Goal: Task Accomplishment & Management: Use online tool/utility

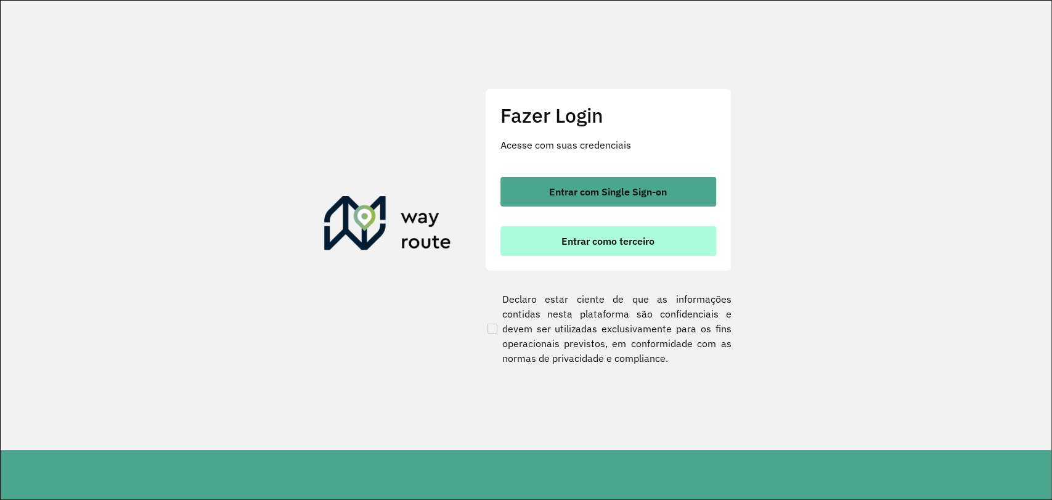
click at [639, 247] on button "Entrar como terceiro" at bounding box center [609, 241] width 216 height 30
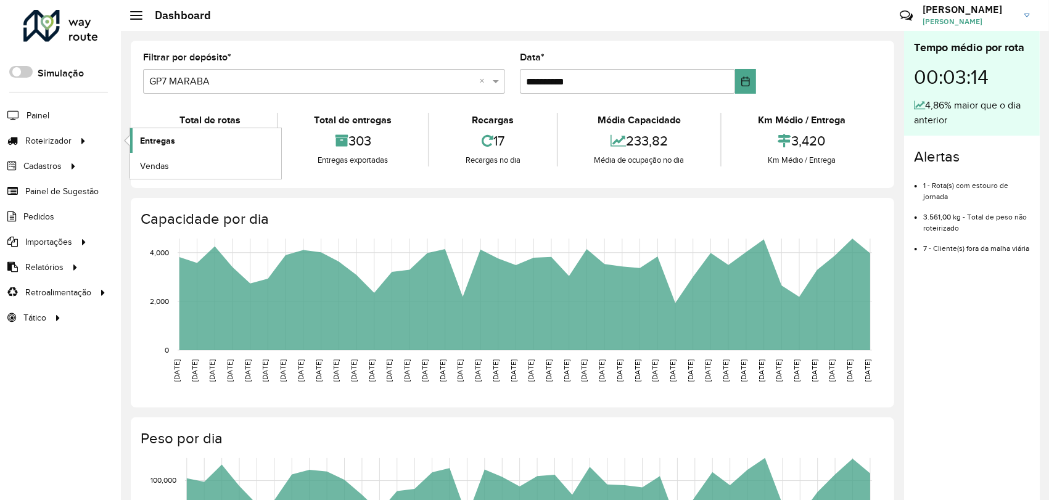
click at [167, 140] on span "Entregas" at bounding box center [157, 140] width 35 height 13
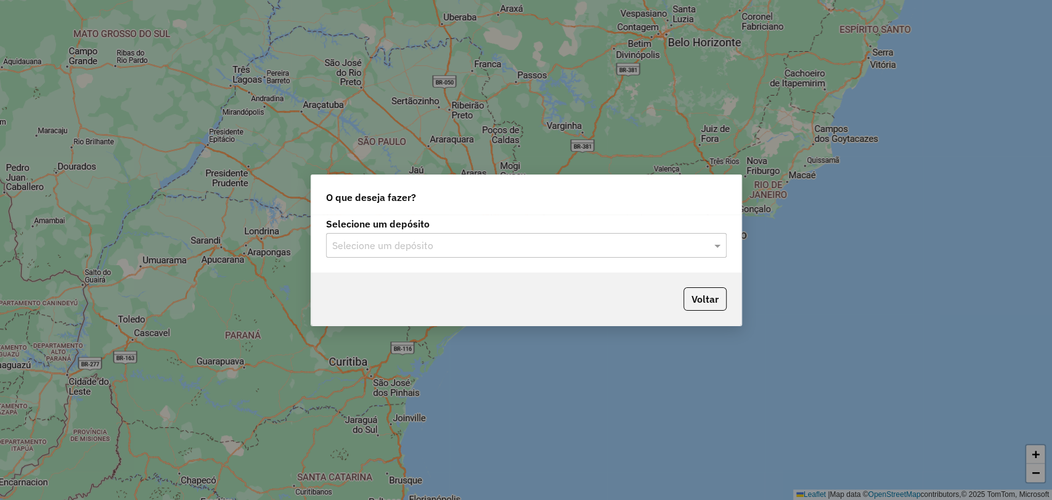
click at [358, 245] on input "text" at bounding box center [514, 246] width 364 height 15
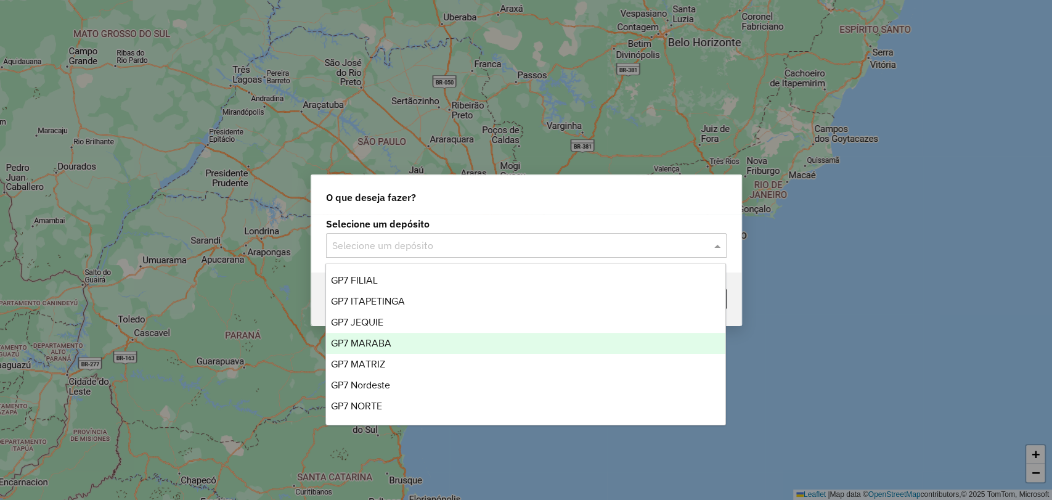
click at [378, 343] on span "GP7 MARABA" at bounding box center [361, 343] width 60 height 10
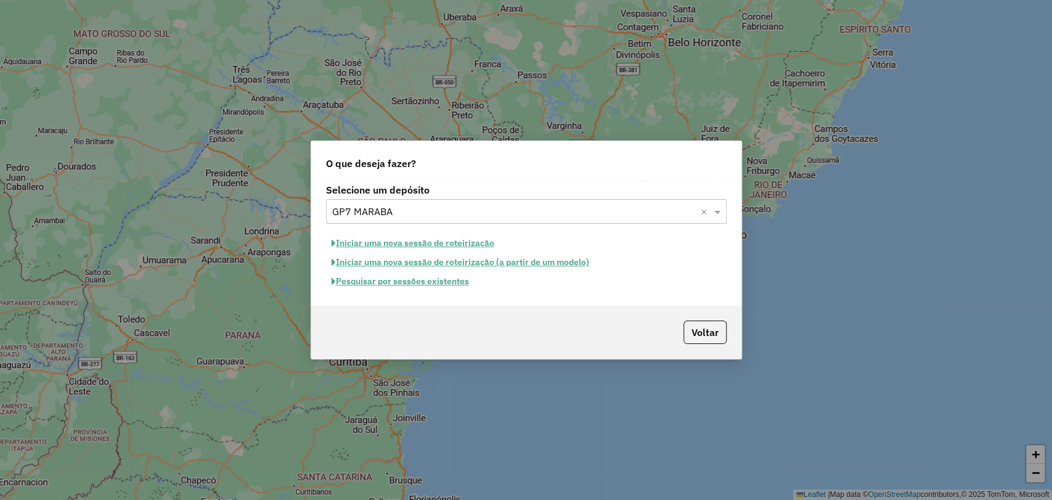
click at [422, 238] on button "Iniciar uma nova sessão de roteirização" at bounding box center [413, 243] width 174 height 19
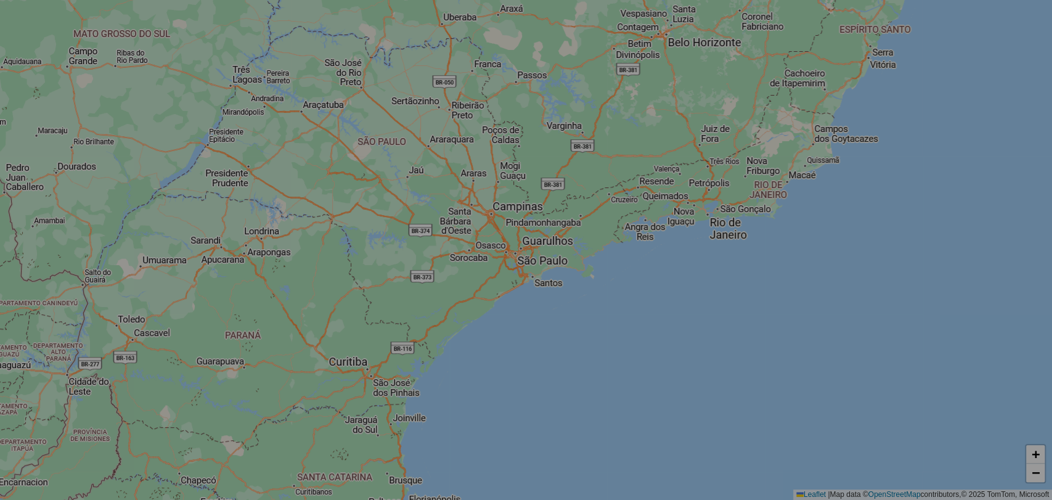
select select "*"
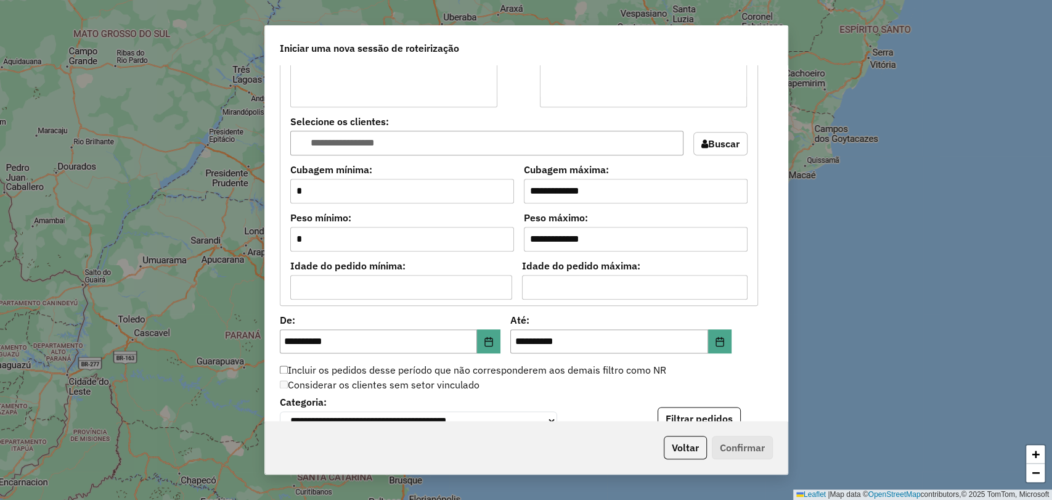
scroll to position [1027, 0]
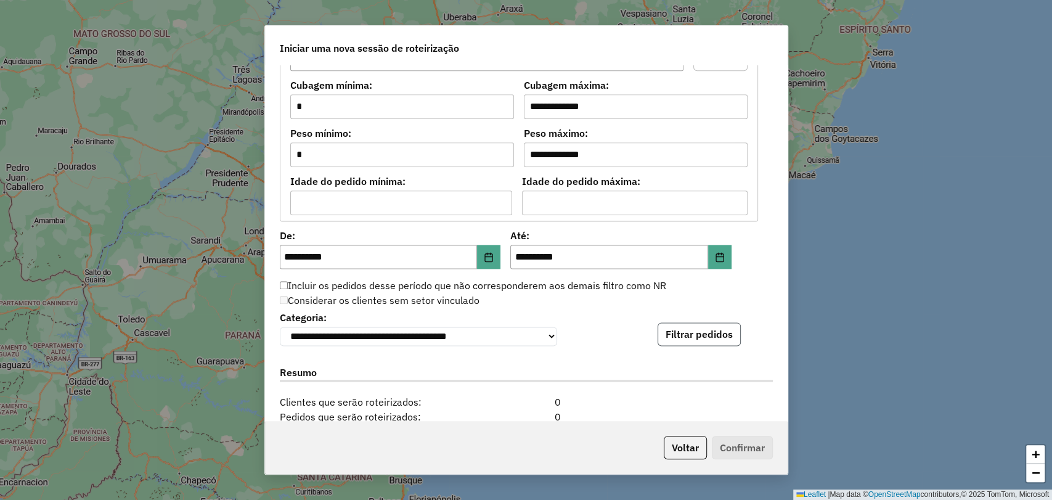
click at [689, 329] on button "Filtrar pedidos" at bounding box center [699, 333] width 83 height 23
click at [675, 340] on button "Filtrar pedidos" at bounding box center [699, 333] width 83 height 23
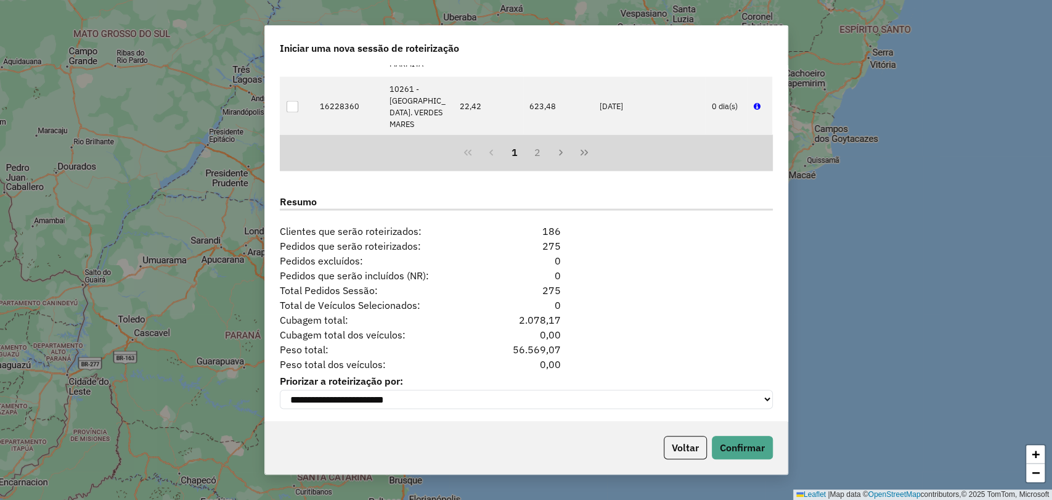
scroll to position [1460, 0]
drag, startPoint x: 740, startPoint y: 449, endPoint x: 730, endPoint y: 450, distance: 9.9
click at [741, 450] on button "Confirmar" at bounding box center [742, 447] width 61 height 23
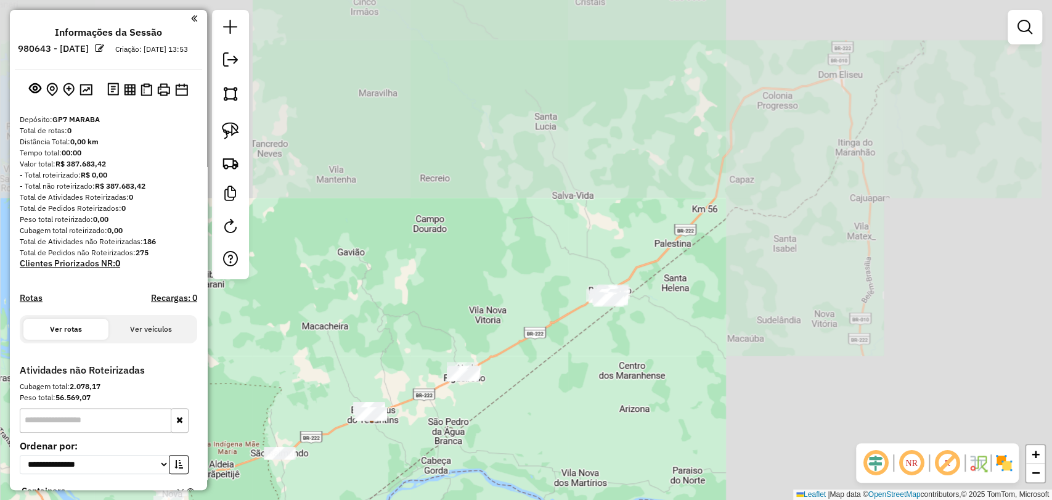
drag, startPoint x: 786, startPoint y: 225, endPoint x: 414, endPoint y: 531, distance: 481.7
click at [414, 499] on html "**********" at bounding box center [526, 250] width 1052 height 500
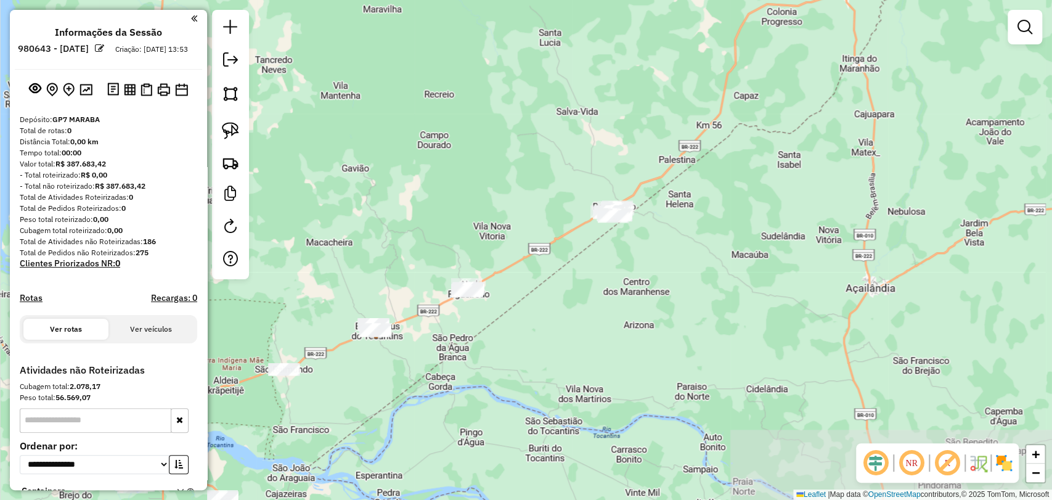
drag, startPoint x: 388, startPoint y: 475, endPoint x: 392, endPoint y: 391, distance: 83.9
click at [392, 391] on div "Janela de atendimento Grade de atendimento Capacidade Transportadoras Veículos …" at bounding box center [526, 250] width 1052 height 500
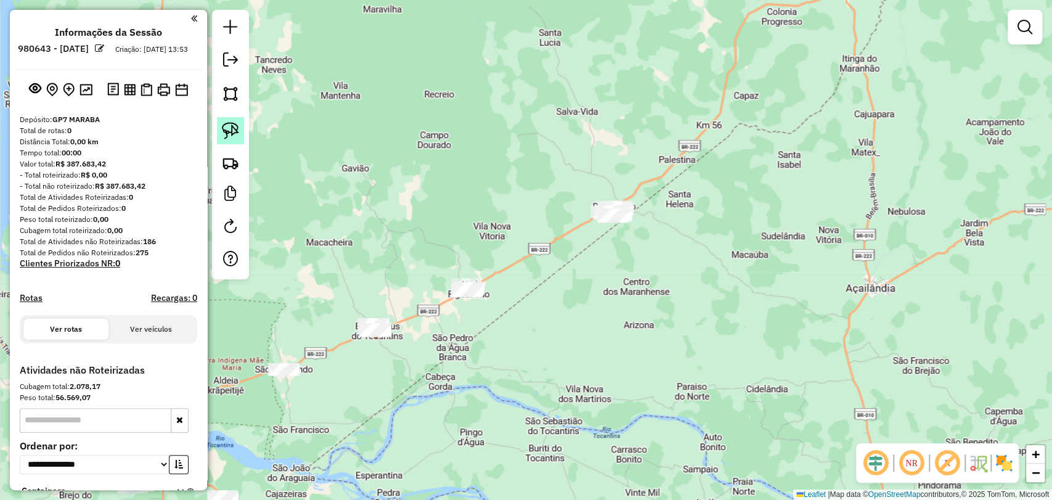
click at [237, 125] on img at bounding box center [230, 130] width 17 height 17
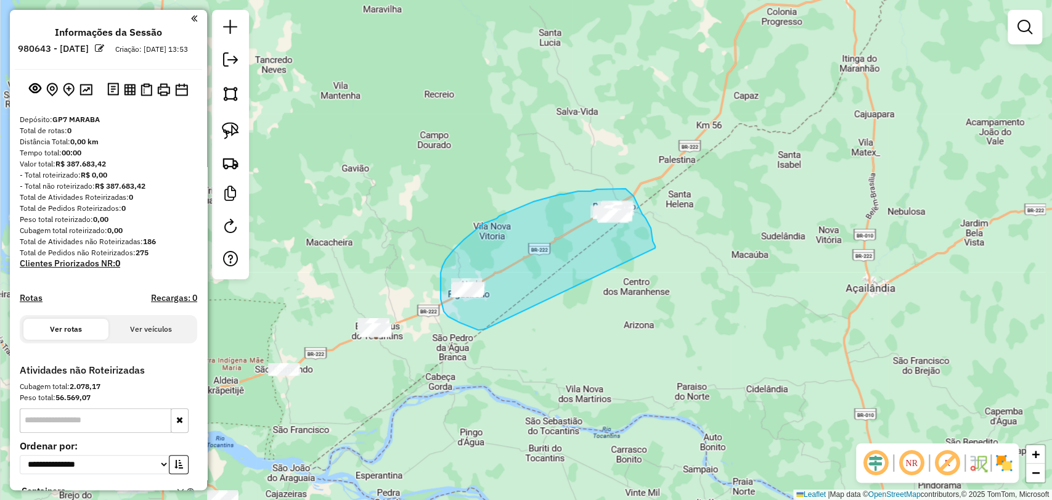
drag, startPoint x: 485, startPoint y: 329, endPoint x: 655, endPoint y: 248, distance: 188.3
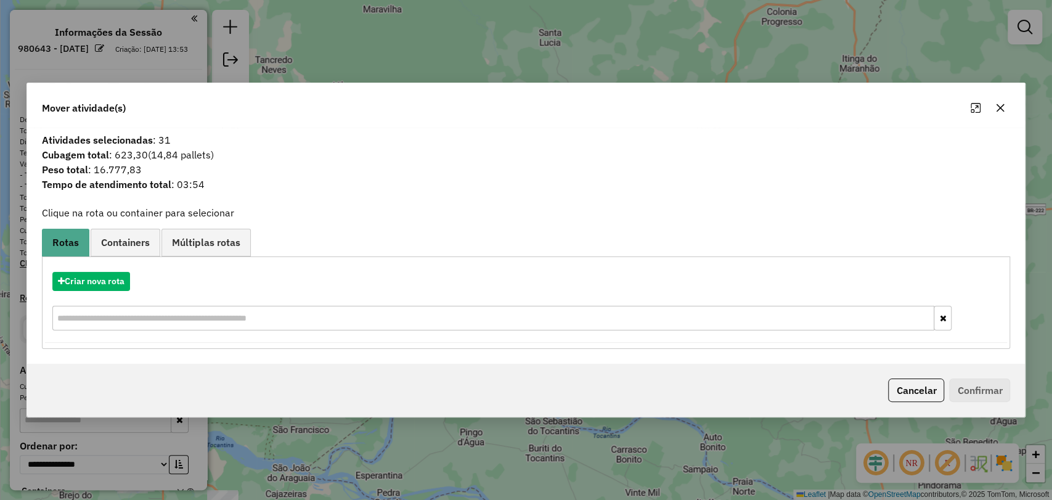
click at [89, 293] on div "Criar nova rota" at bounding box center [526, 303] width 963 height 80
click at [95, 272] on button "Criar nova rota" at bounding box center [91, 281] width 78 height 19
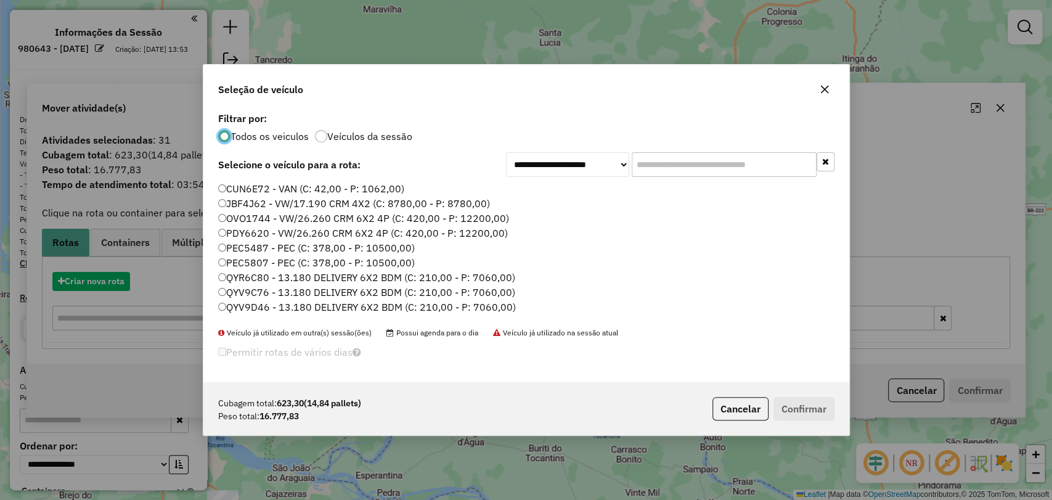
scroll to position [6, 4]
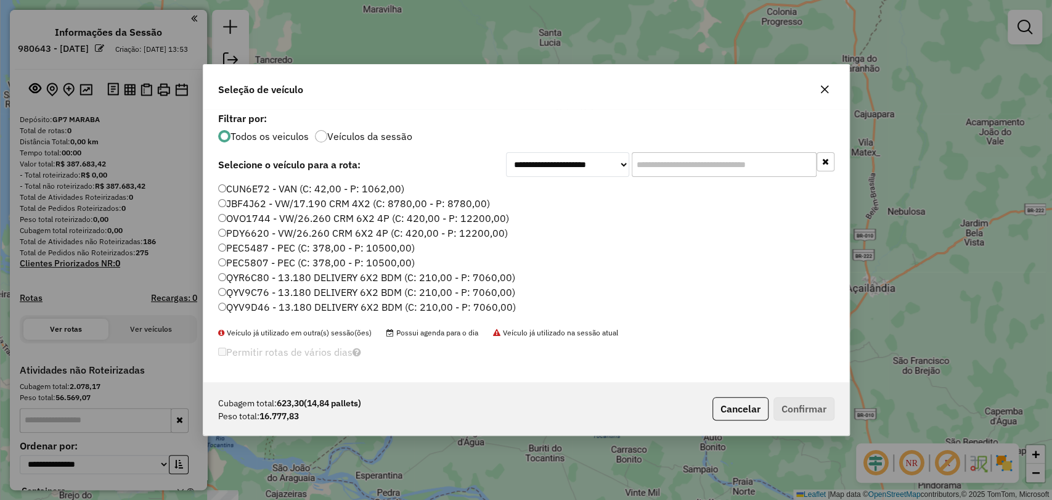
click at [673, 165] on input "text" at bounding box center [724, 164] width 185 height 25
paste input "*******"
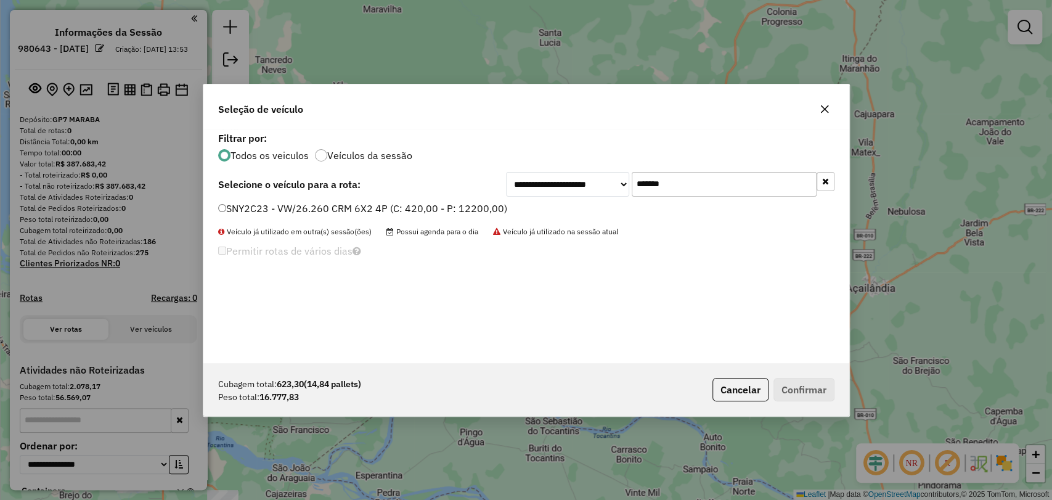
type input "*******"
click at [344, 203] on label "SNY2C23 - VW/26.260 CRM 6X2 4P (C: 420,00 - P: 12200,00)" at bounding box center [362, 208] width 289 height 15
click at [803, 381] on button "Confirmar" at bounding box center [804, 389] width 61 height 23
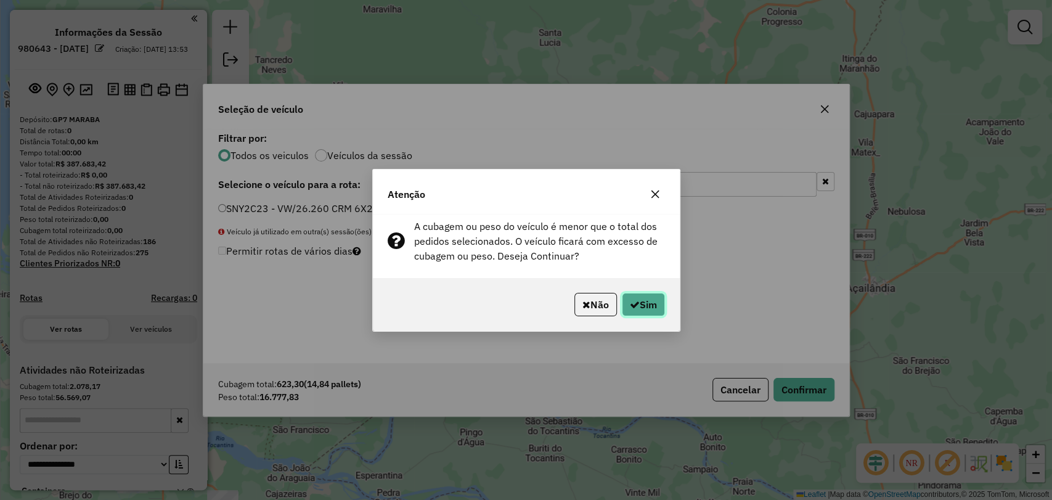
click at [634, 313] on button "Sim" at bounding box center [643, 304] width 43 height 23
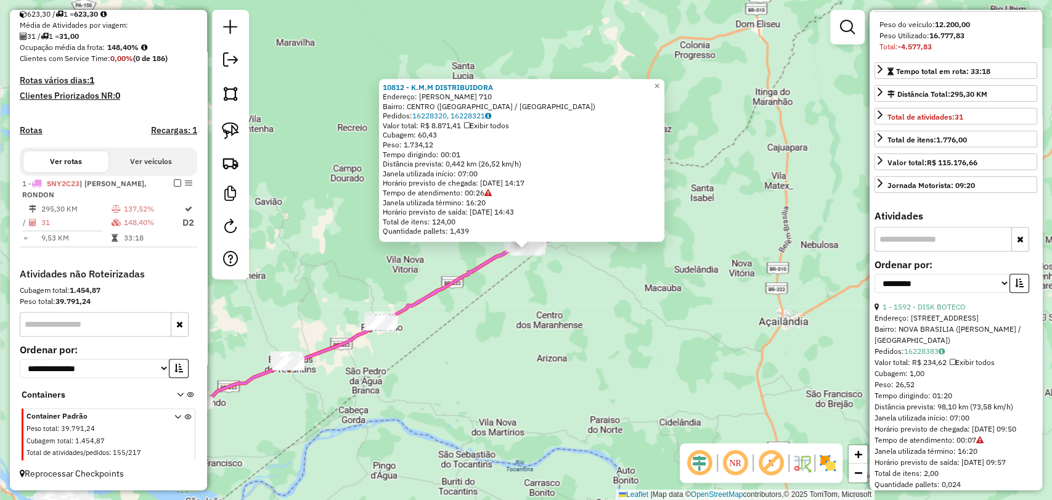
scroll to position [274, 0]
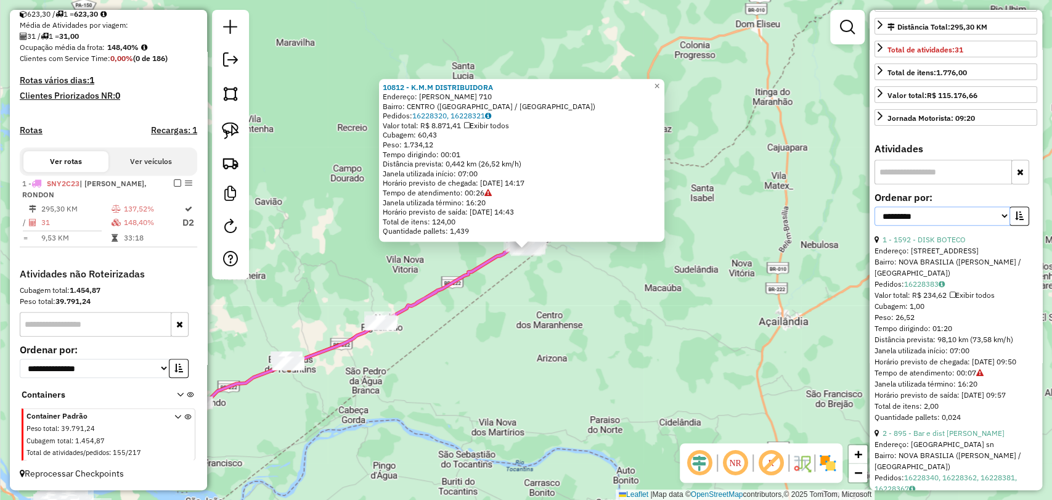
click at [938, 226] on select "**********" at bounding box center [943, 216] width 136 height 19
select select "**********"
click at [875, 226] on select "**********" at bounding box center [943, 216] width 136 height 19
click at [1010, 226] on button "button" at bounding box center [1020, 216] width 20 height 19
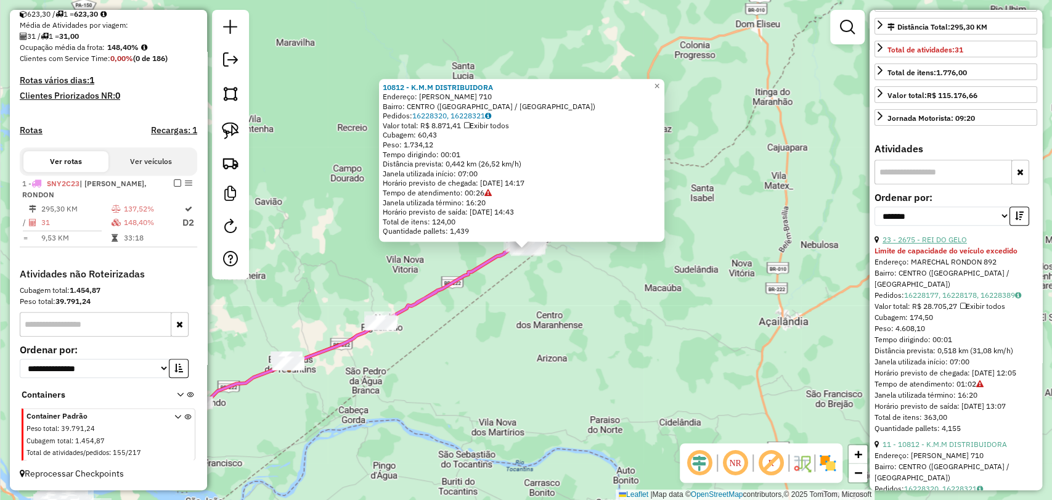
click at [937, 244] on link "23 - 2675 - REI DO GELO" at bounding box center [925, 239] width 84 height 9
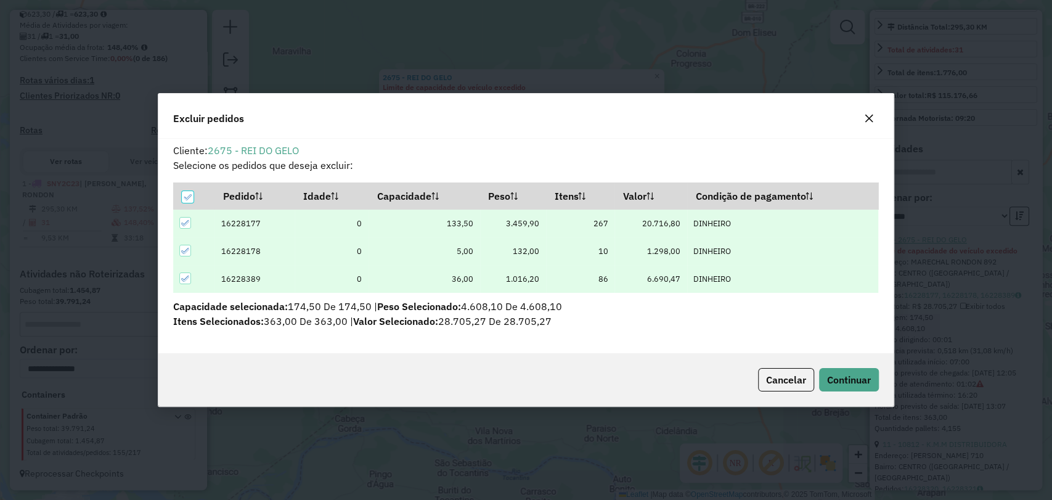
scroll to position [0, 0]
click at [864, 379] on span "Continuar" at bounding box center [849, 380] width 44 height 12
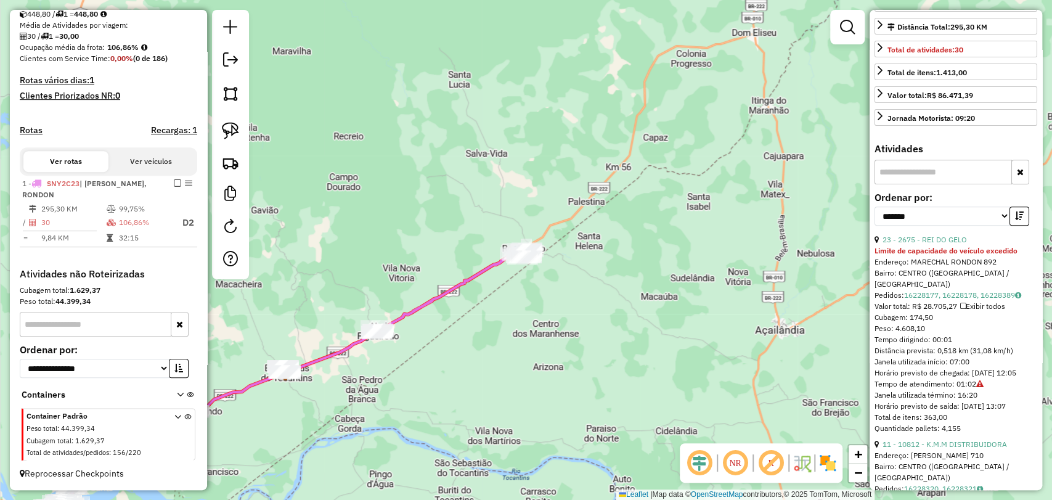
scroll to position [263, 0]
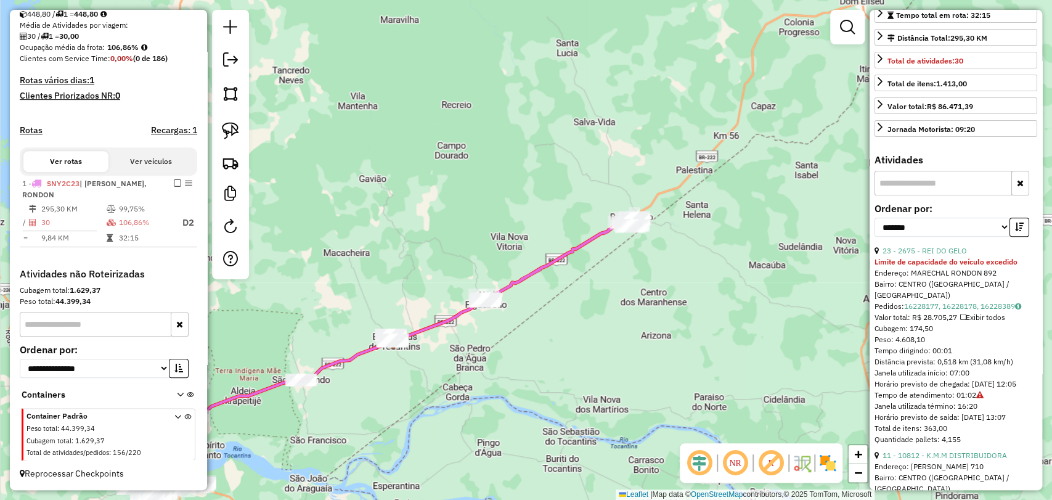
drag, startPoint x: 322, startPoint y: 403, endPoint x: 430, endPoint y: 371, distance: 112.4
click at [430, 371] on div "Janela de atendimento Grade de atendimento Capacidade Transportadoras Veículos …" at bounding box center [526, 250] width 1052 height 500
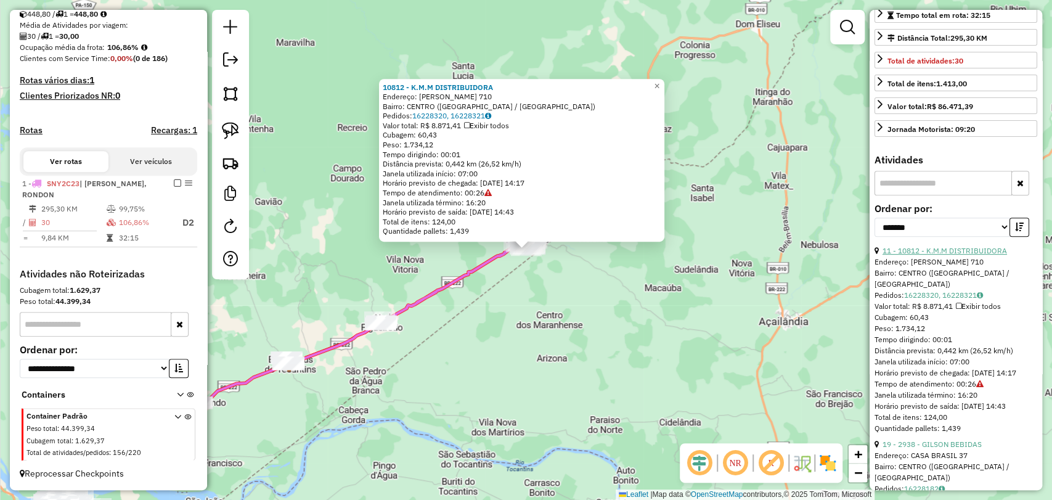
click at [963, 255] on link "11 - 10812 - K.M.M DISTRIBUIDORA" at bounding box center [945, 250] width 125 height 9
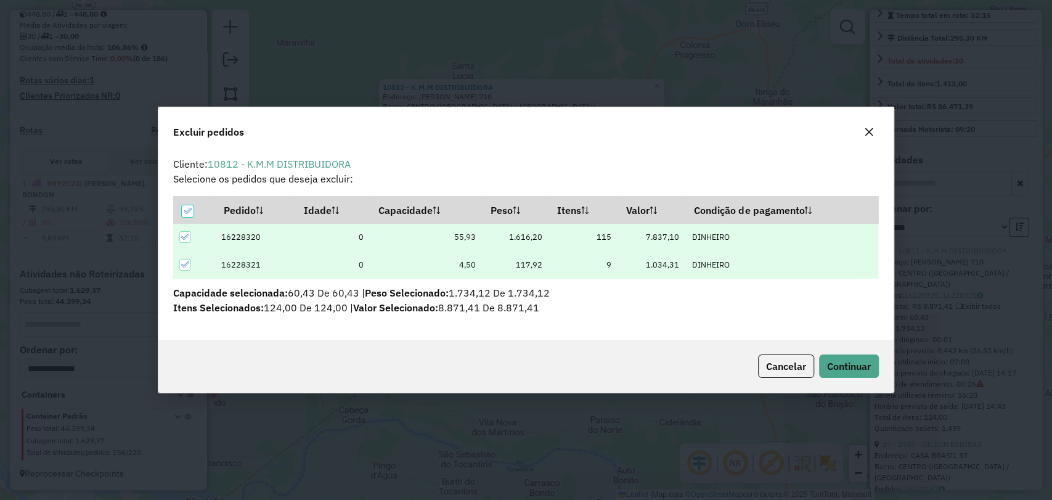
scroll to position [0, 0]
click at [857, 377] on div "Cancelar Continuar" at bounding box center [525, 366] width 735 height 53
click at [856, 361] on span "Continuar" at bounding box center [849, 366] width 44 height 12
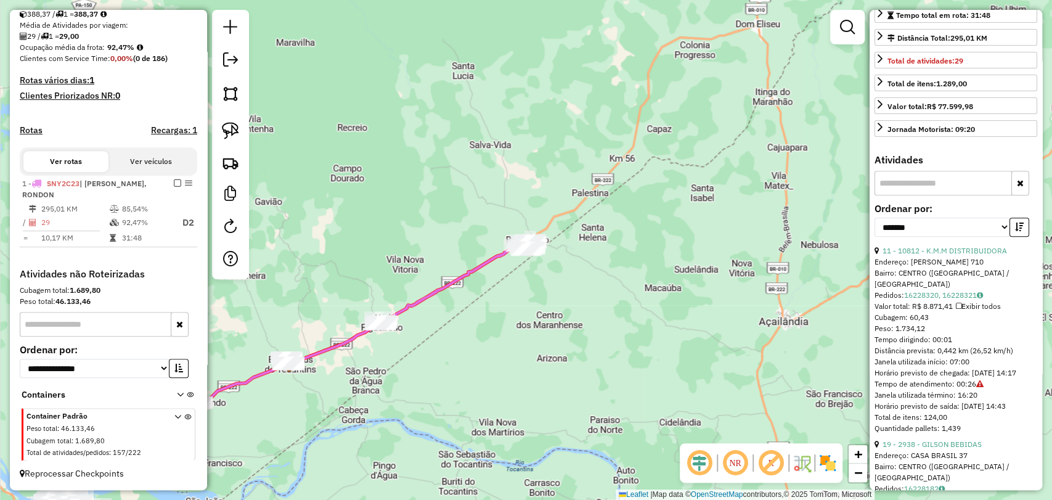
scroll to position [252, 0]
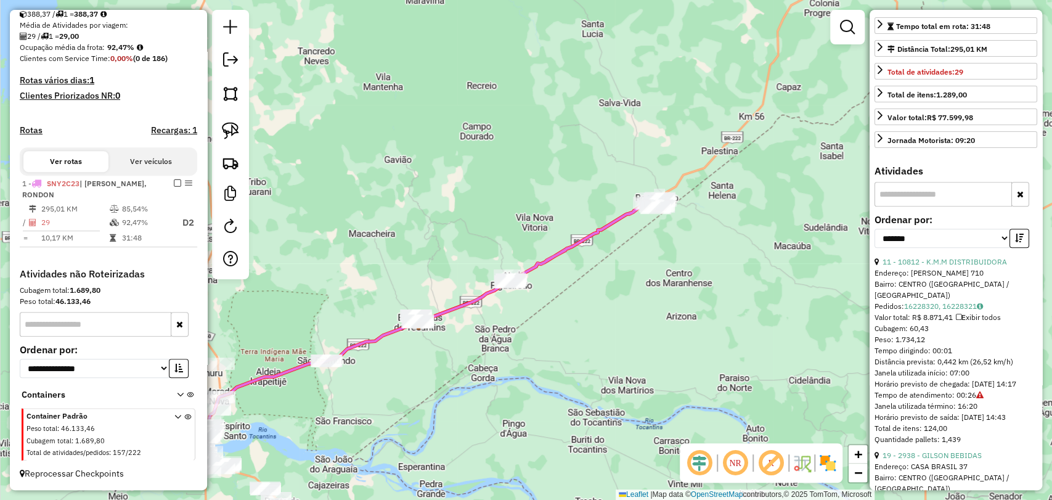
drag, startPoint x: 348, startPoint y: 423, endPoint x: 518, endPoint y: 359, distance: 182.0
click at [519, 359] on div "Janela de atendimento Grade de atendimento Capacidade Transportadoras Veículos …" at bounding box center [526, 250] width 1052 height 500
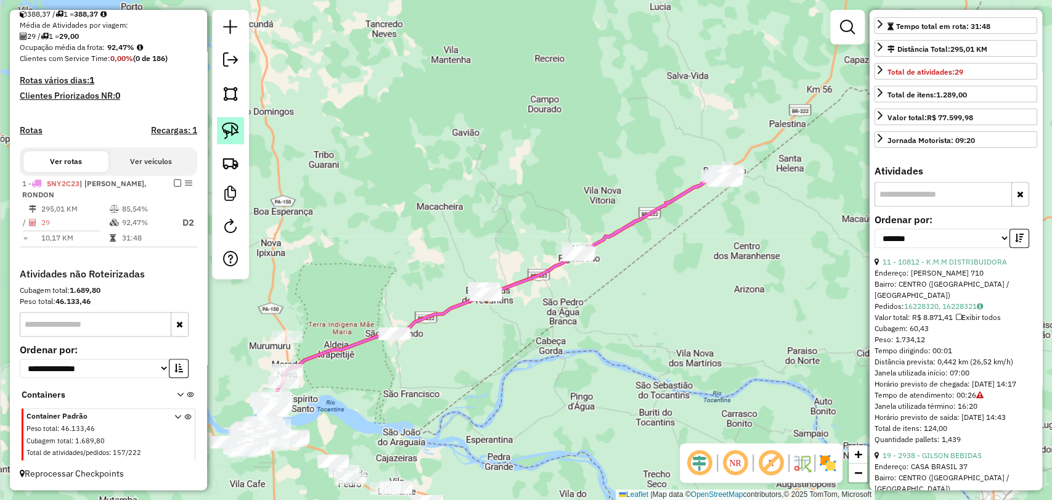
click at [231, 141] on link at bounding box center [230, 130] width 27 height 27
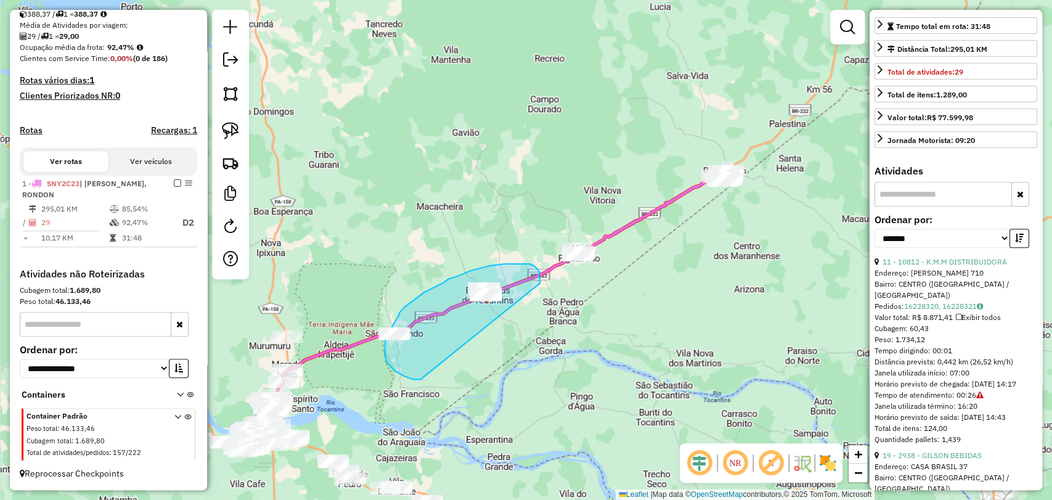
drag, startPoint x: 413, startPoint y: 379, endPoint x: 525, endPoint y: 316, distance: 128.1
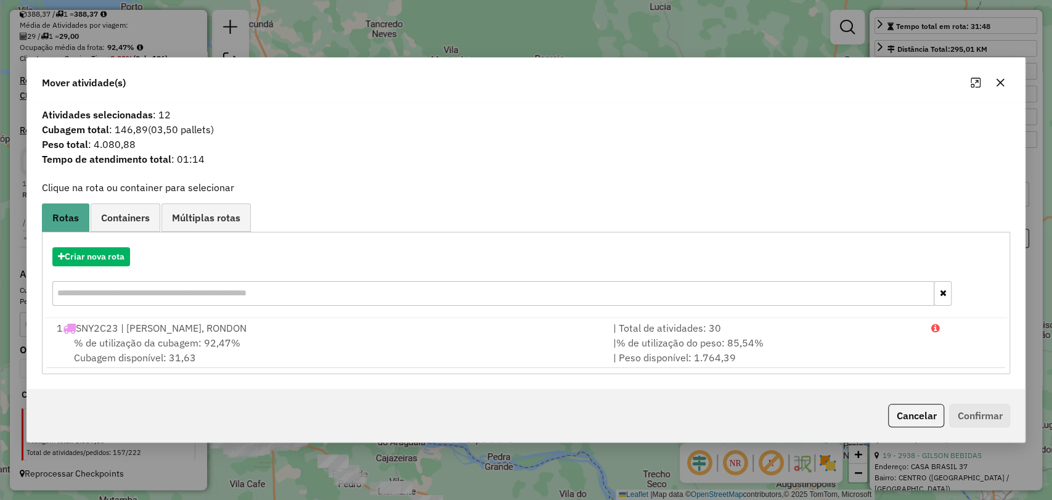
click at [376, 341] on div "% de utilização da cubagem: 92,47% Cubagem disponível: 31,63" at bounding box center [327, 350] width 557 height 30
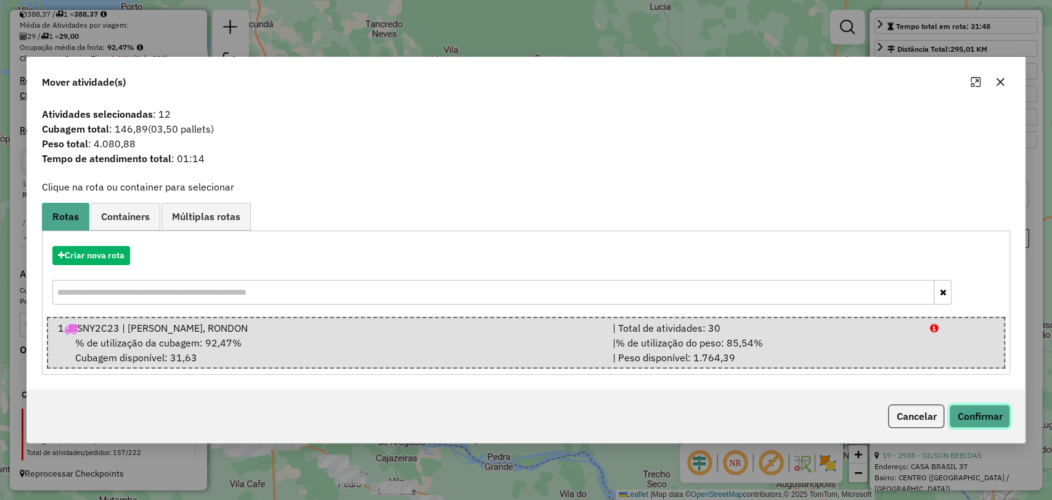
click at [1000, 415] on button "Confirmar" at bounding box center [979, 415] width 61 height 23
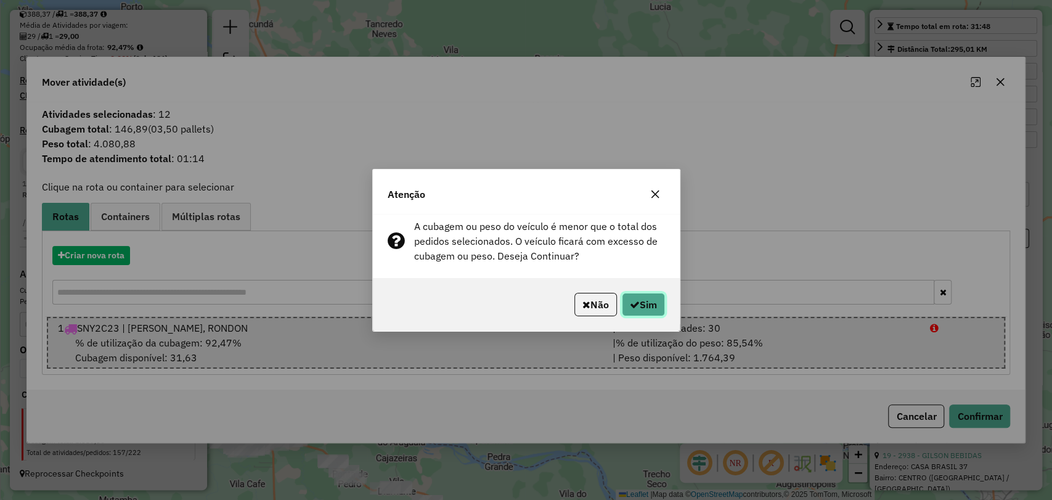
click at [642, 305] on button "Sim" at bounding box center [643, 304] width 43 height 23
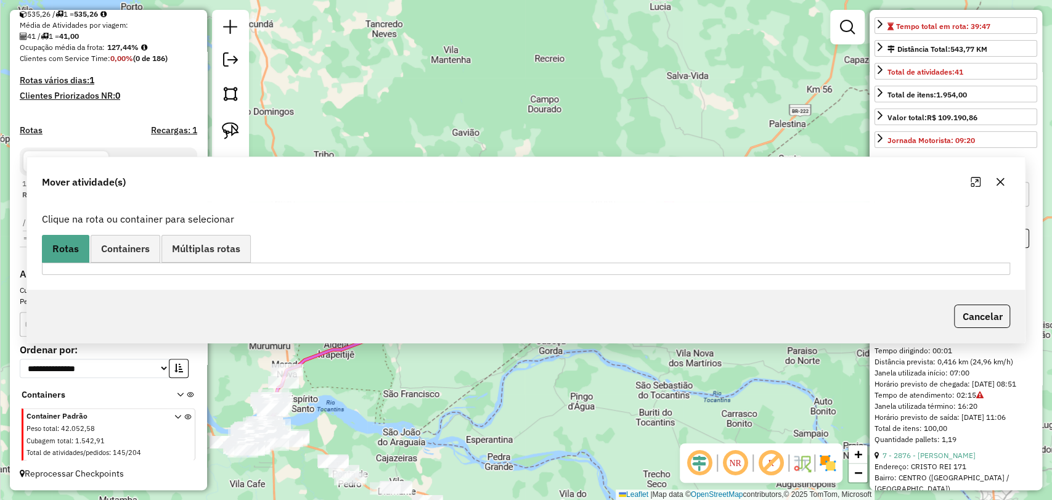
scroll to position [274, 0]
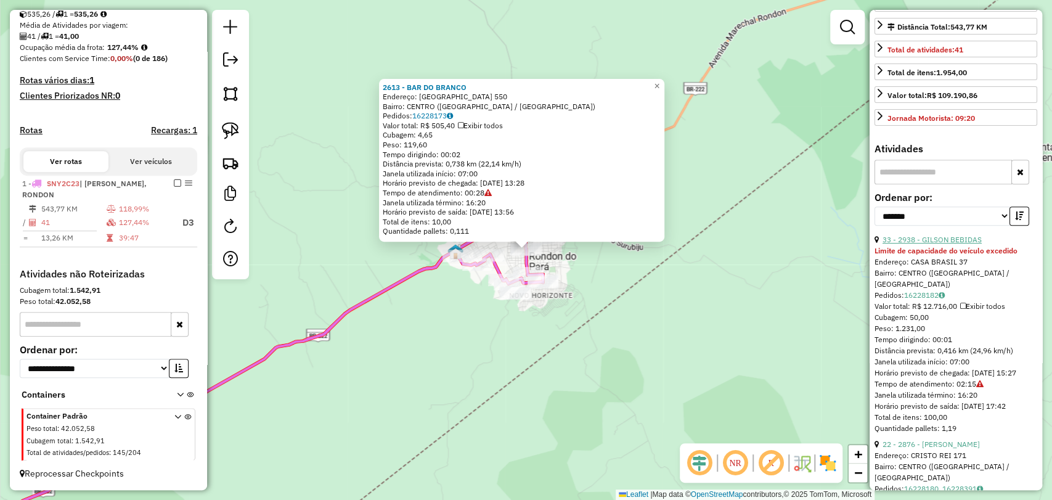
click at [951, 244] on link "33 - 2938 - GILSON BEBIDAS" at bounding box center [932, 239] width 99 height 9
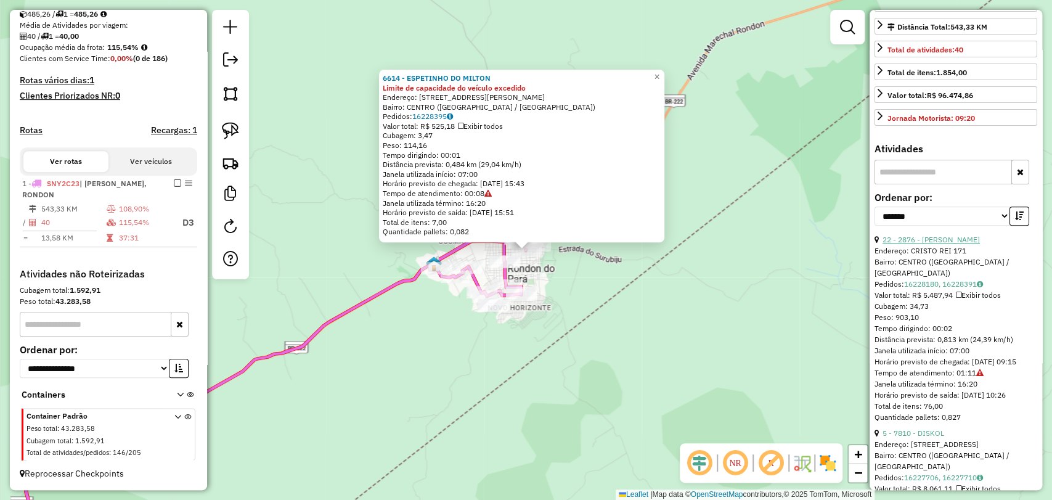
click at [943, 244] on link "22 - 2876 - [PERSON_NAME]" at bounding box center [931, 239] width 97 height 9
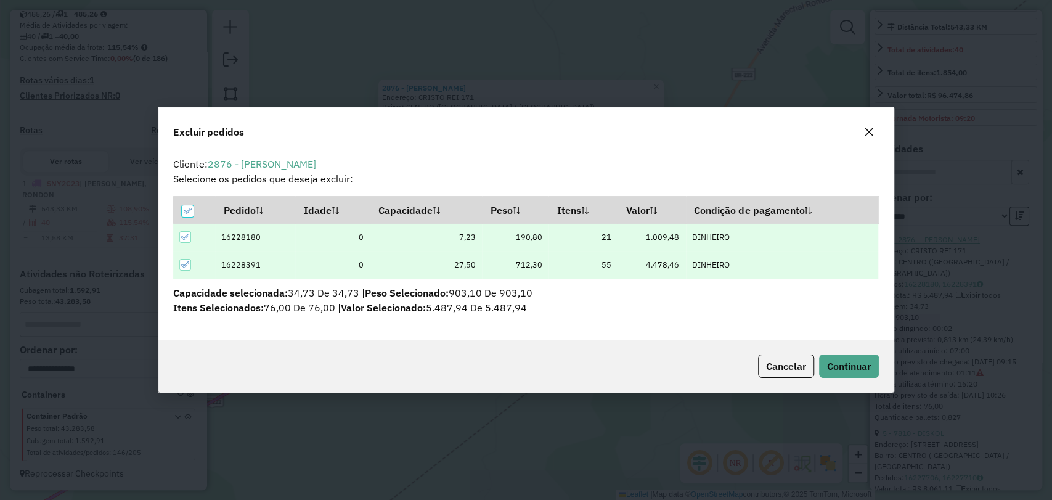
scroll to position [6, 4]
click at [848, 360] on span "Continuar" at bounding box center [849, 366] width 44 height 12
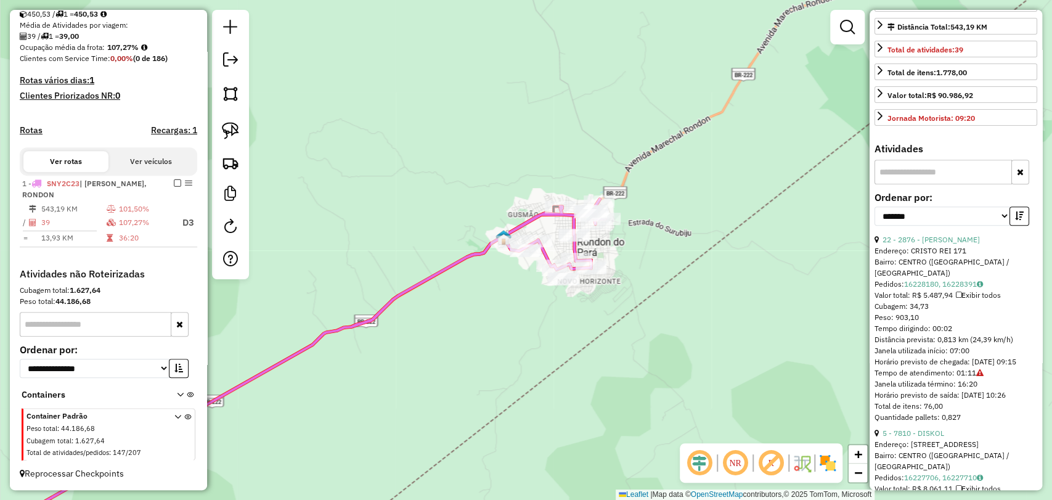
click at [689, 366] on div "Janela de atendimento Grade de atendimento Capacidade Transportadoras Veículos …" at bounding box center [526, 250] width 1052 height 500
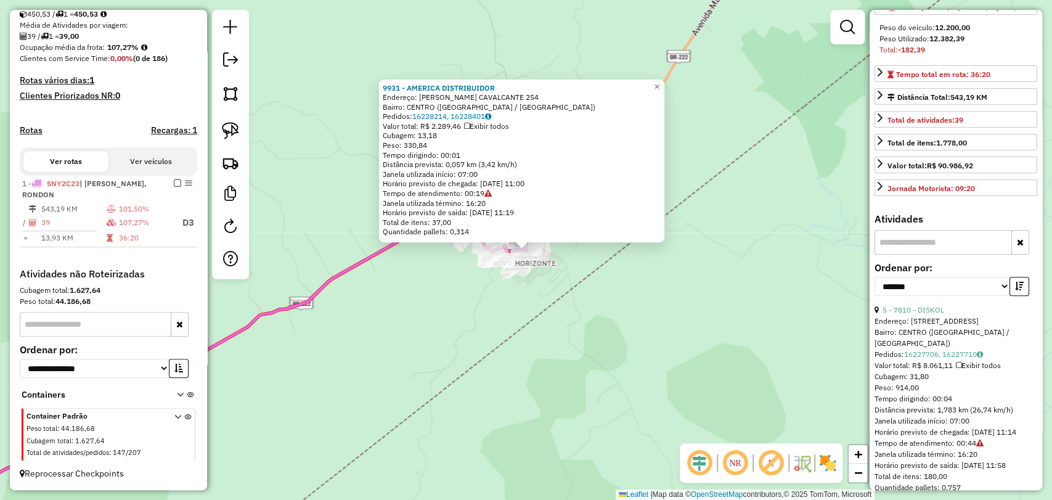
scroll to position [205, 0]
click at [922, 325] on div "Endereço: [STREET_ADDRESS]" at bounding box center [956, 319] width 163 height 11
click at [915, 313] on link "5 - 7810 - DISKOL" at bounding box center [914, 307] width 62 height 9
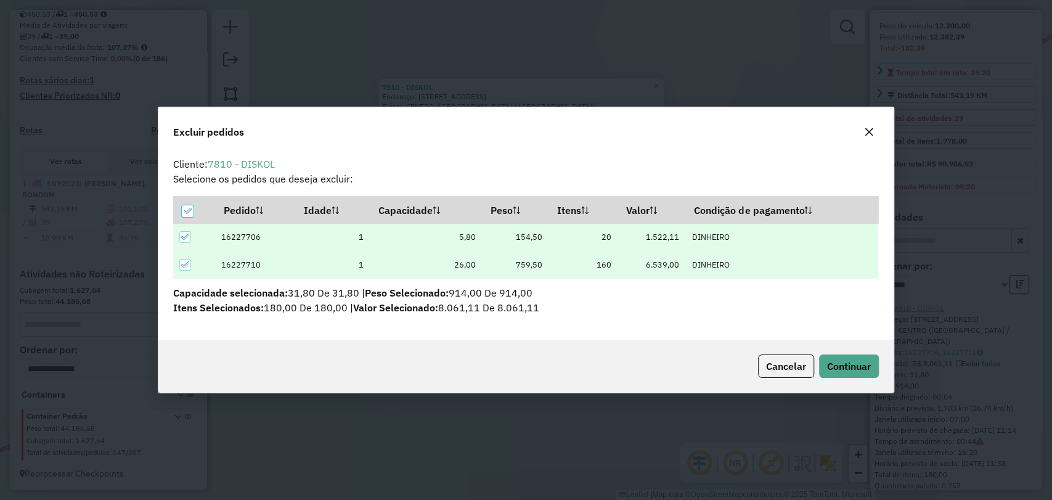
scroll to position [0, 0]
click at [780, 363] on span "Cancelar" at bounding box center [786, 366] width 40 height 12
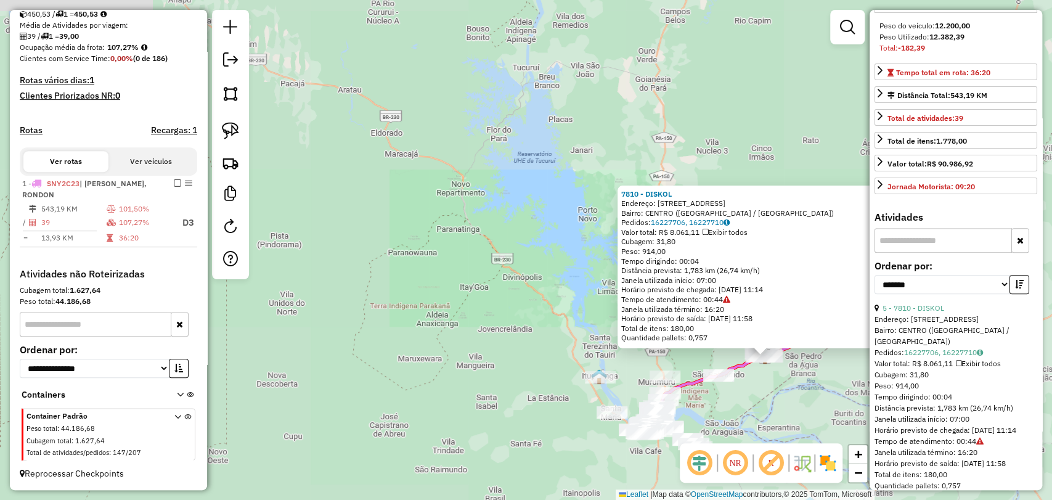
drag, startPoint x: 785, startPoint y: 379, endPoint x: 595, endPoint y: 334, distance: 195.1
click at [595, 334] on div "7810 - DISKOL Endereço: [STREET_ADDRESS] Bairro: [GEOGRAPHIC_DATA] ([GEOGRAPHIC…" at bounding box center [526, 250] width 1052 height 500
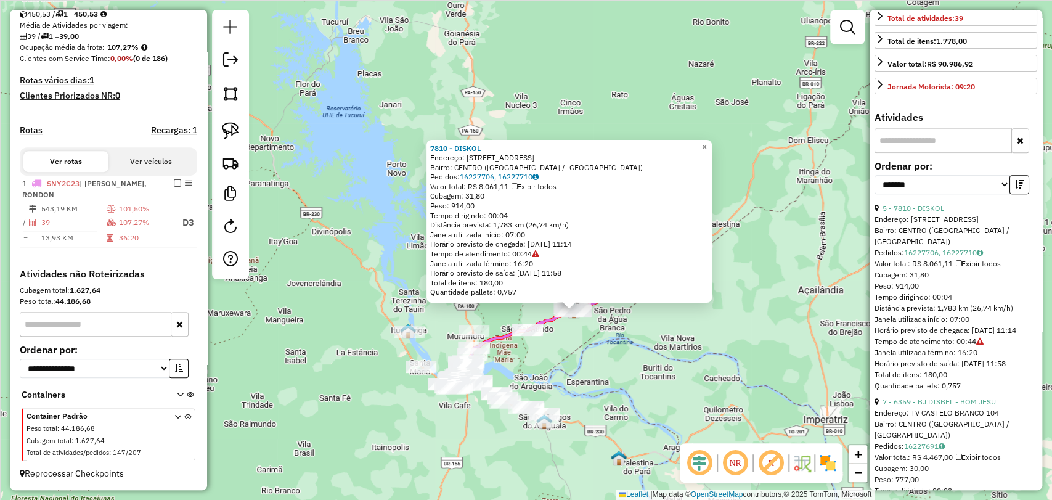
scroll to position [411, 0]
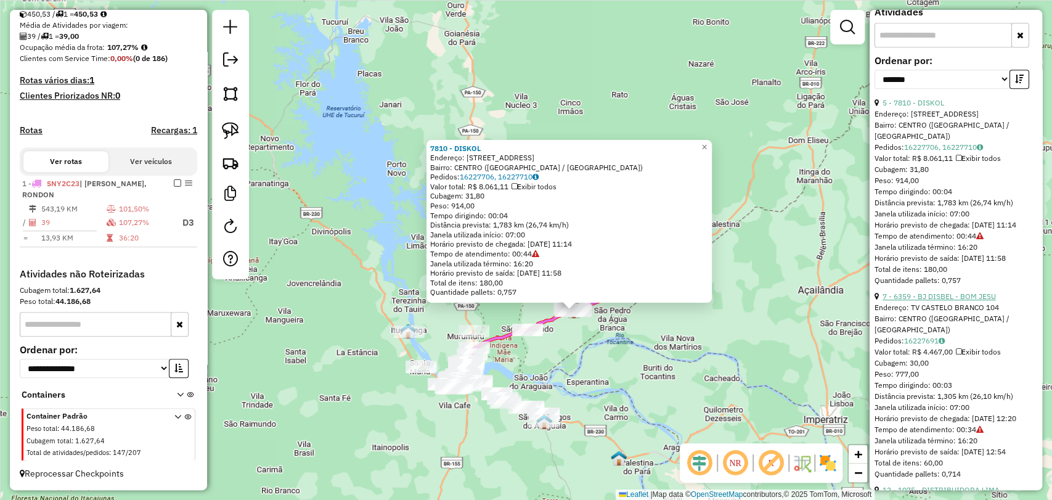
click at [936, 301] on link "7 - 6359 - BJ DISBEL - BOM JESU" at bounding box center [939, 296] width 113 height 9
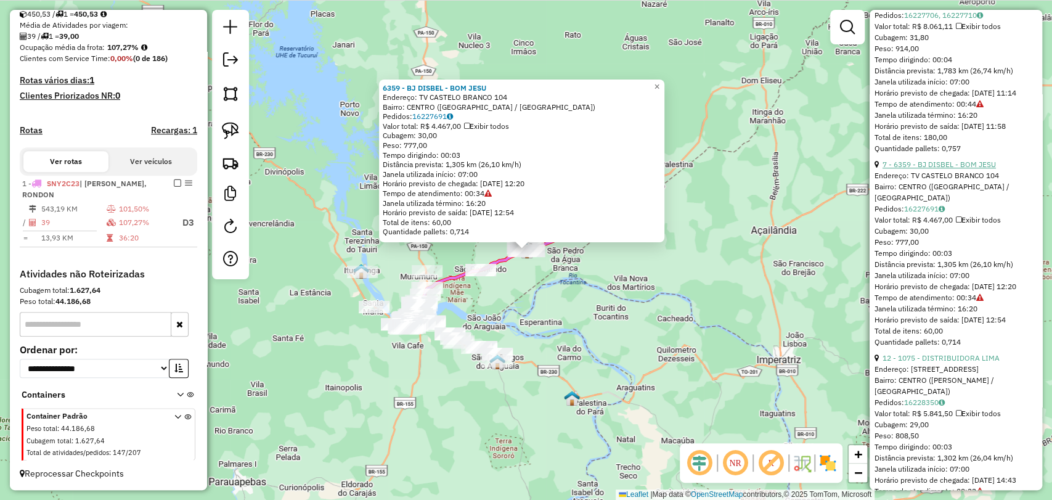
scroll to position [547, 0]
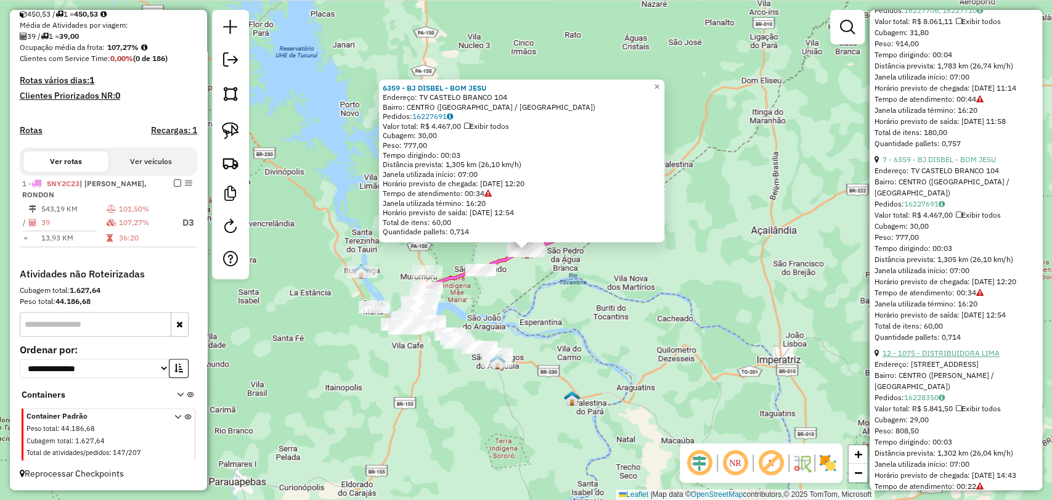
click at [946, 358] on link "12 - 1075 - DISTRIBUIDORA LIMA" at bounding box center [941, 352] width 117 height 9
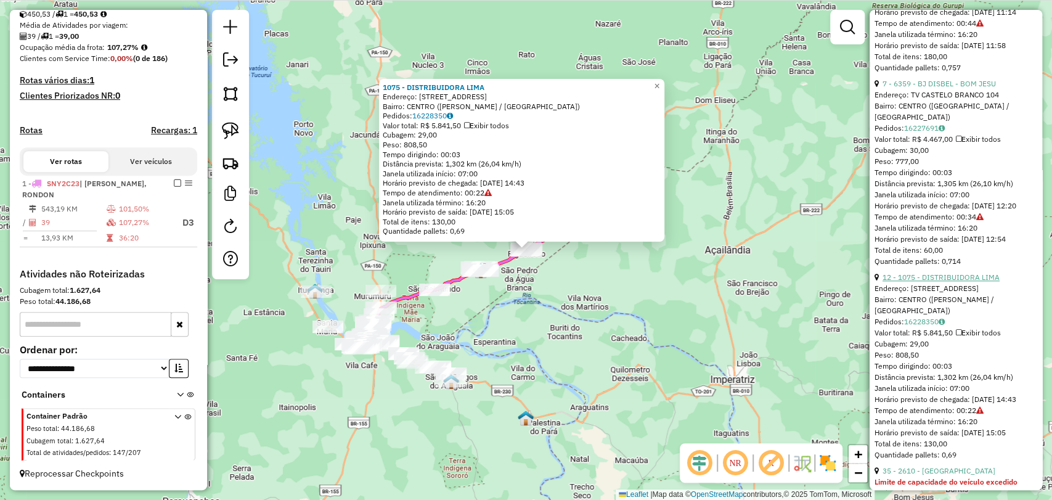
scroll to position [685, 0]
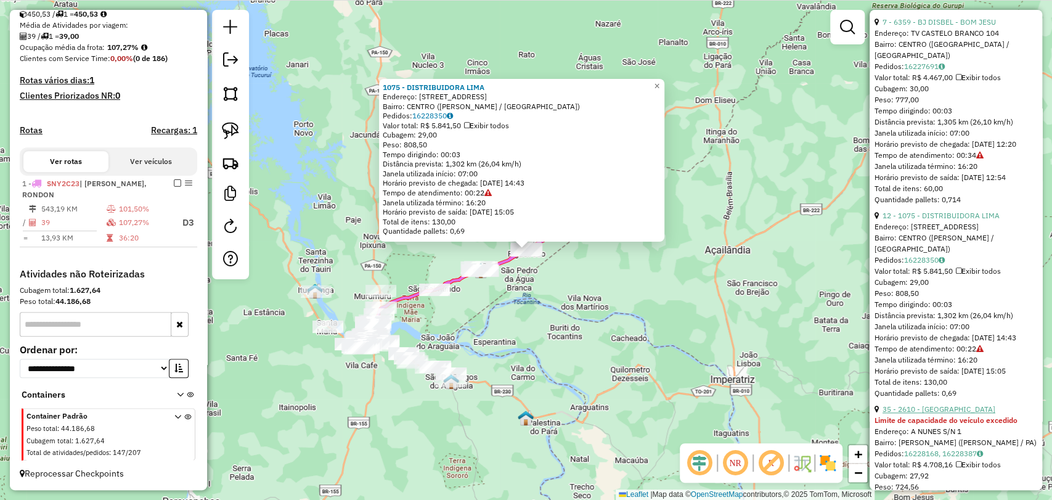
click at [943, 414] on link "35 - 2610 - [GEOGRAPHIC_DATA]" at bounding box center [939, 408] width 113 height 9
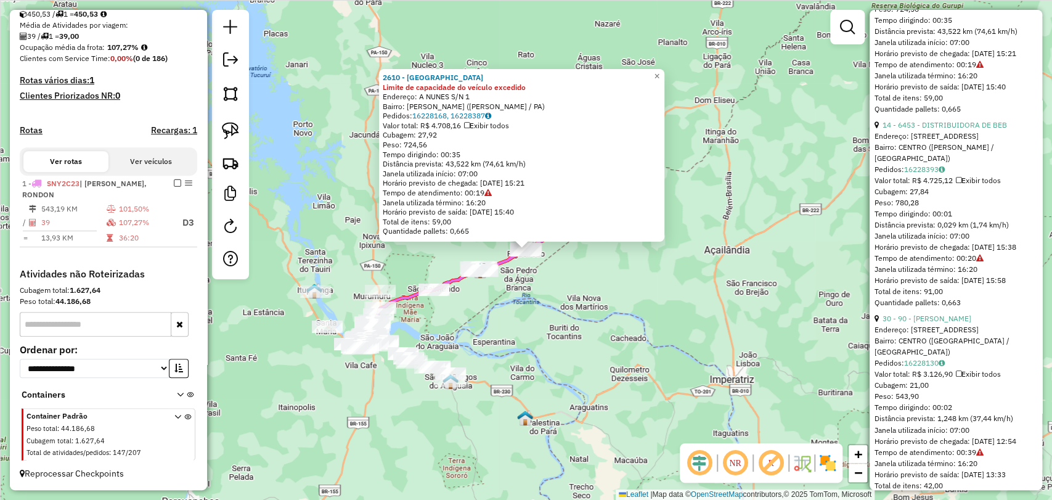
scroll to position [1164, 0]
click at [925, 322] on link "30 - 90 - [PERSON_NAME]" at bounding box center [927, 317] width 89 height 9
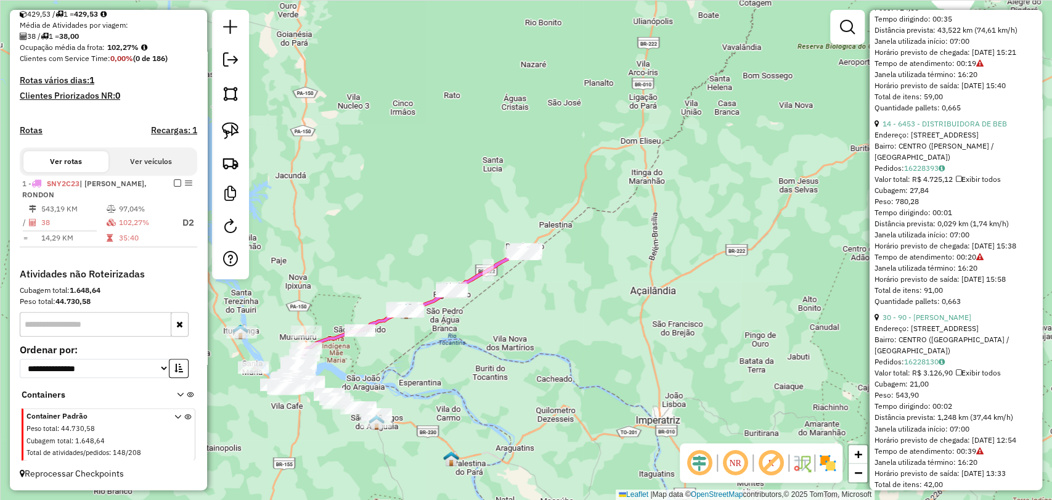
scroll to position [141, 0]
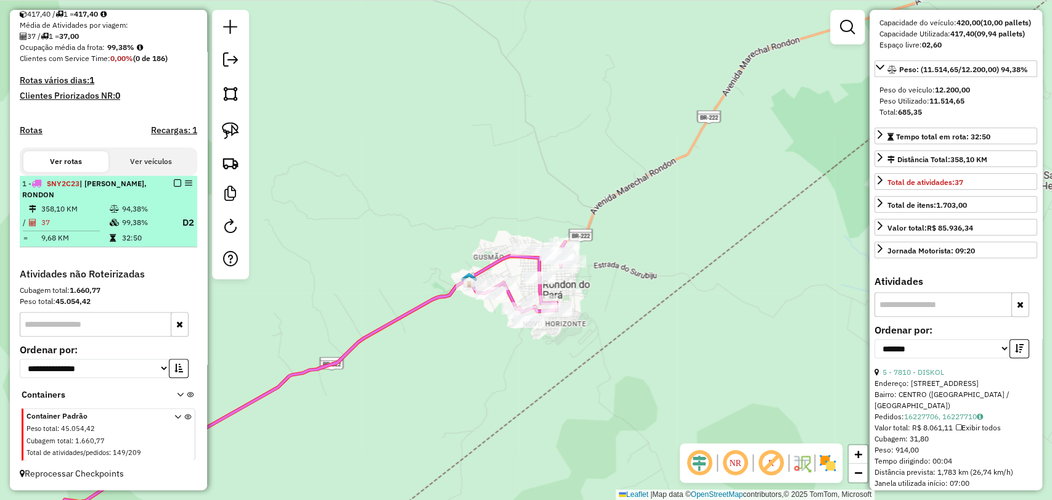
click at [179, 186] on div at bounding box center [173, 182] width 37 height 7
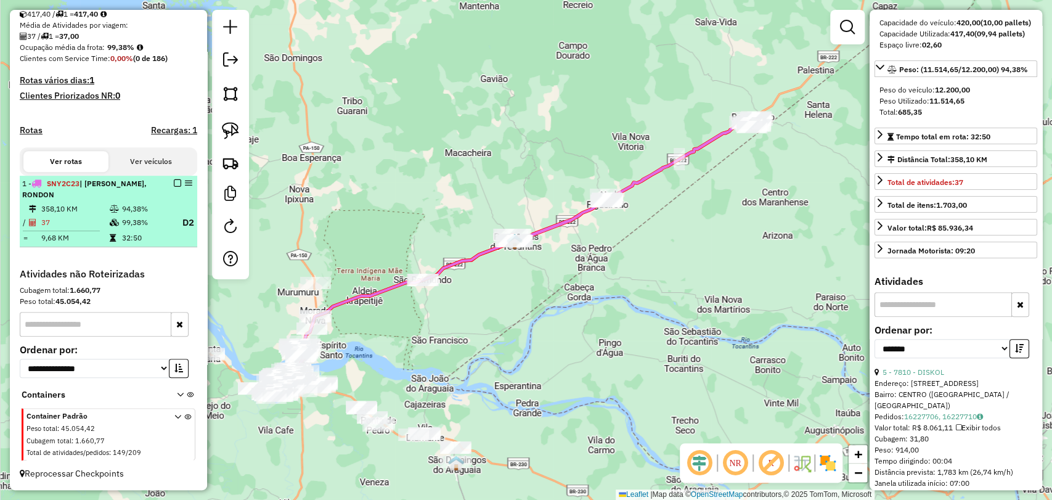
click at [177, 180] on em at bounding box center [177, 182] width 7 height 7
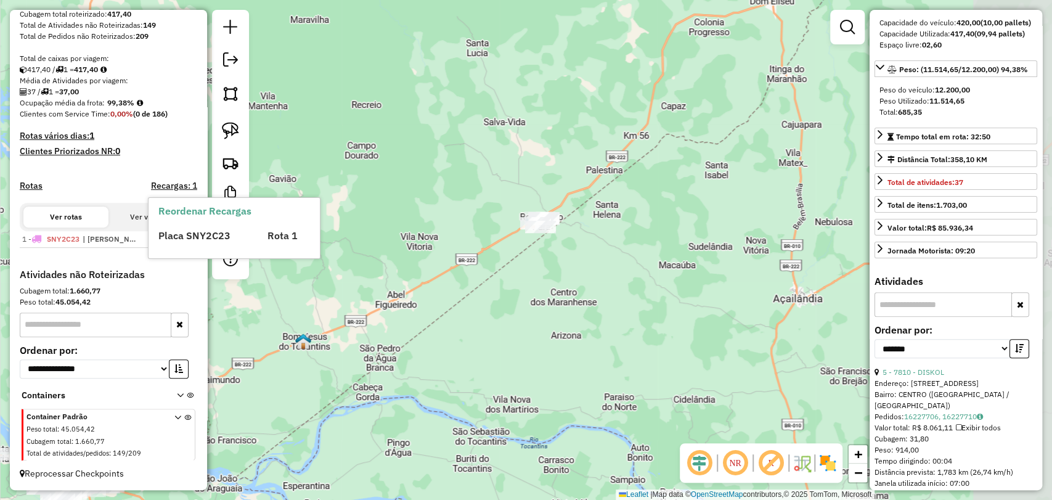
drag, startPoint x: 673, startPoint y: 168, endPoint x: 411, endPoint y: 258, distance: 277.4
click at [456, 268] on div "Janela de atendimento Grade de atendimento Capacidade Transportadoras Veículos …" at bounding box center [526, 250] width 1052 height 500
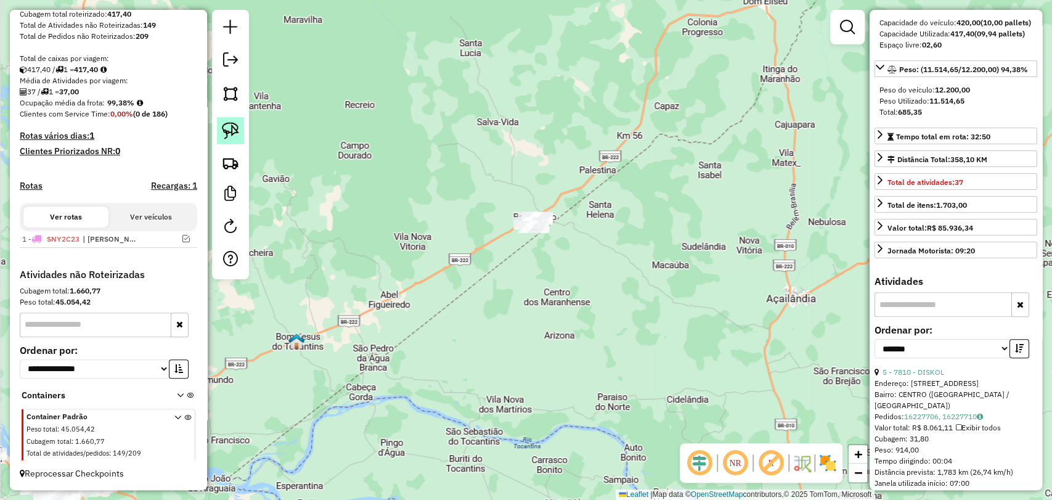
click at [223, 126] on img at bounding box center [230, 130] width 17 height 17
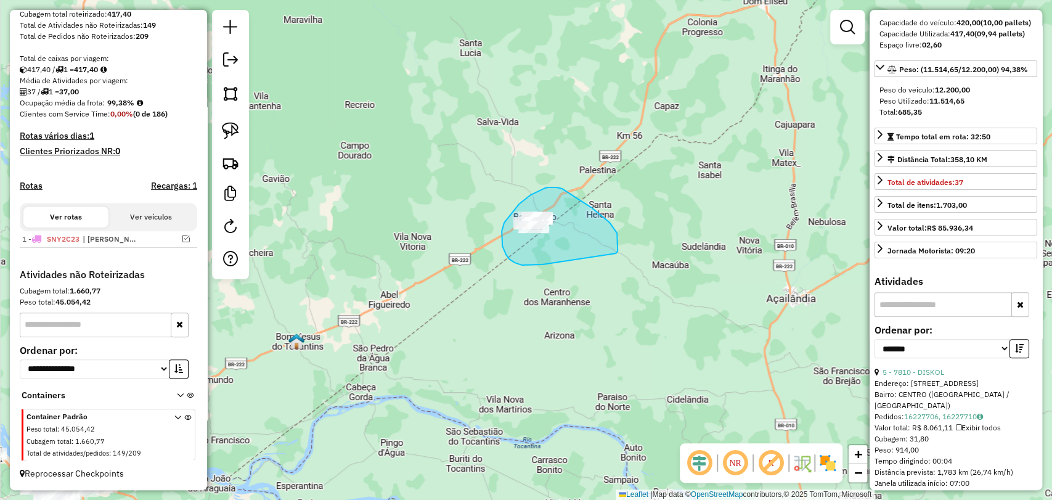
drag, startPoint x: 542, startPoint y: 264, endPoint x: 611, endPoint y: 253, distance: 69.9
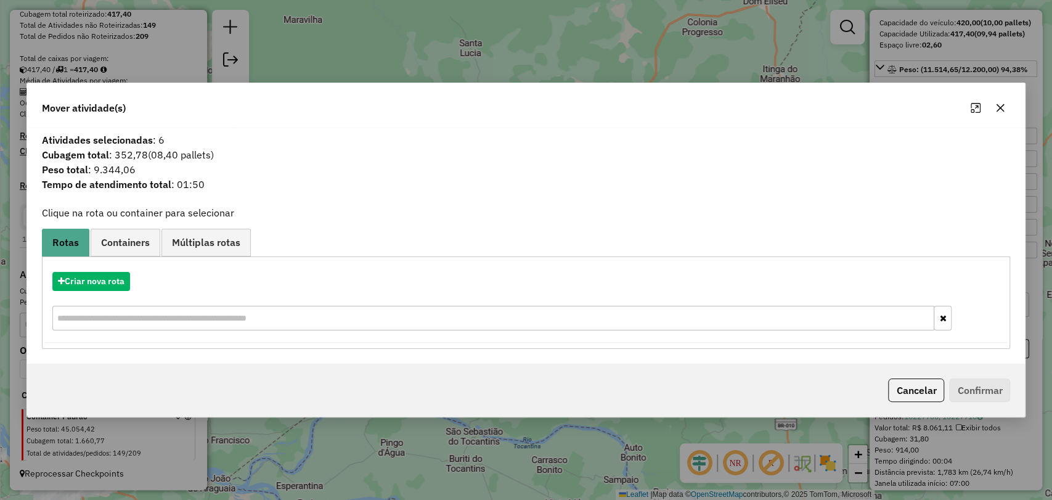
click at [1005, 110] on button "button" at bounding box center [1001, 108] width 20 height 20
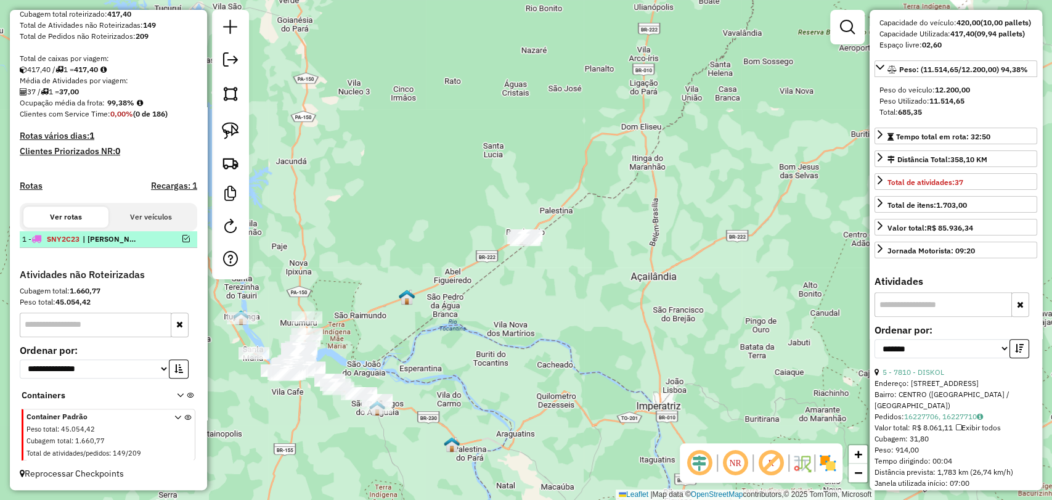
click at [182, 240] on em at bounding box center [185, 238] width 7 height 7
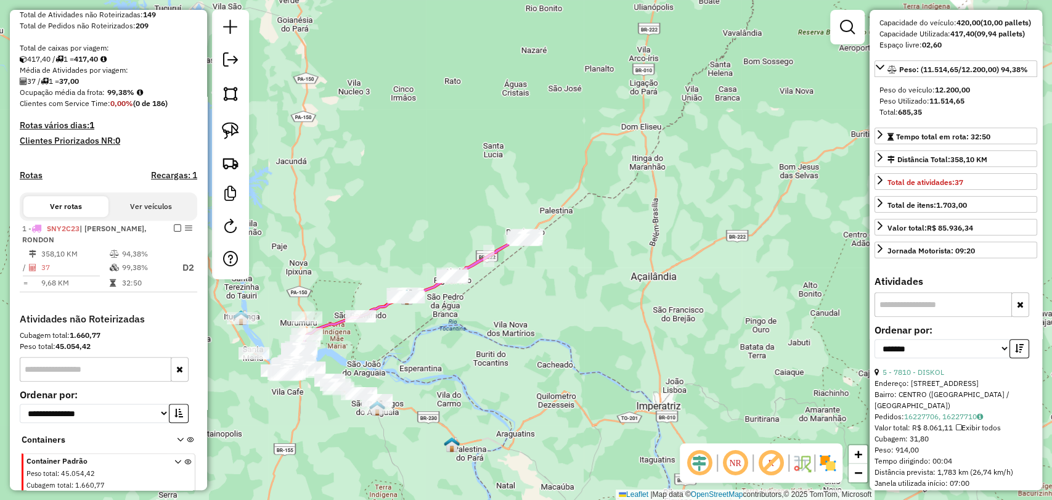
scroll to position [282, 0]
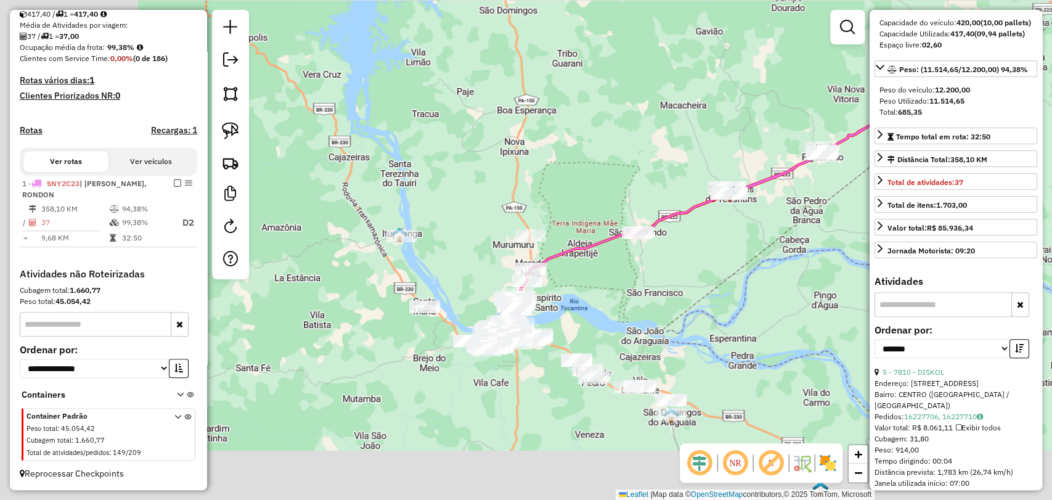
drag, startPoint x: 403, startPoint y: 346, endPoint x: 607, endPoint y: 274, distance: 215.8
click at [626, 284] on div "Janela de atendimento Grade de atendimento Capacidade Transportadoras Veículos …" at bounding box center [526, 250] width 1052 height 500
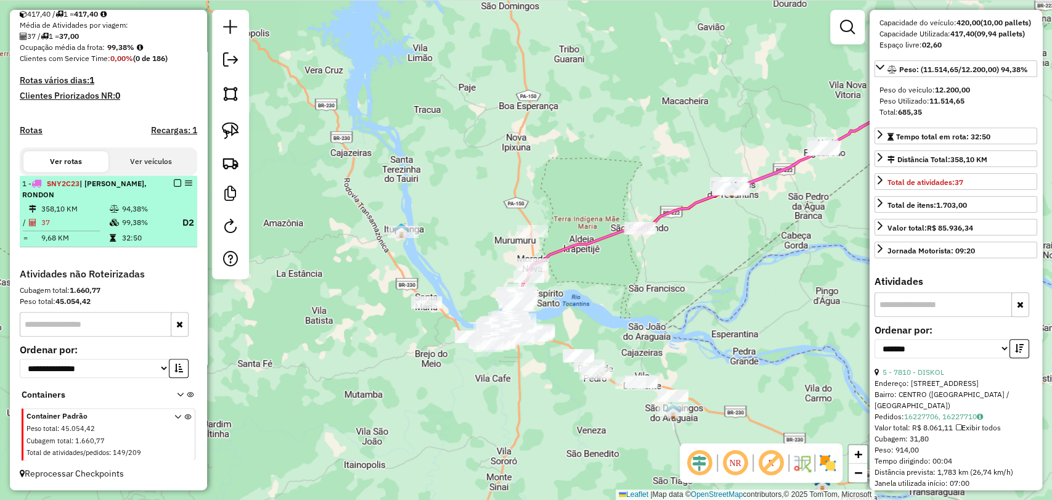
click at [174, 183] on em at bounding box center [177, 182] width 7 height 7
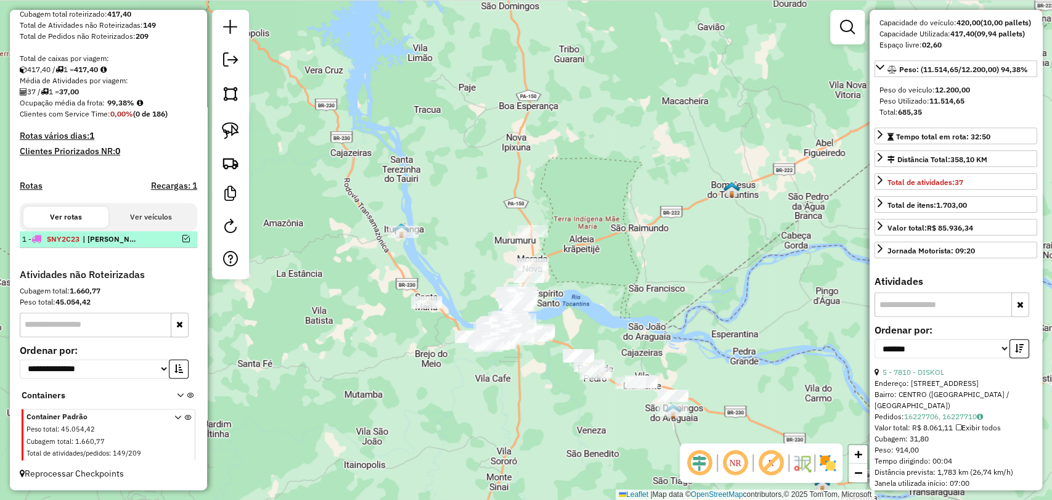
scroll to position [227, 0]
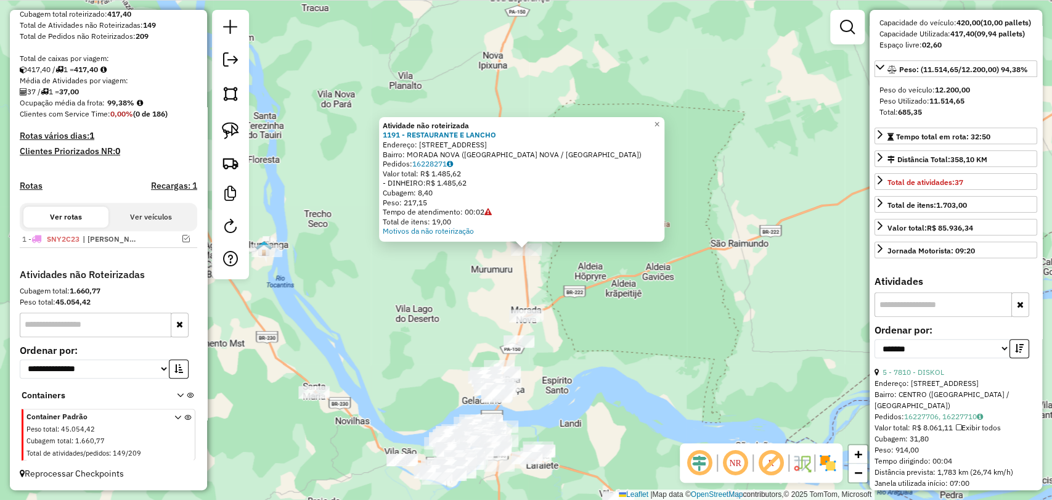
click at [580, 345] on div "Atividade não roteirizada 1191 - RESTAURANTE E LANCHO Endereço: [STREET_ADDRESS…" at bounding box center [526, 250] width 1052 height 500
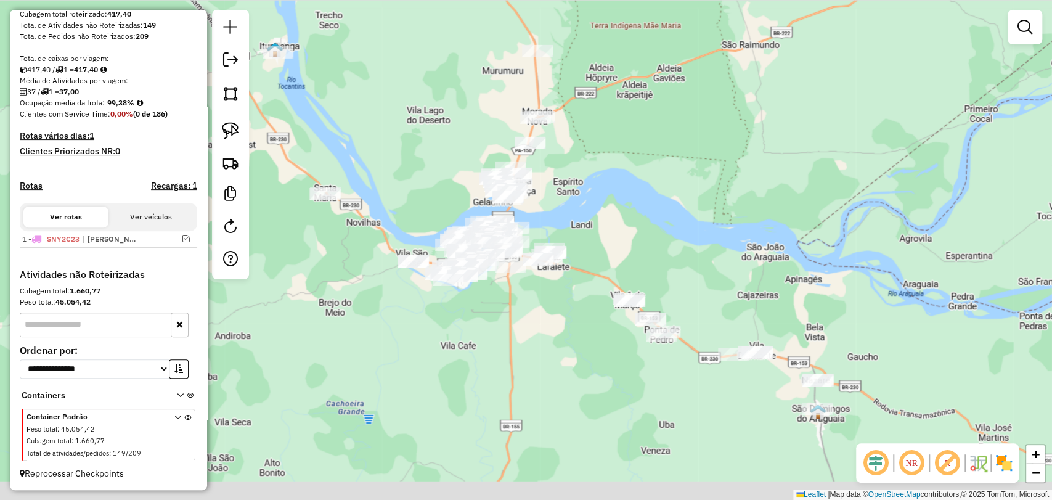
drag, startPoint x: 602, startPoint y: 378, endPoint x: 624, endPoint y: 135, distance: 243.9
click at [624, 135] on div "Janela de atendimento Grade de atendimento Capacidade Transportadoras Veículos …" at bounding box center [526, 250] width 1052 height 500
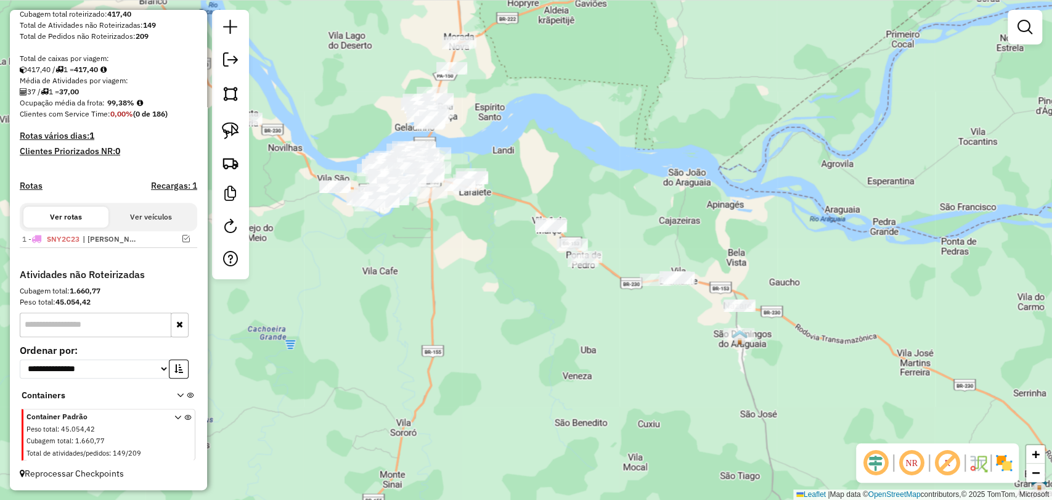
drag, startPoint x: 680, startPoint y: 258, endPoint x: 637, endPoint y: 240, distance: 46.5
click at [637, 240] on div "Janela de atendimento Grade de atendimento Capacidade Transportadoras Veículos …" at bounding box center [526, 250] width 1052 height 500
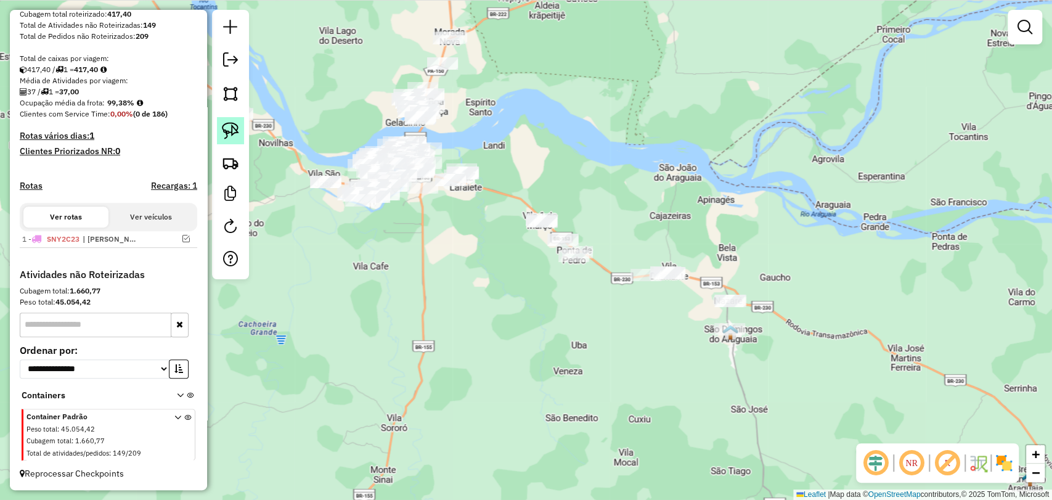
click at [240, 125] on link at bounding box center [230, 130] width 27 height 27
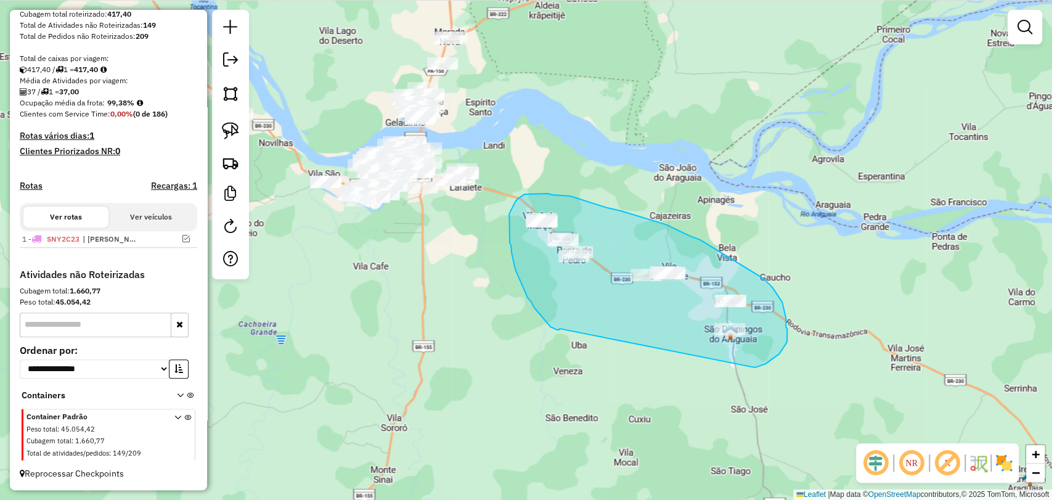
drag, startPoint x: 560, startPoint y: 329, endPoint x: 722, endPoint y: 369, distance: 167.6
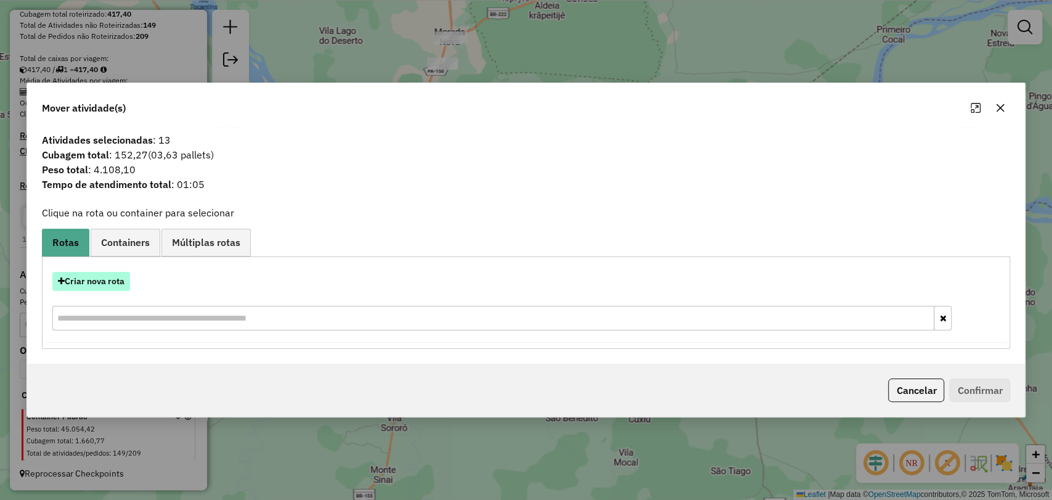
click at [100, 277] on button "Criar nova rota" at bounding box center [91, 281] width 78 height 19
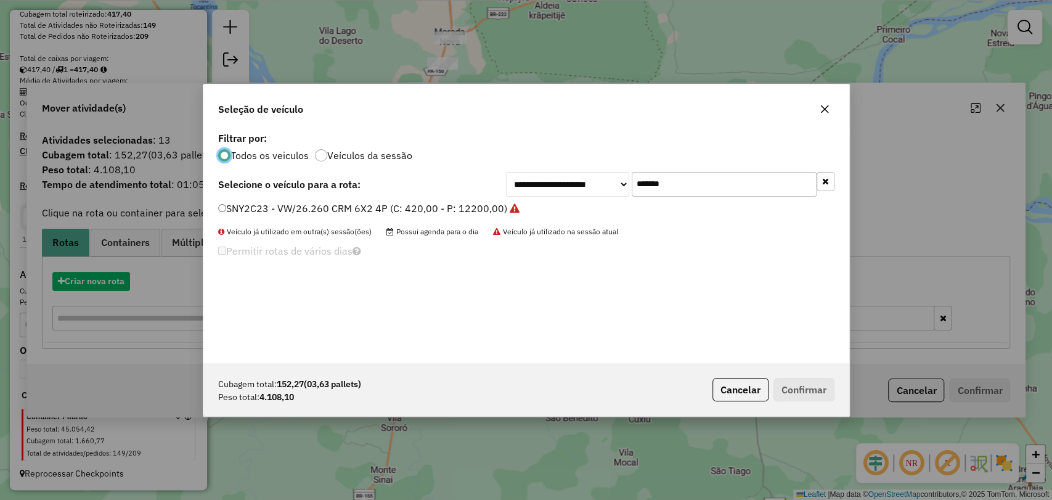
scroll to position [6, 4]
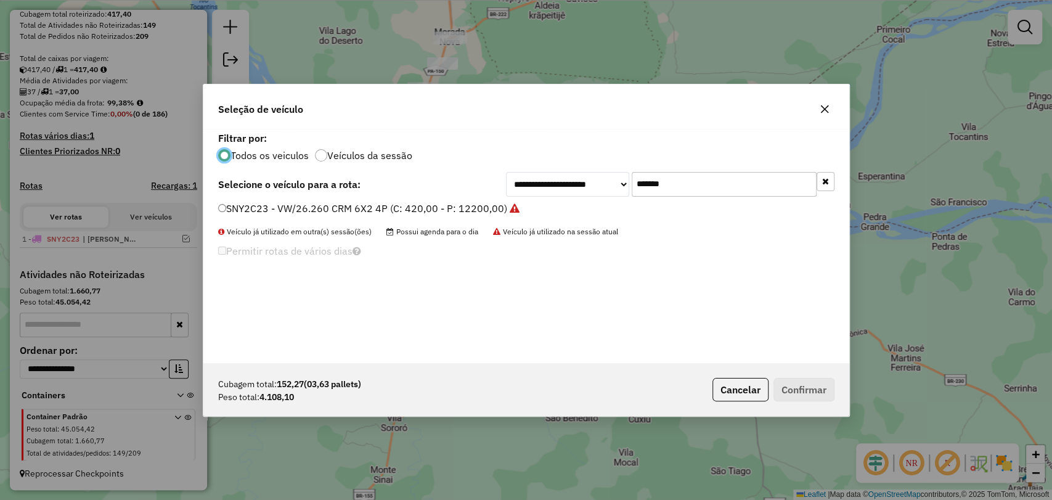
click at [660, 182] on input "*******" at bounding box center [724, 184] width 185 height 25
paste input "text"
type input "*******"
click at [361, 211] on label "SNY2A53 - VW/26.260 CRM 6X2 4P (C: 420,00 - P: 12200,00)" at bounding box center [362, 208] width 289 height 15
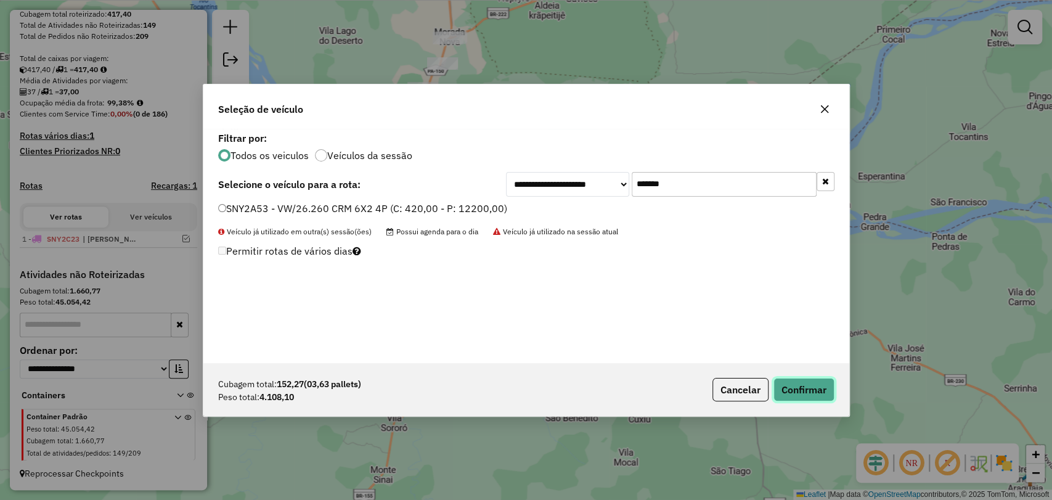
click at [805, 386] on button "Confirmar" at bounding box center [804, 389] width 61 height 23
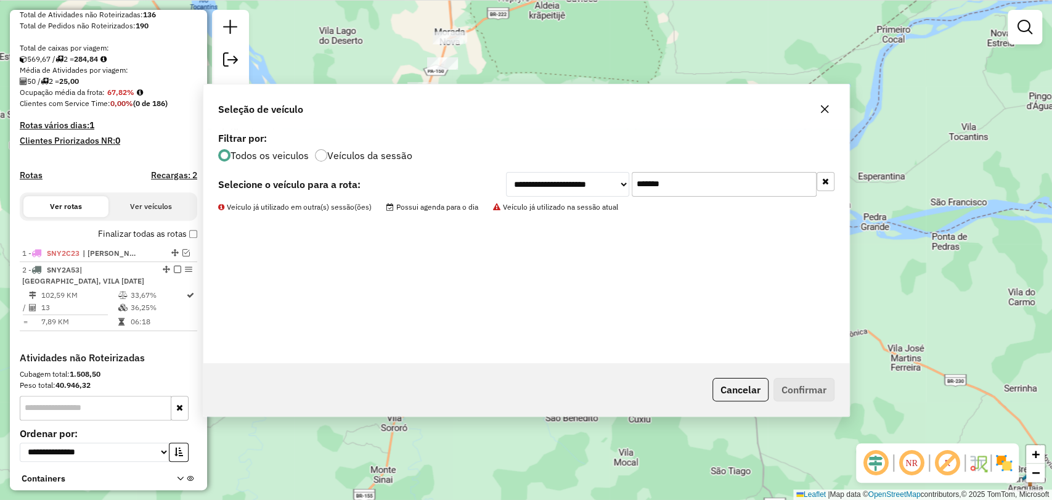
scroll to position [282, 0]
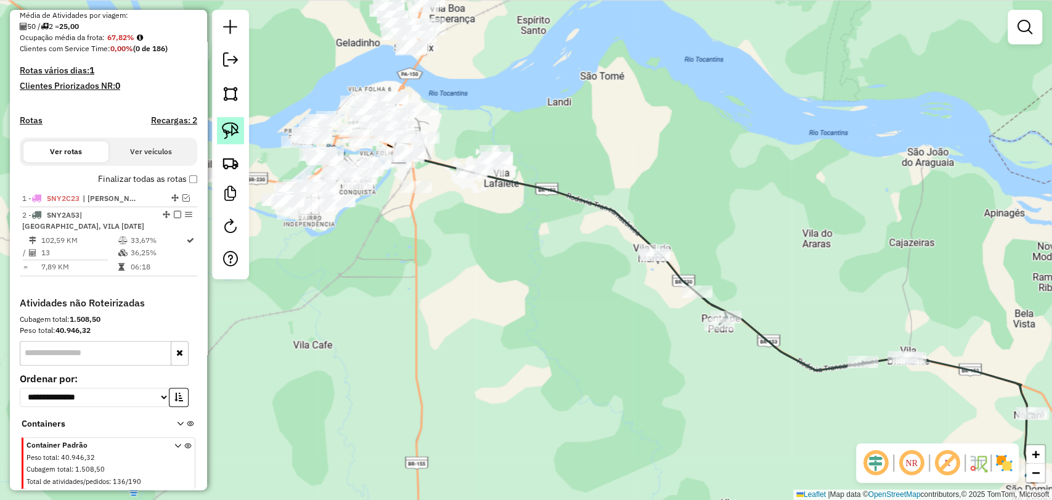
click at [219, 139] on link at bounding box center [230, 130] width 27 height 27
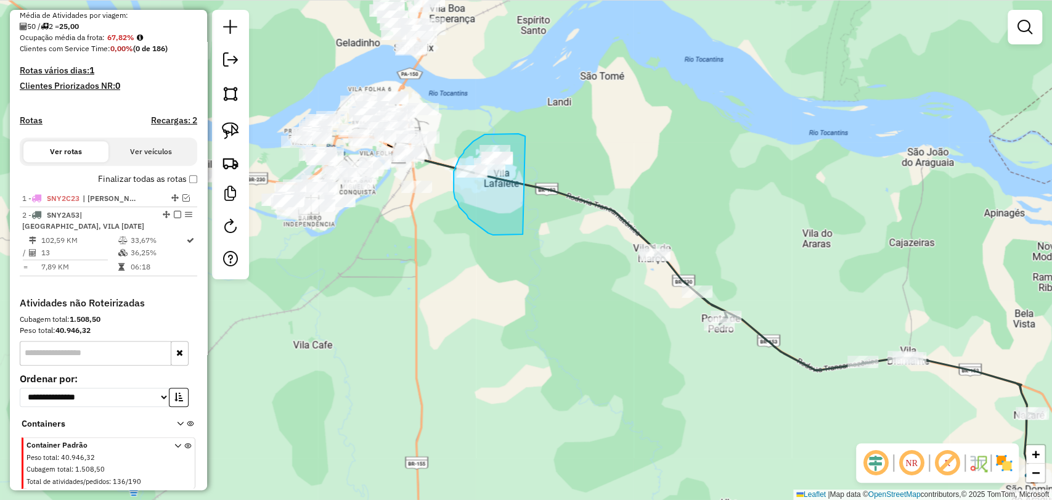
drag, startPoint x: 495, startPoint y: 235, endPoint x: 535, endPoint y: 141, distance: 101.9
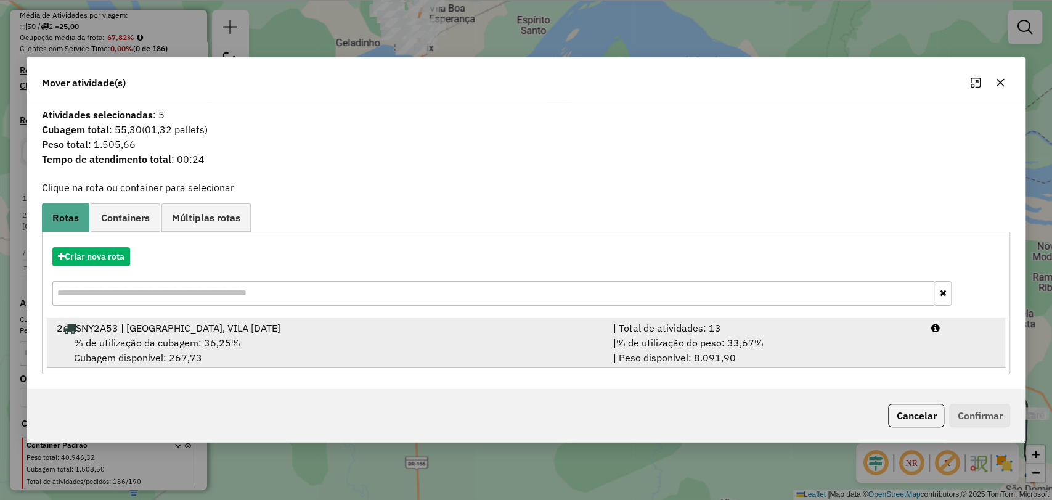
click at [309, 328] on div "2 SNY2A53 | [GEOGRAPHIC_DATA], VILA [DATE]" at bounding box center [327, 328] width 557 height 15
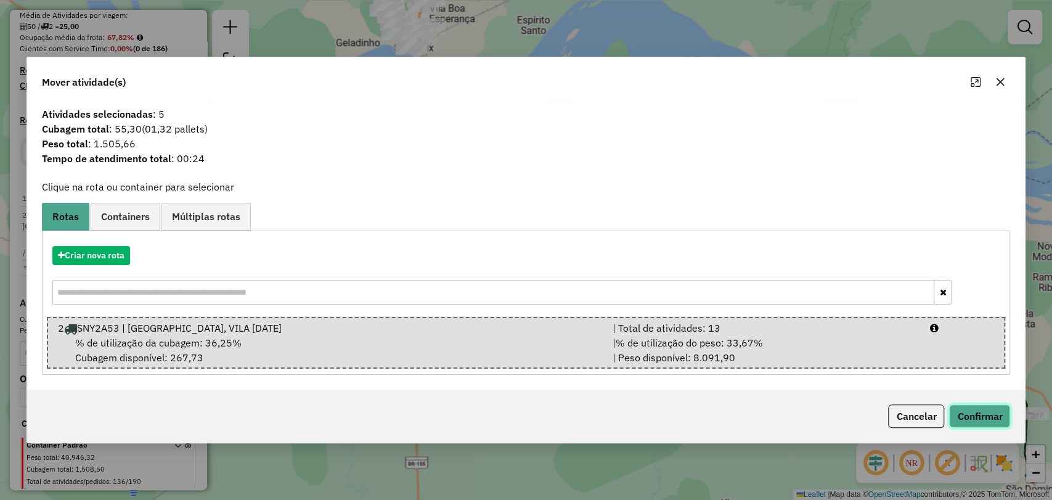
click at [973, 412] on button "Confirmar" at bounding box center [979, 415] width 61 height 23
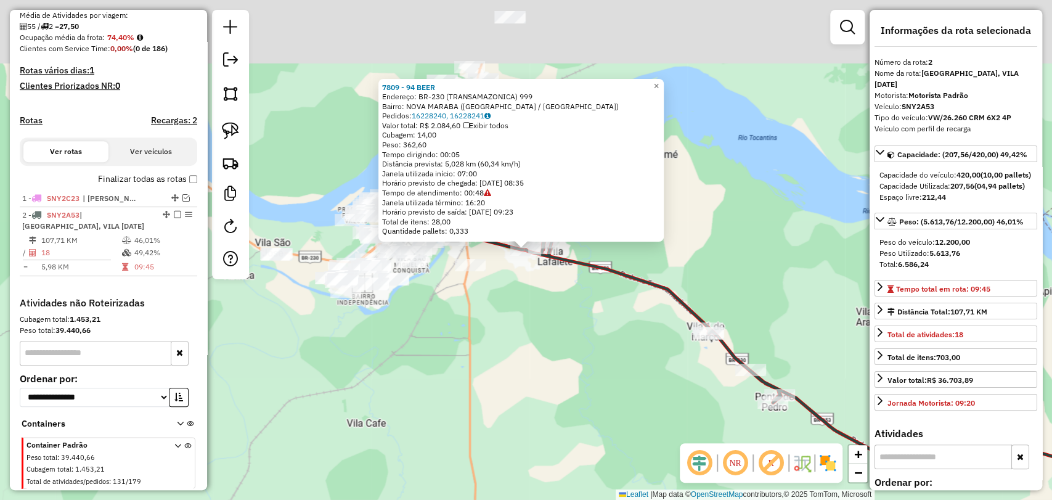
scroll to position [321, 0]
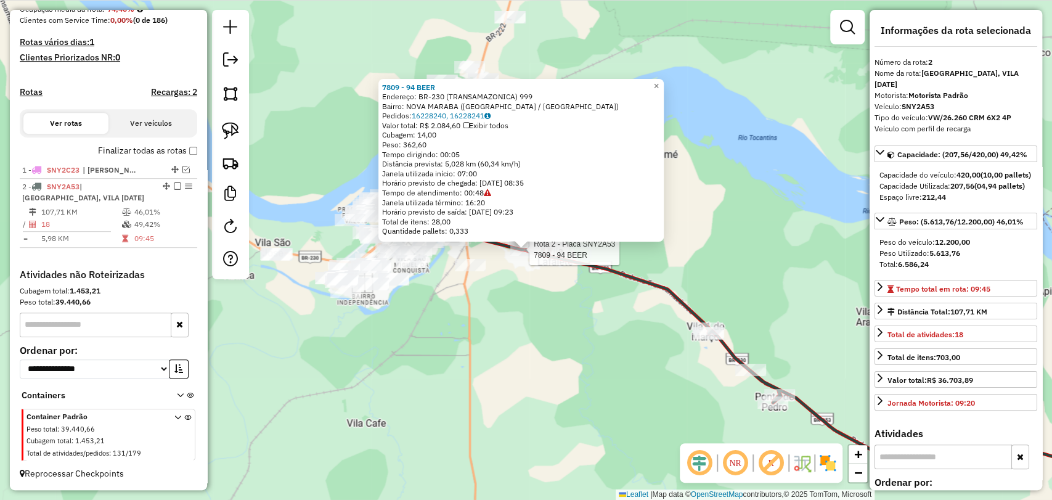
click at [546, 337] on div "Rota 2 - Placa SNY2A53 7809 - 94 BEER 7809 - 94 BEER Endereço: BR-230 (TRANSAMA…" at bounding box center [526, 250] width 1052 height 500
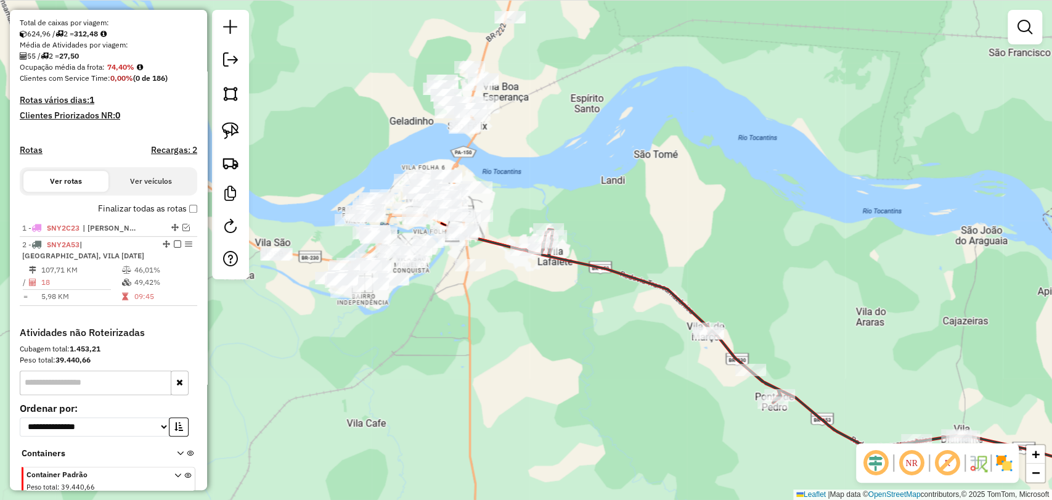
scroll to position [252, 0]
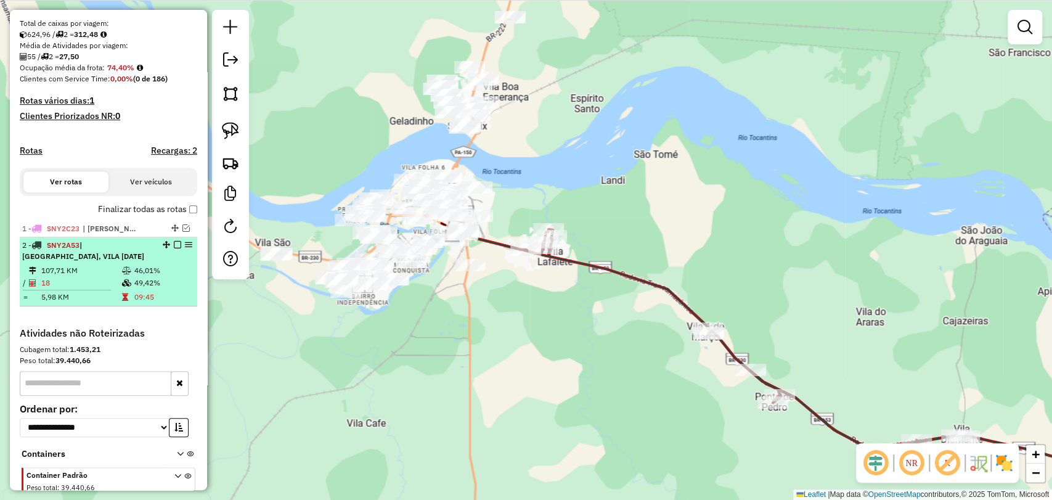
click at [174, 248] on em at bounding box center [177, 244] width 7 height 7
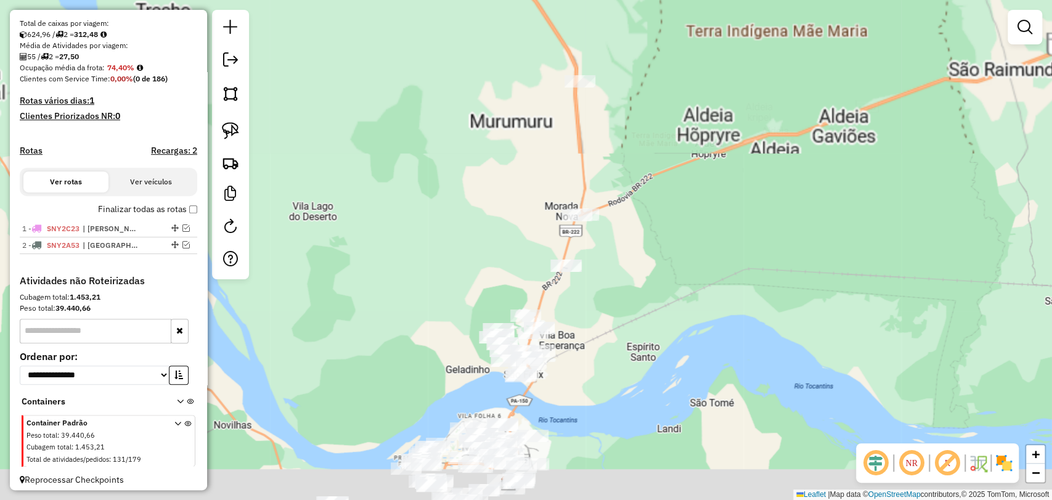
drag, startPoint x: 607, startPoint y: 223, endPoint x: 664, endPoint y: 191, distance: 65.7
click at [664, 191] on div "Janela de atendimento Grade de atendimento Capacidade Transportadoras Veículos …" at bounding box center [526, 250] width 1052 height 500
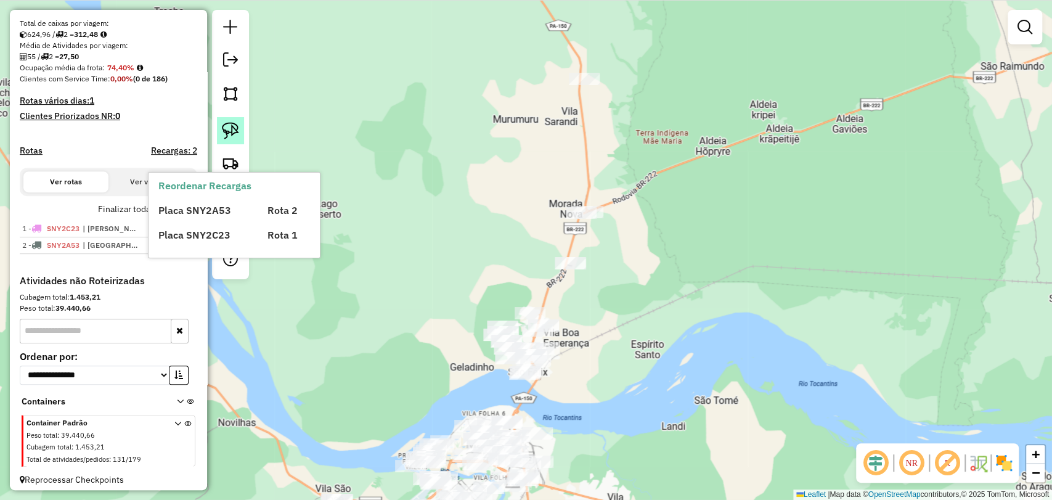
click at [238, 133] on img at bounding box center [230, 130] width 17 height 17
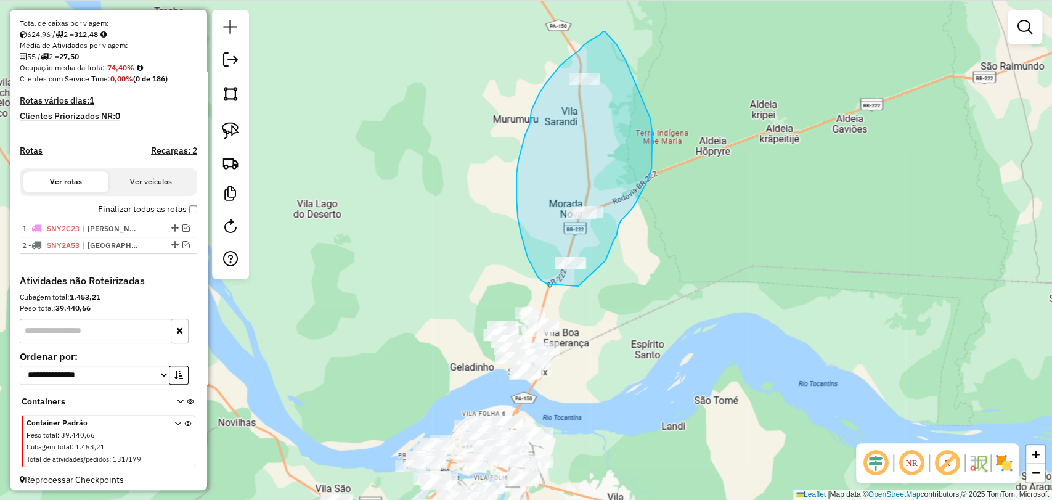
drag, startPoint x: 549, startPoint y: 284, endPoint x: 578, endPoint y: 286, distance: 29.6
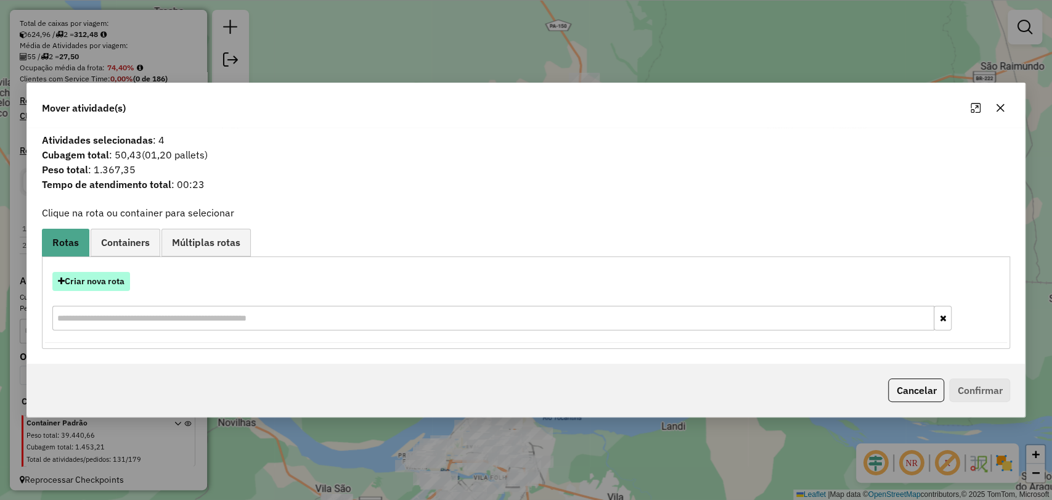
click at [105, 285] on button "Criar nova rota" at bounding box center [91, 281] width 78 height 19
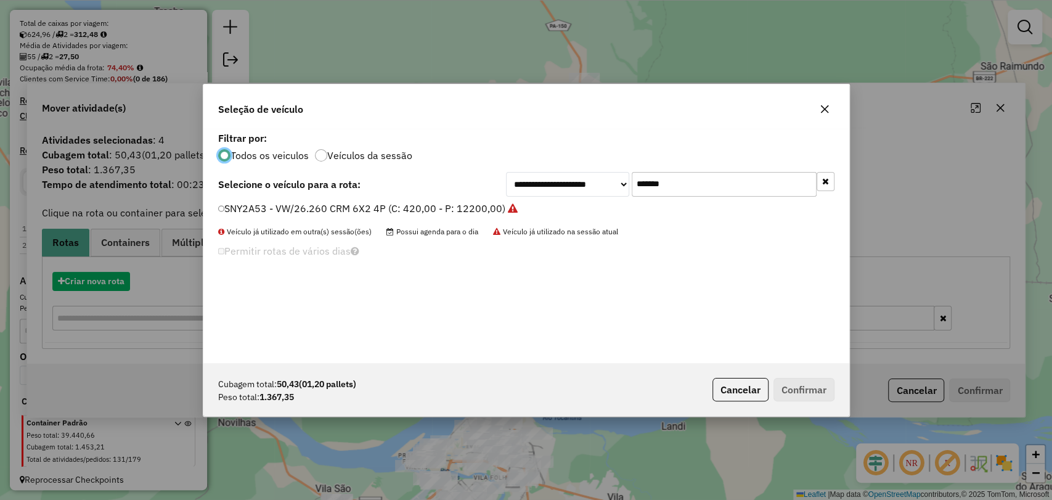
scroll to position [6, 4]
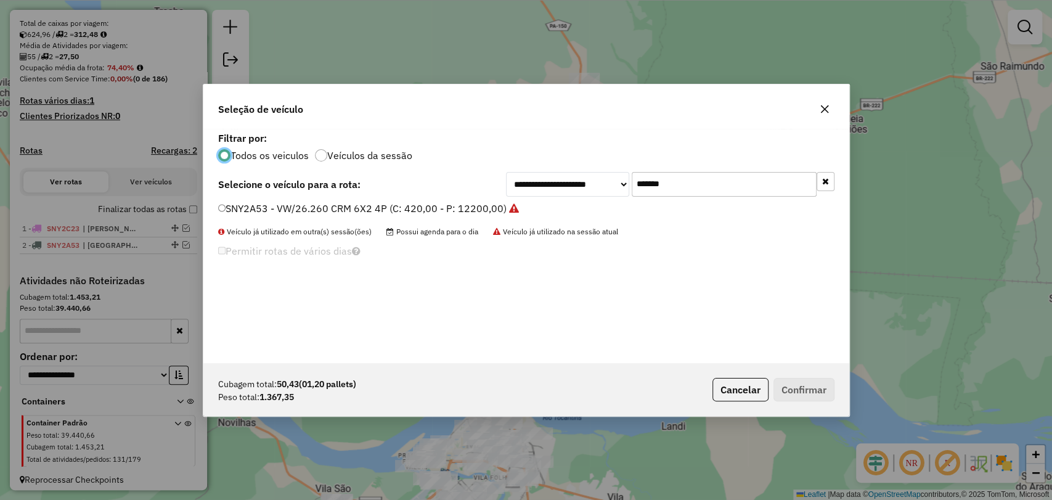
click at [650, 192] on input "*******" at bounding box center [724, 184] width 185 height 25
paste input "text"
type input "*******"
click at [406, 209] on label "SNY2C43 - VW/26.260 CRM 6X2 4P (C: 420,00 - P: 12200,00)" at bounding box center [362, 208] width 289 height 15
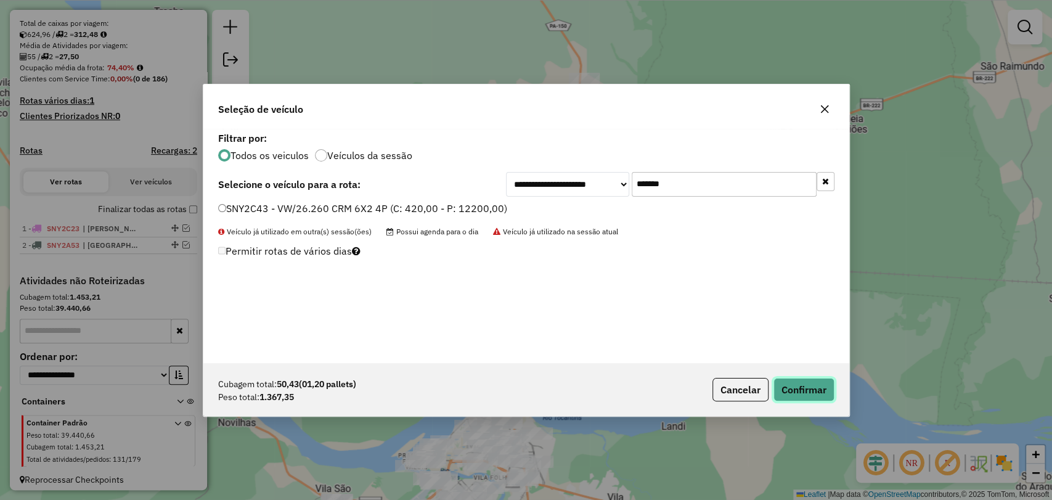
click at [816, 392] on button "Confirmar" at bounding box center [804, 389] width 61 height 23
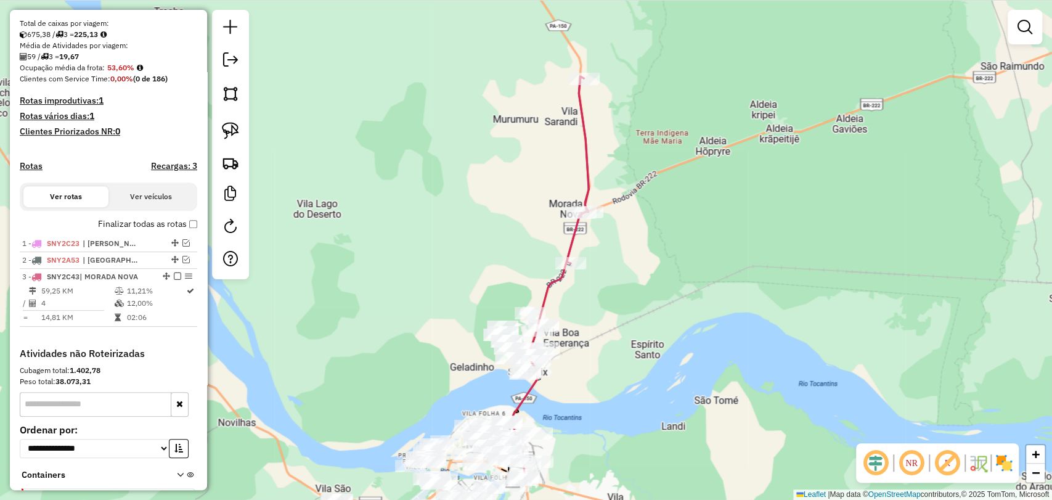
click at [583, 224] on icon at bounding box center [578, 169] width 22 height 187
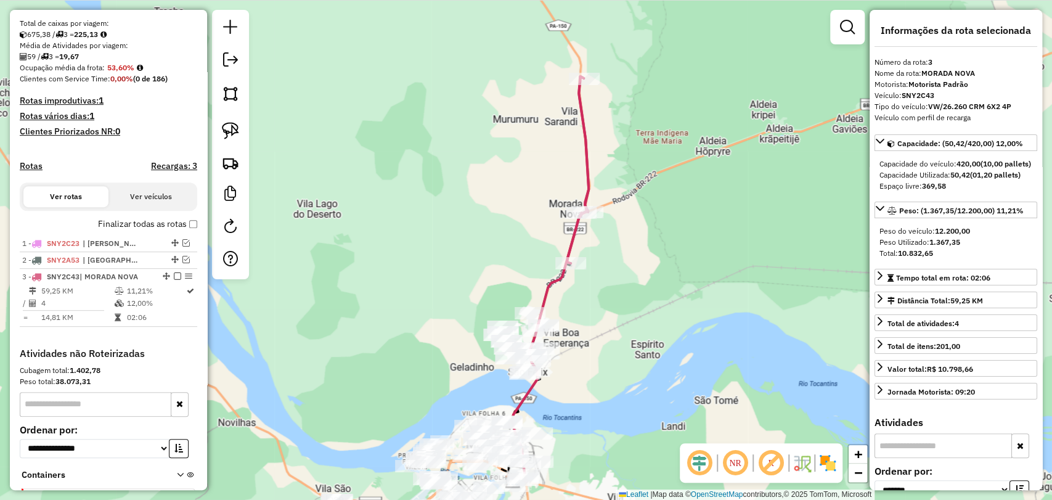
scroll to position [341, 0]
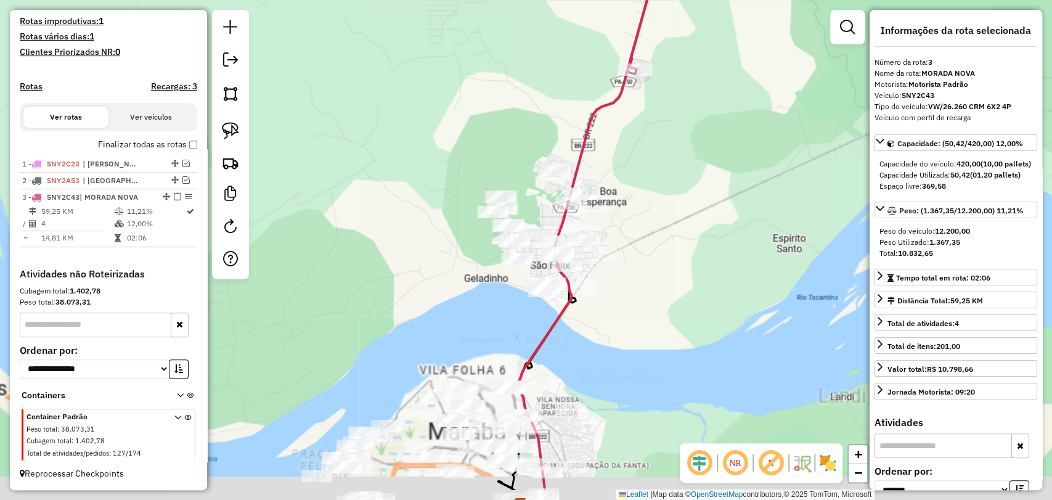
drag, startPoint x: 615, startPoint y: 378, endPoint x: 637, endPoint y: 318, distance: 64.0
click at [637, 318] on div "Janela de atendimento Grade de atendimento Capacidade Transportadoras Veículos …" at bounding box center [526, 250] width 1052 height 500
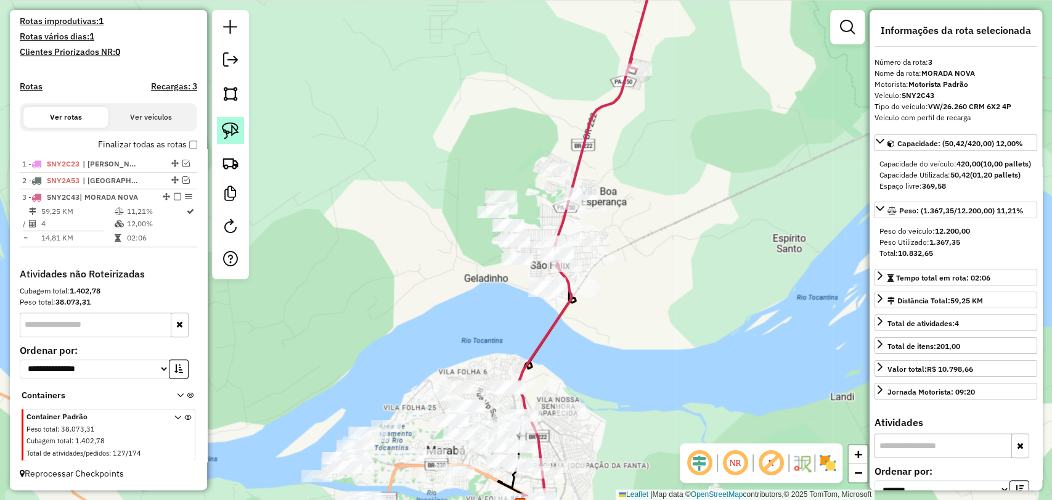
click at [227, 126] on img at bounding box center [230, 130] width 17 height 17
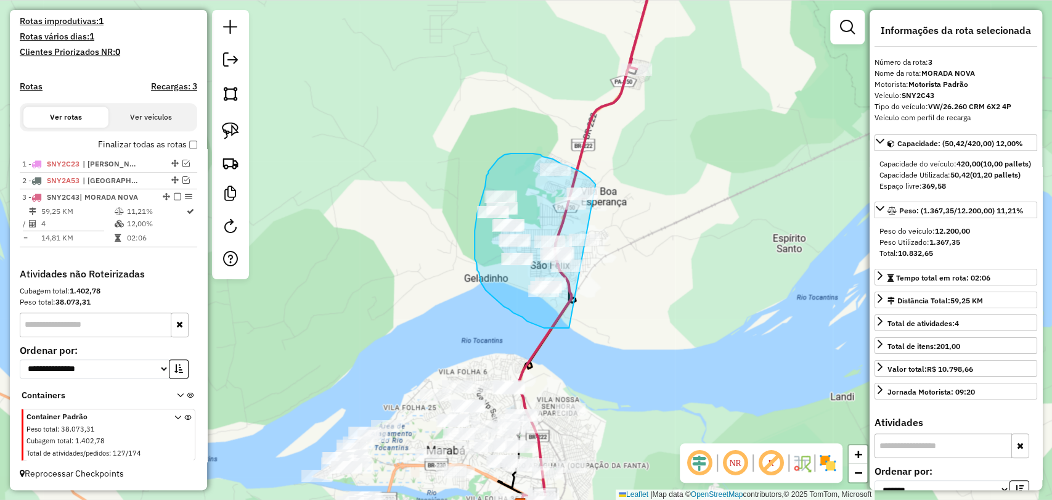
drag, startPoint x: 567, startPoint y: 328, endPoint x: 581, endPoint y: 319, distance: 16.6
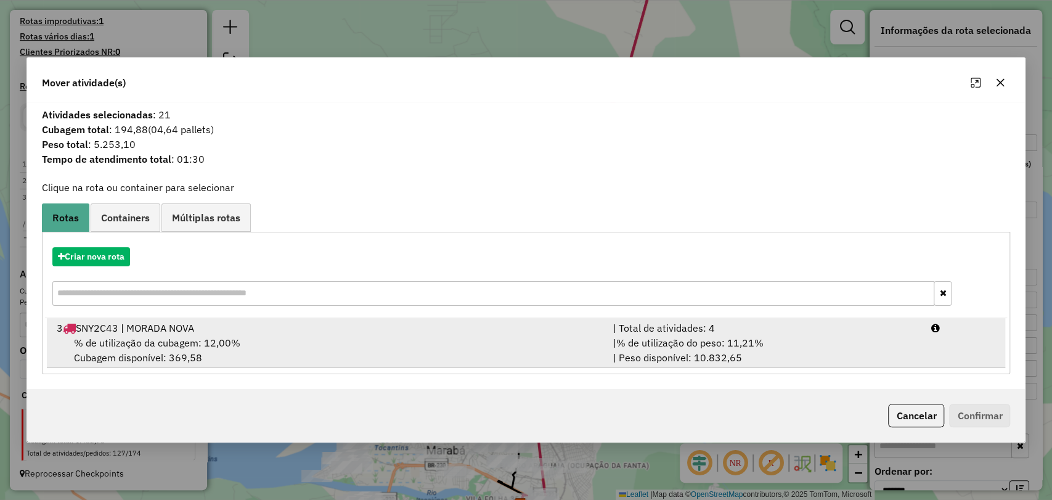
click at [406, 351] on div "% de utilização da cubagem: 12,00% Cubagem disponível: 369,58" at bounding box center [327, 350] width 557 height 30
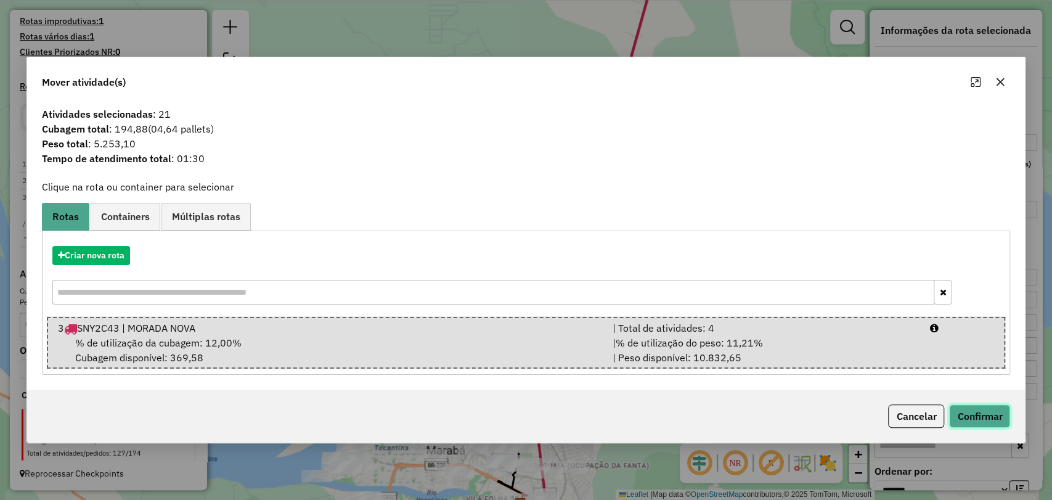
click at [970, 409] on button "Confirmar" at bounding box center [979, 415] width 61 height 23
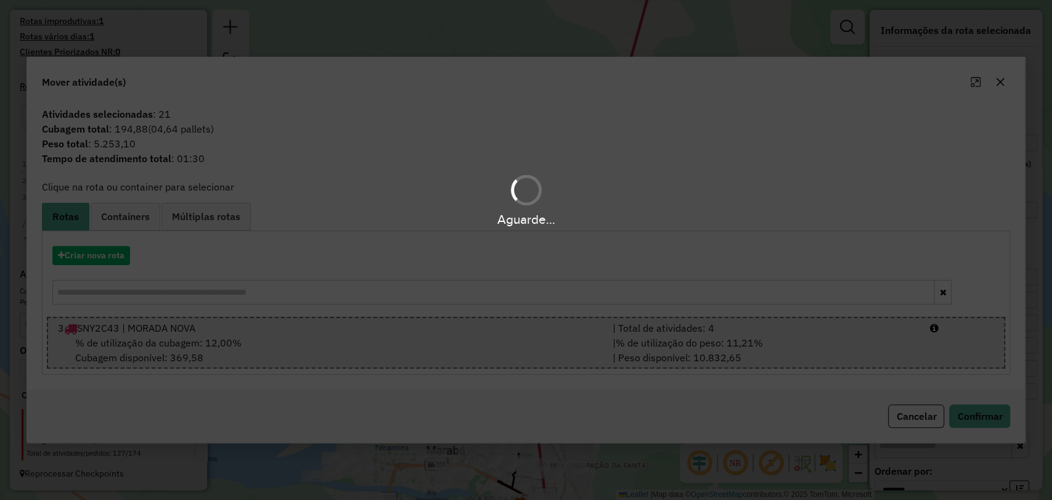
scroll to position [325, 0]
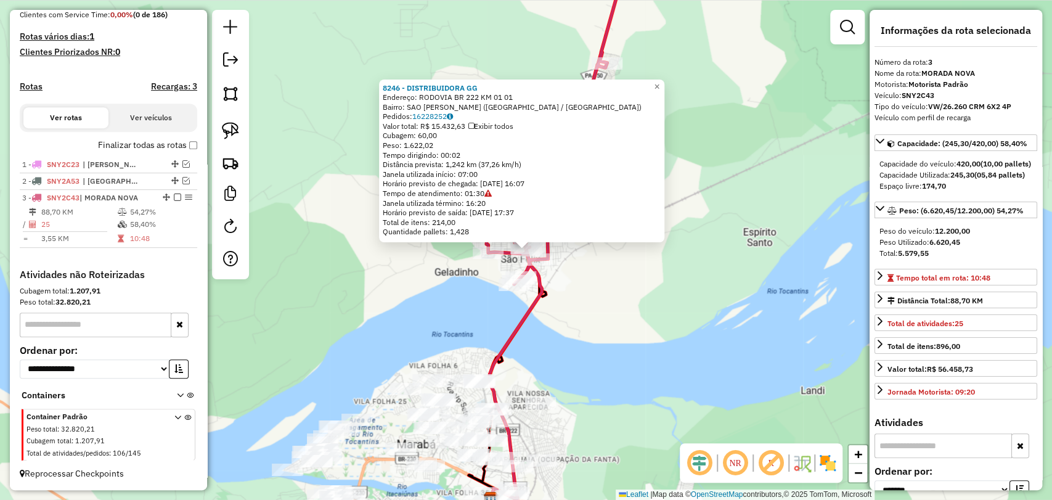
click at [602, 293] on div "8246 - DISTRIBUIDORA GG Endereço: RODOVIA BR 222 KM 01 01 Bairro: [GEOGRAPHIC_D…" at bounding box center [526, 250] width 1052 height 500
click at [622, 299] on div "8246 - DISTRIBUIDORA GG Endereço: RODOVIA BR 222 KM 01 01 Bairro: [GEOGRAPHIC_D…" at bounding box center [526, 250] width 1052 height 500
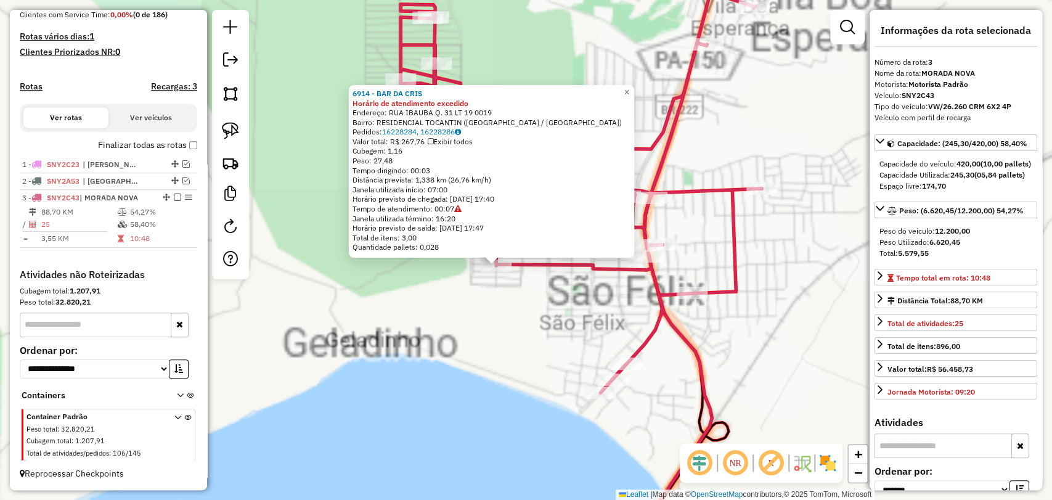
click at [579, 304] on div "6914 - BAR DA CRIS Horário de atendimento excedido Endereço: [GEOGRAPHIC_DATA] …" at bounding box center [526, 250] width 1052 height 500
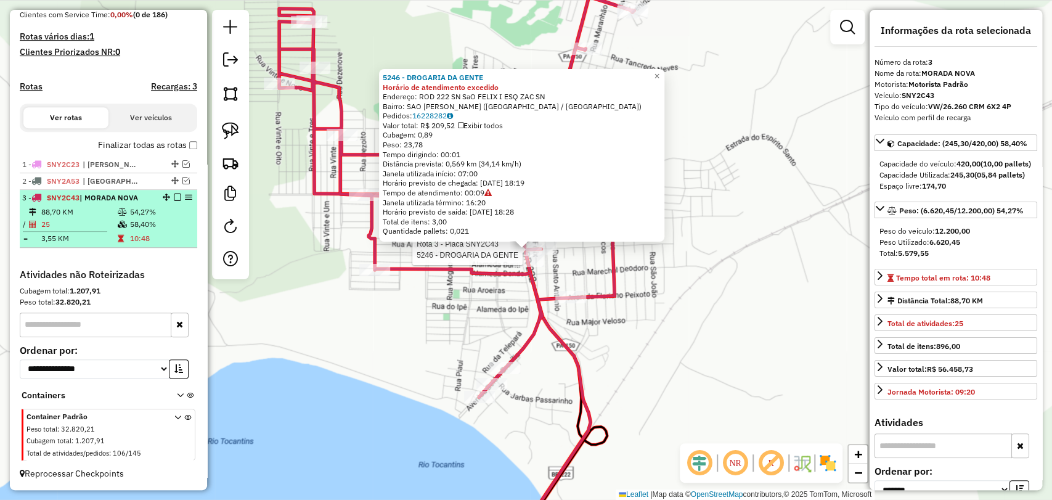
click at [176, 197] on em at bounding box center [177, 197] width 7 height 7
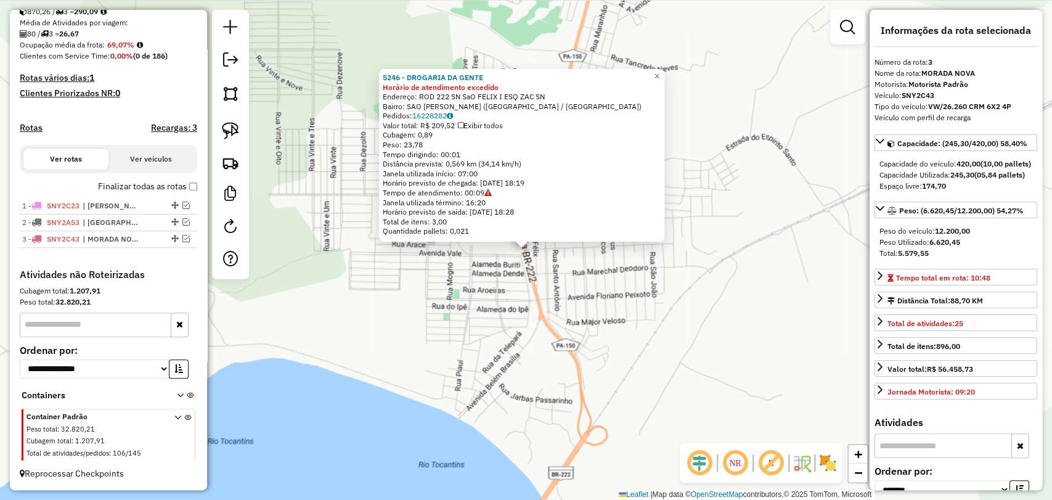
scroll to position [285, 0]
click at [394, 319] on div "5246 - DROGARIA DA GENTE Horário de atendimento excedido Endereço: ROD 222 SN S…" at bounding box center [526, 250] width 1052 height 500
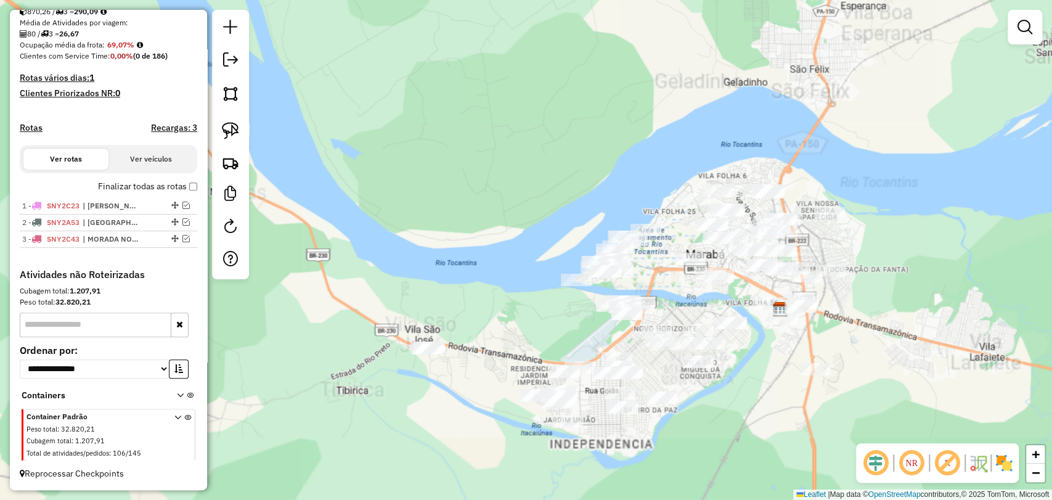
drag, startPoint x: 495, startPoint y: 309, endPoint x: 467, endPoint y: 287, distance: 35.6
click at [468, 291] on div "Janela de atendimento Grade de atendimento Capacidade Transportadoras Veículos …" at bounding box center [526, 250] width 1052 height 500
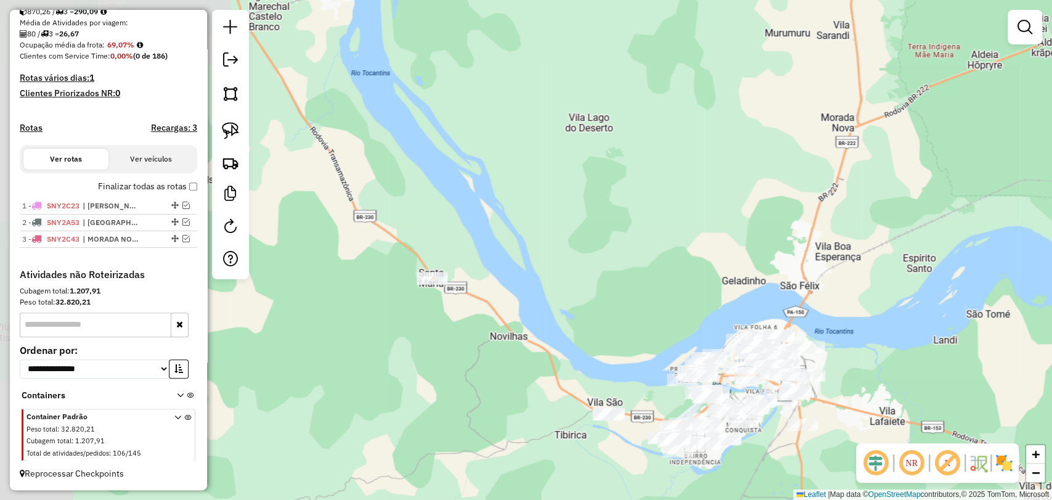
drag, startPoint x: 398, startPoint y: 157, endPoint x: 586, endPoint y: 285, distance: 227.6
click at [586, 285] on div "Janela de atendimento Grade de atendimento Capacidade Transportadoras Veículos …" at bounding box center [526, 250] width 1052 height 500
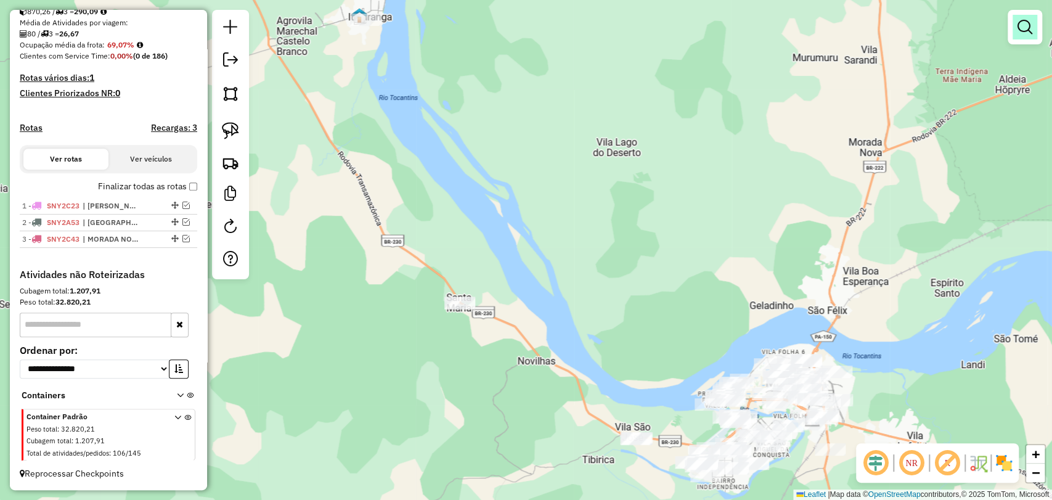
click at [1031, 36] on link at bounding box center [1025, 27] width 25 height 25
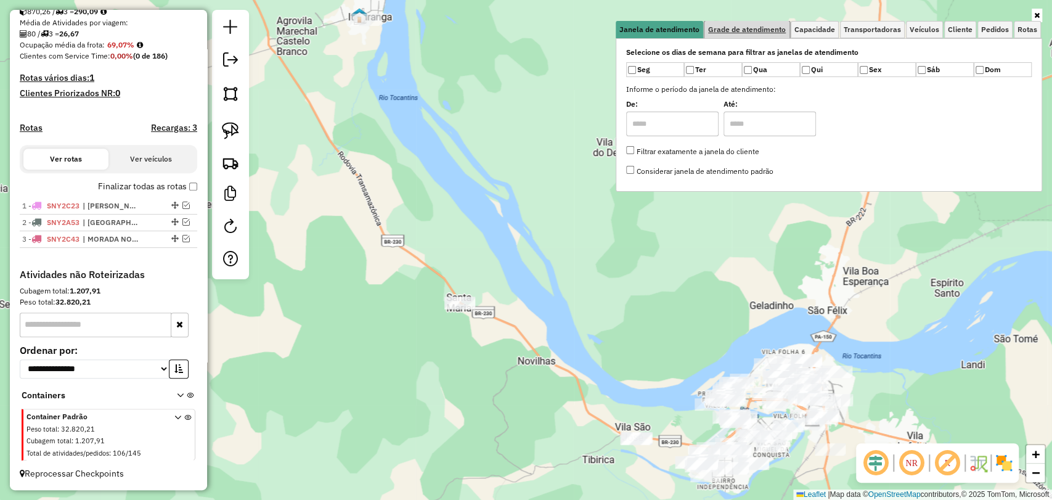
click at [776, 32] on span "Grade de atendimento" at bounding box center [747, 29] width 78 height 7
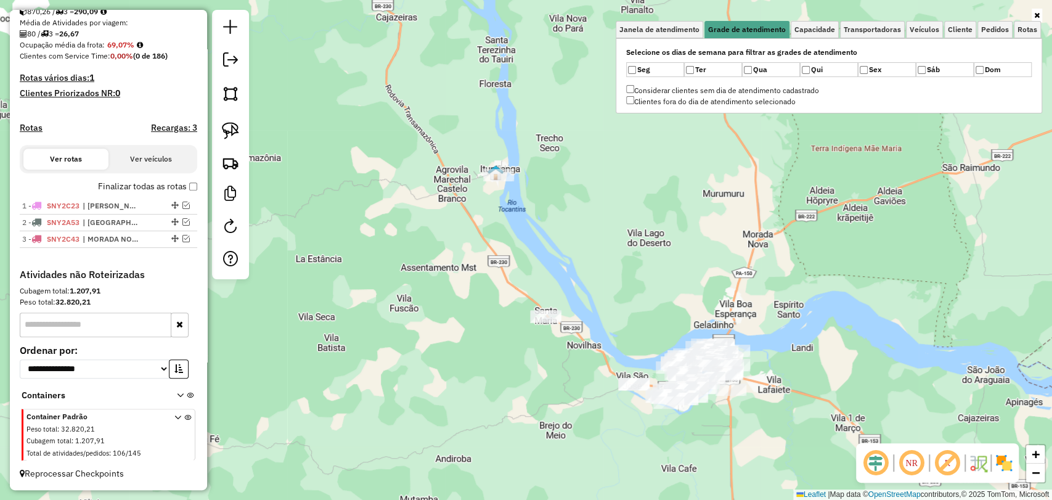
click at [639, 317] on div "Janela de atendimento Grade de atendimento Capacidade Transportadoras Veículos …" at bounding box center [526, 250] width 1052 height 500
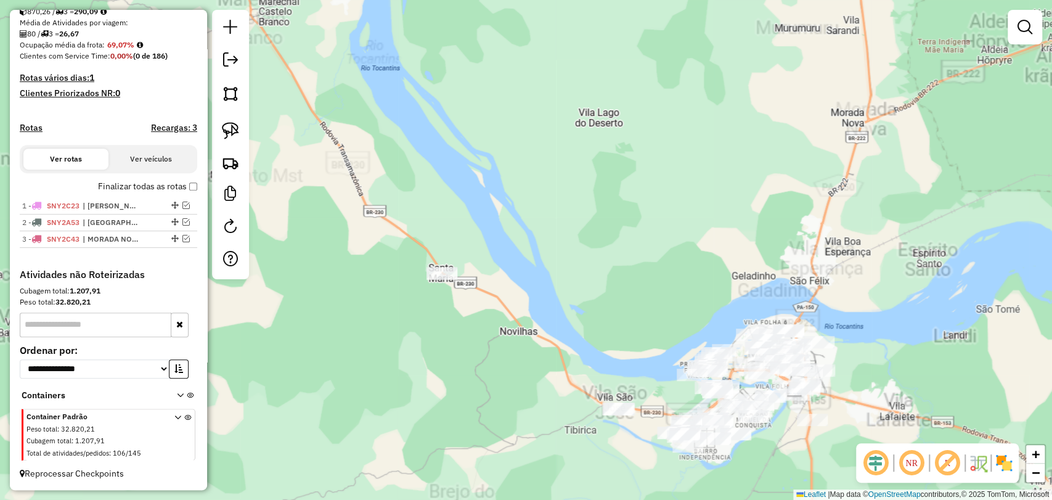
drag, startPoint x: 650, startPoint y: 359, endPoint x: 553, endPoint y: 253, distance: 144.4
click at [554, 254] on div "Janela de atendimento Grade de atendimento Capacidade Transportadoras Veículos …" at bounding box center [526, 250] width 1052 height 500
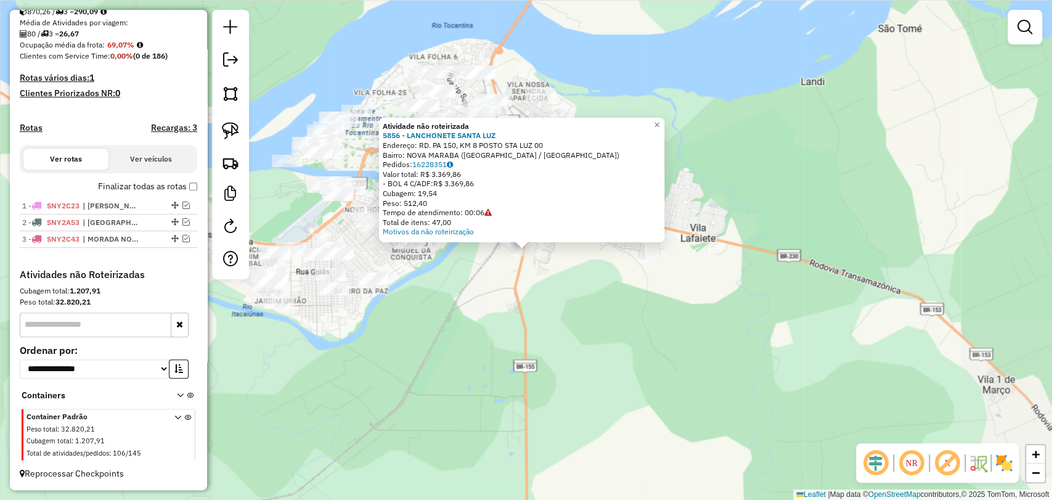
click at [433, 327] on div "Atividade não roteirizada 5856 - LANCHONETE [GEOGRAPHIC_DATA] Endereço: RD. PA …" at bounding box center [526, 250] width 1052 height 500
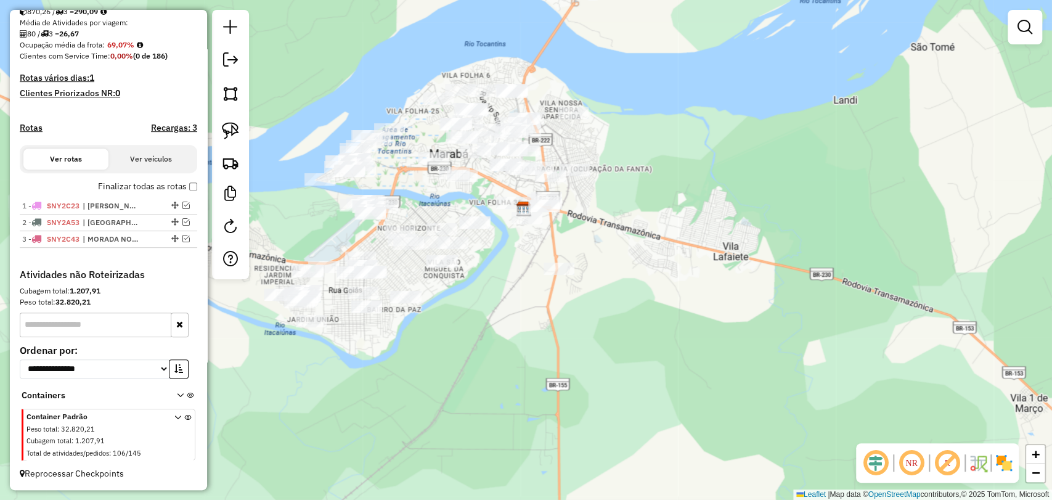
drag, startPoint x: 433, startPoint y: 328, endPoint x: 647, endPoint y: 445, distance: 243.3
click at [646, 445] on div "Janela de atendimento Grade de atendimento Capacidade Transportadoras Veículos …" at bounding box center [526, 250] width 1052 height 500
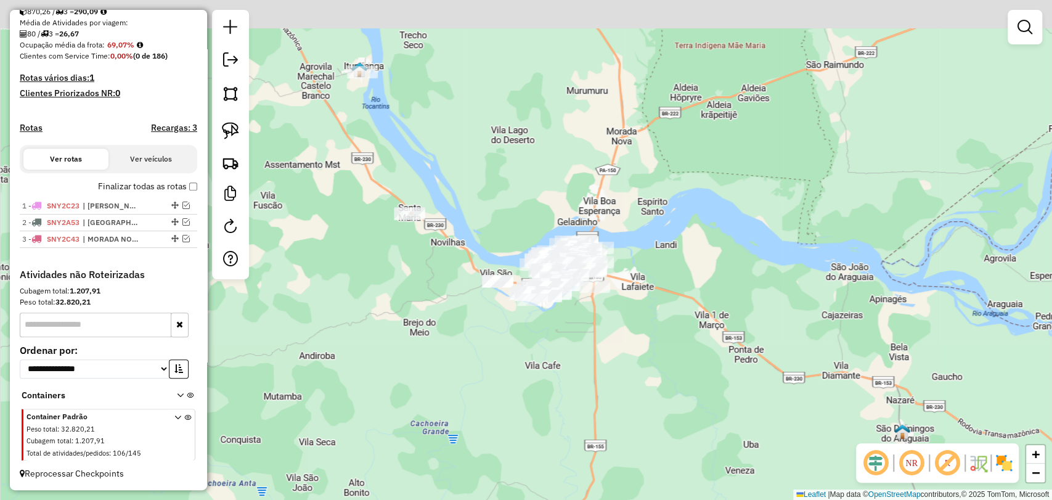
drag, startPoint x: 988, startPoint y: 111, endPoint x: 746, endPoint y: 165, distance: 248.3
click at [746, 165] on div "Janela de atendimento Grade de atendimento Capacidade Transportadoras Veículos …" at bounding box center [526, 250] width 1052 height 500
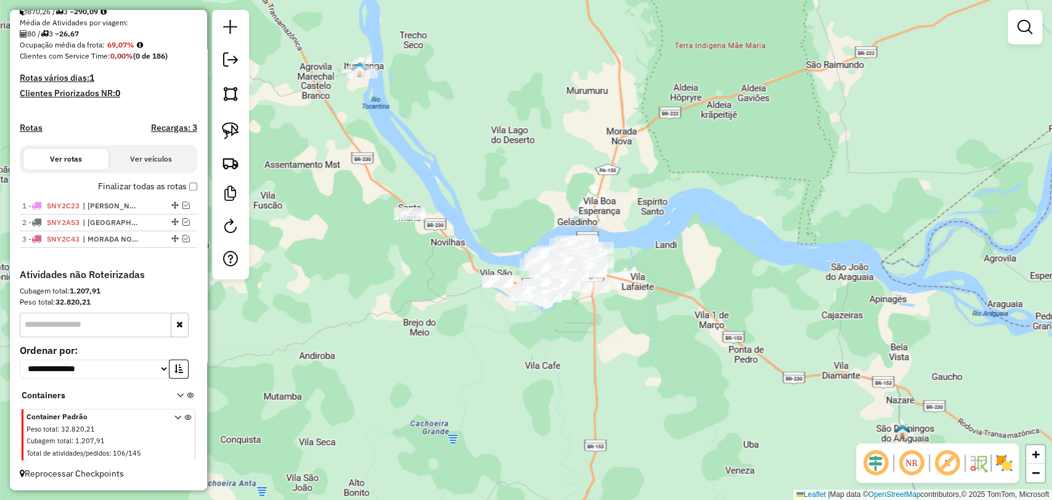
click at [1006, 49] on div "Janela de atendimento Grade de atendimento Capacidade Transportadoras Veículos …" at bounding box center [526, 250] width 1052 height 500
click at [1020, 28] on em at bounding box center [1025, 27] width 15 height 15
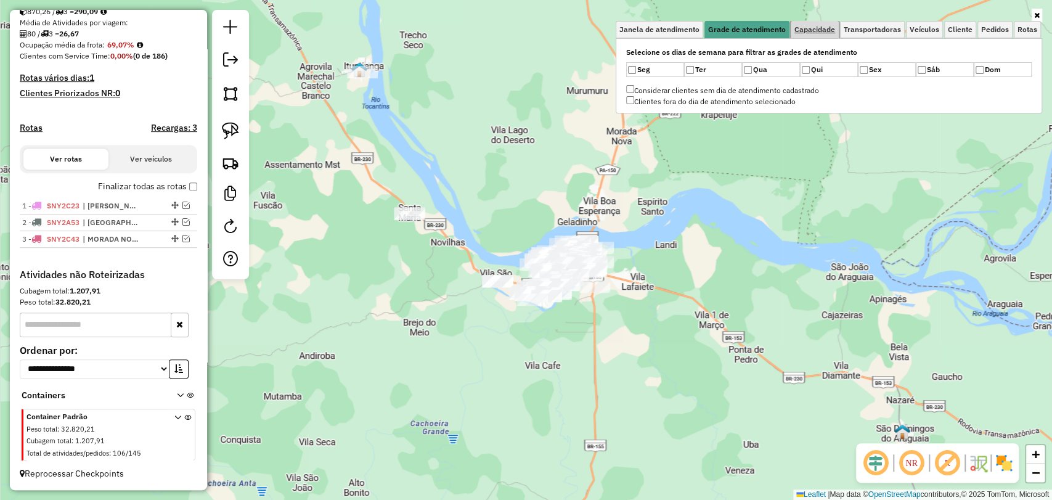
click at [817, 36] on link "Capacidade" at bounding box center [815, 29] width 48 height 17
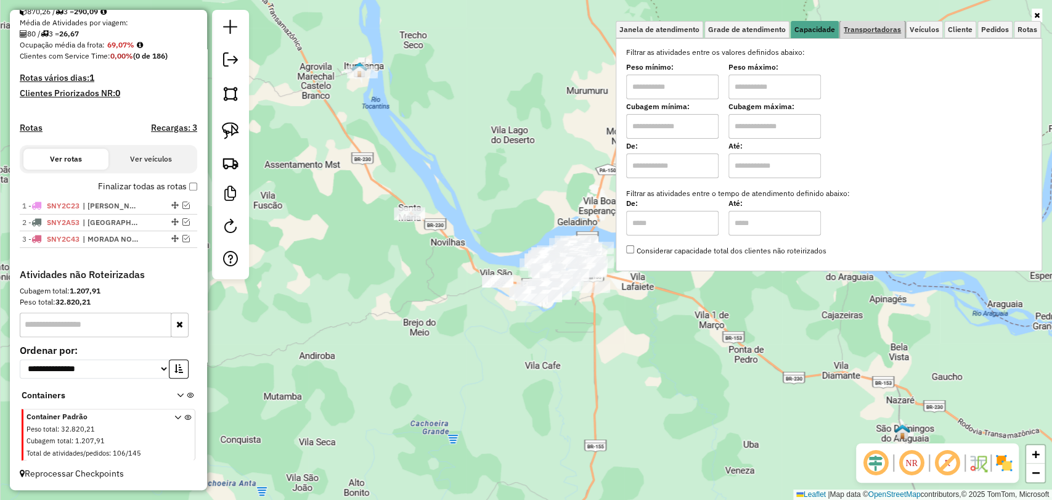
click at [857, 36] on link "Transportadoras" at bounding box center [872, 29] width 65 height 17
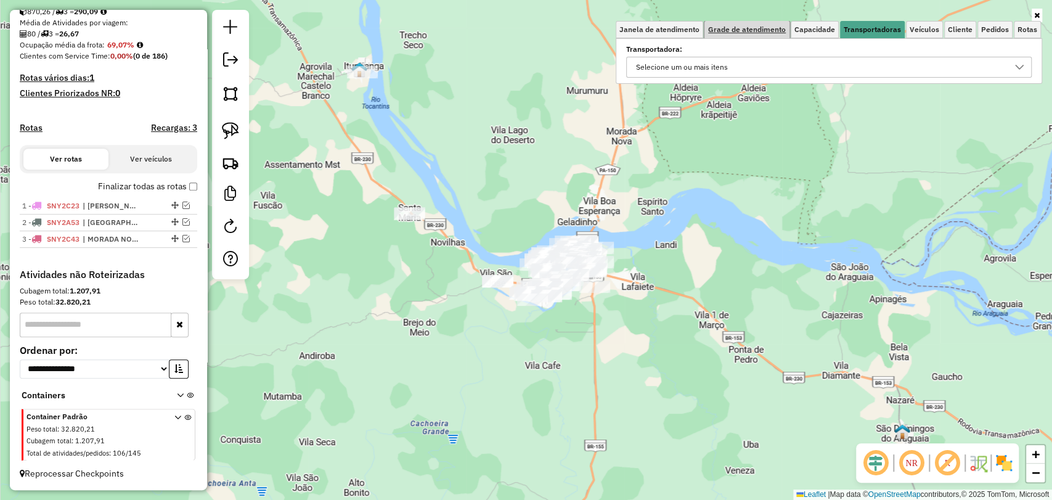
click at [790, 31] on link "Grade de atendimento" at bounding box center [747, 29] width 85 height 17
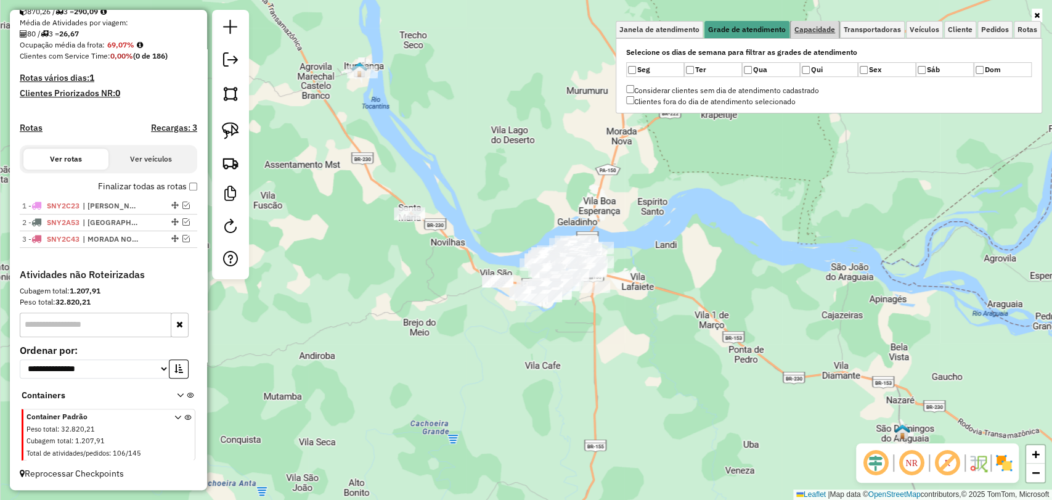
click at [814, 34] on link "Capacidade" at bounding box center [815, 29] width 48 height 17
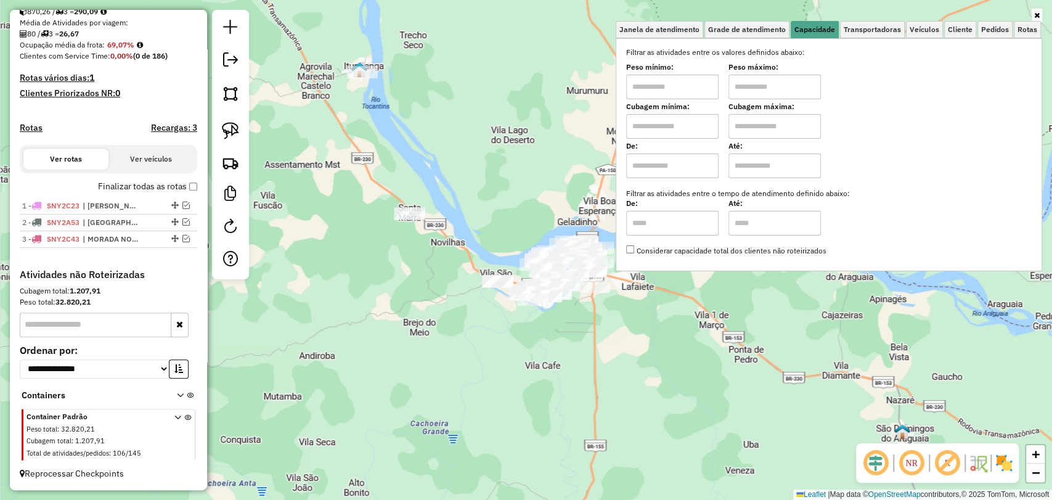
click at [673, 127] on input "text" at bounding box center [672, 126] width 92 height 25
type input "****"
drag, startPoint x: 733, startPoint y: 130, endPoint x: 746, endPoint y: 126, distance: 13.6
click at [733, 130] on div "Cubagem mínima: **** Cubagem máxima:" at bounding box center [829, 121] width 406 height 35
click at [761, 125] on input "text" at bounding box center [775, 126] width 92 height 25
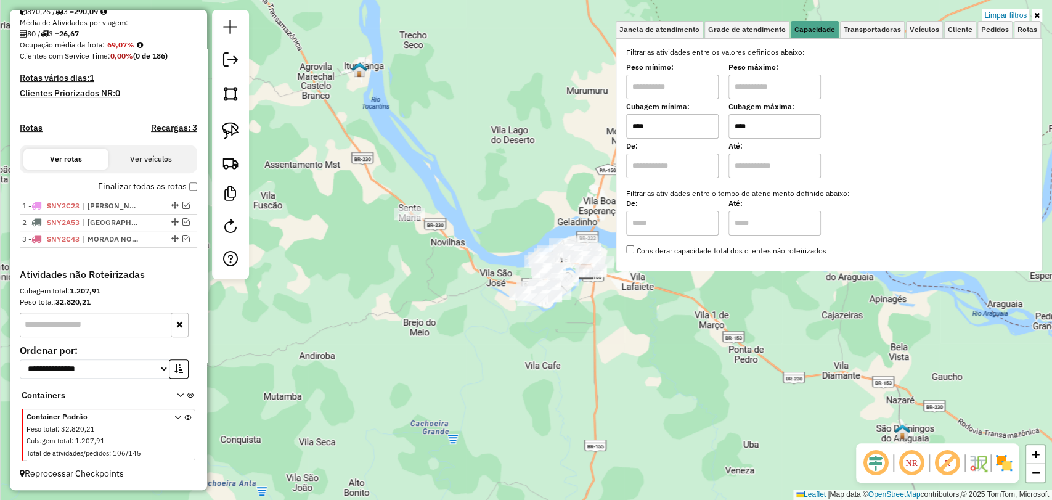
click at [575, 290] on div "Limpar filtros Janela de atendimento Grade de atendimento Capacidade Transporta…" at bounding box center [526, 250] width 1052 height 500
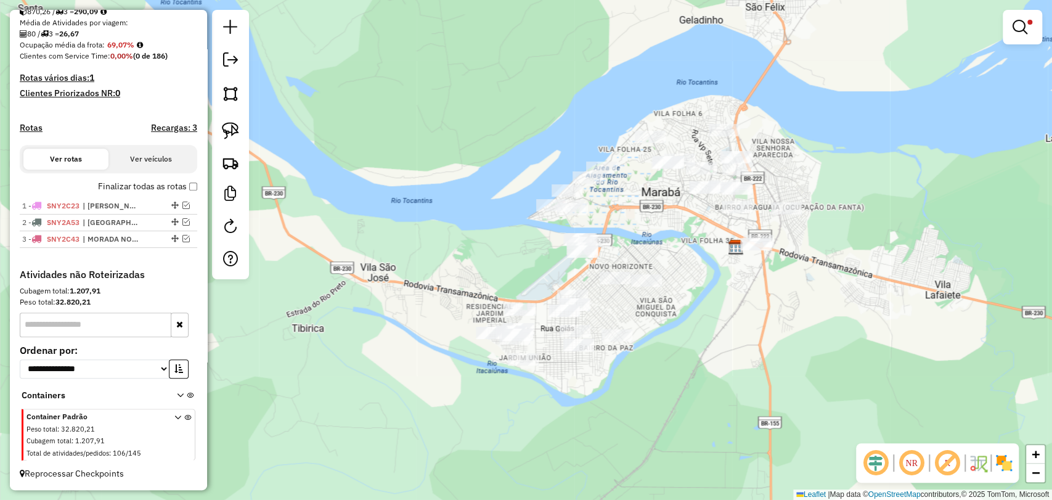
drag, startPoint x: 637, startPoint y: 297, endPoint x: 661, endPoint y: 235, distance: 66.2
click at [661, 236] on div "Limpar filtros Janela de atendimento Grade de atendimento Capacidade Transporta…" at bounding box center [526, 250] width 1052 height 500
click at [1040, 27] on div at bounding box center [1022, 27] width 39 height 35
click at [1018, 36] on link at bounding box center [1023, 27] width 30 height 25
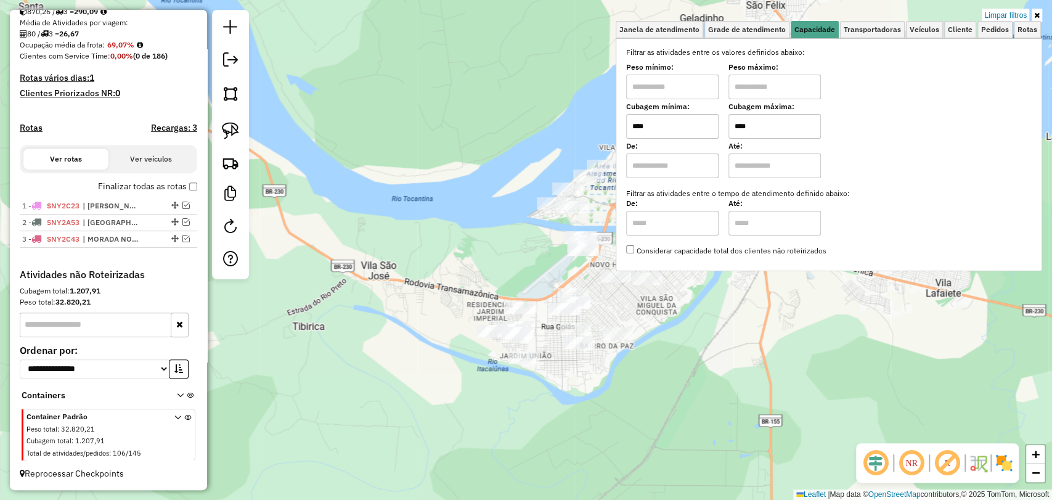
drag, startPoint x: 780, startPoint y: 126, endPoint x: 718, endPoint y: 107, distance: 65.1
click at [718, 107] on div "Cubagem mínima: **** Cubagem máxima: ****" at bounding box center [829, 121] width 406 height 35
type input "****"
click at [540, 250] on div "Janela de atendimento Grade de atendimento Capacidade Transportadoras Veículos …" at bounding box center [526, 250] width 1052 height 500
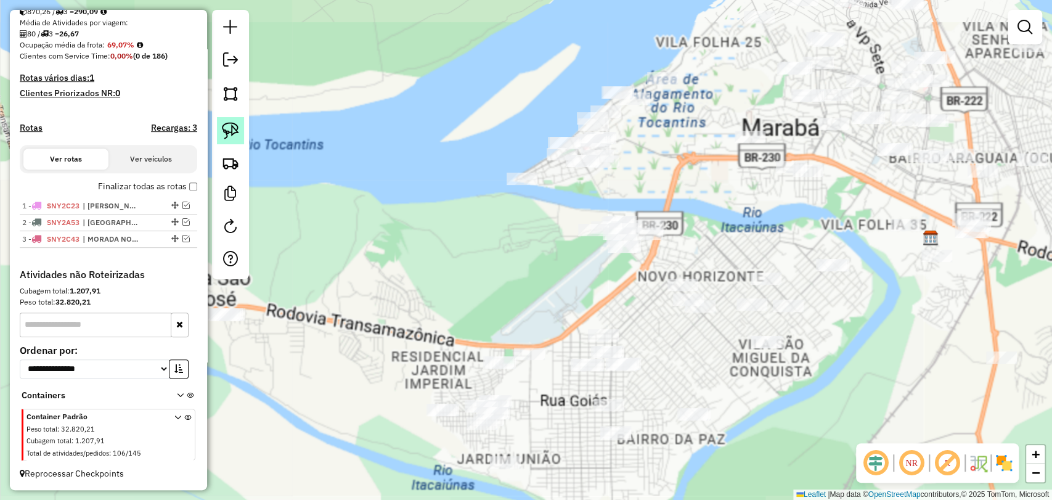
click at [226, 137] on img at bounding box center [230, 130] width 17 height 17
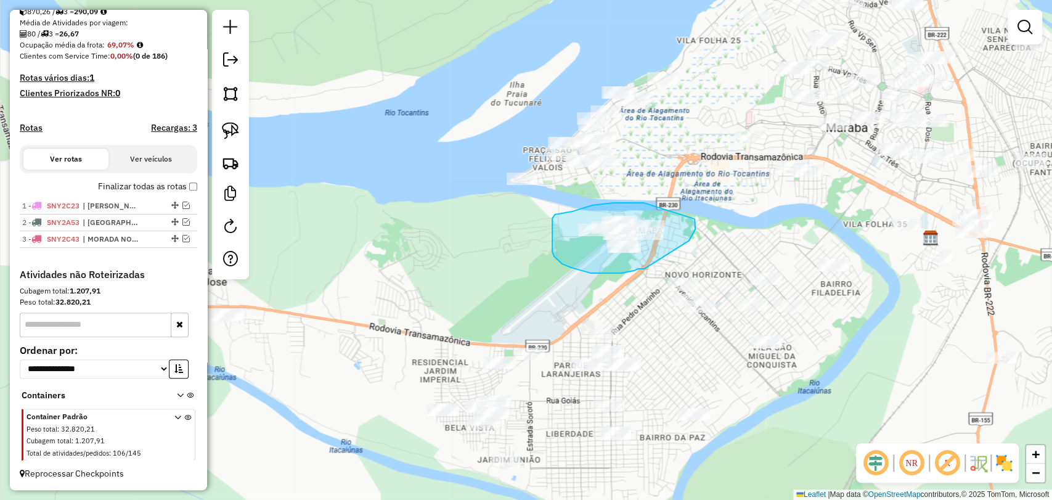
drag, startPoint x: 644, startPoint y: 269, endPoint x: 682, endPoint y: 242, distance: 46.4
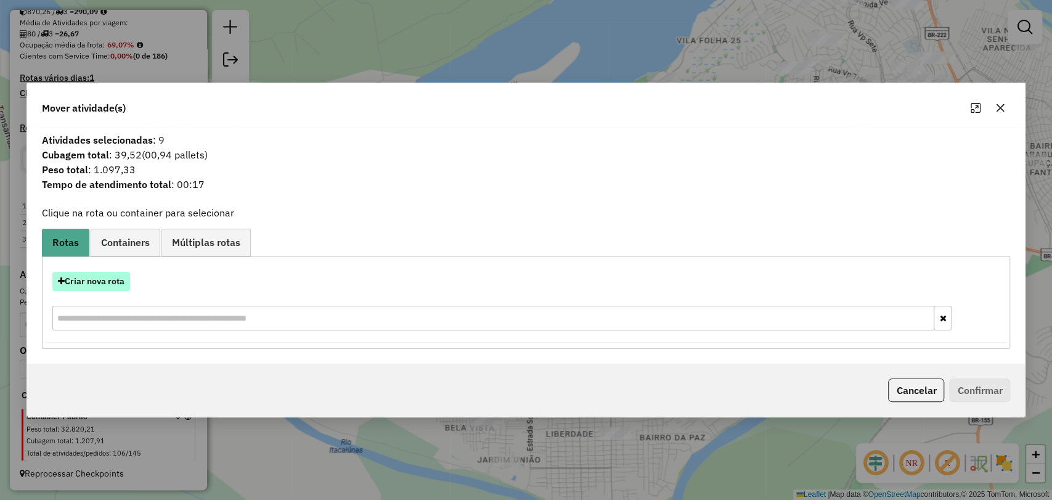
click at [100, 283] on button "Criar nova rota" at bounding box center [91, 281] width 78 height 19
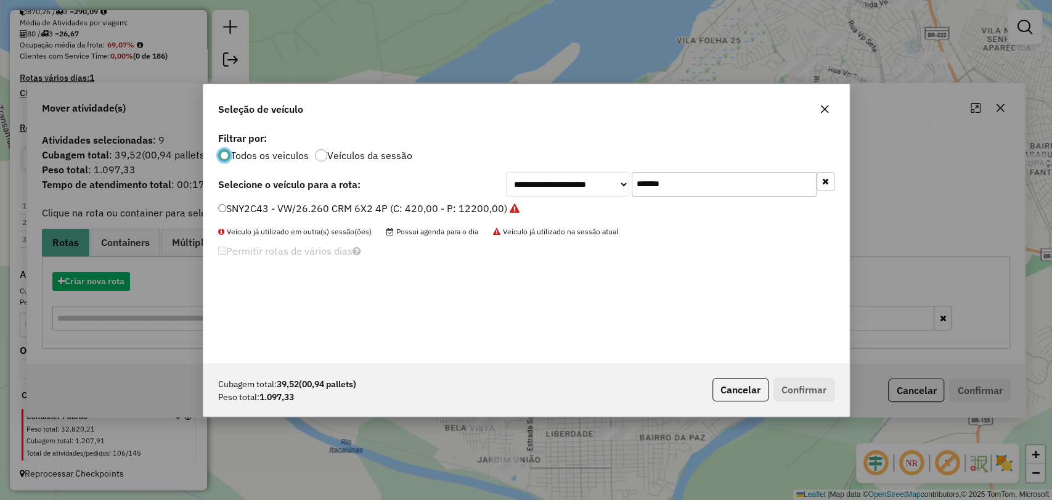
scroll to position [6, 4]
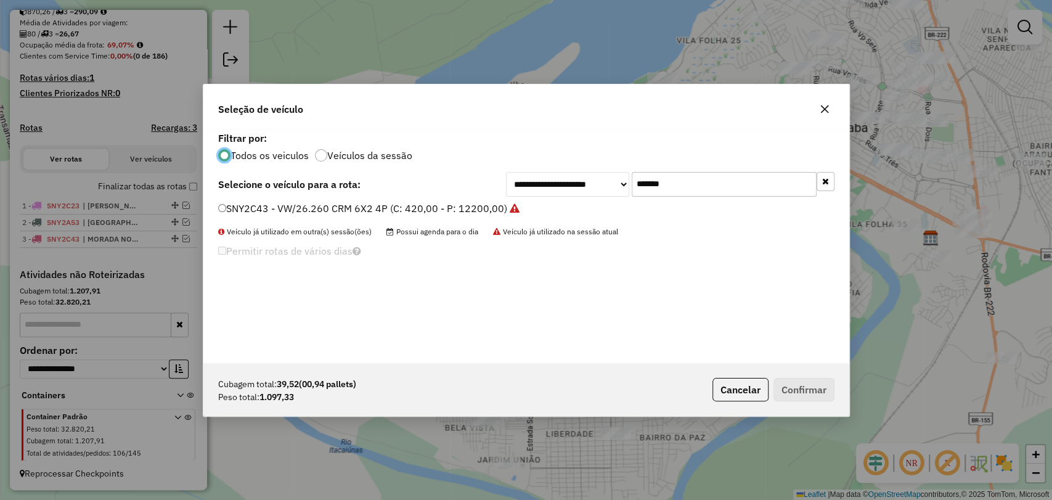
click at [663, 194] on input "*******" at bounding box center [724, 184] width 185 height 25
click at [661, 194] on input "*******" at bounding box center [724, 184] width 185 height 25
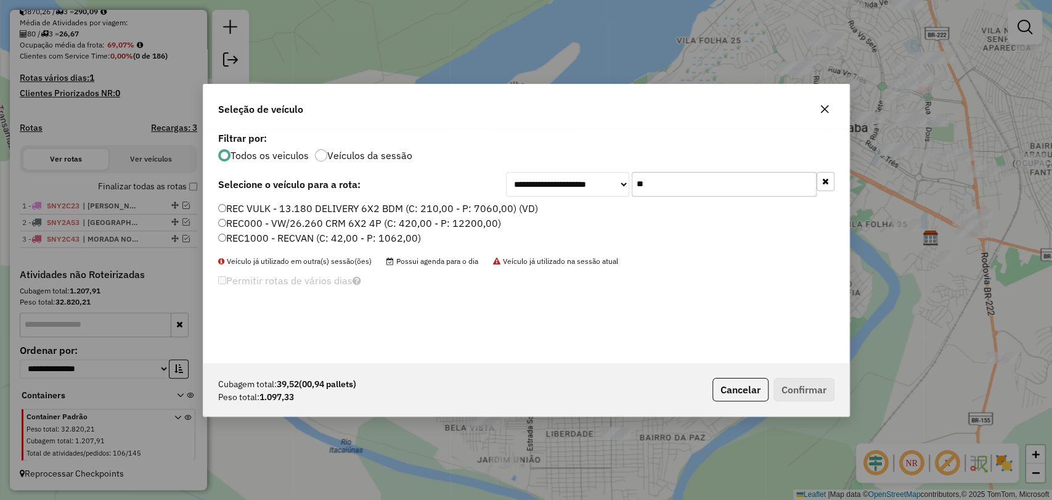
type input "**"
click at [273, 237] on label "REC1000 - RECVAN (C: 42,00 - P: 1062,00)" at bounding box center [319, 238] width 203 height 15
click at [784, 390] on button "Confirmar" at bounding box center [804, 389] width 61 height 23
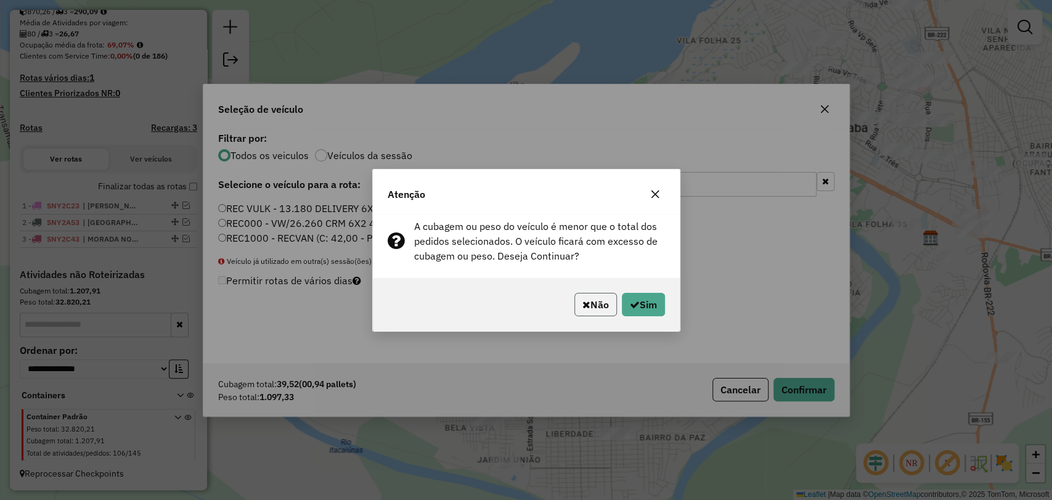
click at [583, 302] on icon "button" at bounding box center [587, 305] width 8 height 10
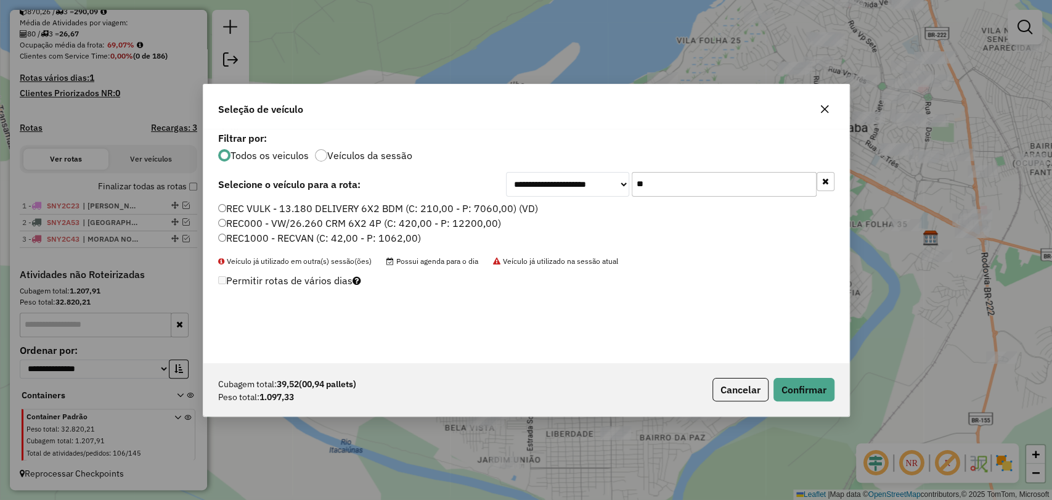
click at [827, 115] on button "button" at bounding box center [825, 109] width 20 height 20
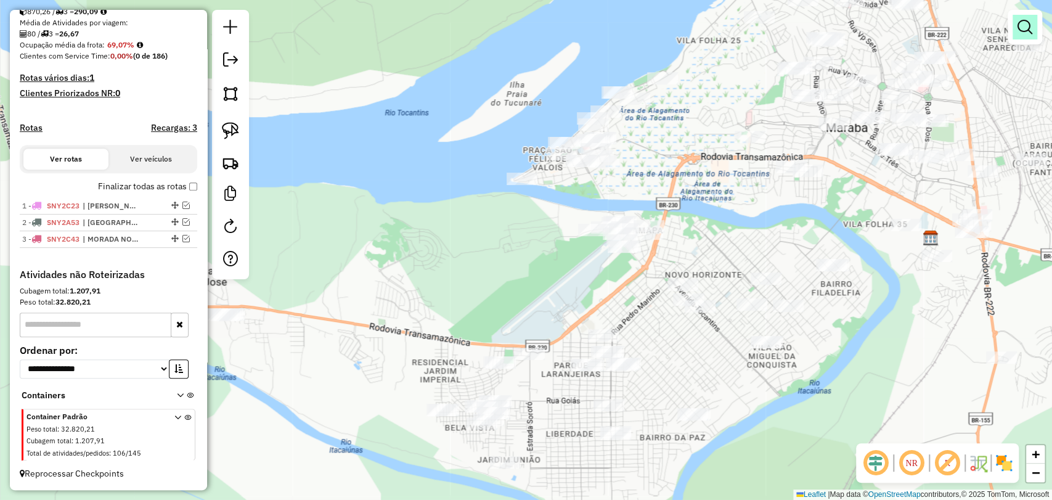
click at [1016, 23] on link at bounding box center [1025, 27] width 25 height 25
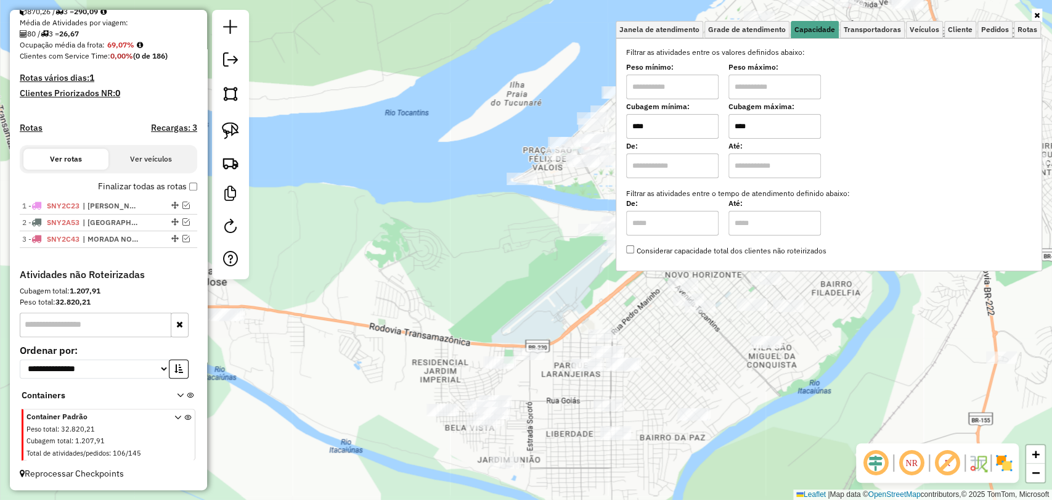
drag, startPoint x: 791, startPoint y: 125, endPoint x: 741, endPoint y: 112, distance: 51.6
click at [741, 112] on div "Cubagem máxima: ****" at bounding box center [775, 121] width 92 height 35
type input "****"
click at [514, 215] on div "Limpar filtros Janela de atendimento Grade de atendimento Capacidade Transporta…" at bounding box center [526, 250] width 1052 height 500
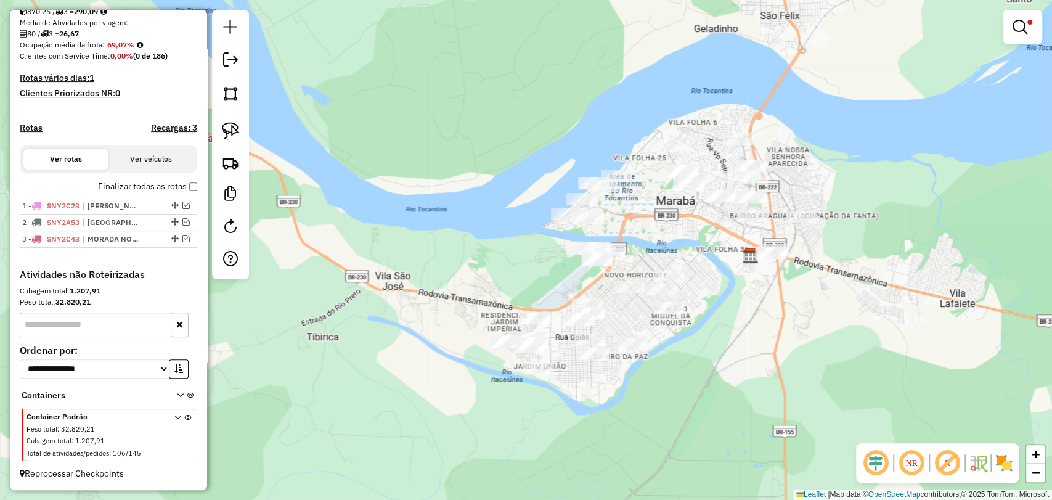
drag, startPoint x: 692, startPoint y: 202, endPoint x: 660, endPoint y: 211, distance: 33.2
click at [659, 211] on div "Limpar filtros Janela de atendimento Grade de atendimento Capacidade Transporta…" at bounding box center [526, 250] width 1052 height 500
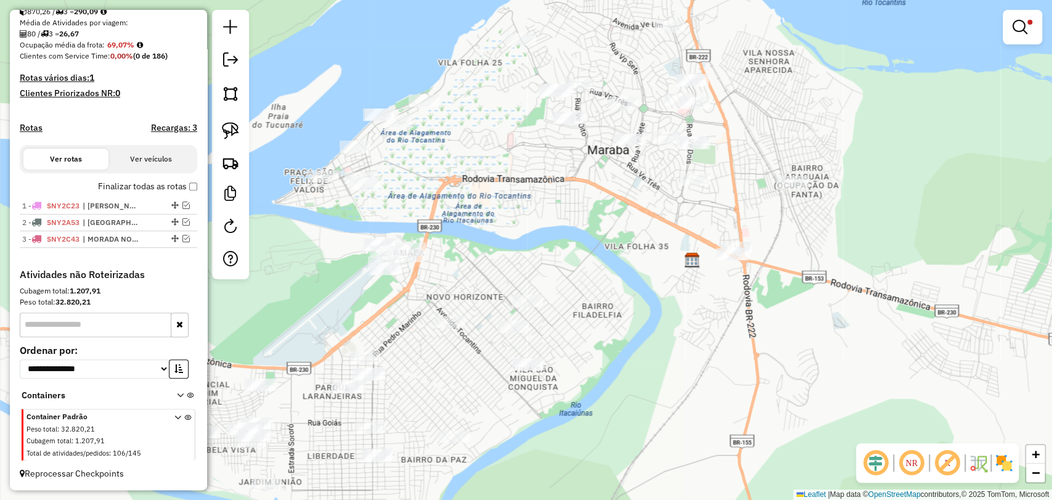
click at [246, 131] on div at bounding box center [230, 144] width 37 height 269
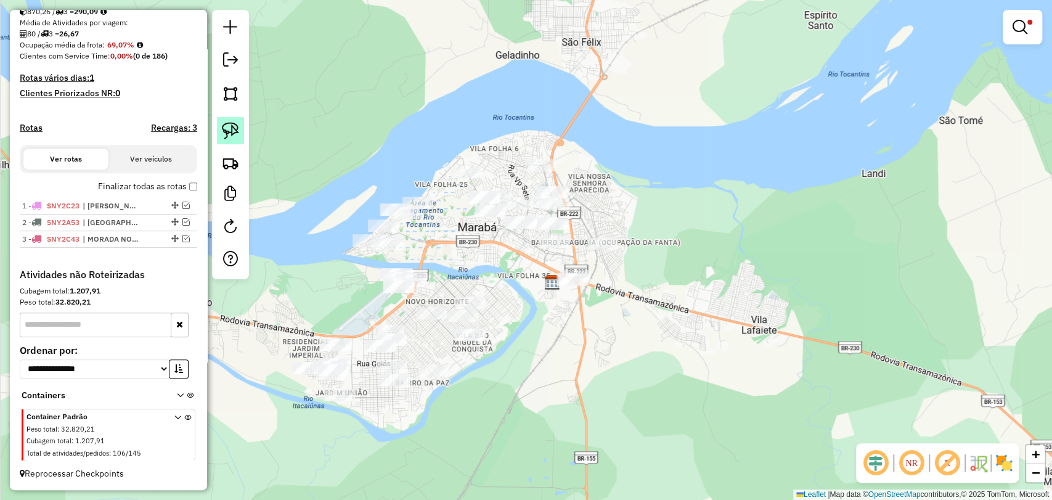
click at [234, 131] on img at bounding box center [230, 130] width 17 height 17
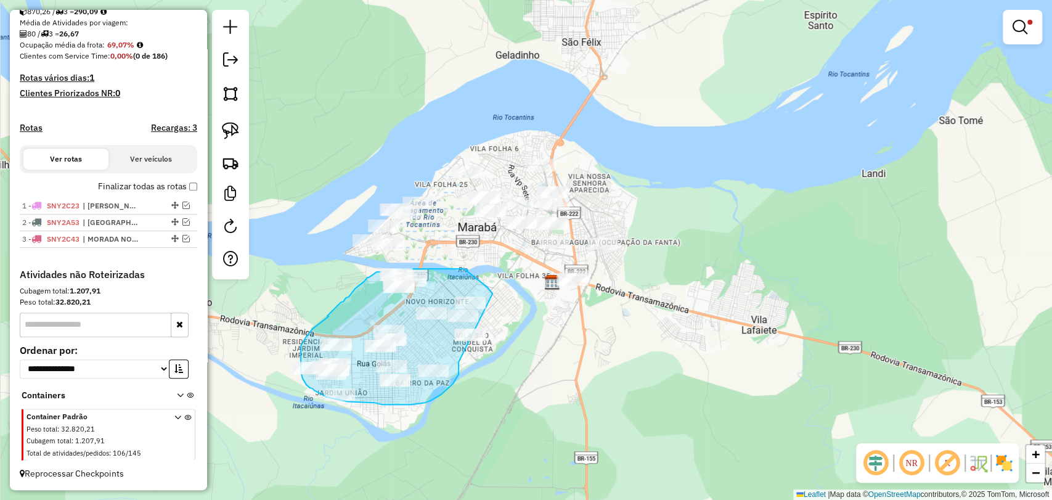
drag, startPoint x: 459, startPoint y: 365, endPoint x: 502, endPoint y: 317, distance: 64.6
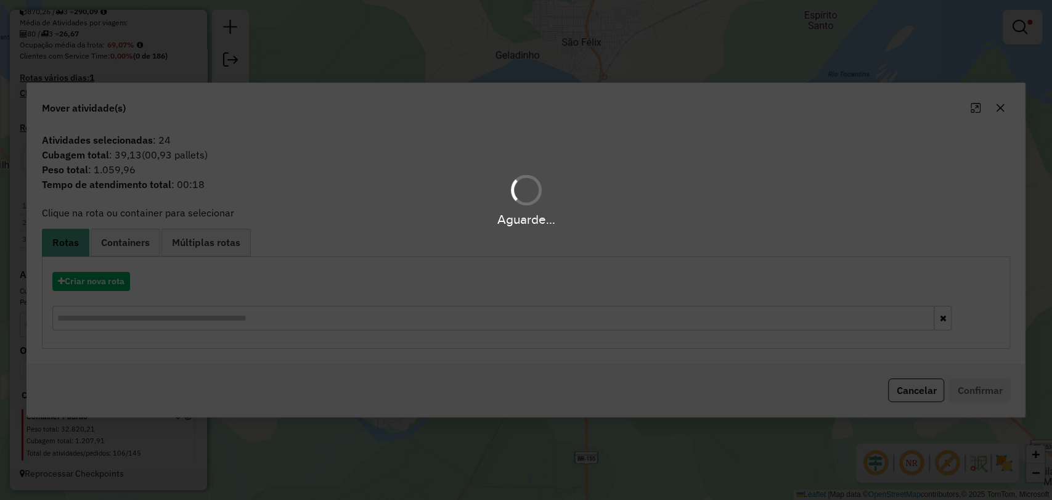
click at [104, 284] on div "Aguarde..." at bounding box center [526, 250] width 1052 height 500
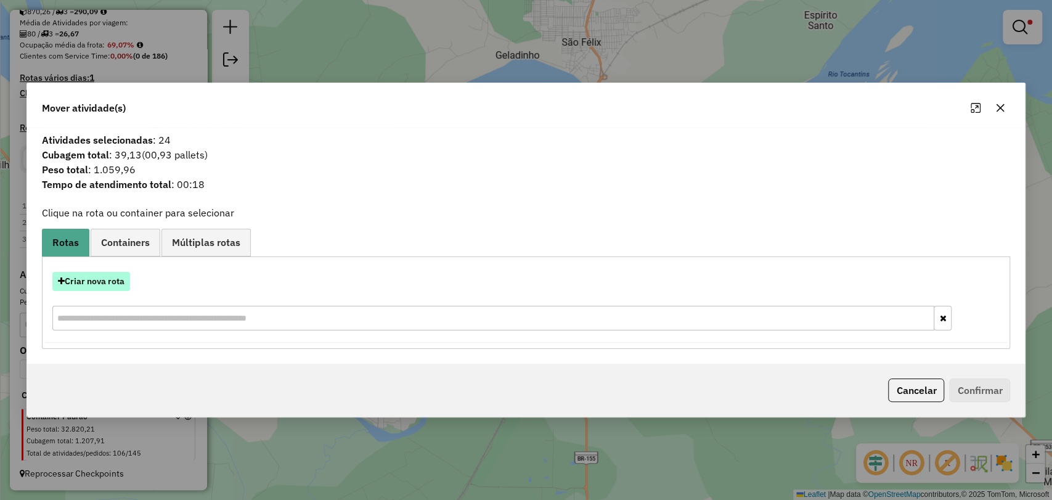
click at [102, 284] on button "Criar nova rota" at bounding box center [91, 281] width 78 height 19
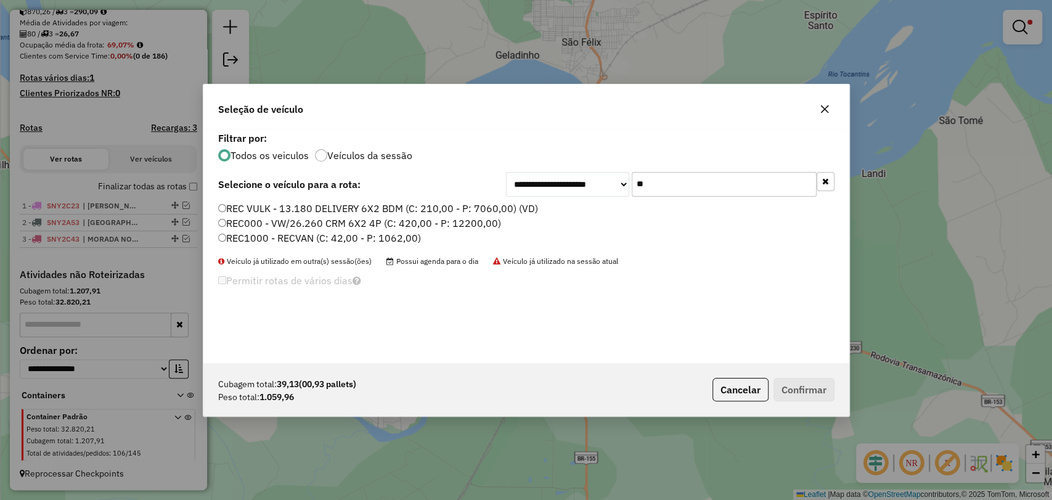
drag, startPoint x: 700, startPoint y: 179, endPoint x: 600, endPoint y: 157, distance: 102.3
click at [600, 157] on div "**********" at bounding box center [526, 246] width 646 height 234
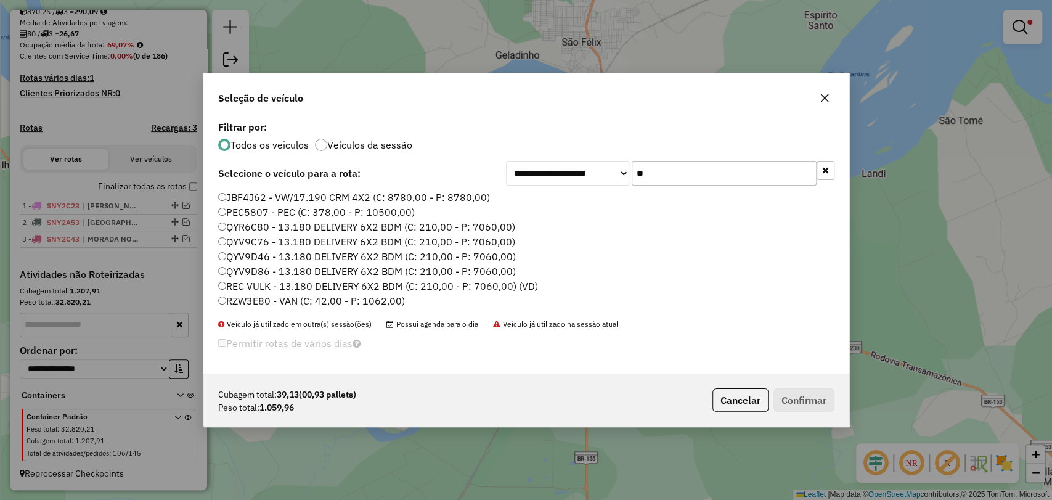
type input "**"
click at [267, 297] on label "RZW3E80 - VAN (C: 42,00 - P: 1062,00)" at bounding box center [311, 300] width 187 height 15
click at [808, 398] on button "Confirmar" at bounding box center [804, 399] width 61 height 23
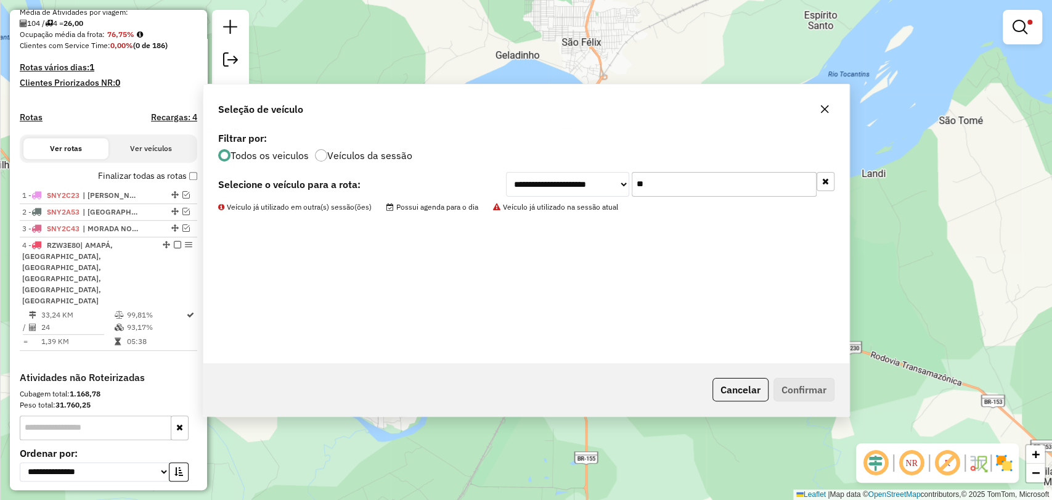
scroll to position [341, 0]
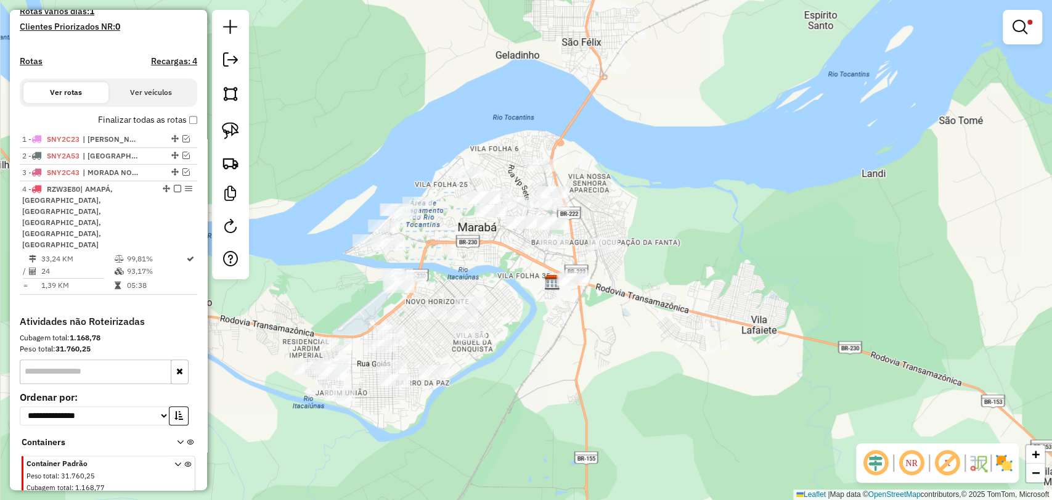
click at [414, 311] on div "Rota 4 - Placa RZW3E80 6023 - TREM MINEIRO SANDUIC Limpar filtros Janela de ate…" at bounding box center [526, 250] width 1052 height 500
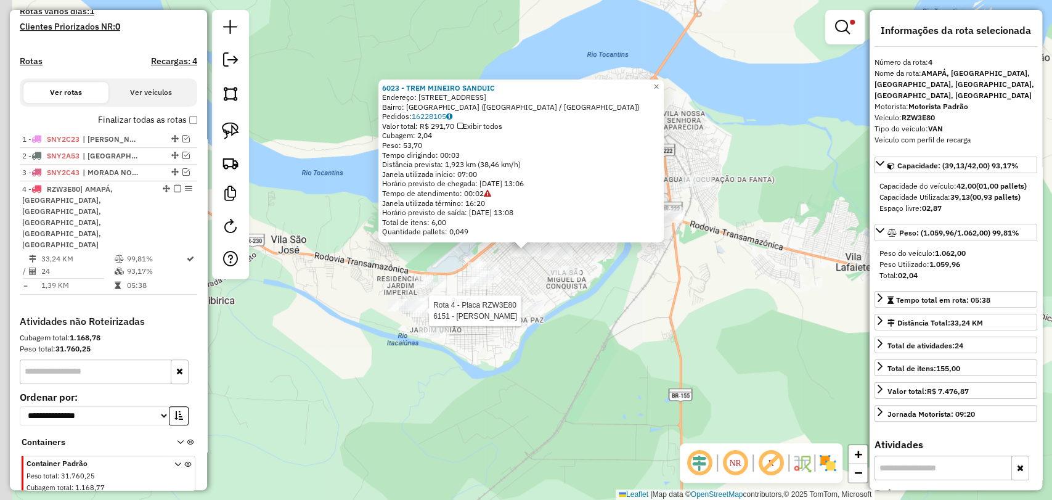
scroll to position [365, 0]
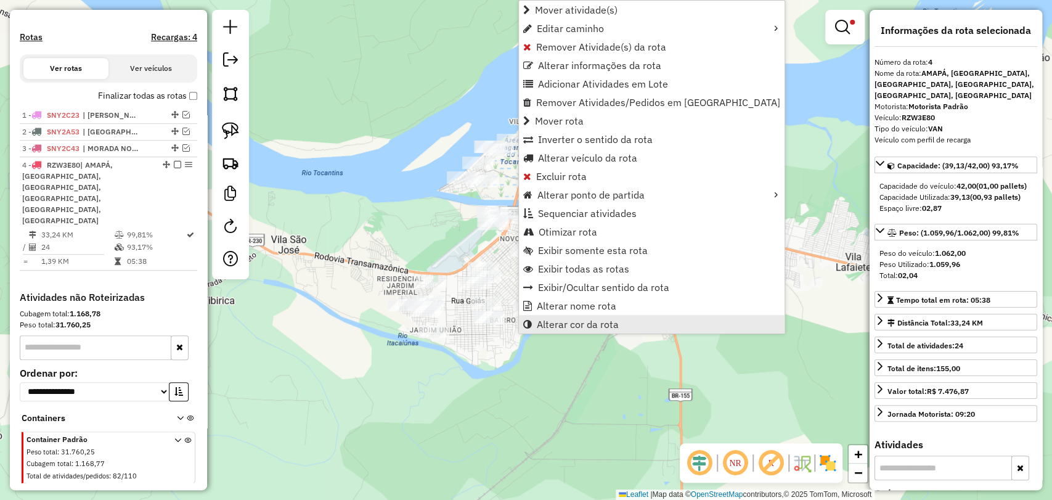
click at [611, 321] on span "Alterar cor da rota" at bounding box center [578, 324] width 82 height 10
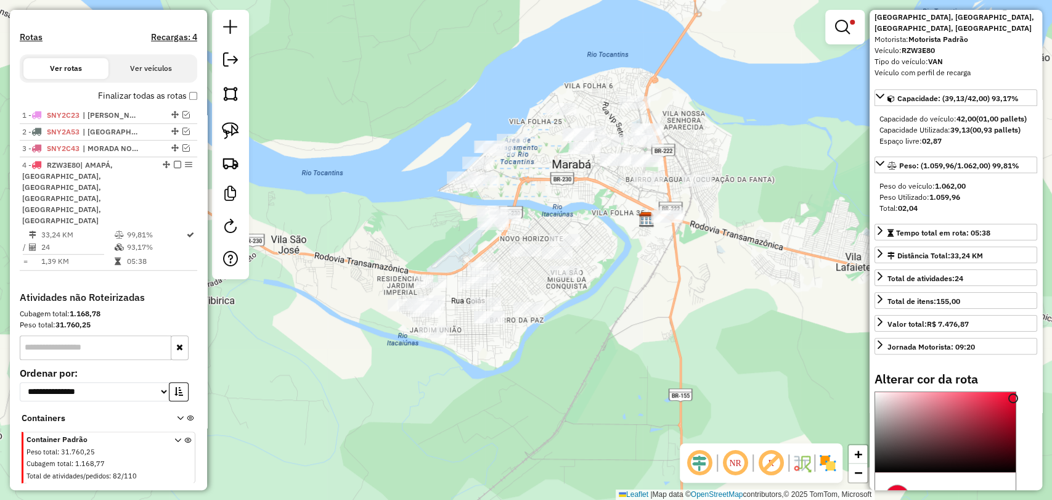
scroll to position [208, 0]
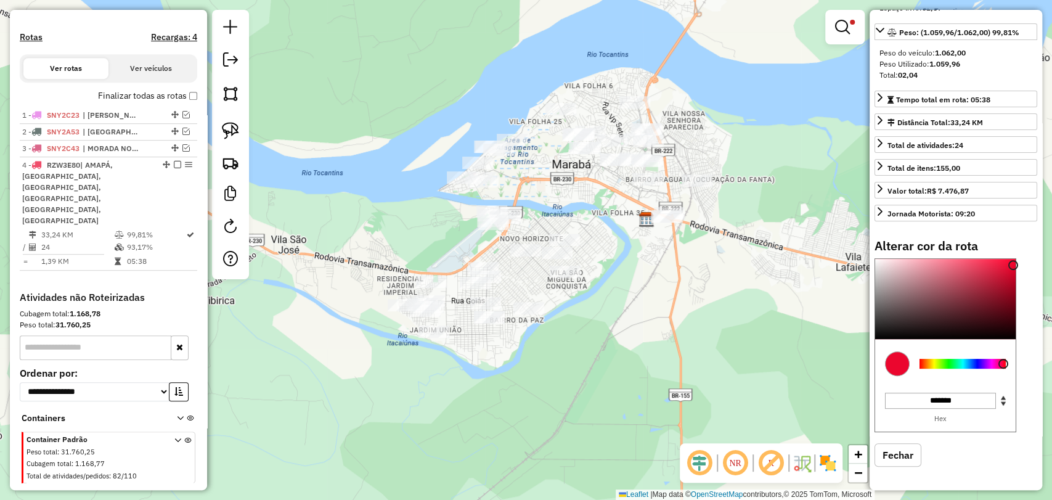
drag, startPoint x: 997, startPoint y: 369, endPoint x: 1015, endPoint y: 366, distance: 18.0
click at [962, 366] on div at bounding box center [963, 364] width 96 height 44
type input "*******"
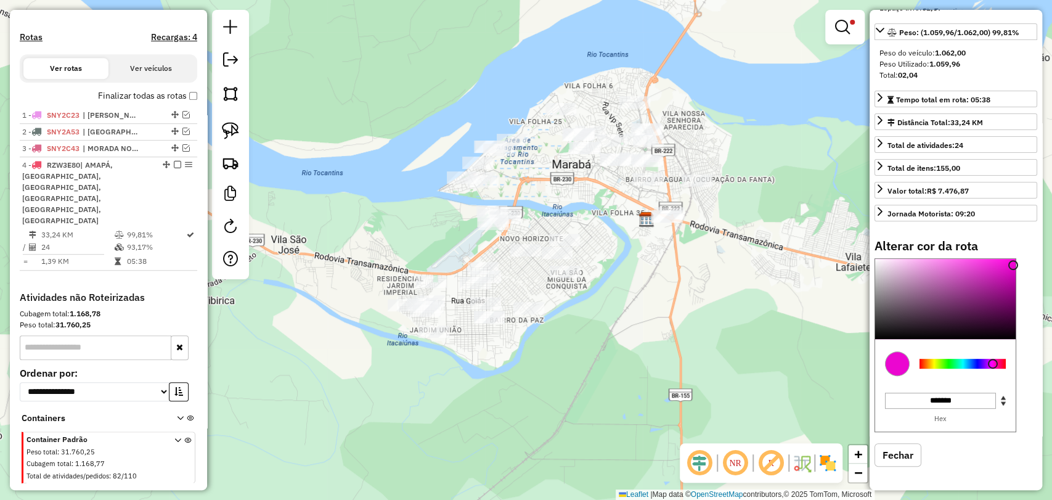
drag, startPoint x: 1000, startPoint y: 363, endPoint x: 993, endPoint y: 366, distance: 7.4
click at [993, 366] on div at bounding box center [993, 364] width 10 height 10
click at [587, 300] on div "Limpar filtros Janela de atendimento Grade de atendimento Capacidade Transporta…" at bounding box center [526, 250] width 1052 height 500
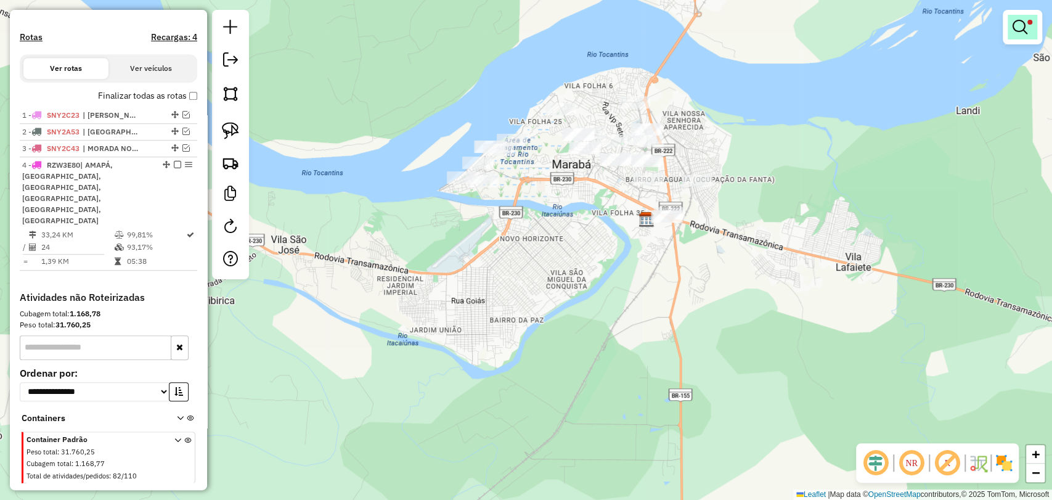
click at [1025, 22] on em at bounding box center [1020, 27] width 15 height 15
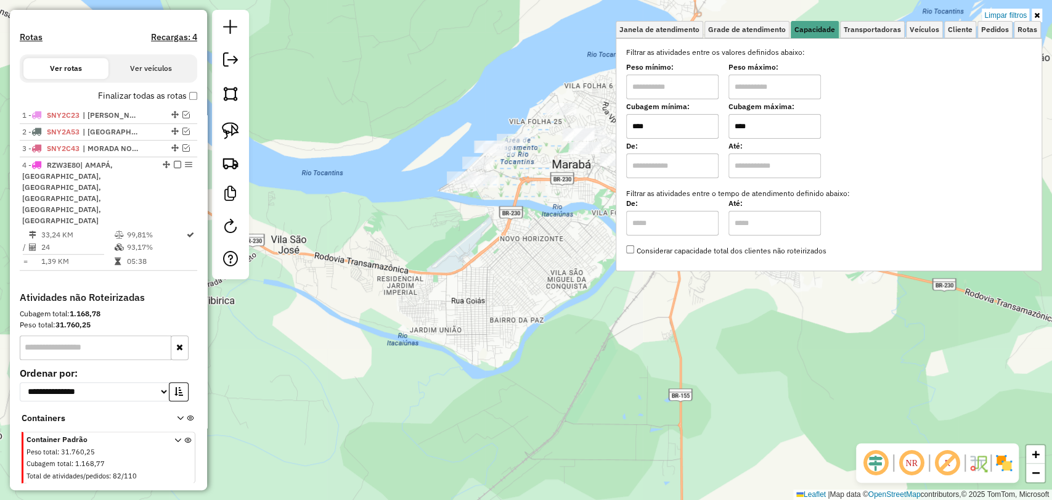
drag, startPoint x: 809, startPoint y: 120, endPoint x: 690, endPoint y: 122, distance: 118.4
click at [690, 122] on div "Cubagem mínima: **** Cubagem máxima: ****" at bounding box center [829, 121] width 406 height 35
click at [428, 265] on div "Limpar filtros Janela de atendimento Grade de atendimento Capacidade Transporta…" at bounding box center [526, 250] width 1052 height 500
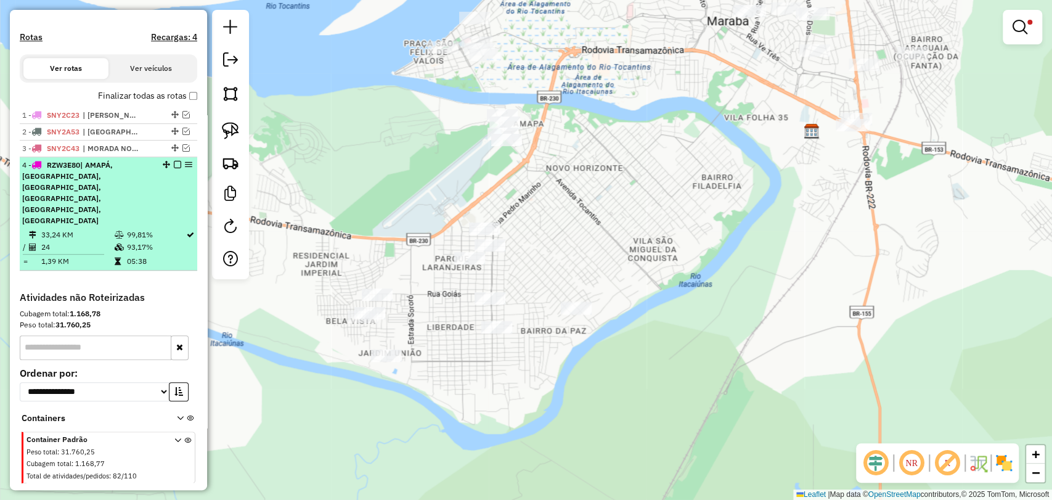
click at [175, 168] on em at bounding box center [177, 164] width 7 height 7
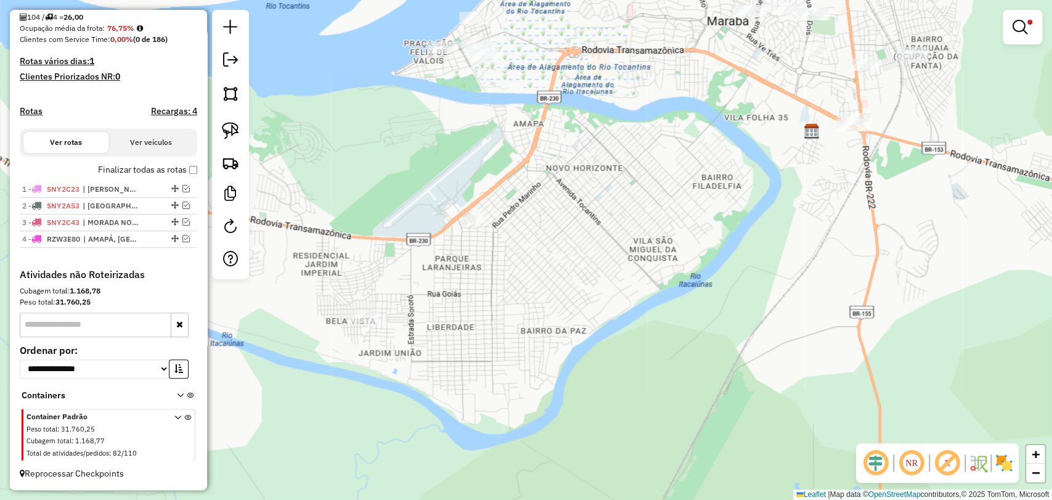
click at [1022, 18] on link at bounding box center [1023, 27] width 30 height 25
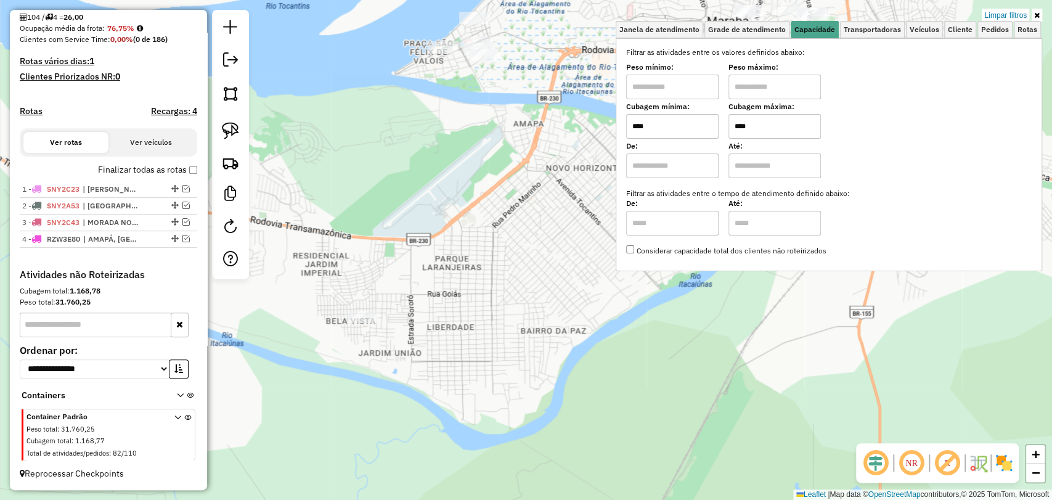
click at [768, 129] on input "****" at bounding box center [775, 126] width 92 height 25
type input "****"
click at [688, 121] on input "****" at bounding box center [672, 126] width 92 height 25
click at [689, 121] on input "****" at bounding box center [672, 126] width 92 height 25
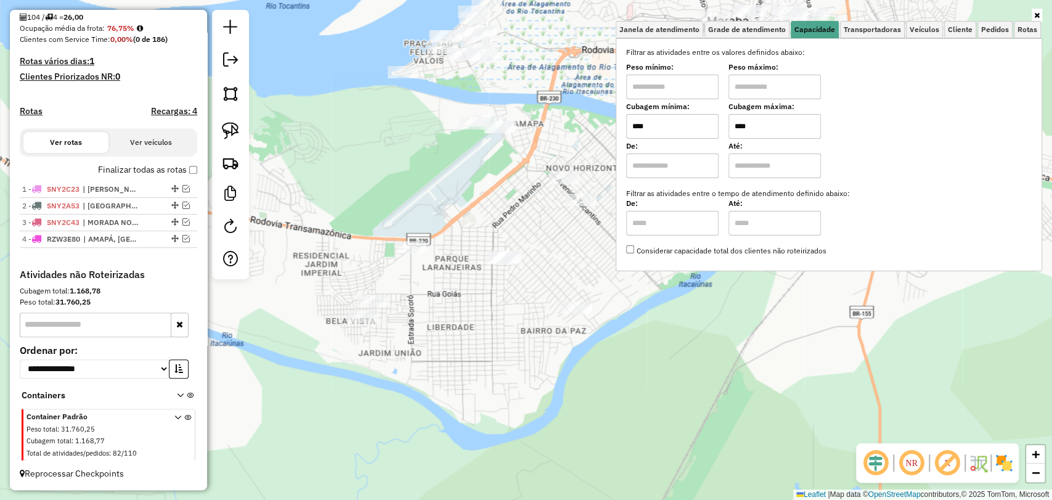
click at [663, 125] on input "****" at bounding box center [672, 126] width 92 height 25
type input "****"
click at [428, 153] on div "Janela de atendimento Grade de atendimento Capacidade Transportadoras Veículos …" at bounding box center [526, 250] width 1052 height 500
drag, startPoint x: 219, startPoint y: 138, endPoint x: 378, endPoint y: 123, distance: 160.4
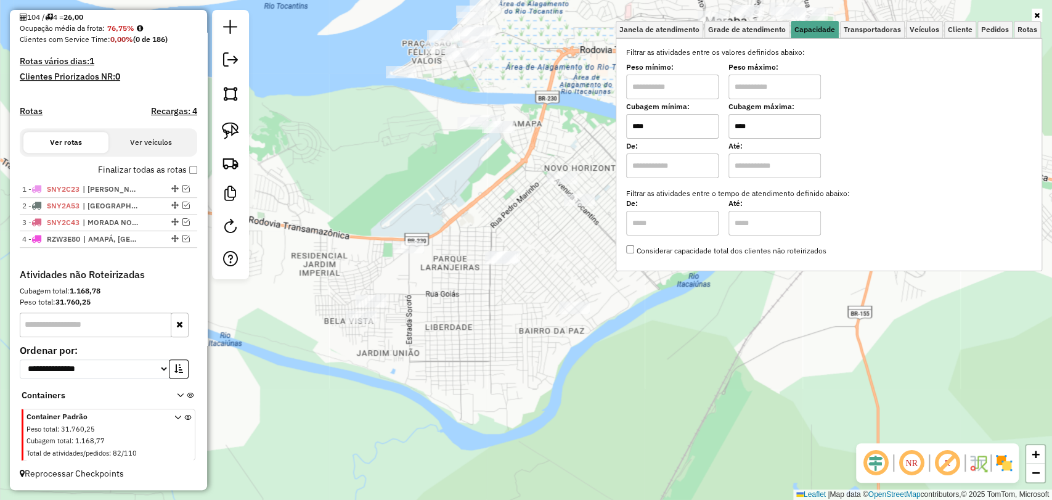
click at [220, 137] on link at bounding box center [230, 130] width 27 height 27
drag, startPoint x: 480, startPoint y: 154, endPoint x: 525, endPoint y: 155, distance: 44.4
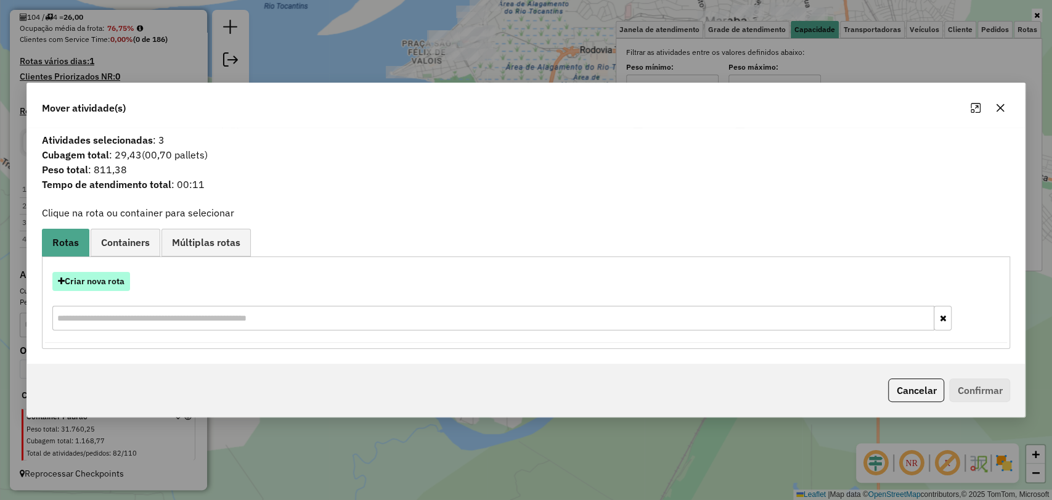
click at [78, 277] on button "Criar nova rota" at bounding box center [91, 281] width 78 height 19
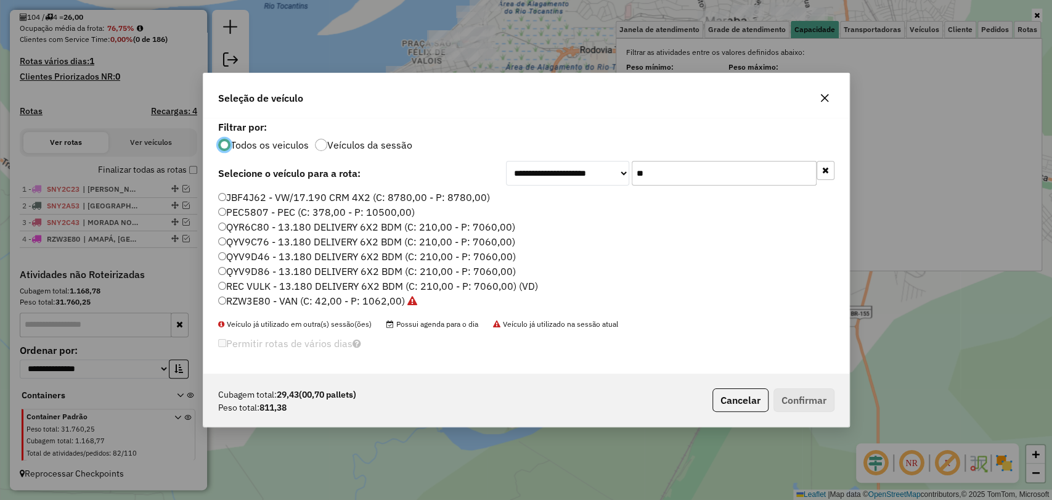
scroll to position [6, 4]
drag, startPoint x: 664, startPoint y: 185, endPoint x: 611, endPoint y: 169, distance: 54.8
click at [611, 169] on div "**********" at bounding box center [670, 173] width 329 height 25
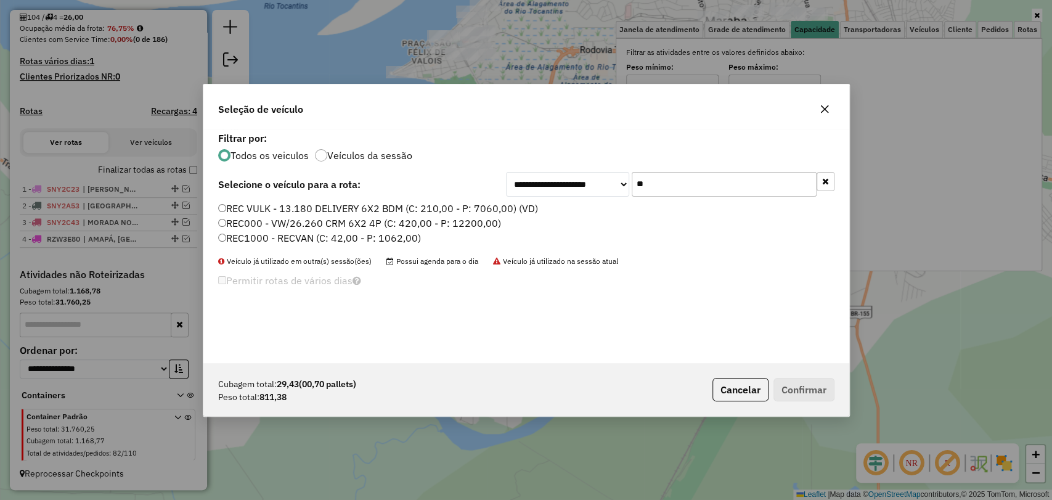
type input "**"
click at [291, 242] on label "REC1000 - RECVAN (C: 42,00 - P: 1062,00)" at bounding box center [319, 238] width 203 height 15
drag, startPoint x: 793, startPoint y: 385, endPoint x: 779, endPoint y: 390, distance: 14.4
click at [792, 385] on button "Confirmar" at bounding box center [804, 389] width 61 height 23
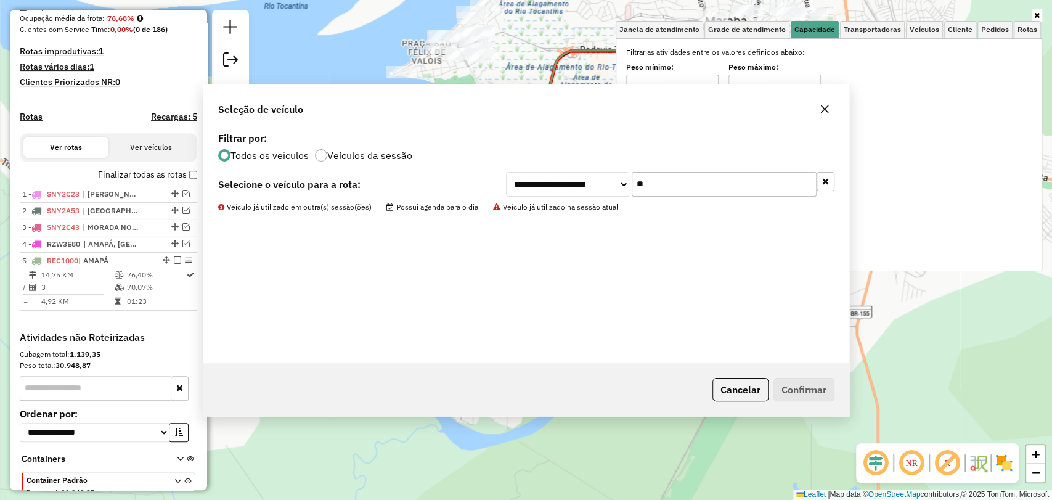
scroll to position [375, 0]
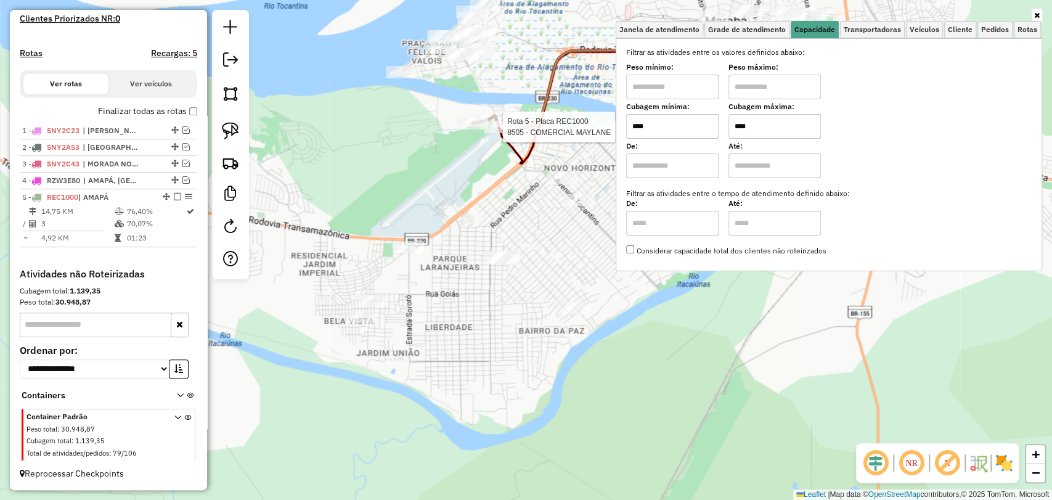
click at [498, 133] on div at bounding box center [499, 127] width 31 height 12
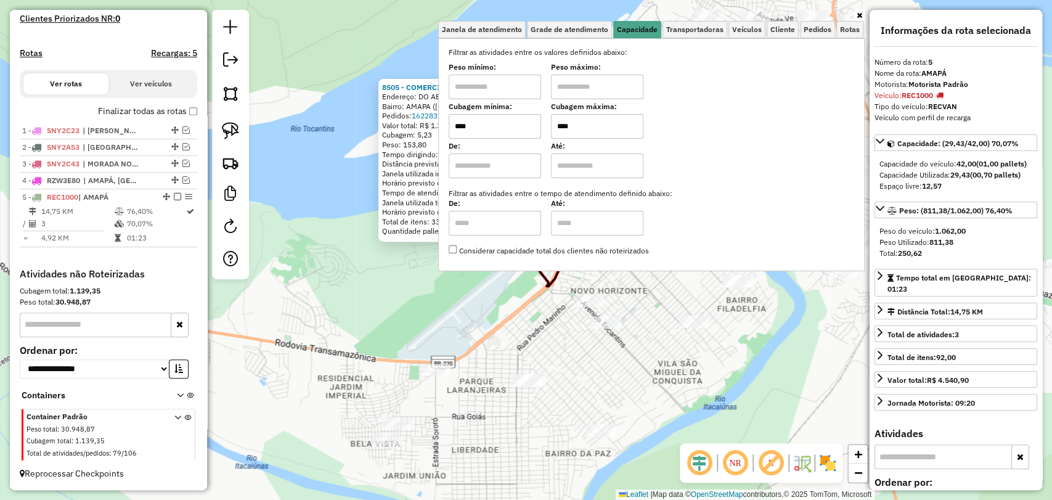
click at [861, 12] on icon at bounding box center [860, 15] width 6 height 7
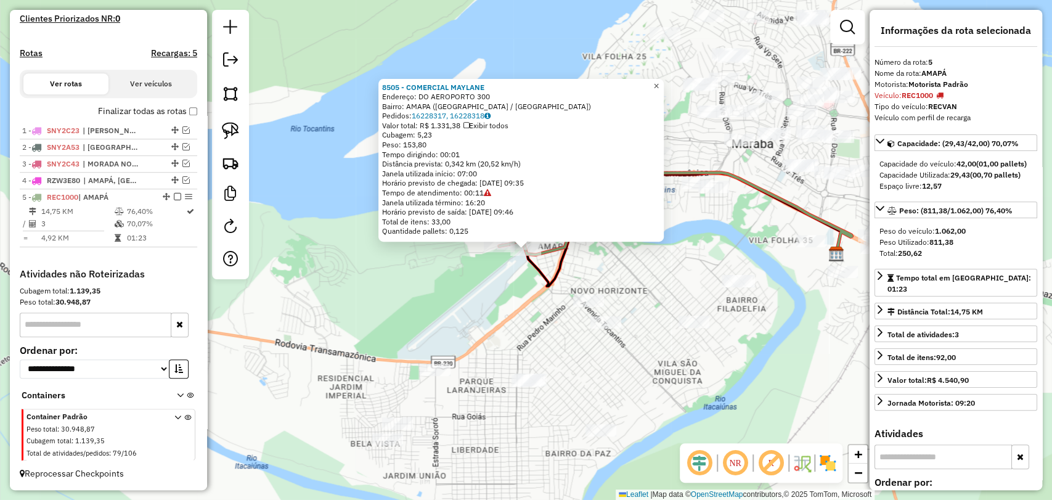
click at [659, 81] on span "×" at bounding box center [656, 86] width 6 height 10
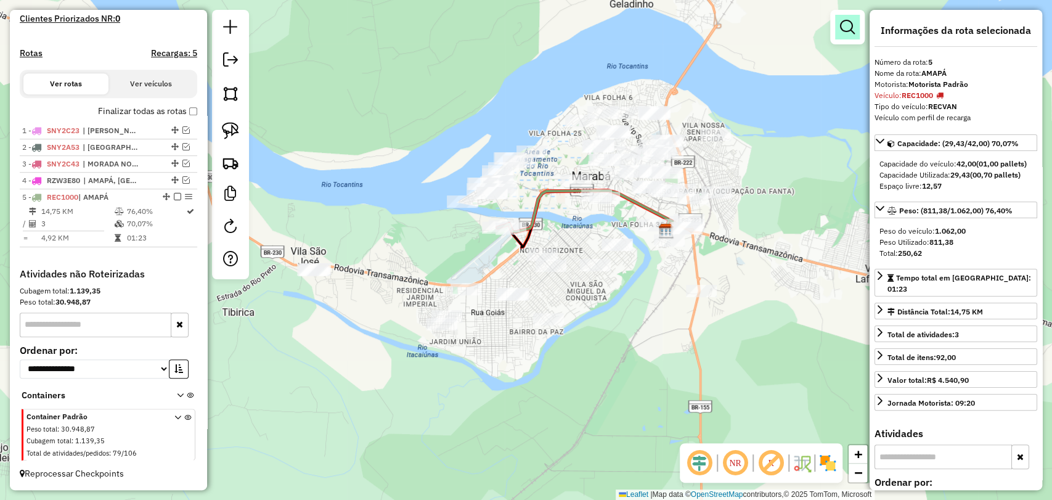
click at [837, 28] on link at bounding box center [847, 27] width 25 height 25
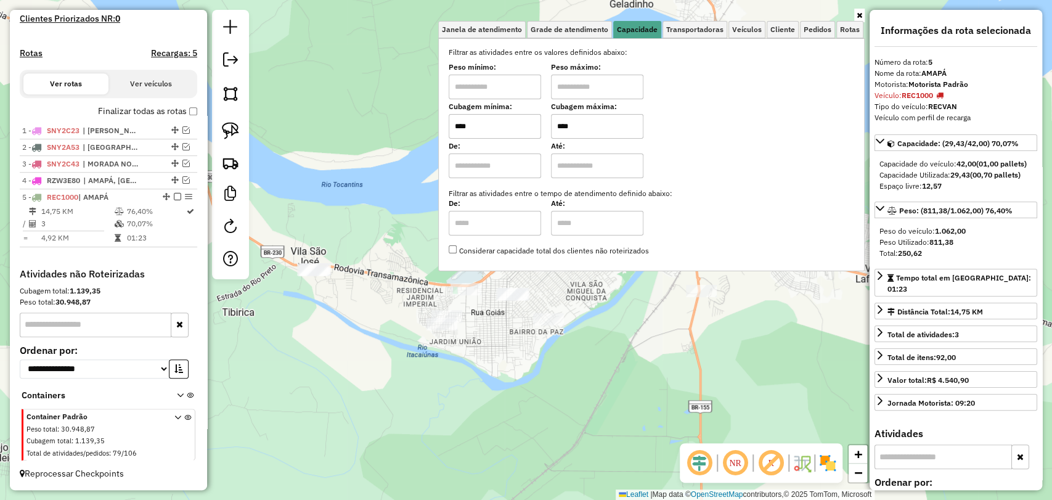
click at [623, 124] on input "****" at bounding box center [597, 126] width 92 height 25
click at [276, 215] on div "Janela de atendimento Grade de atendimento Capacidade Transportadoras Veículos …" at bounding box center [526, 250] width 1052 height 500
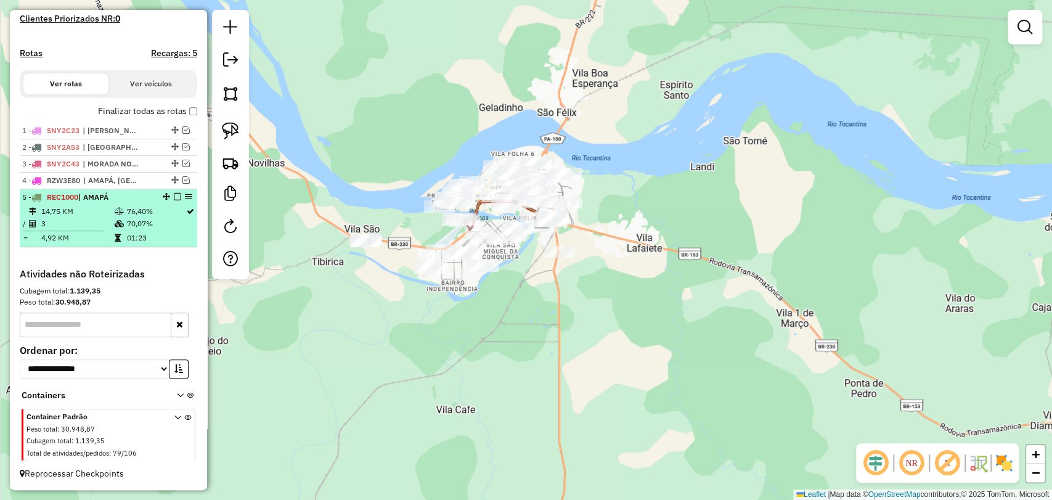
click at [174, 195] on em at bounding box center [177, 196] width 7 height 7
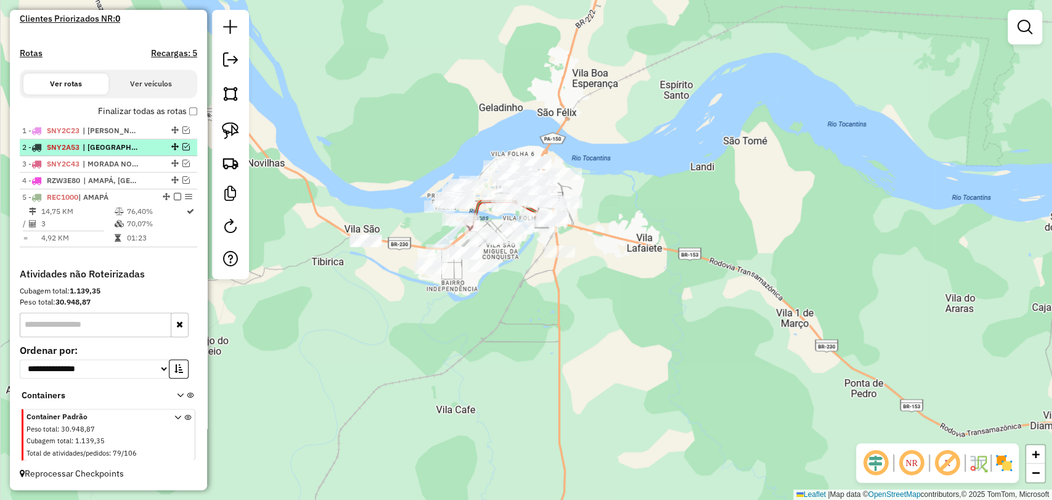
scroll to position [333, 0]
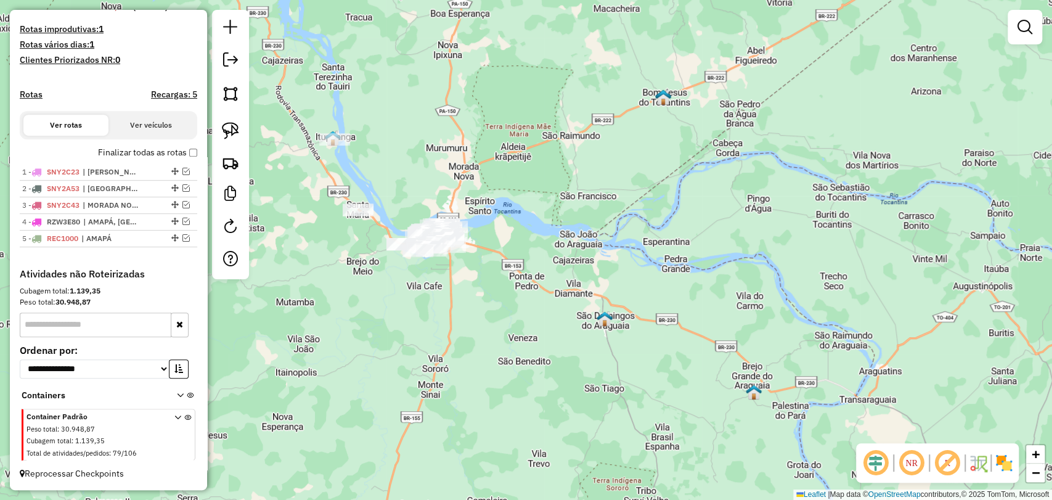
drag, startPoint x: 343, startPoint y: 152, endPoint x: 379, endPoint y: 179, distance: 45.0
click at [379, 179] on div "Janela de atendimento Grade de atendimento Capacidade Transportadoras Veículos …" at bounding box center [526, 250] width 1052 height 500
click at [234, 123] on img at bounding box center [230, 130] width 17 height 17
drag, startPoint x: 309, startPoint y: 170, endPoint x: 351, endPoint y: 225, distance: 69.0
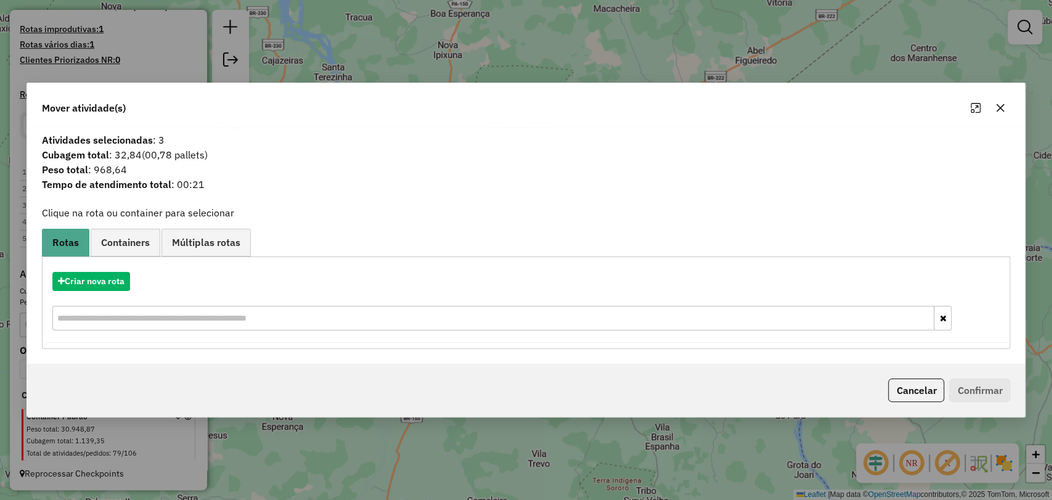
click at [1004, 105] on icon "button" at bounding box center [1001, 108] width 10 height 10
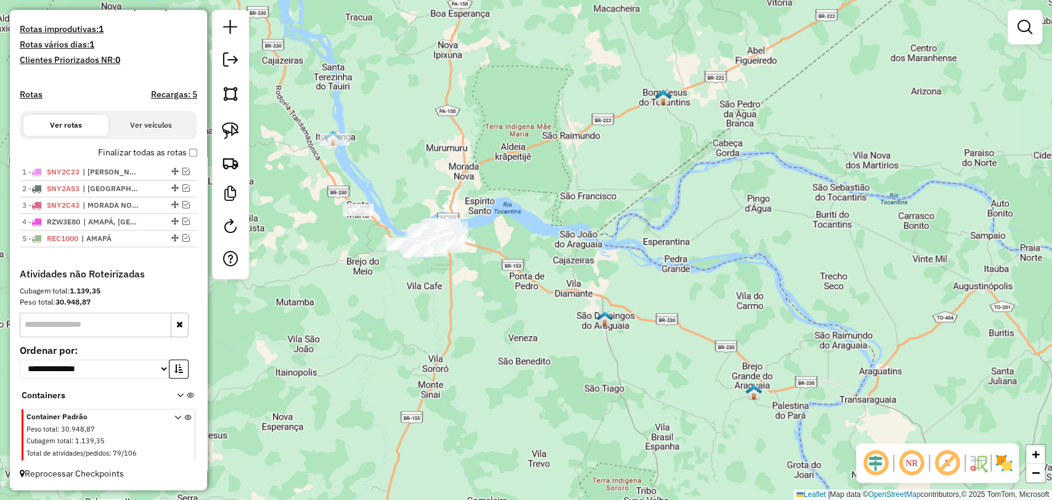
scroll to position [264, 0]
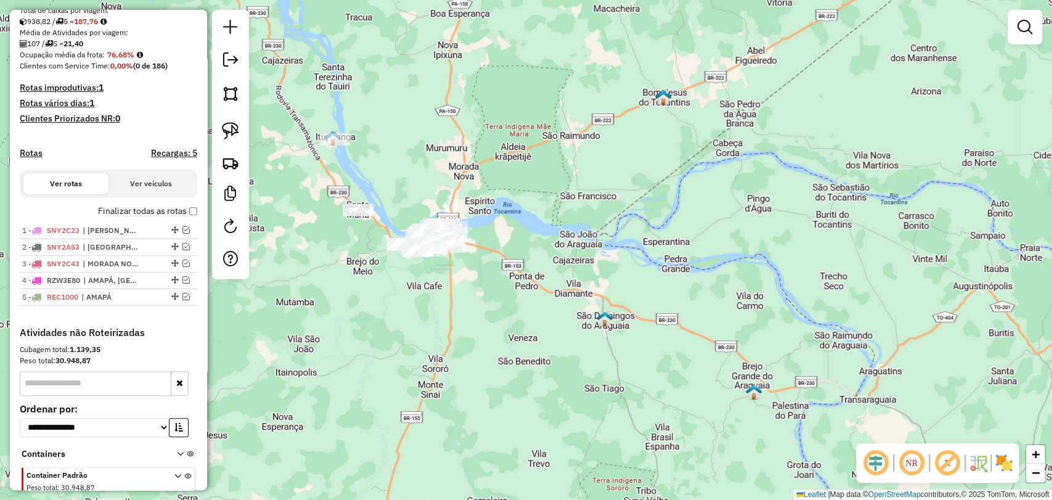
click at [194, 223] on div "Depósito: GP7 MARABA Total de rotas: 5 Distância Total: 602,50 km Tempo total: …" at bounding box center [108, 88] width 187 height 477
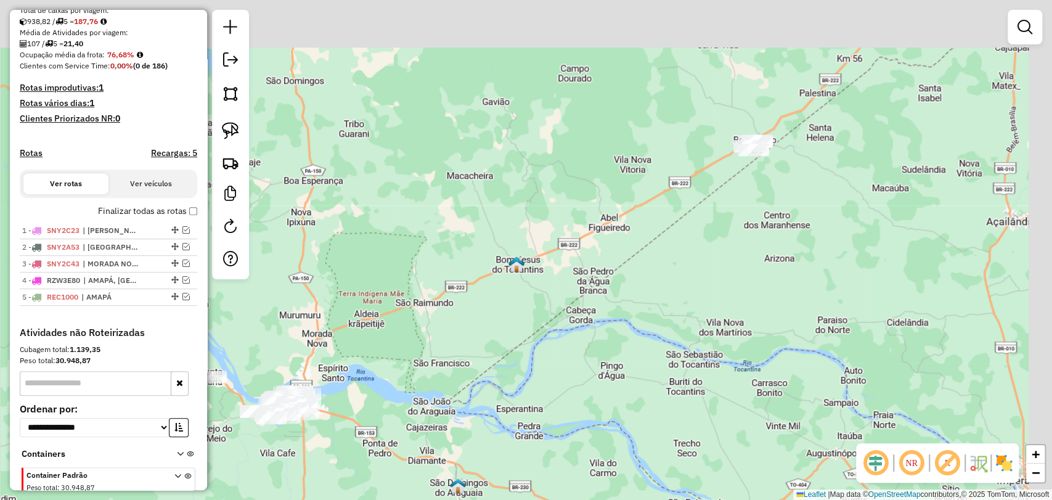
drag, startPoint x: 932, startPoint y: 110, endPoint x: 657, endPoint y: 363, distance: 373.9
click at [671, 369] on div "Janela de atendimento Grade de atendimento Capacidade Transportadoras Veículos …" at bounding box center [526, 250] width 1052 height 500
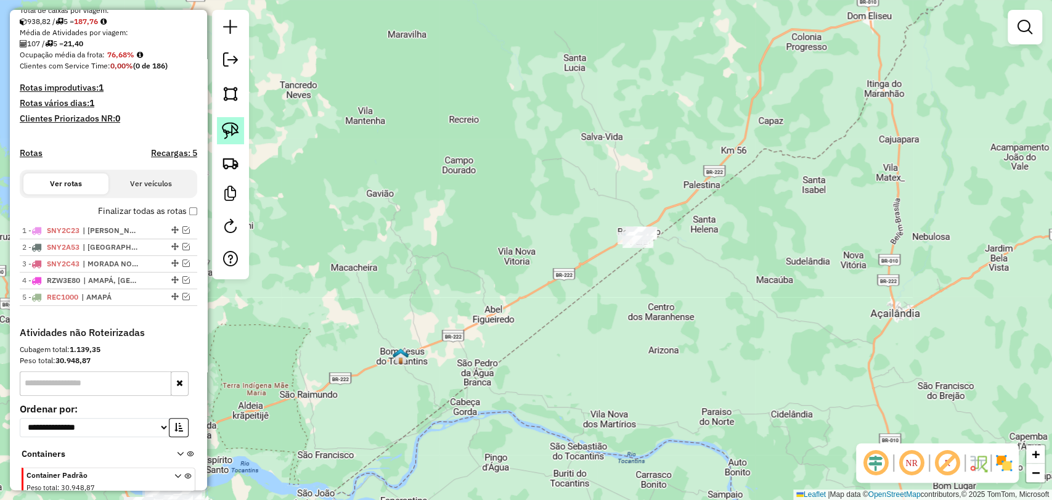
click at [238, 134] on img at bounding box center [230, 130] width 17 height 17
click at [235, 125] on img at bounding box center [230, 130] width 17 height 17
drag, startPoint x: 661, startPoint y: 271, endPoint x: 666, endPoint y: 250, distance: 22.1
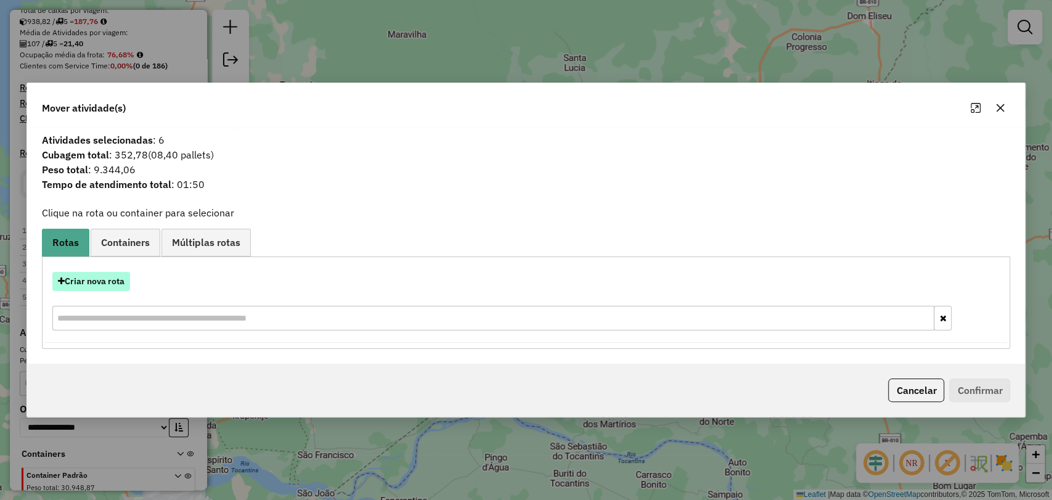
click at [55, 283] on button "Criar nova rota" at bounding box center [91, 281] width 78 height 19
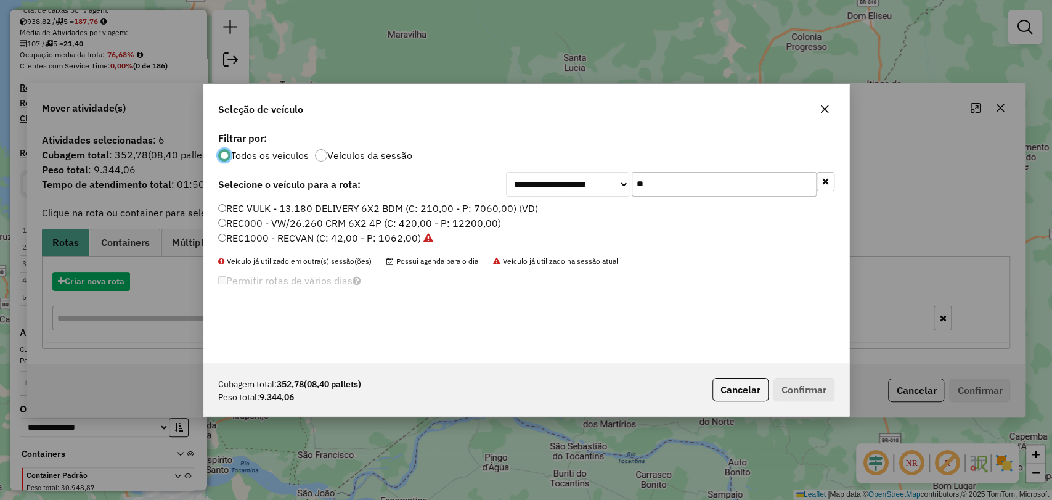
scroll to position [6, 4]
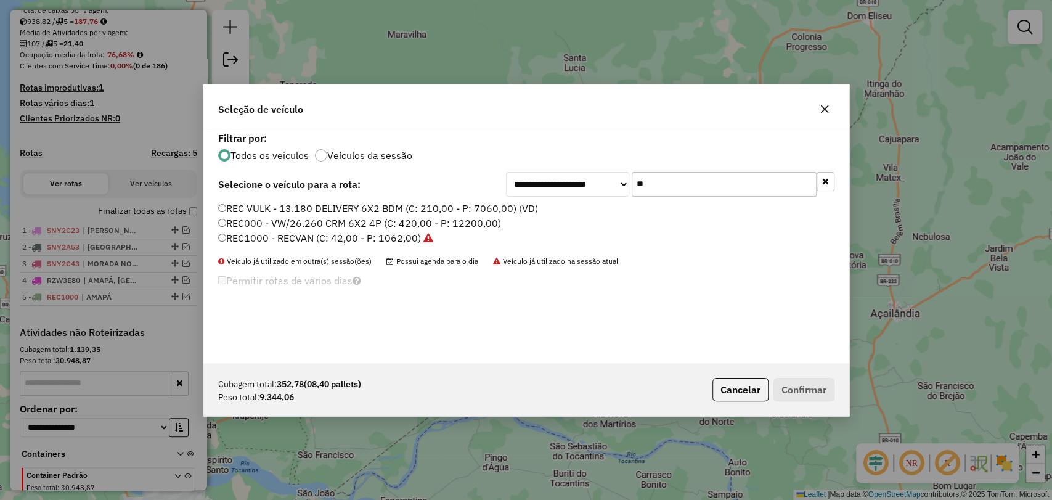
click at [661, 184] on input "**" at bounding box center [724, 184] width 185 height 25
paste input "*****"
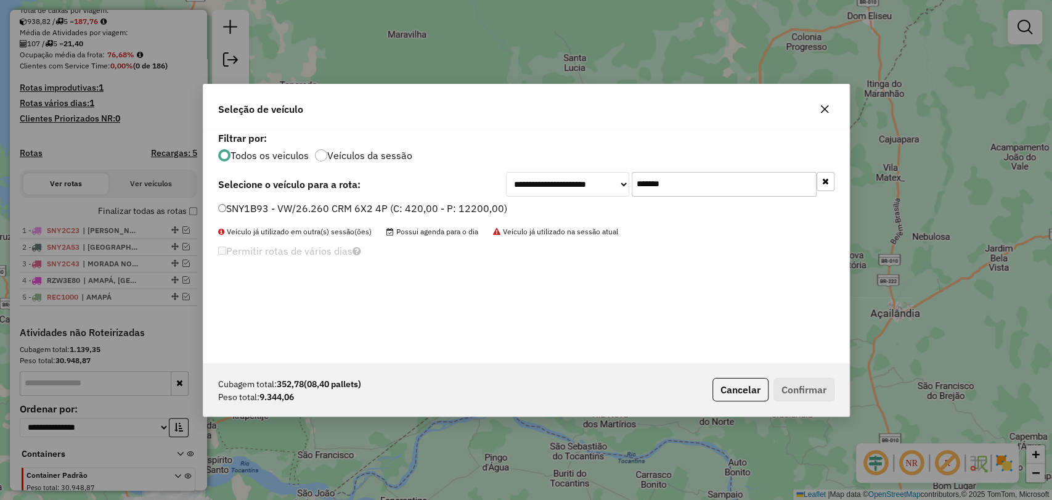
type input "*******"
click at [453, 198] on div "**********" at bounding box center [526, 246] width 646 height 234
click at [459, 208] on label "SNY1B93 - VW/26.260 CRM 6X2 4P (C: 420,00 - P: 12200,00)" at bounding box center [362, 208] width 289 height 15
click at [789, 387] on button "Confirmar" at bounding box center [804, 389] width 61 height 23
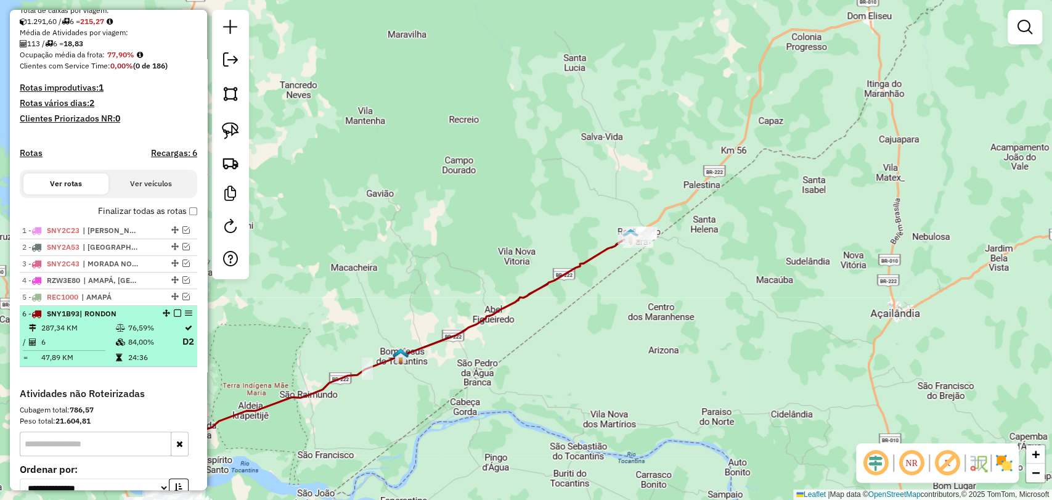
click at [110, 350] on td "6" at bounding box center [78, 341] width 75 height 15
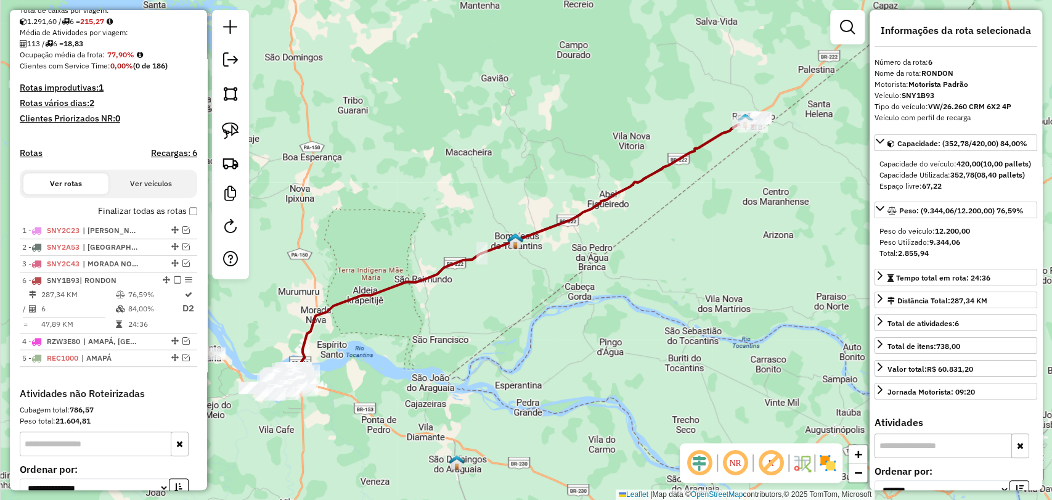
drag, startPoint x: 166, startPoint y: 326, endPoint x: 160, endPoint y: 283, distance: 43.5
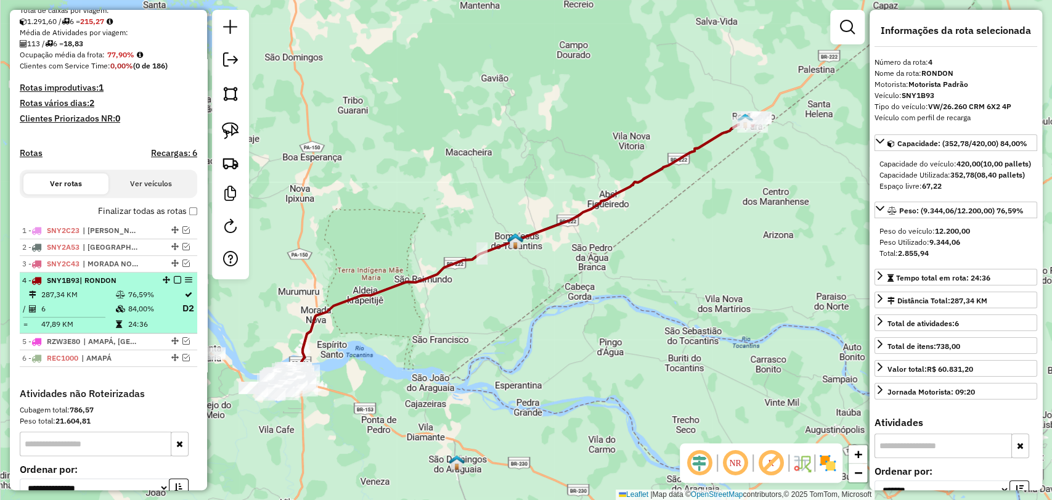
click at [174, 284] on em at bounding box center [177, 279] width 7 height 7
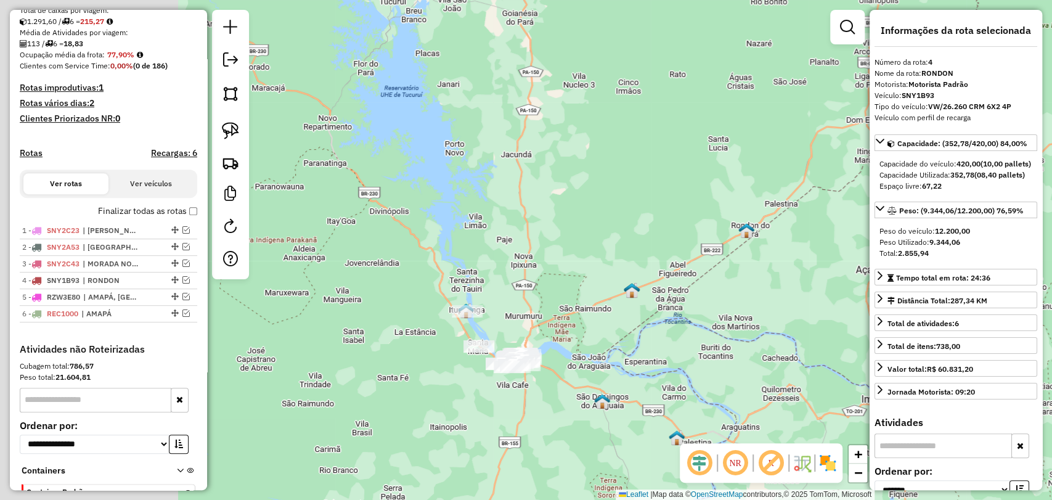
drag, startPoint x: 477, startPoint y: 368, endPoint x: 542, endPoint y: 348, distance: 67.7
click at [555, 352] on div "Janela de atendimento Grade de atendimento Capacidade Transportadoras Veículos …" at bounding box center [526, 250] width 1052 height 500
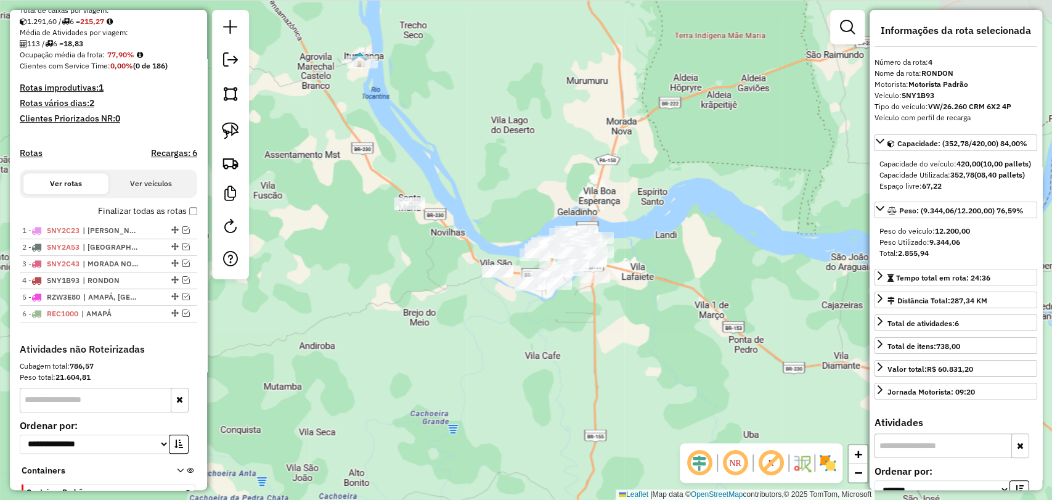
drag, startPoint x: 482, startPoint y: 379, endPoint x: 330, endPoint y: 321, distance: 163.1
click at [330, 321] on div "Janela de atendimento Grade de atendimento Capacidade Transportadoras Veículos …" at bounding box center [526, 250] width 1052 height 500
click at [237, 135] on img at bounding box center [230, 130] width 17 height 17
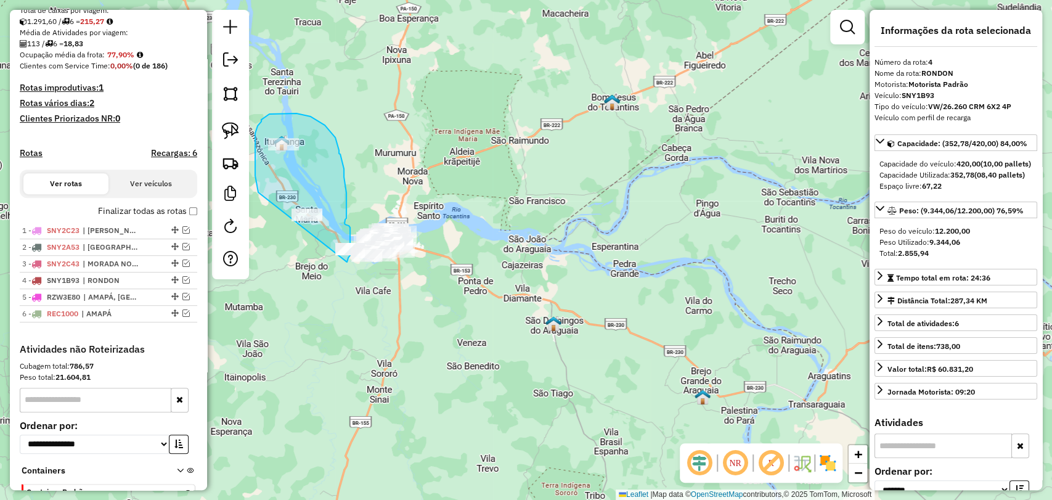
drag, startPoint x: 258, startPoint y: 192, endPoint x: 311, endPoint y: 279, distance: 101.5
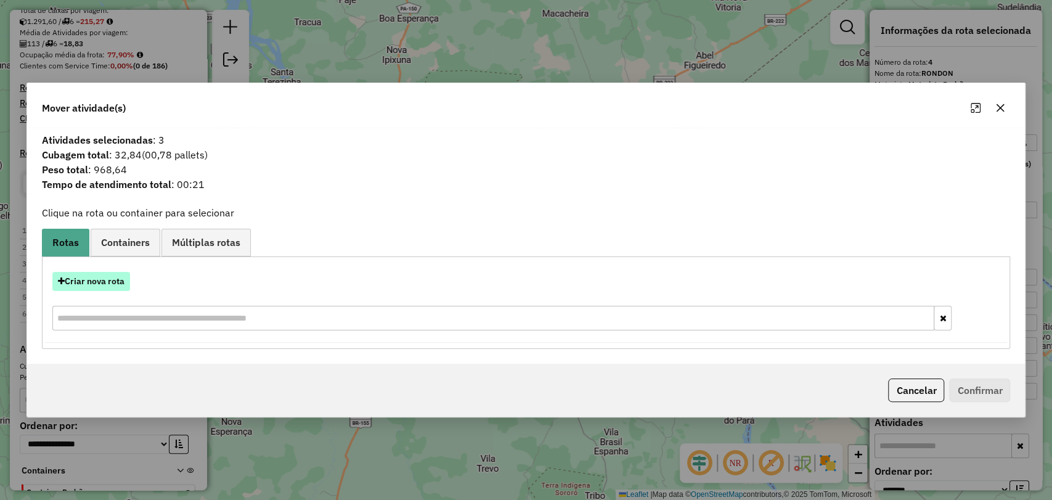
click at [100, 283] on button "Criar nova rota" at bounding box center [91, 281] width 78 height 19
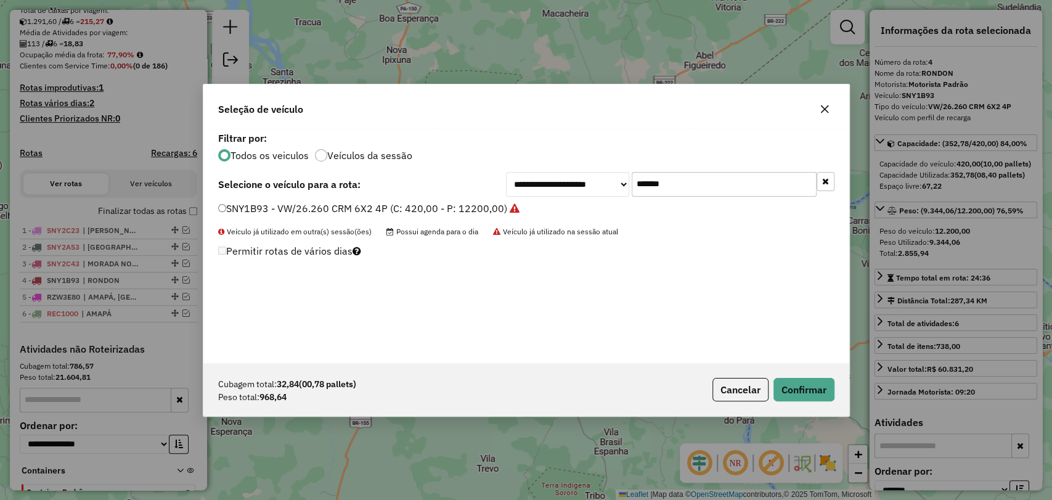
click at [648, 191] on input "*******" at bounding box center [724, 184] width 185 height 25
paste input "text"
type input "*******"
click at [420, 205] on label "SNY1B43 - VW/26.260 CRM 6X2 4P (C: 420,00 - P: 12200,00)" at bounding box center [362, 208] width 289 height 15
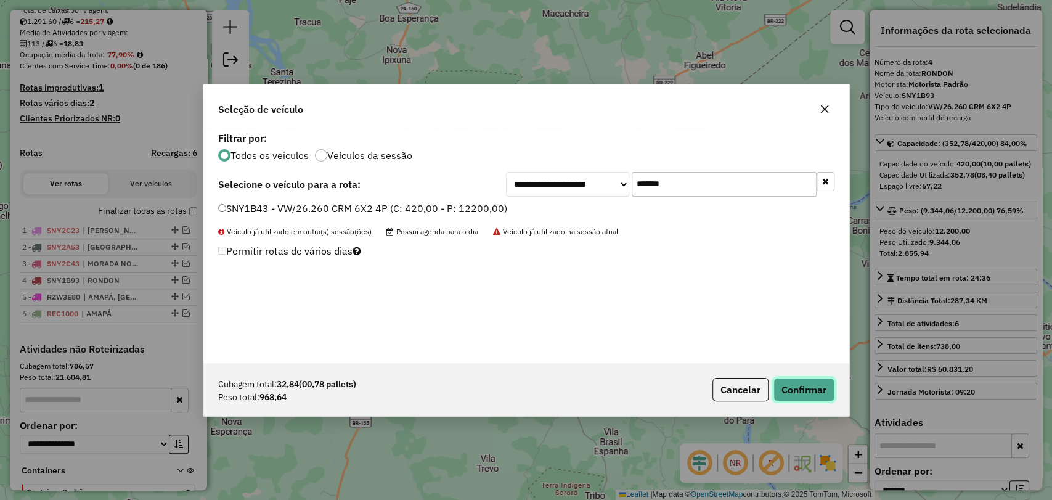
click at [791, 391] on button "Confirmar" at bounding box center [804, 389] width 61 height 23
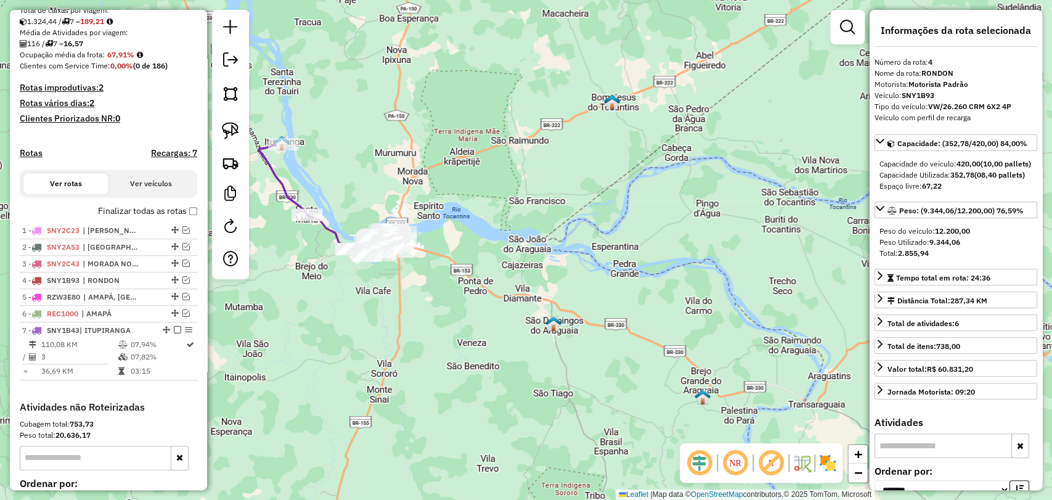
scroll to position [407, 0]
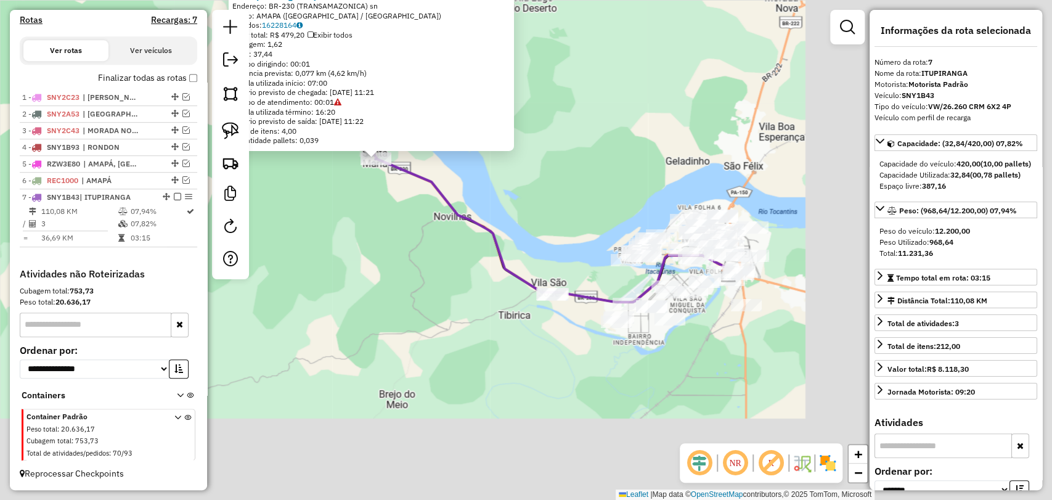
drag, startPoint x: 791, startPoint y: 381, endPoint x: 470, endPoint y: 270, distance: 340.4
click at [470, 270] on div "9725 - MERCEARIA TORRES Endereço: BR-230 (TRANSAMAZONICA) sn Bairro: AMAPA ([GE…" at bounding box center [526, 250] width 1052 height 500
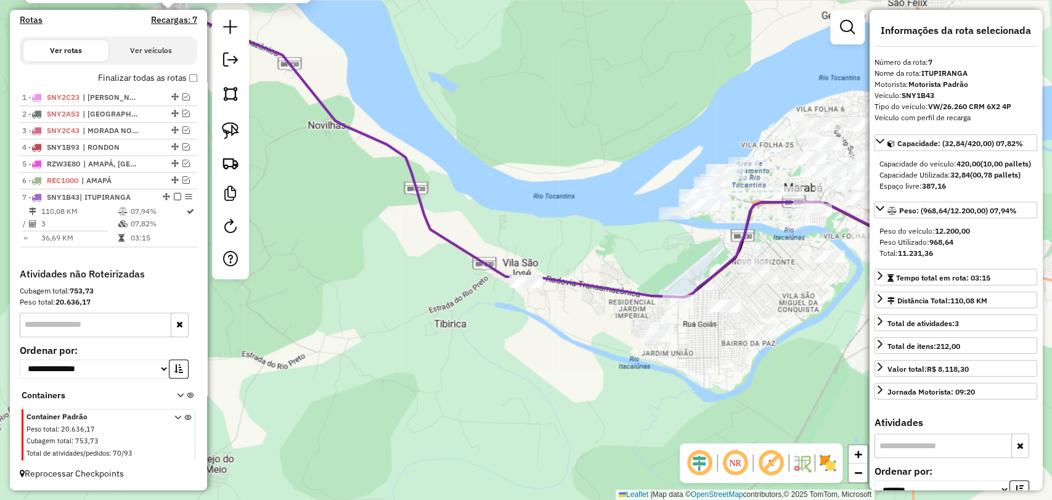
click at [235, 115] on div at bounding box center [230, 144] width 37 height 269
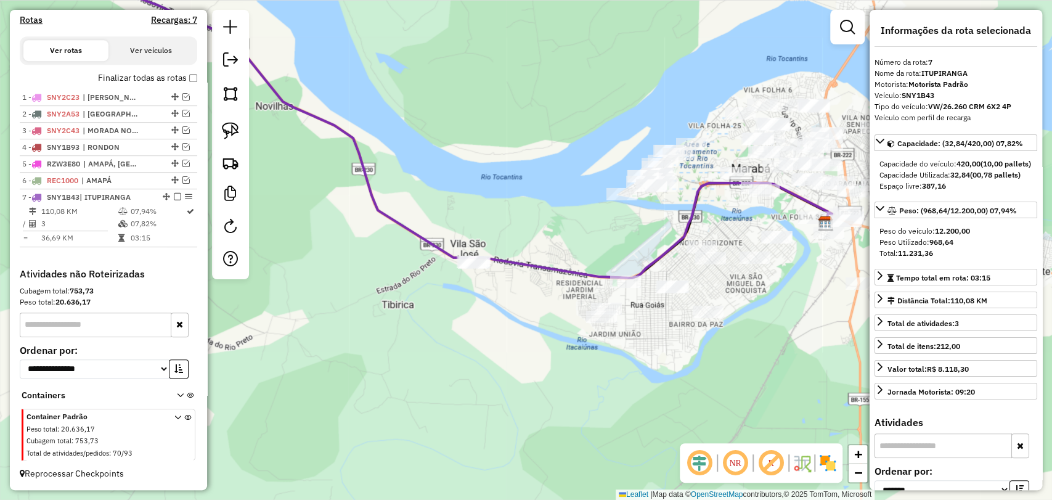
drag, startPoint x: 542, startPoint y: 328, endPoint x: 483, endPoint y: 293, distance: 69.4
click at [483, 293] on div "9725 - MERCEARIA TORRES Endereço: BR-230 (TRANSAMAZONICA) sn Bairro: AMAPA ([GE…" at bounding box center [526, 250] width 1052 height 500
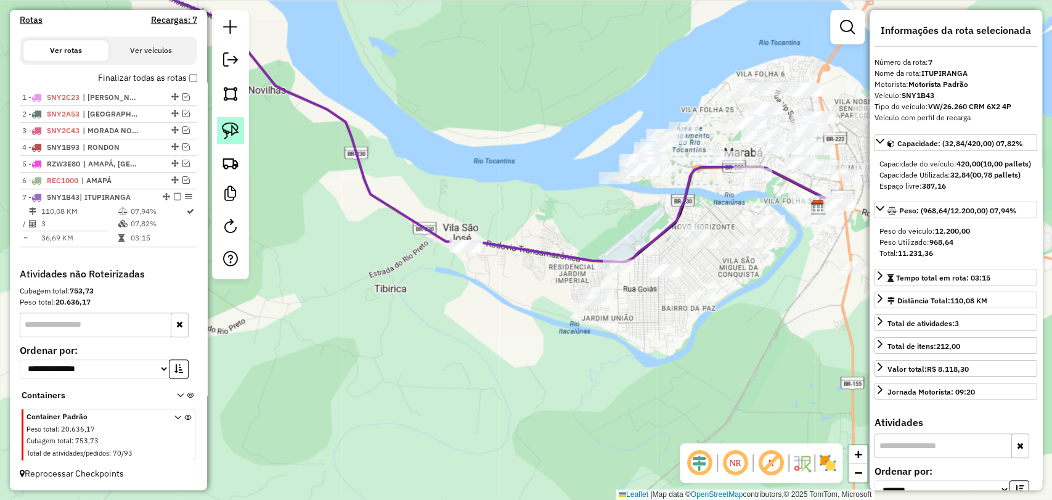
click at [227, 129] on img at bounding box center [230, 130] width 17 height 17
drag, startPoint x: 475, startPoint y: 281, endPoint x: 522, endPoint y: 238, distance: 64.1
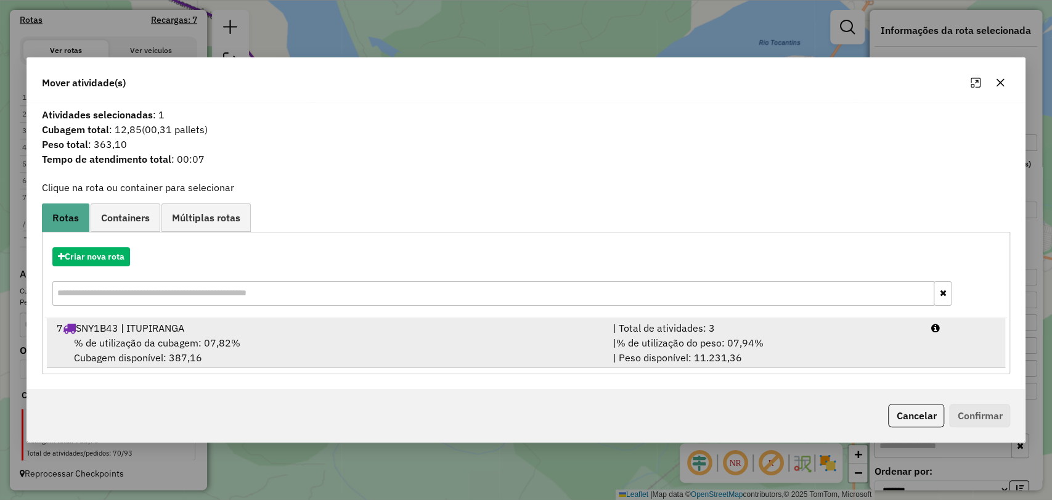
click at [291, 349] on div "% de utilização da cubagem: 07,82% Cubagem disponível: 387,16" at bounding box center [327, 350] width 557 height 30
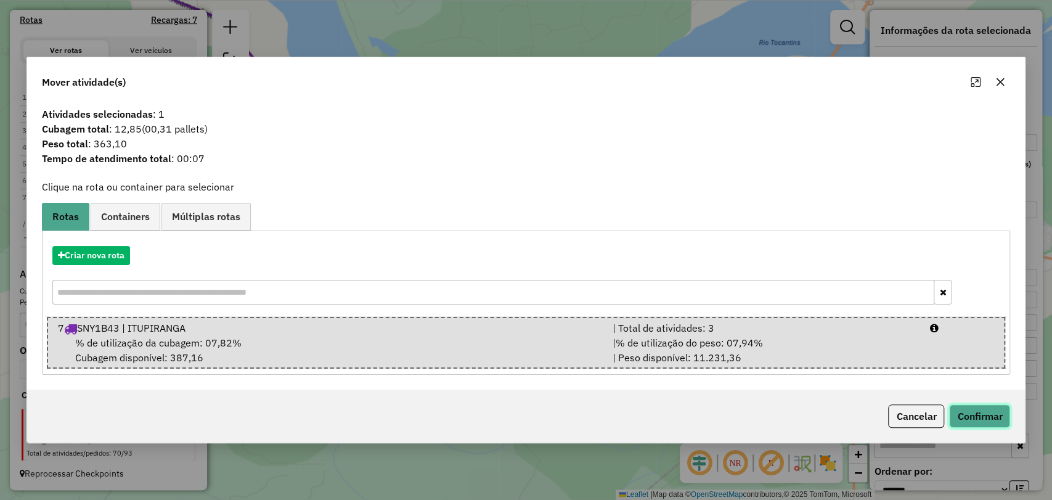
click at [983, 426] on button "Confirmar" at bounding box center [979, 415] width 61 height 23
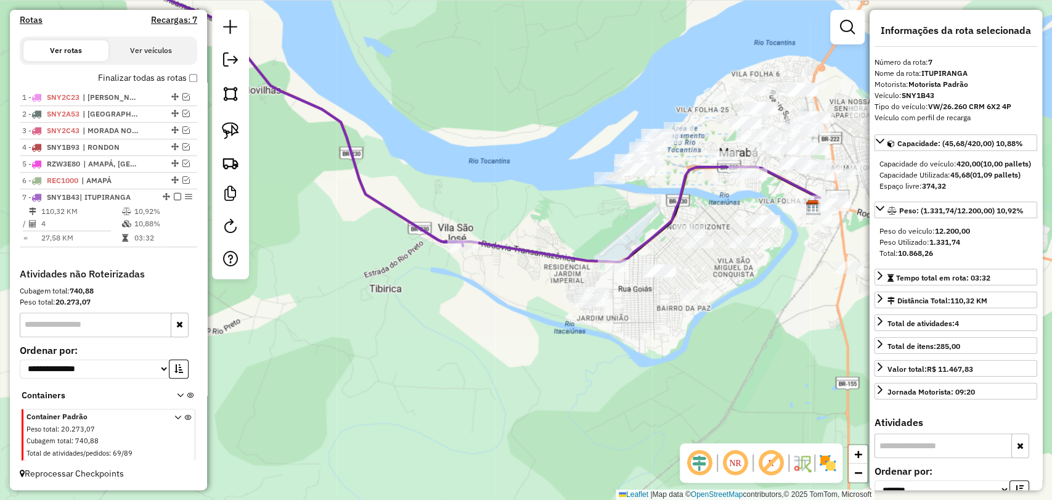
drag, startPoint x: 597, startPoint y: 404, endPoint x: 497, endPoint y: 361, distance: 109.1
click at [497, 361] on div "Janela de atendimento Grade de atendimento Capacidade Transportadoras Veículos …" at bounding box center [526, 250] width 1052 height 500
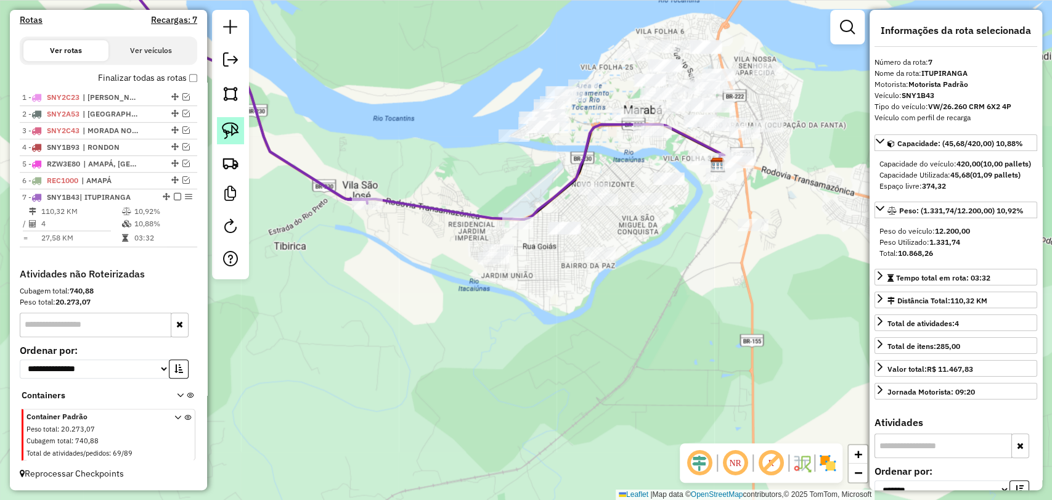
click at [234, 126] on img at bounding box center [230, 130] width 17 height 17
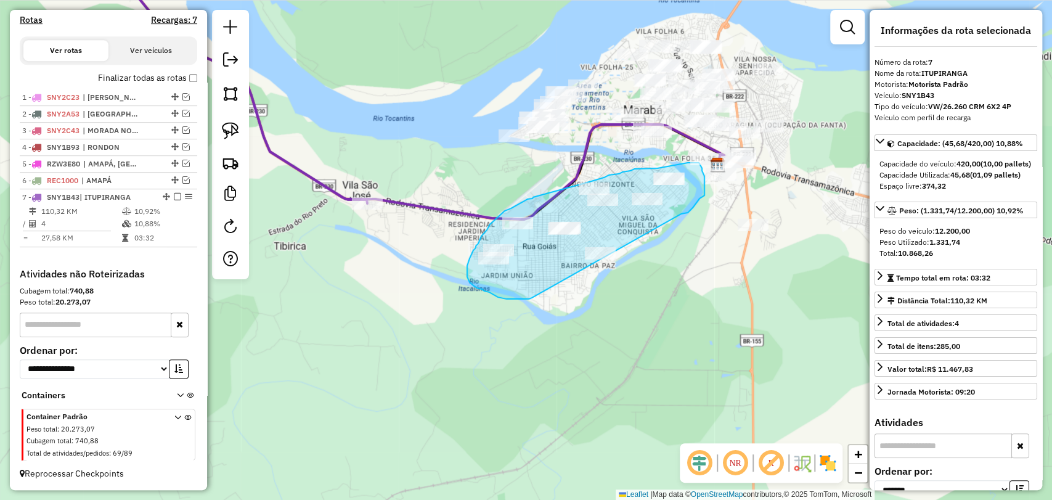
drag, startPoint x: 532, startPoint y: 298, endPoint x: 681, endPoint y: 215, distance: 170.8
click at [681, 215] on div "Janela de atendimento Grade de atendimento Capacidade Transportadoras Veículos …" at bounding box center [526, 250] width 1052 height 500
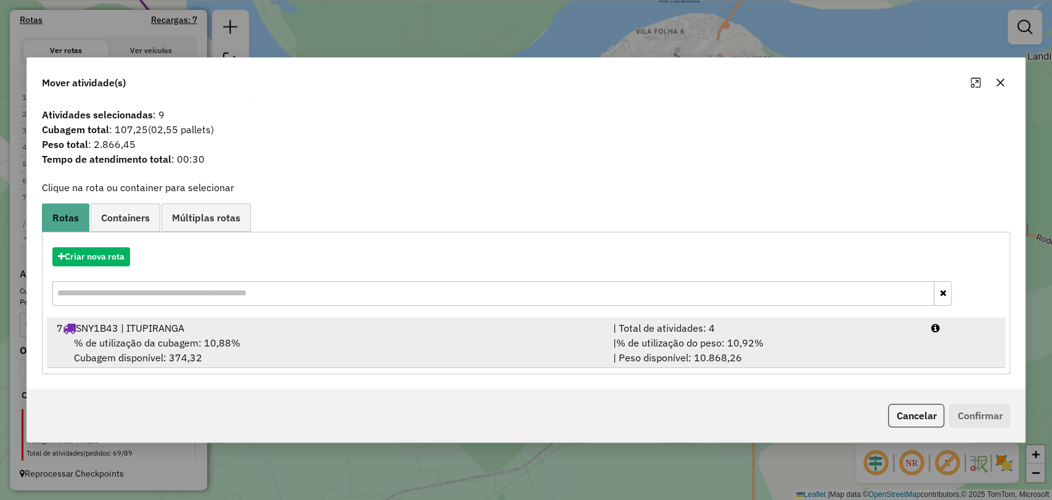
click at [414, 342] on div "% de utilização da cubagem: 10,88% Cubagem disponível: 374,32" at bounding box center [327, 350] width 557 height 30
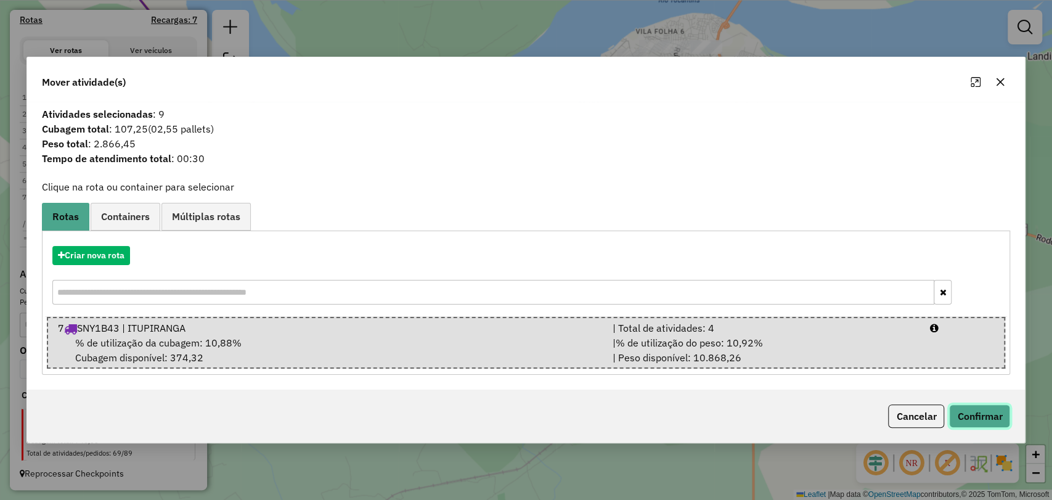
click at [982, 424] on button "Confirmar" at bounding box center [979, 415] width 61 height 23
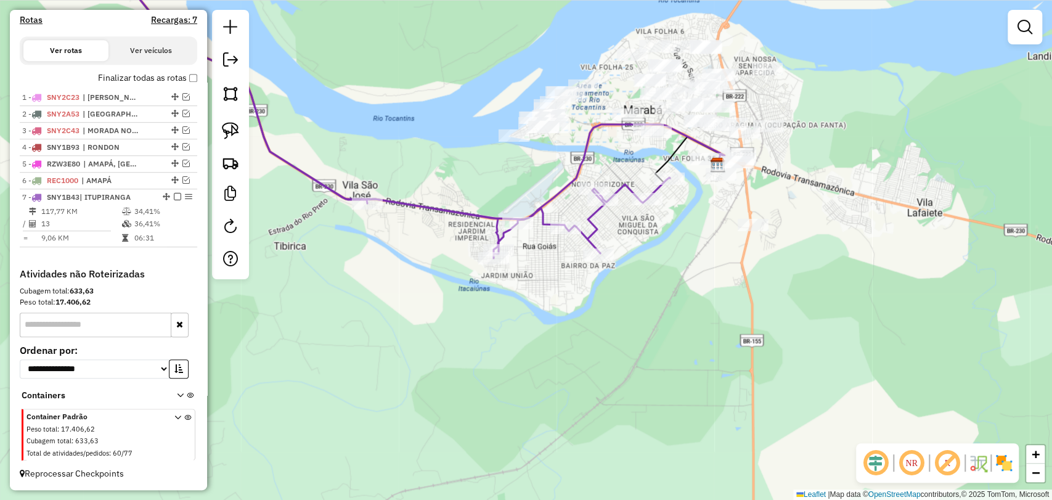
click at [562, 239] on div "Rota 7 - Placa SNY1B43 4203 - BAR DA RAI Rota 7 - Placa SNY1B43 1932 - LS CONVE…" at bounding box center [526, 250] width 1052 height 500
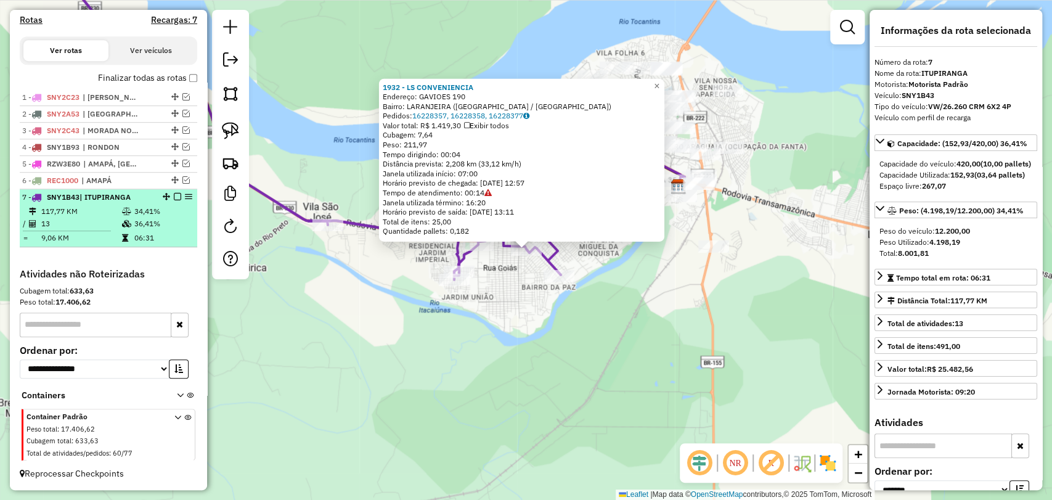
click at [174, 198] on em at bounding box center [177, 196] width 7 height 7
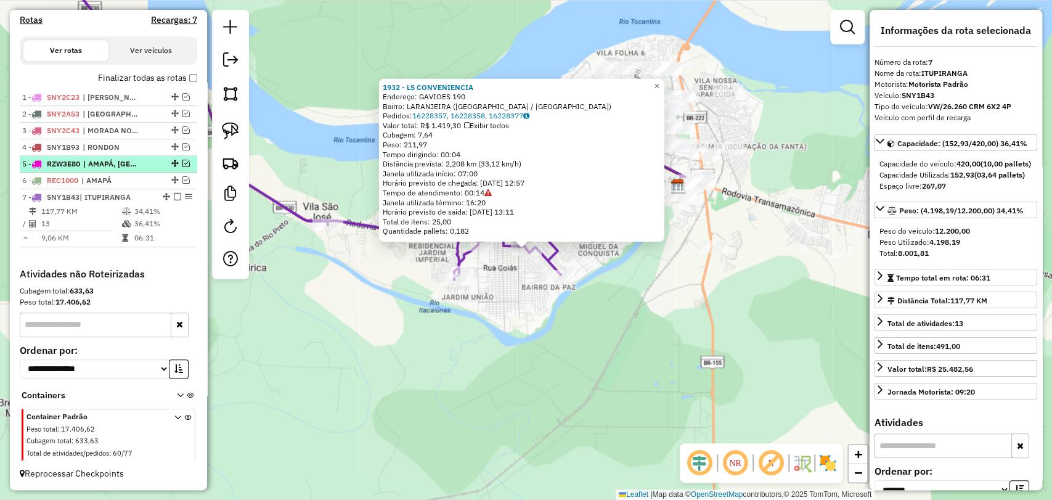
scroll to position [366, 0]
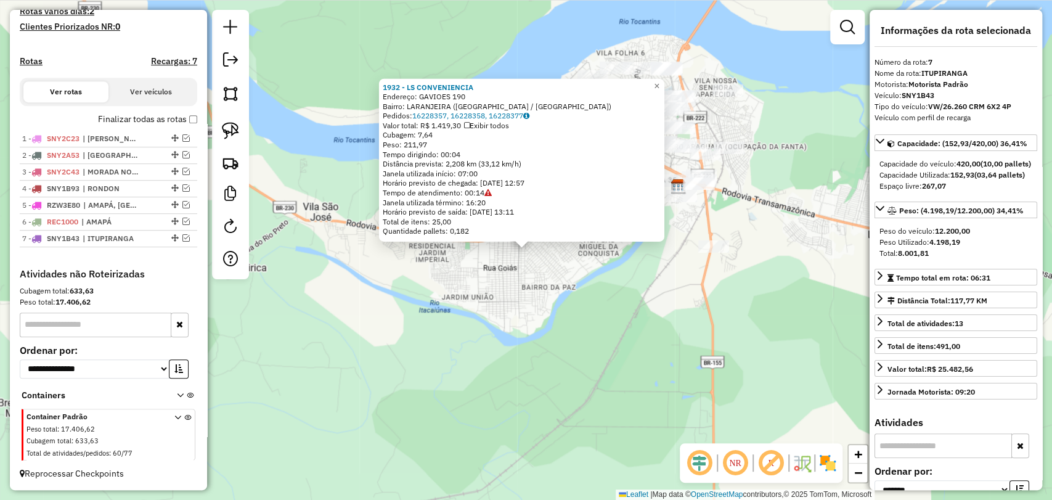
click at [438, 311] on div "1932 - LS CONVENIENCIA Endereço: GAVIOES 190 Bairro: [GEOGRAPHIC_DATA] ([GEOGRA…" at bounding box center [526, 250] width 1052 height 500
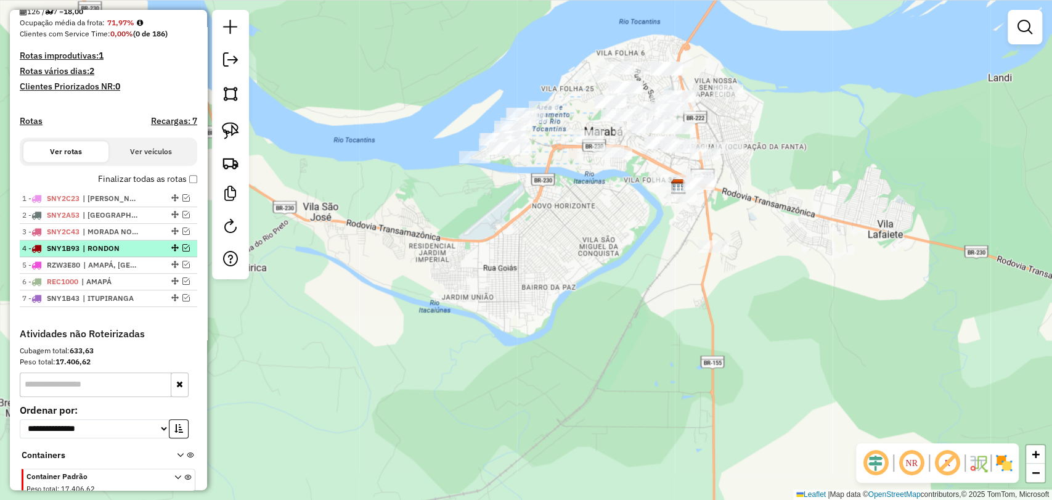
scroll to position [298, 0]
drag, startPoint x: 174, startPoint y: 290, endPoint x: 173, endPoint y: 317, distance: 27.1
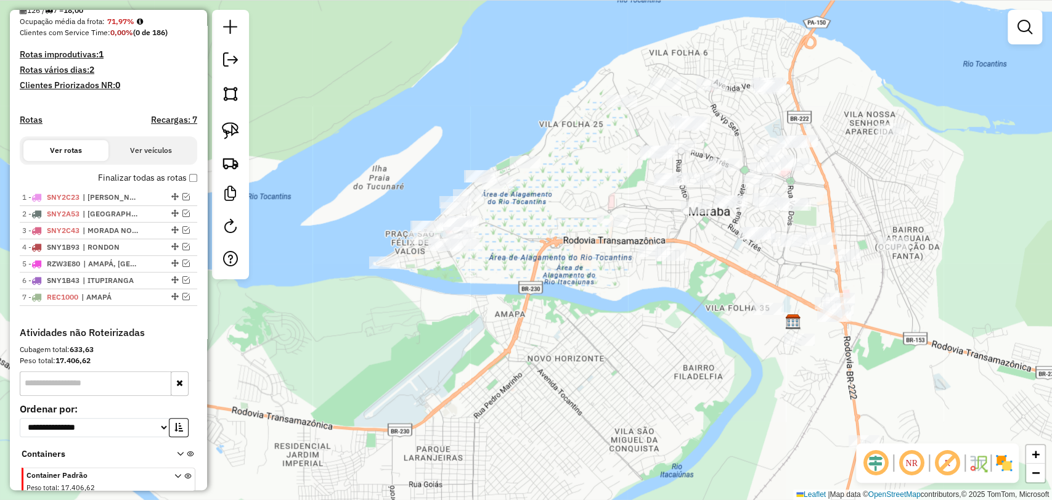
drag, startPoint x: 592, startPoint y: 144, endPoint x: 587, endPoint y: 225, distance: 81.5
click at [587, 225] on div "Janela de atendimento Grade de atendimento Capacidade Transportadoras Veículos …" at bounding box center [526, 250] width 1052 height 500
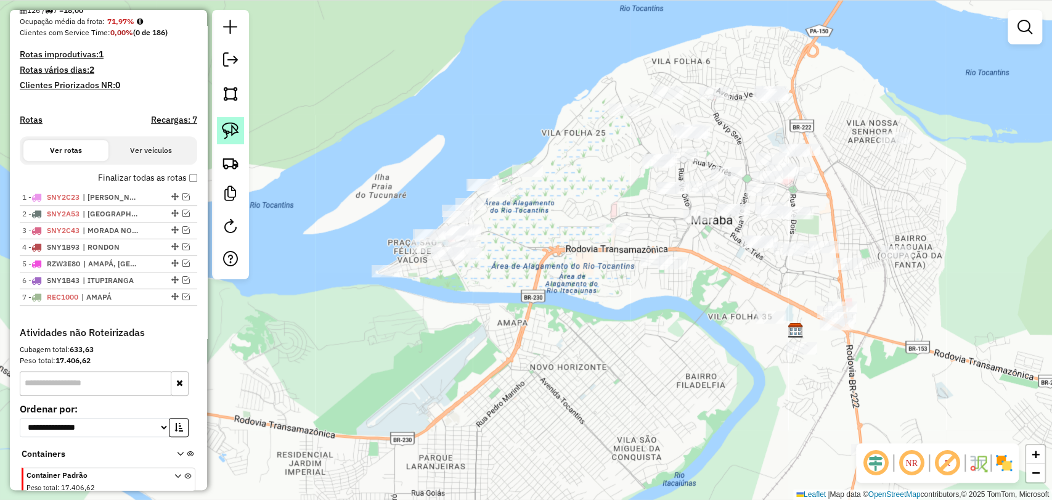
click at [243, 125] on link at bounding box center [230, 130] width 27 height 27
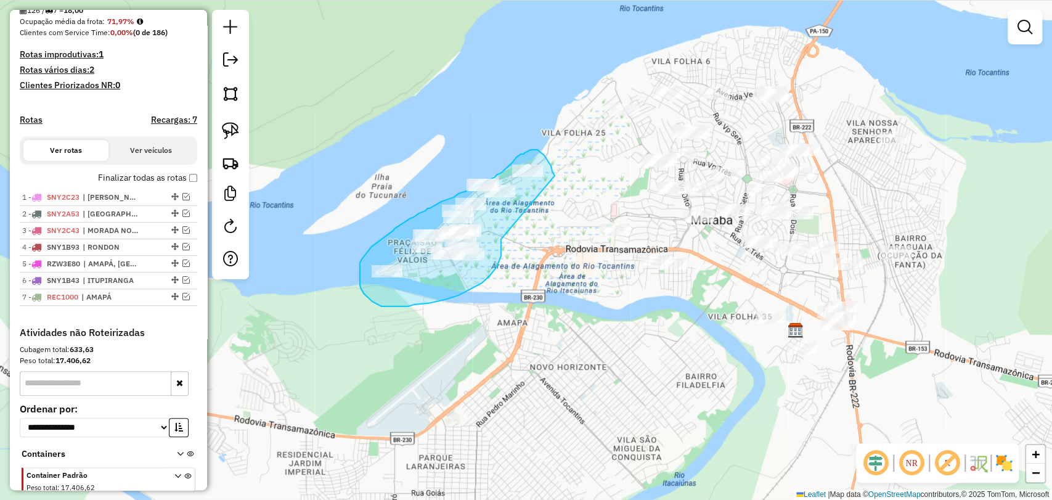
drag, startPoint x: 501, startPoint y: 240, endPoint x: 555, endPoint y: 176, distance: 83.6
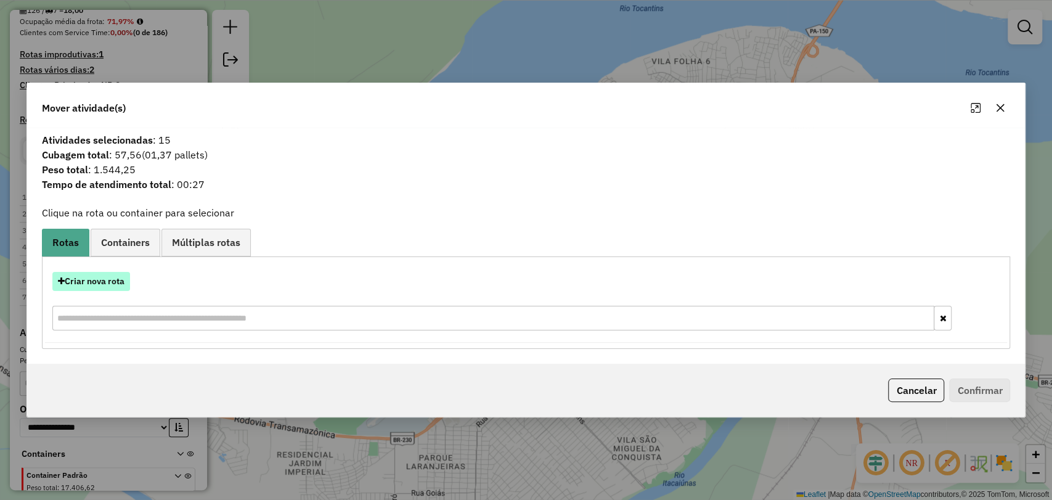
click at [91, 279] on button "Criar nova rota" at bounding box center [91, 281] width 78 height 19
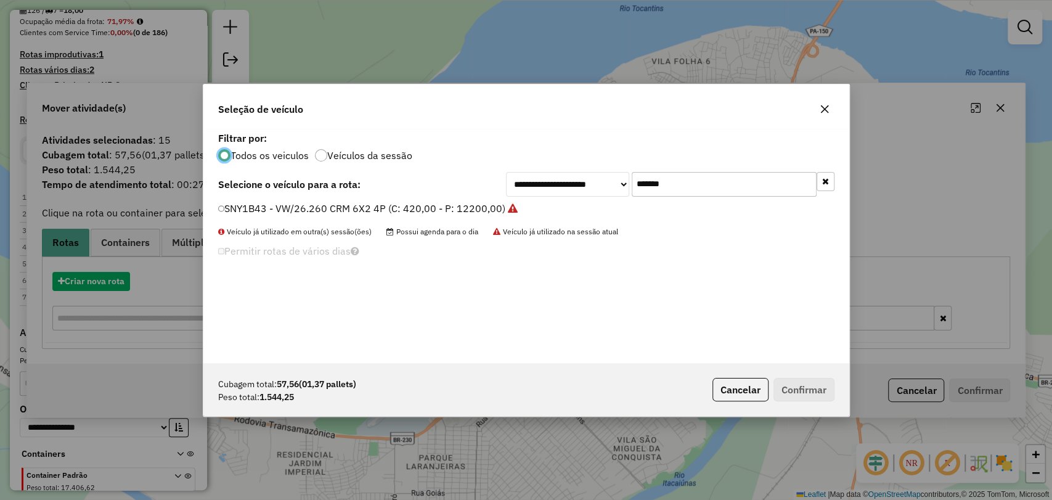
scroll to position [6, 4]
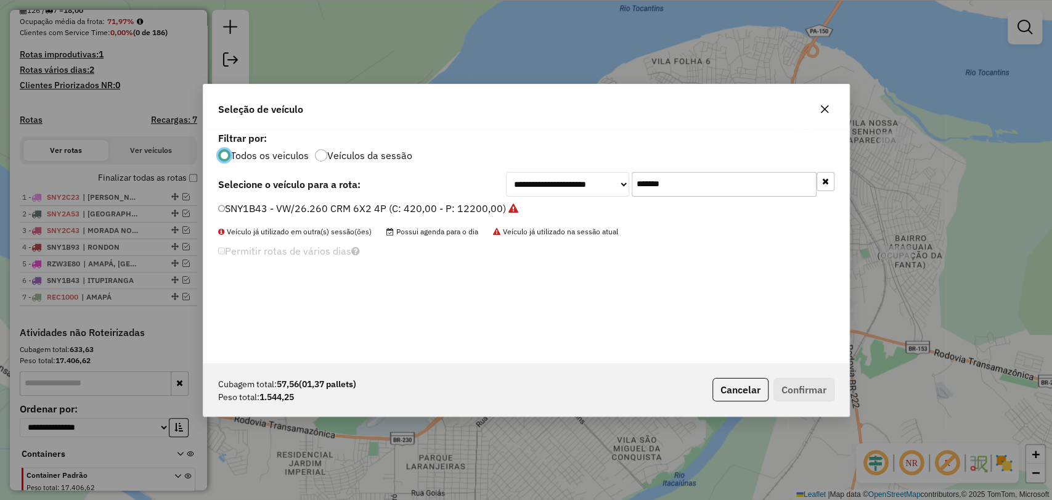
click at [666, 181] on input "*******" at bounding box center [724, 184] width 185 height 25
paste input "text"
type input "*******"
click at [438, 204] on label "SNY0G73 - VW/26.260 CRM 6X2 4P (C: 420,00 - P: 12200,00)" at bounding box center [363, 208] width 290 height 15
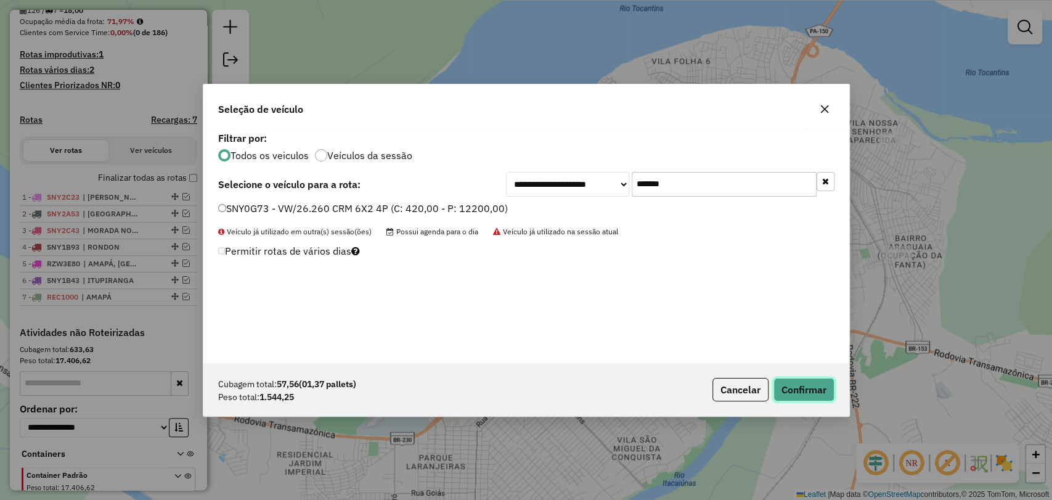
click at [802, 390] on button "Confirmar" at bounding box center [804, 389] width 61 height 23
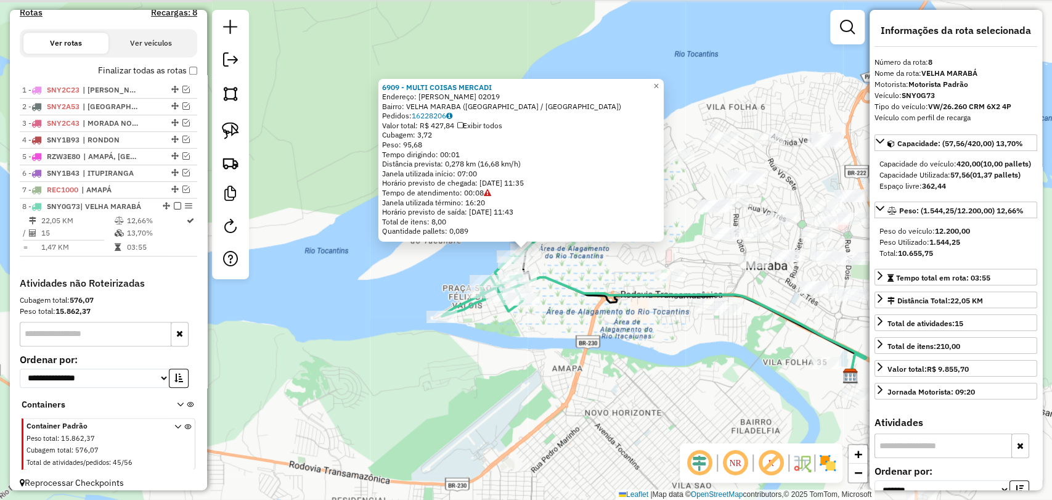
scroll to position [424, 0]
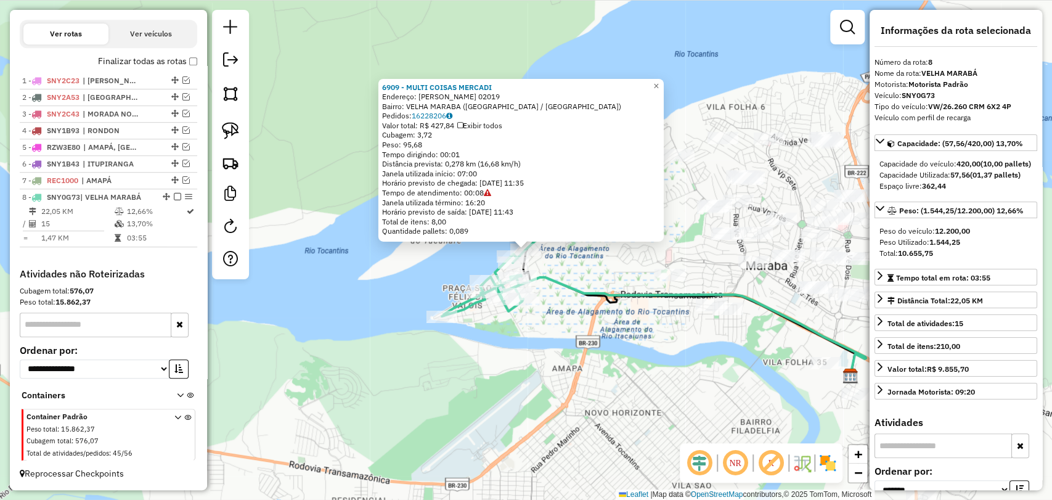
click at [703, 266] on div "6909 - MULTI COISAS MERCADI Endereço: [PERSON_NAME] 02019 Bairro: VELHA MARABA …" at bounding box center [526, 250] width 1052 height 500
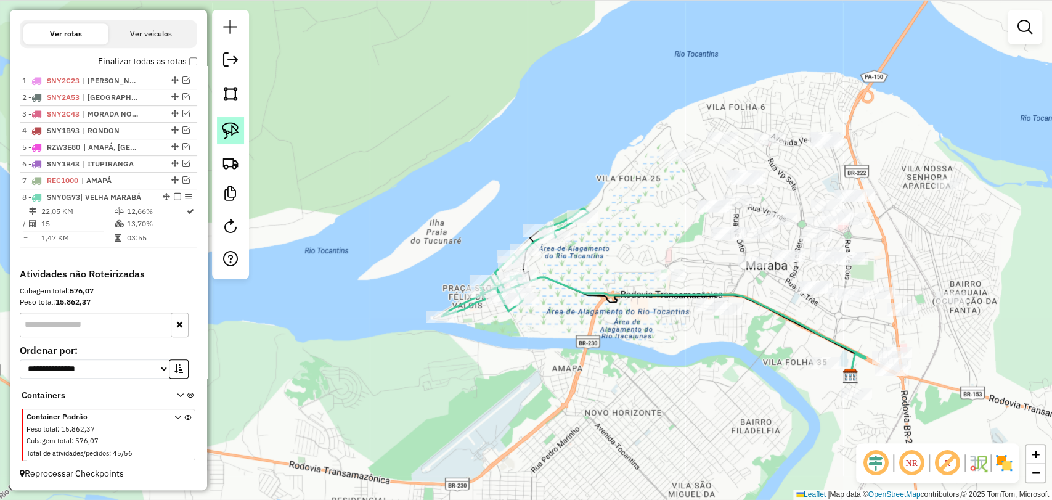
click at [236, 128] on img at bounding box center [230, 130] width 17 height 17
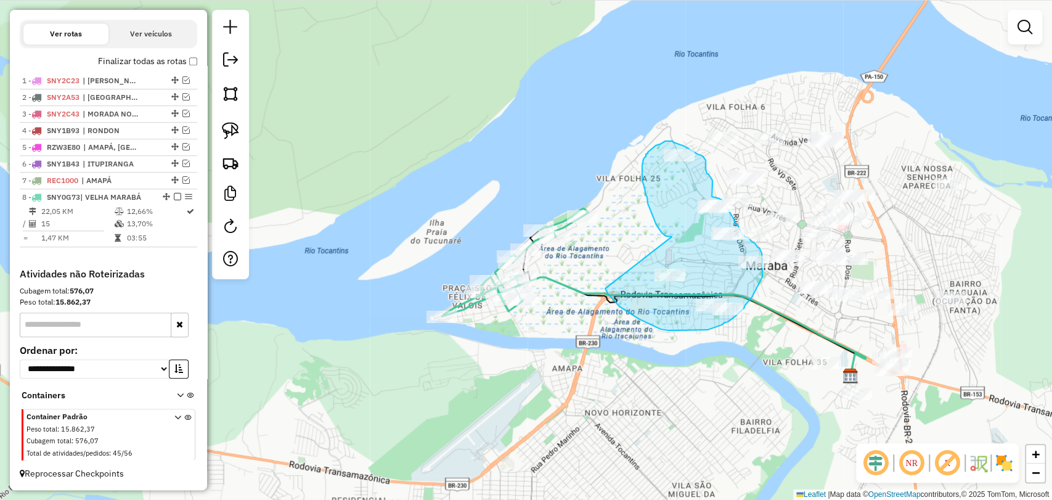
drag, startPoint x: 672, startPoint y: 237, endPoint x: 605, endPoint y: 288, distance: 84.3
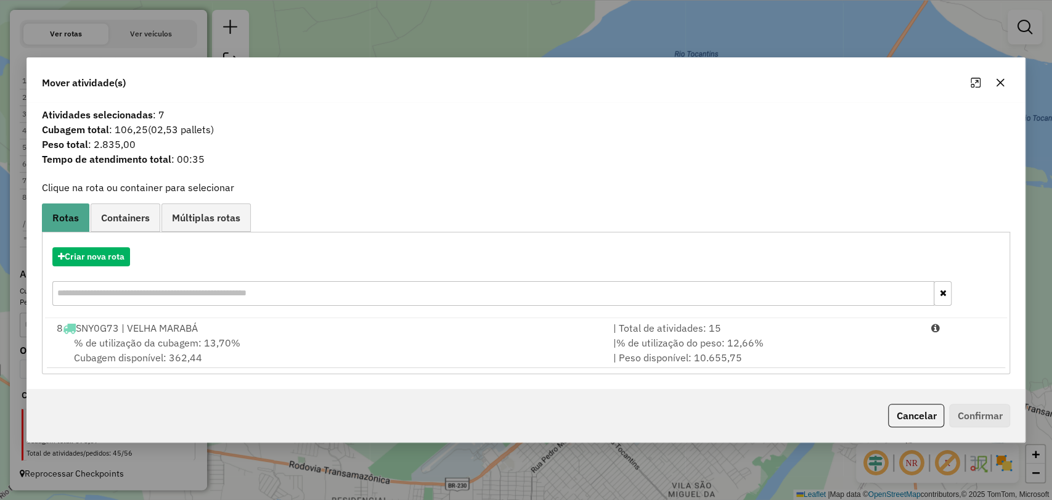
click at [427, 348] on div "% de utilização da cubagem: 13,70% Cubagem disponível: 362,44" at bounding box center [327, 350] width 557 height 30
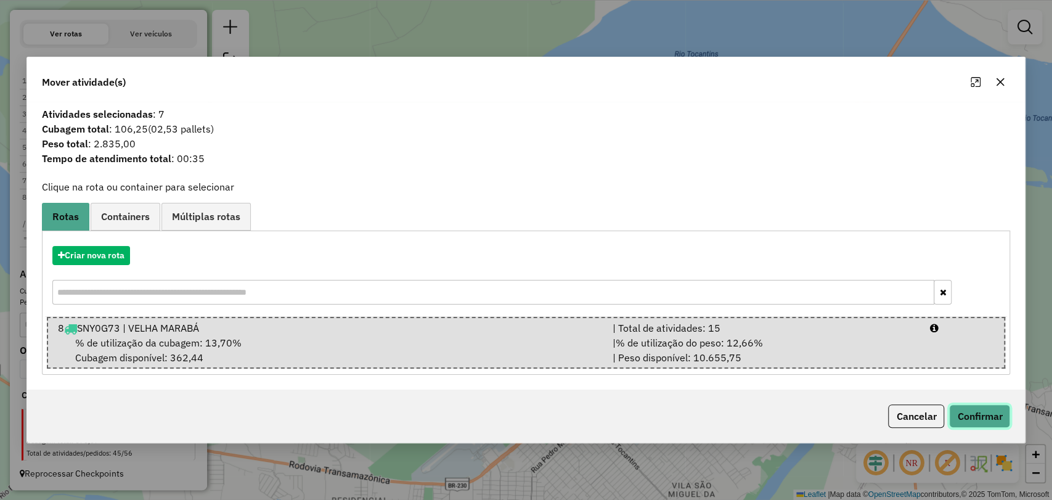
click at [986, 411] on button "Confirmar" at bounding box center [979, 415] width 61 height 23
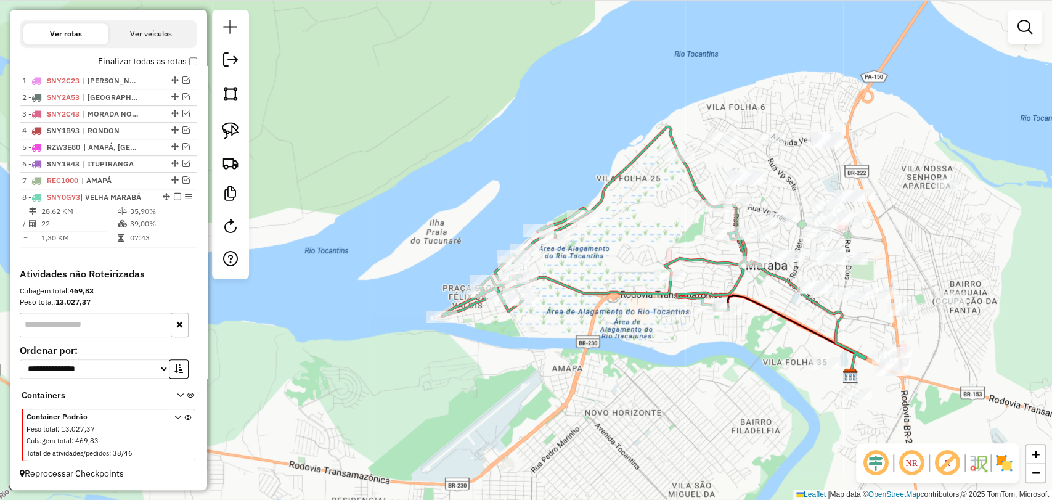
click at [693, 298] on icon at bounding box center [598, 221] width 312 height 189
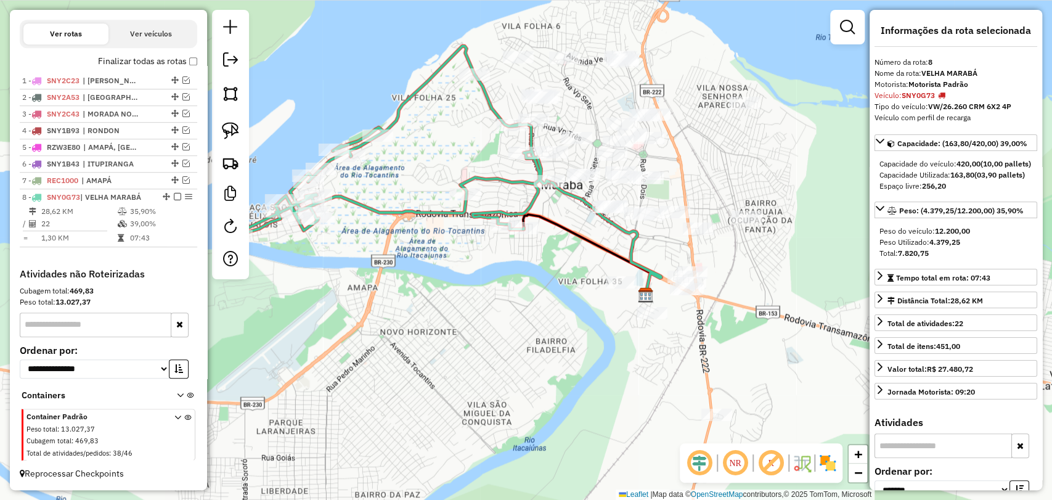
drag, startPoint x: 734, startPoint y: 358, endPoint x: 529, endPoint y: 277, distance: 220.0
click at [529, 277] on div "Janela de atendimento Grade de atendimento Capacidade Transportadoras Veículos …" at bounding box center [526, 250] width 1052 height 500
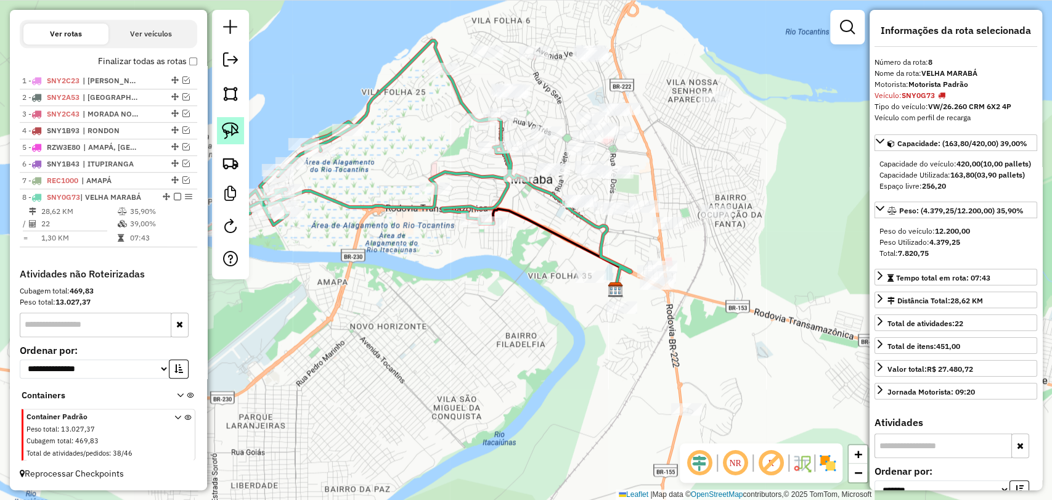
click at [237, 133] on img at bounding box center [230, 130] width 17 height 17
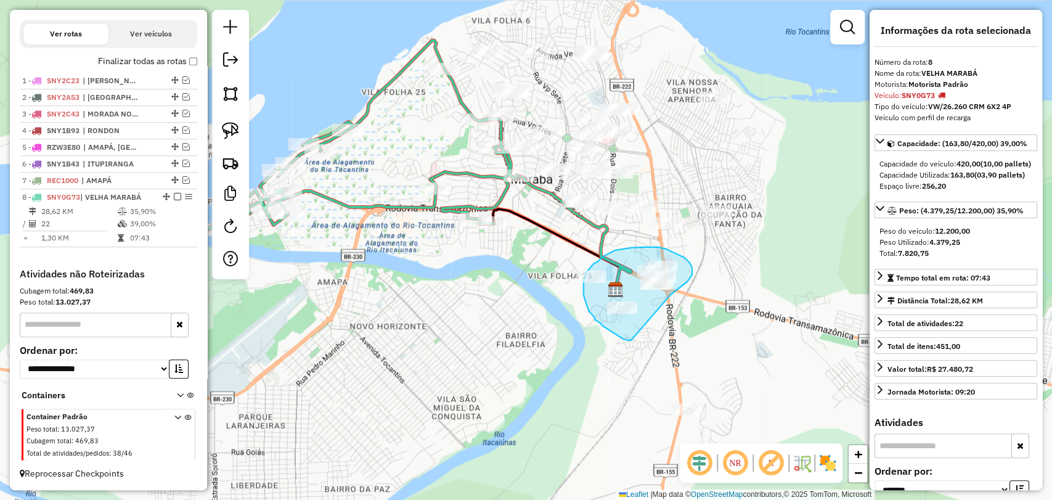
drag, startPoint x: 620, startPoint y: 337, endPoint x: 671, endPoint y: 295, distance: 66.1
click at [671, 295] on div "Janela de atendimento Grade de atendimento Capacidade Transportadoras Veículos …" at bounding box center [526, 250] width 1052 height 500
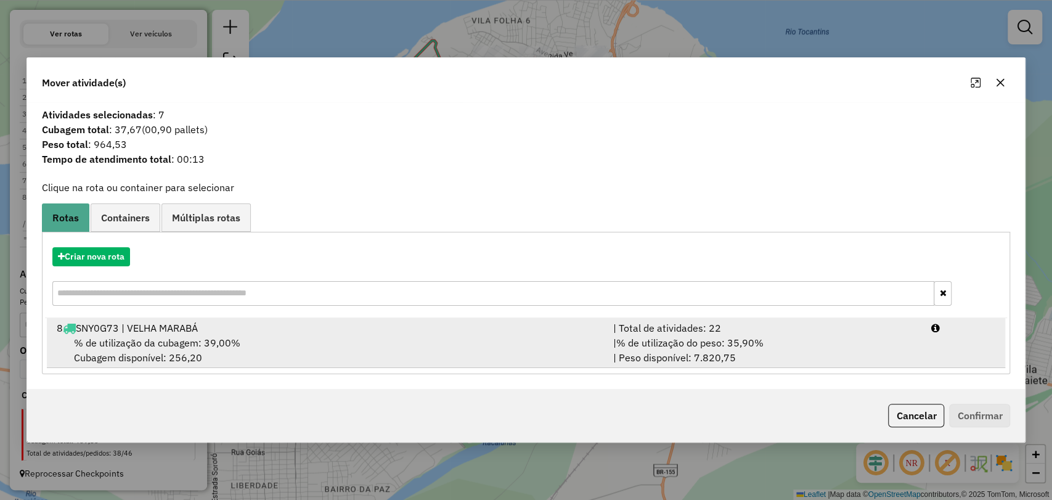
click at [470, 353] on div "% de utilização da cubagem: 39,00% Cubagem disponível: 256,20" at bounding box center [327, 350] width 557 height 30
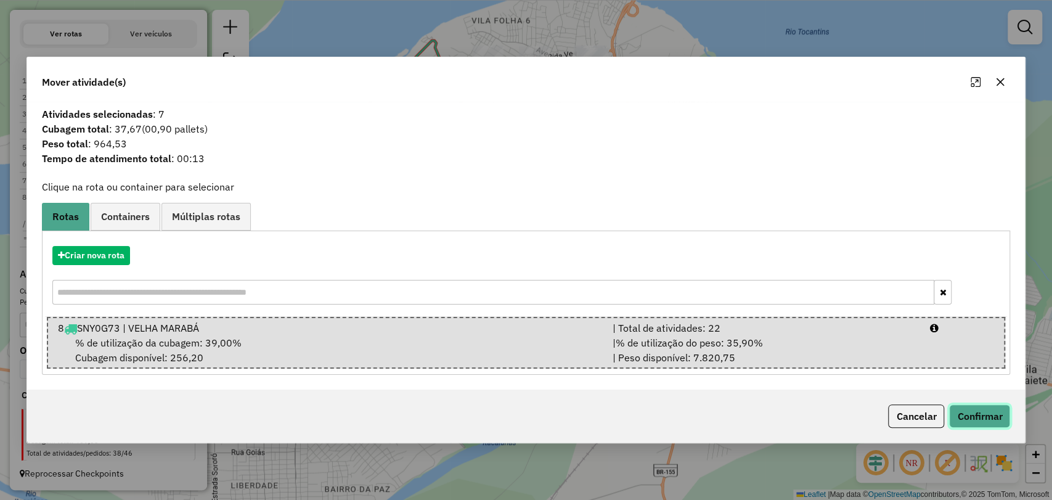
click at [991, 417] on button "Confirmar" at bounding box center [979, 415] width 61 height 23
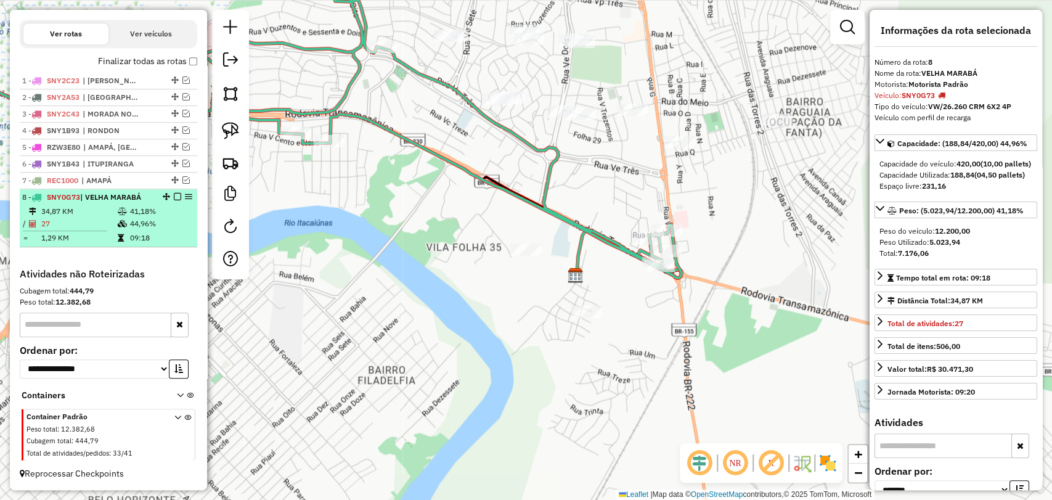
click at [174, 198] on em at bounding box center [177, 196] width 7 height 7
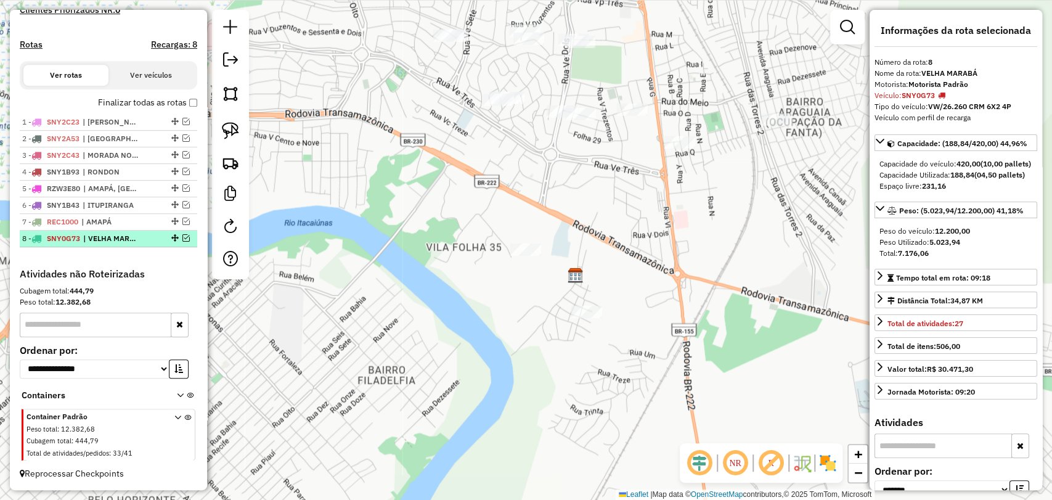
scroll to position [383, 0]
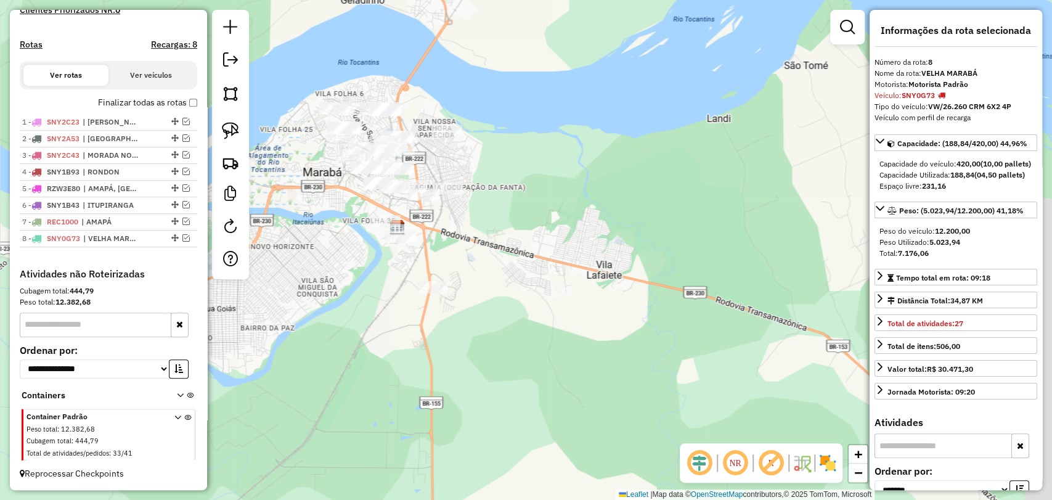
click at [330, 207] on div "Janela de atendimento Grade de atendimento Capacidade Transportadoras Veículos …" at bounding box center [526, 250] width 1052 height 500
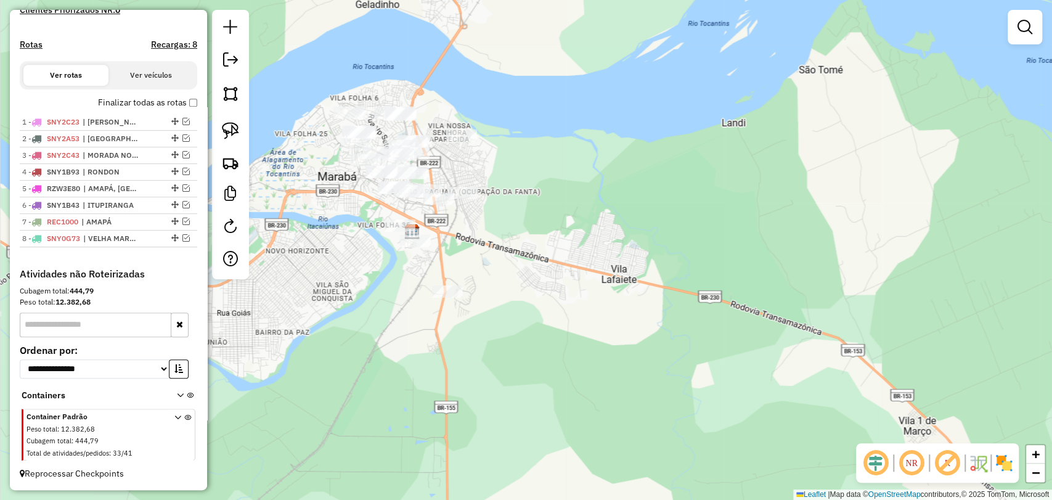
drag, startPoint x: 330, startPoint y: 207, endPoint x: 391, endPoint y: 231, distance: 66.2
click at [382, 231] on div "Janela de atendimento Grade de atendimento Capacidade Transportadoras Veículos …" at bounding box center [526, 250] width 1052 height 500
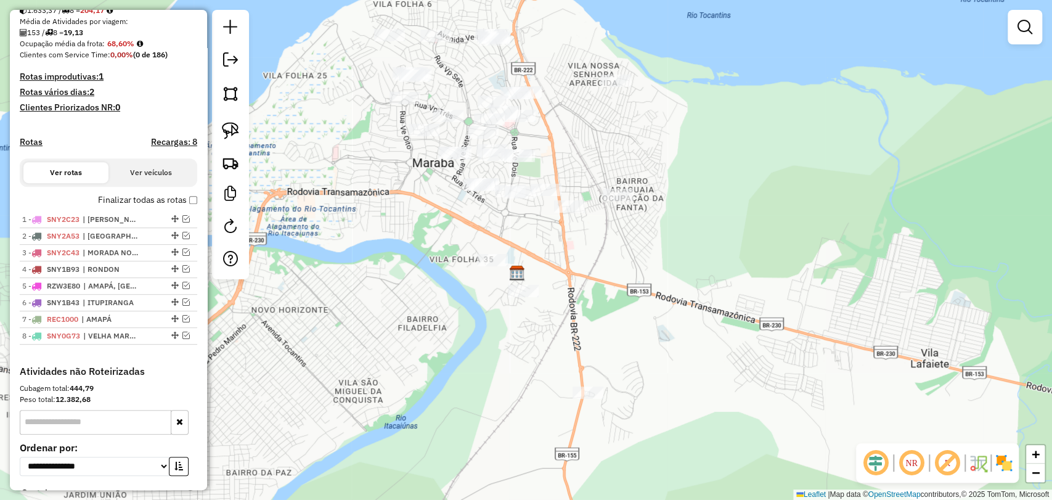
scroll to position [314, 0]
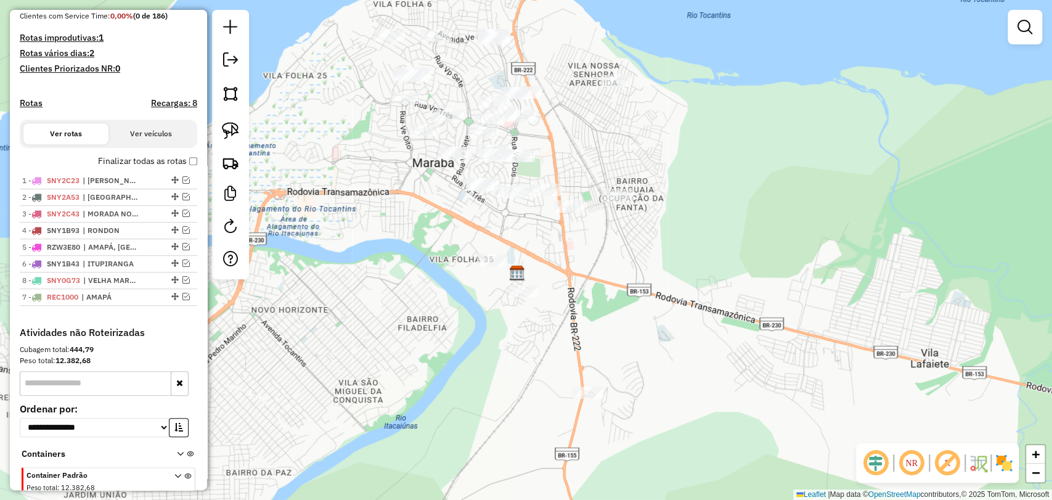
drag, startPoint x: 170, startPoint y: 292, endPoint x: 173, endPoint y: 312, distance: 20.0
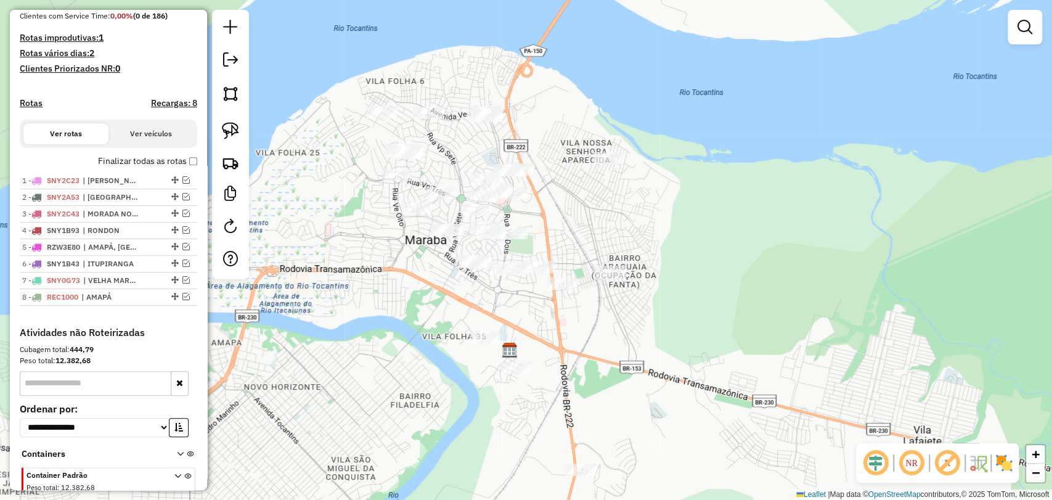
drag, startPoint x: 395, startPoint y: 185, endPoint x: 378, endPoint y: 289, distance: 105.5
click at [378, 289] on div "Janela de atendimento Grade de atendimento Capacidade Transportadoras Veículos …" at bounding box center [526, 250] width 1052 height 500
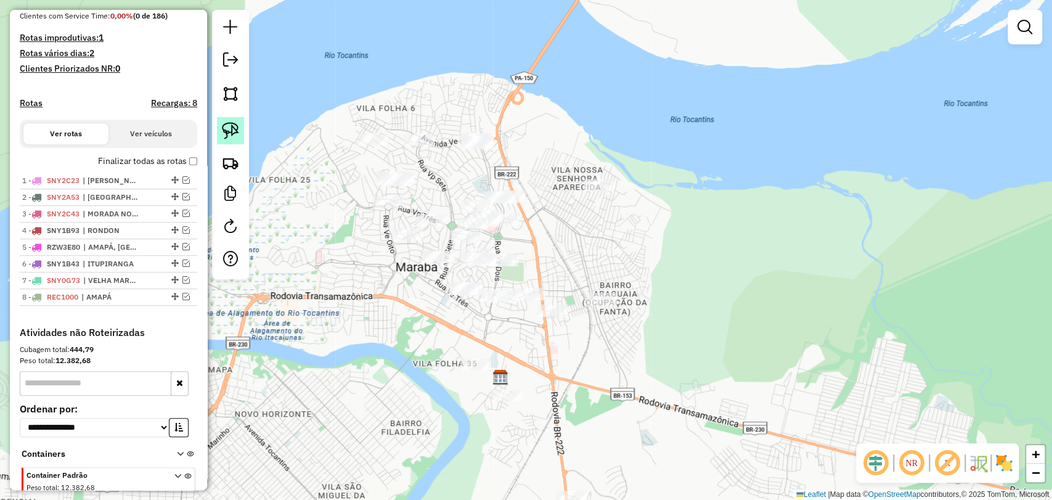
click at [237, 139] on link at bounding box center [230, 130] width 27 height 27
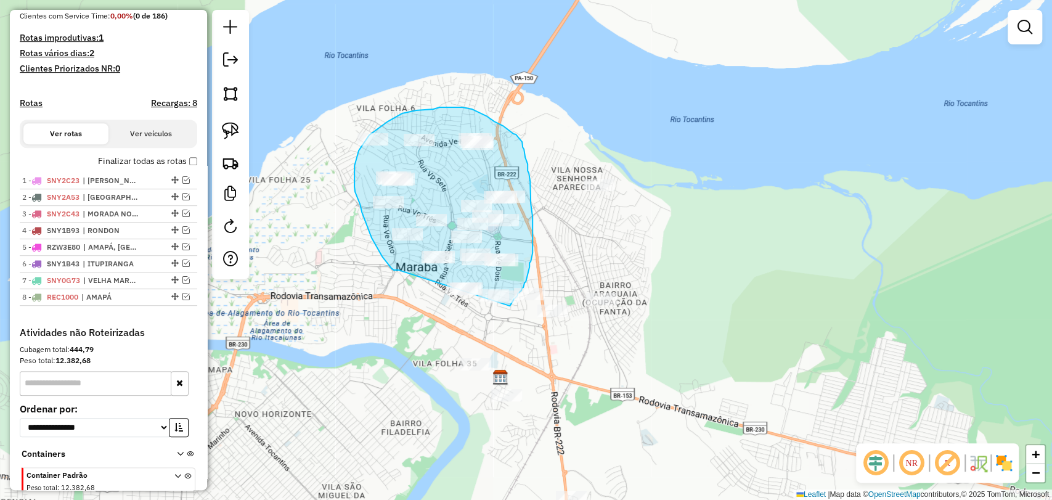
drag, startPoint x: 399, startPoint y: 270, endPoint x: 473, endPoint y: 305, distance: 82.2
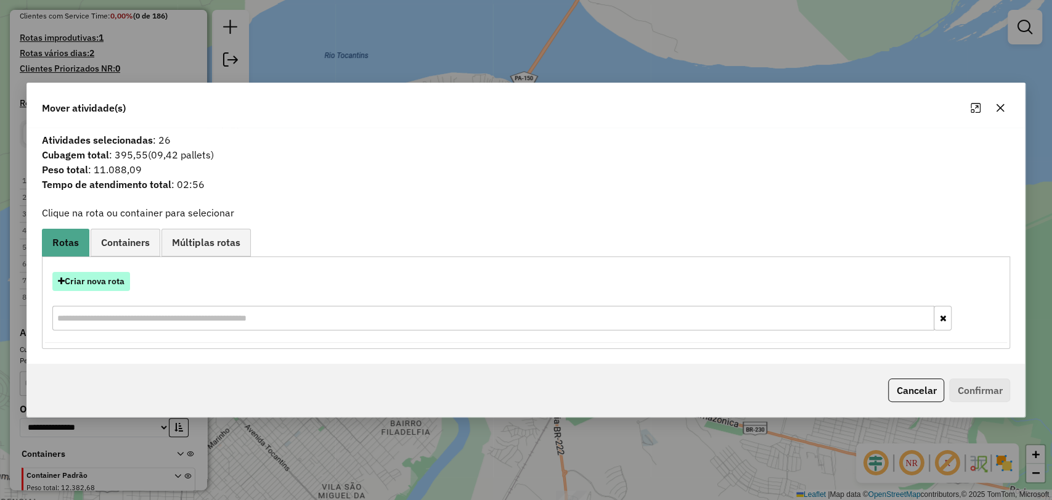
click at [101, 279] on button "Criar nova rota" at bounding box center [91, 281] width 78 height 19
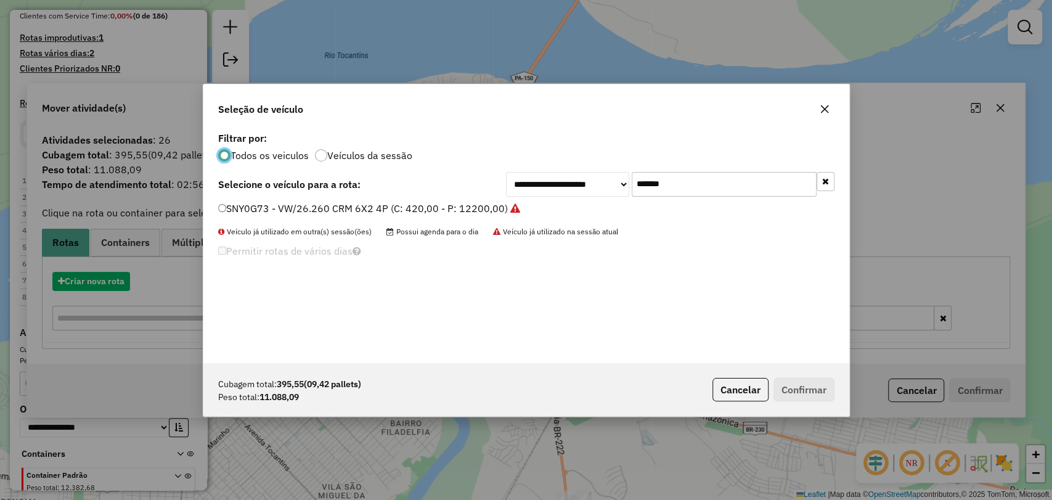
scroll to position [6, 4]
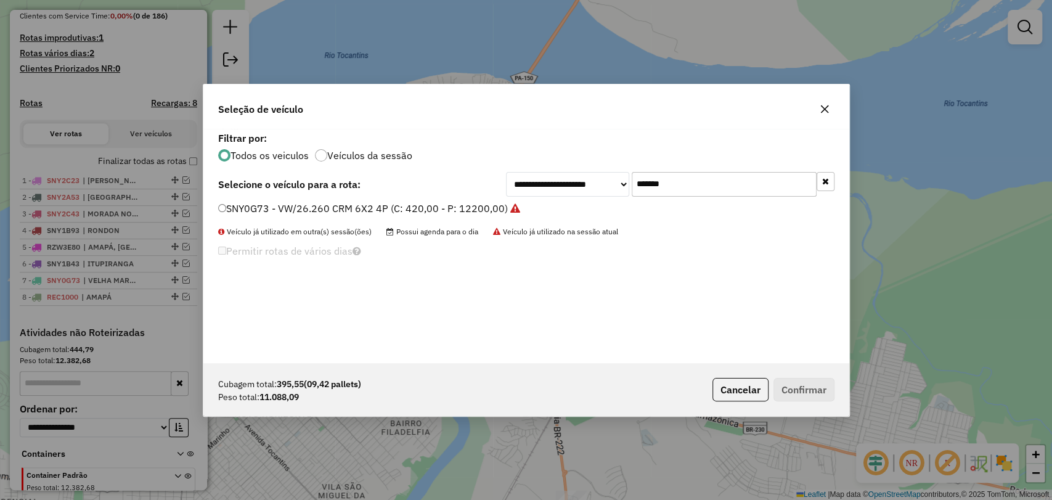
click at [651, 182] on input "*******" at bounding box center [724, 184] width 185 height 25
paste input "text"
type input "*******"
click at [435, 203] on label "SNY6J89 - VW/26.260 CRM 6X2 4P (C: 420,00 - P: 12200,00)" at bounding box center [362, 208] width 288 height 15
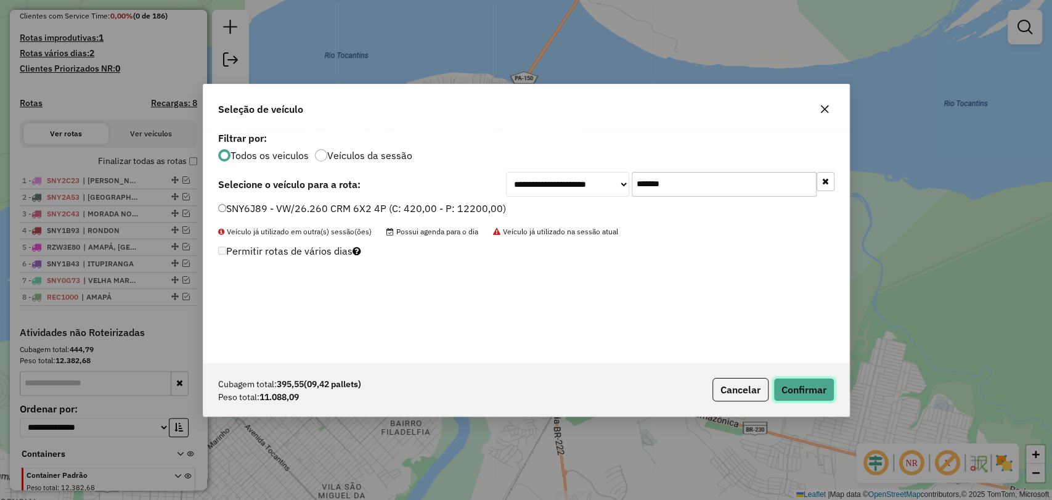
click at [792, 393] on button "Confirmar" at bounding box center [804, 389] width 61 height 23
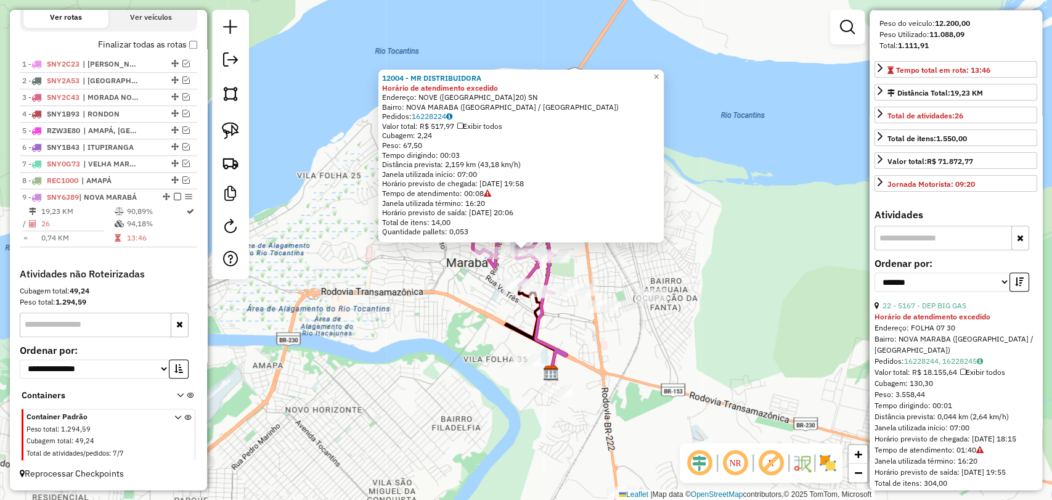
scroll to position [274, 0]
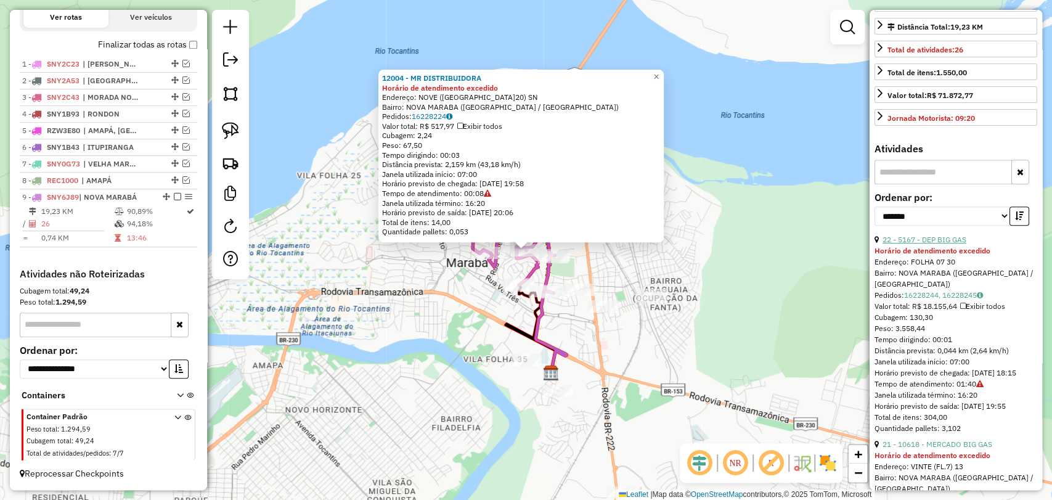
click at [946, 244] on link "22 - 5167 - DEP BIG GAS" at bounding box center [925, 239] width 84 height 9
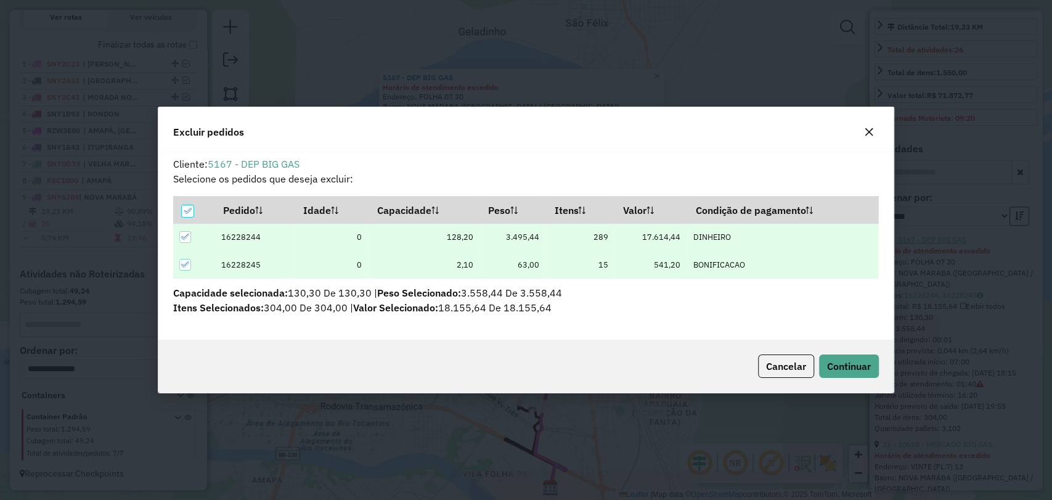
scroll to position [0, 0]
click at [835, 365] on span "Continuar" at bounding box center [849, 366] width 44 height 12
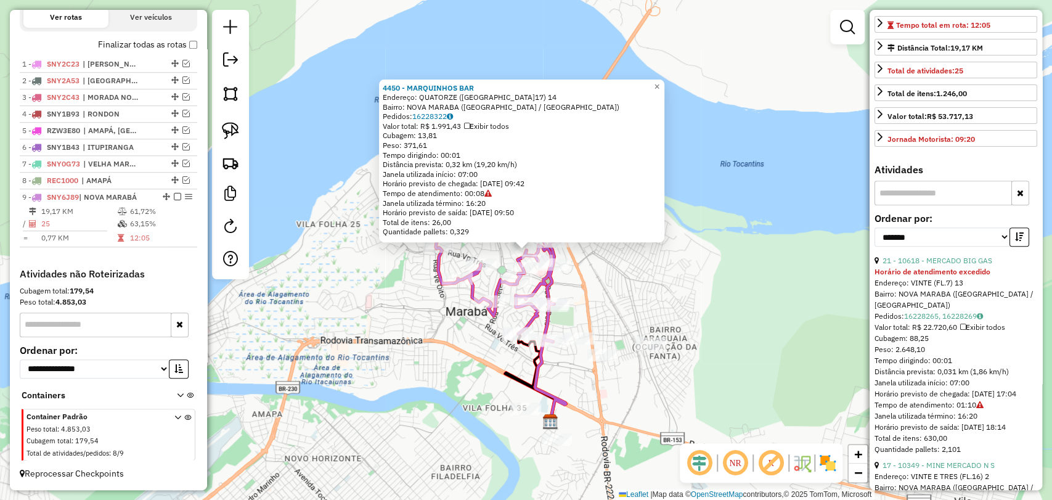
scroll to position [274, 0]
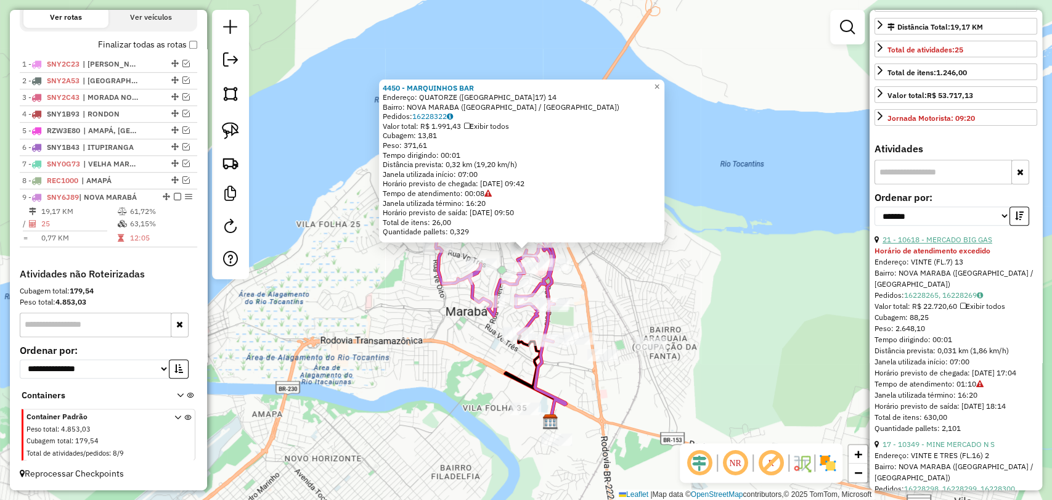
click at [916, 244] on link "21 - 10618 - MERCADO BIG GAS" at bounding box center [938, 239] width 110 height 9
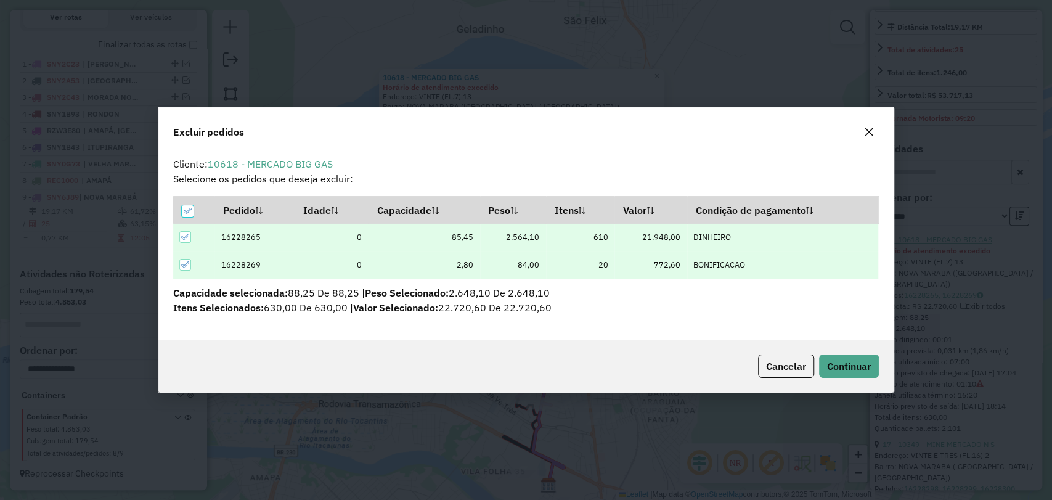
scroll to position [0, 0]
click at [848, 372] on button "Continuar" at bounding box center [849, 365] width 60 height 23
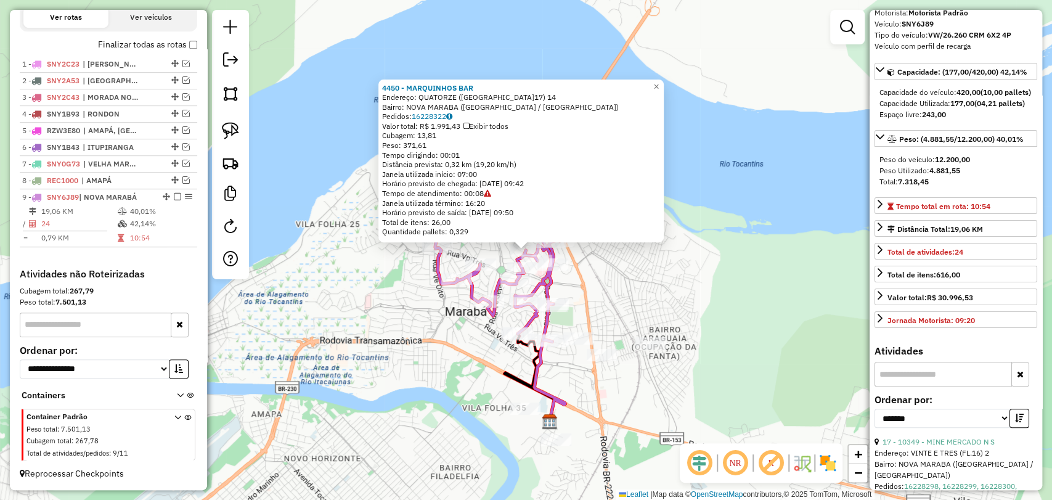
scroll to position [68, 0]
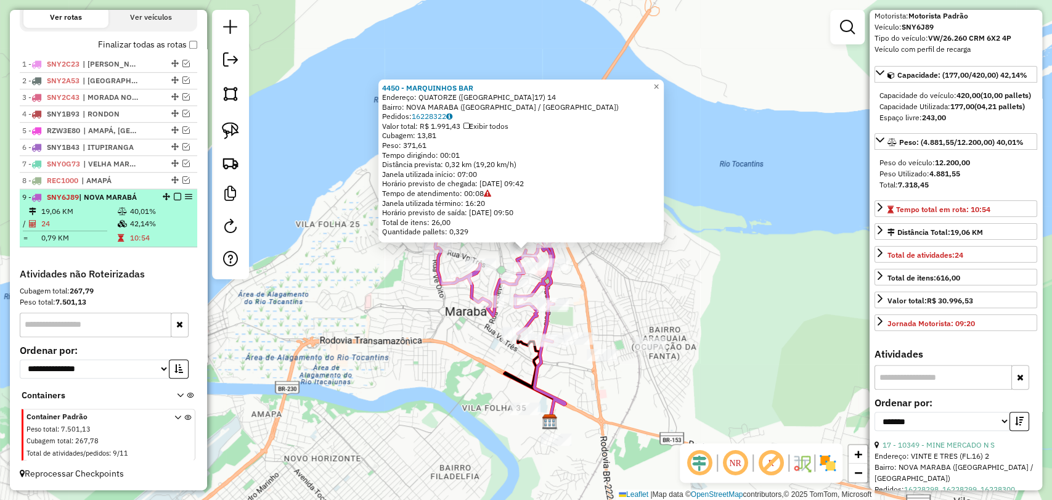
click at [174, 195] on em at bounding box center [177, 196] width 7 height 7
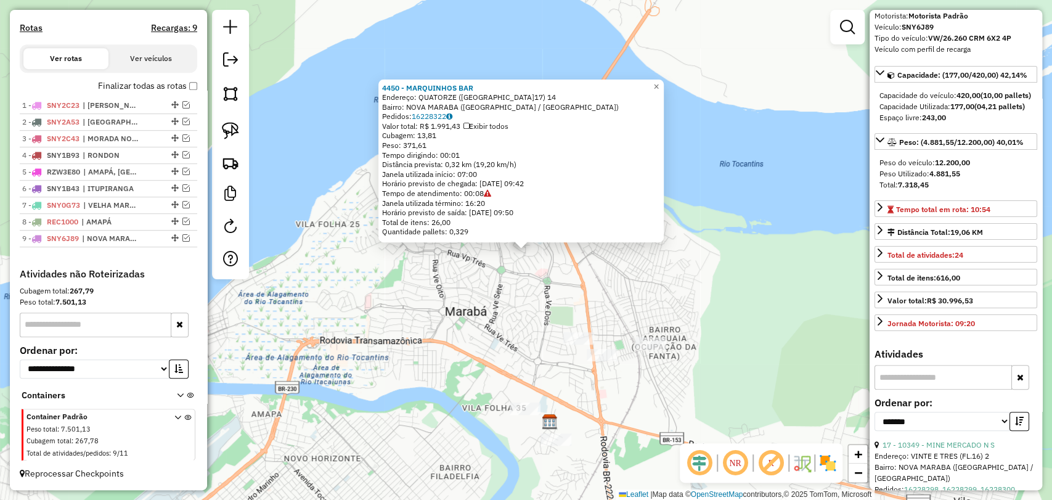
scroll to position [399, 0]
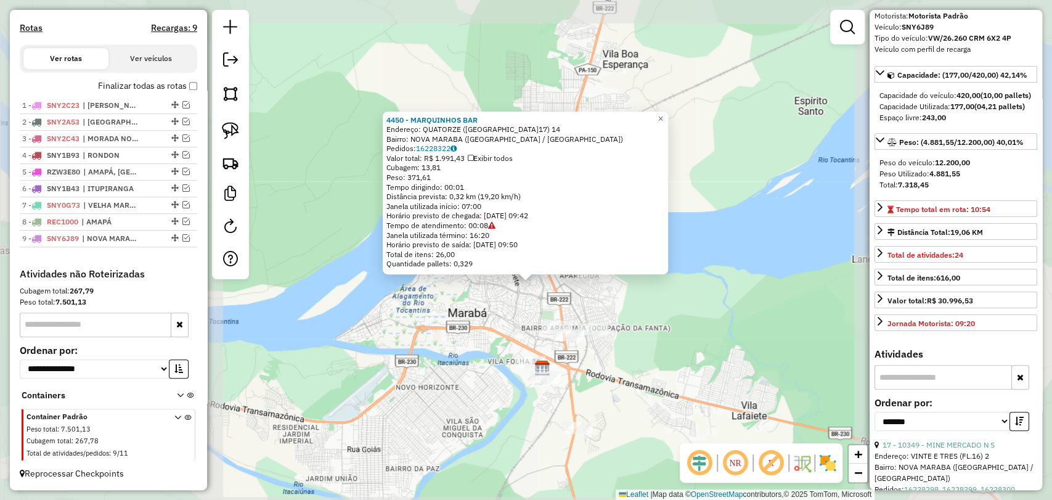
click at [499, 356] on div "4450 - MARQUINHOS BAR Endereço: QUATORZE ([GEOGRAPHIC_DATA]17) 14 Bairro: [GEOG…" at bounding box center [526, 250] width 1052 height 500
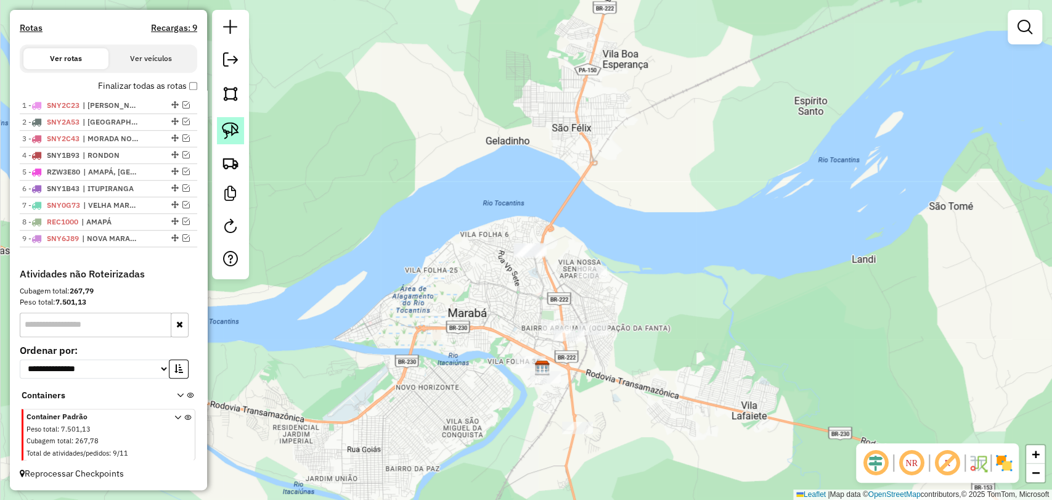
click at [234, 119] on link at bounding box center [230, 130] width 27 height 27
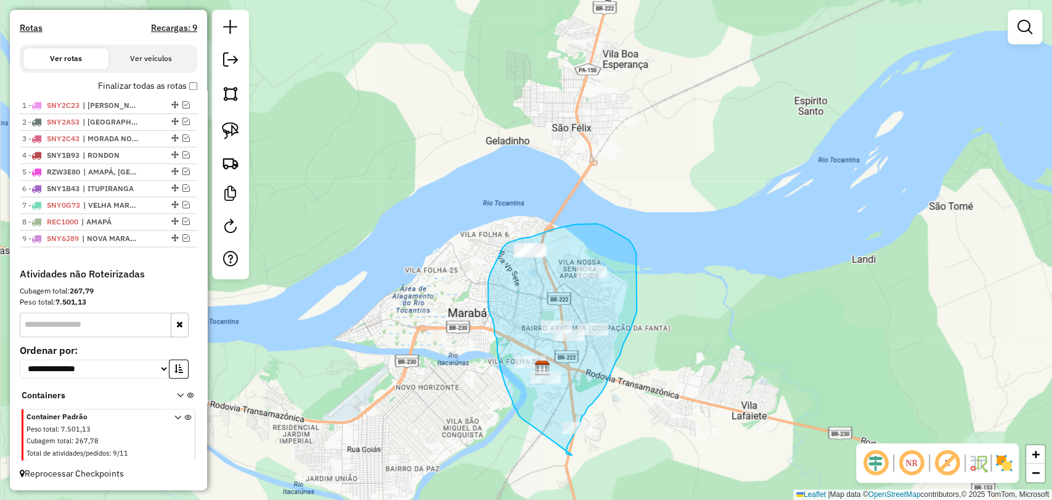
drag, startPoint x: 528, startPoint y: 423, endPoint x: 572, endPoint y: 455, distance: 54.2
click at [572, 455] on div "Janela de atendimento Grade de atendimento Capacidade Transportadoras Veículos …" at bounding box center [526, 250] width 1052 height 500
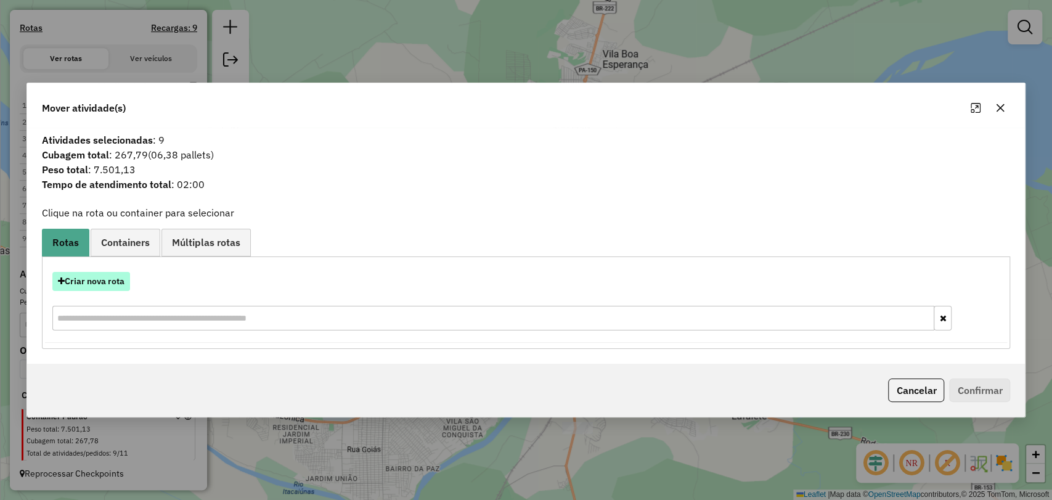
click at [100, 276] on button "Criar nova rota" at bounding box center [91, 281] width 78 height 19
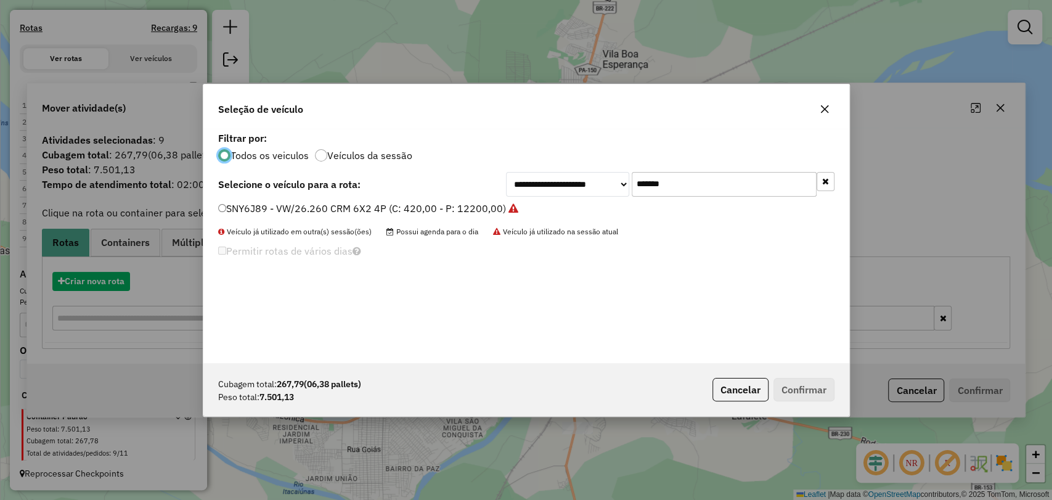
scroll to position [6, 4]
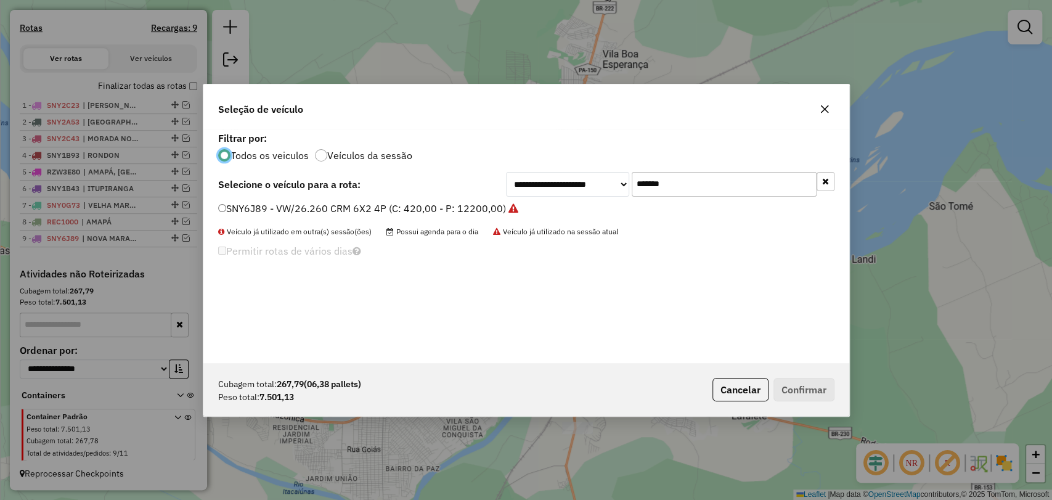
click at [645, 176] on input "*******" at bounding box center [724, 184] width 185 height 25
paste input "text"
type input "*******"
click at [470, 198] on div "**********" at bounding box center [526, 246] width 646 height 234
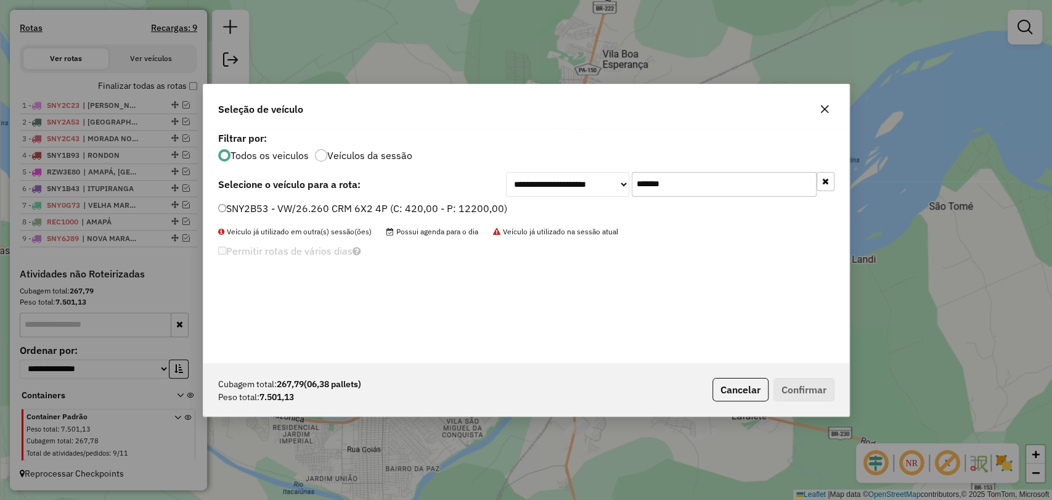
click at [469, 205] on label "SNY2B53 - VW/26.260 CRM 6X2 4P (C: 420,00 - P: 12200,00)" at bounding box center [362, 208] width 289 height 15
click at [786, 386] on button "Confirmar" at bounding box center [804, 389] width 61 height 23
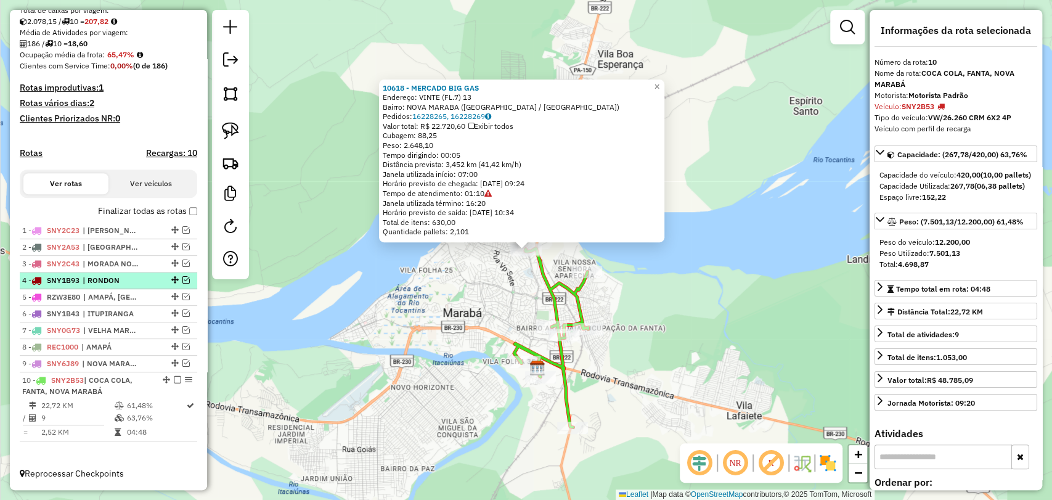
scroll to position [275, 0]
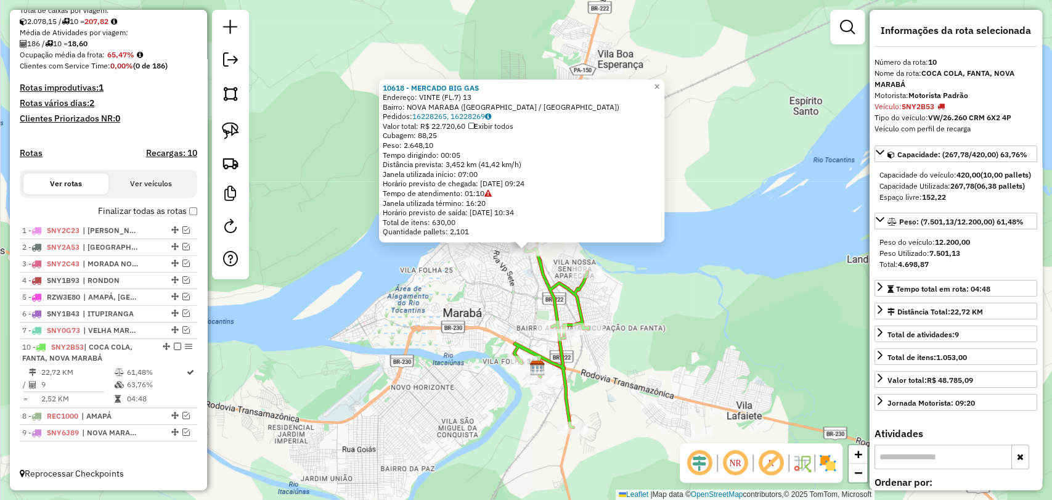
drag, startPoint x: 161, startPoint y: 381, endPoint x: 163, endPoint y: 343, distance: 38.3
drag, startPoint x: 171, startPoint y: 411, endPoint x: 168, endPoint y: 446, distance: 35.9
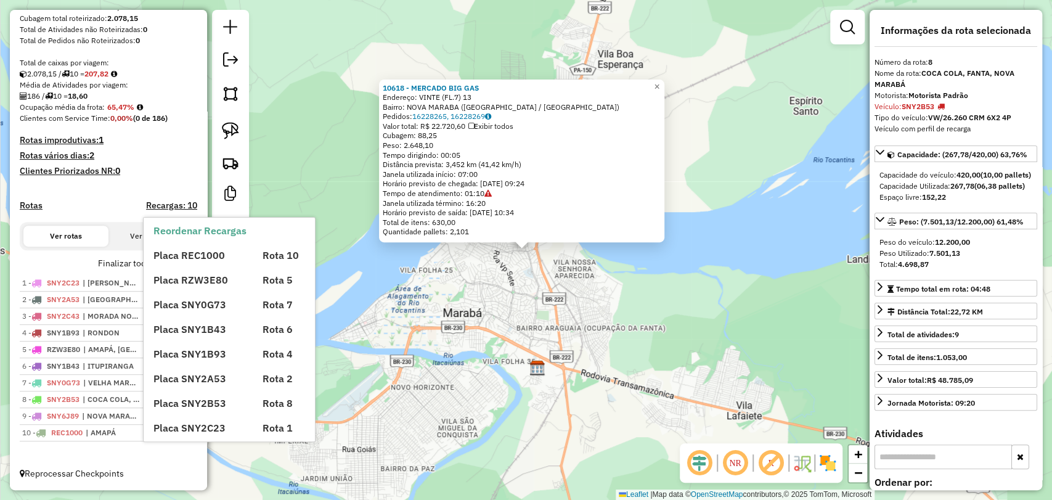
click at [506, 425] on div "10618 - MERCADO BIG GAS Endereço: VINTE ([GEOGRAPHIC_DATA]7) 13 Bairro: [GEOGRA…" at bounding box center [526, 250] width 1052 height 500
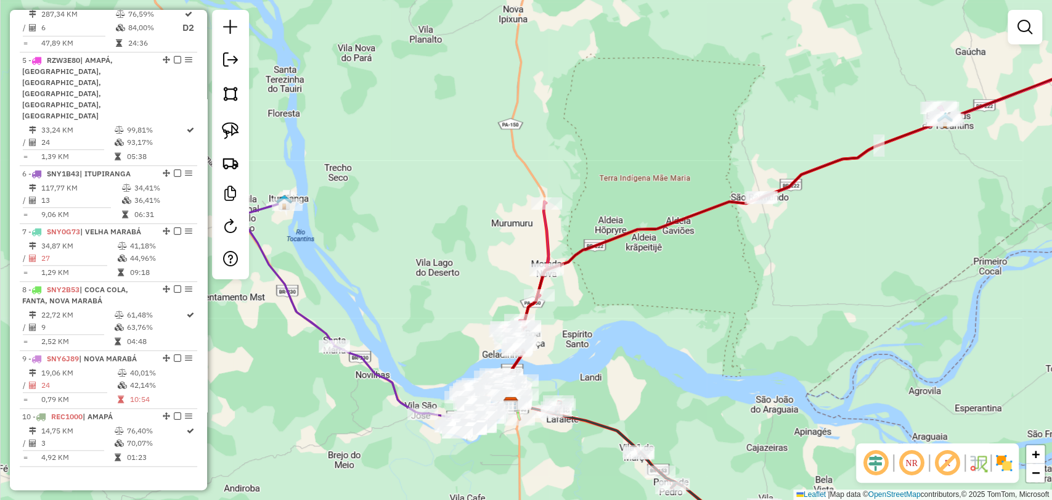
scroll to position [696, 0]
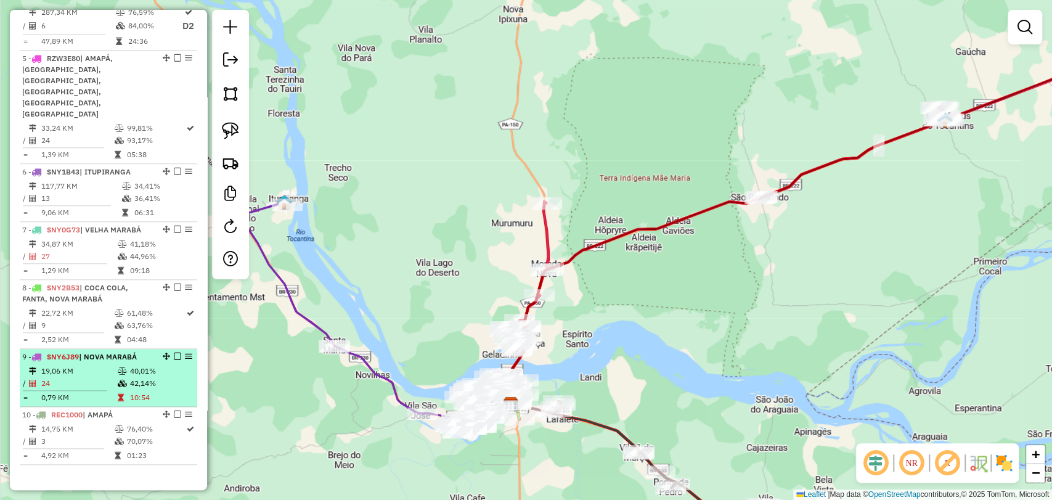
click at [105, 352] on span "| NOVA MARABÁ" at bounding box center [108, 356] width 58 height 9
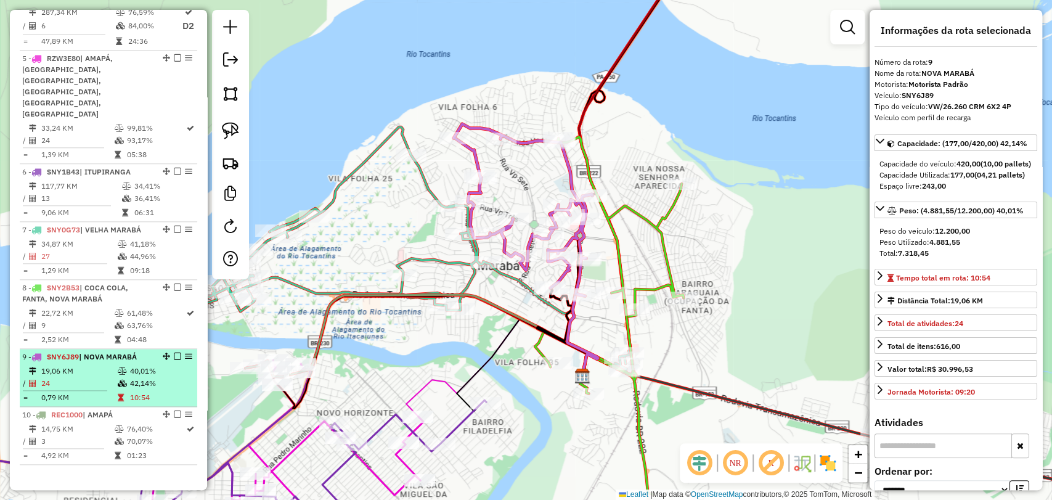
click at [113, 377] on td "24" at bounding box center [79, 383] width 76 height 12
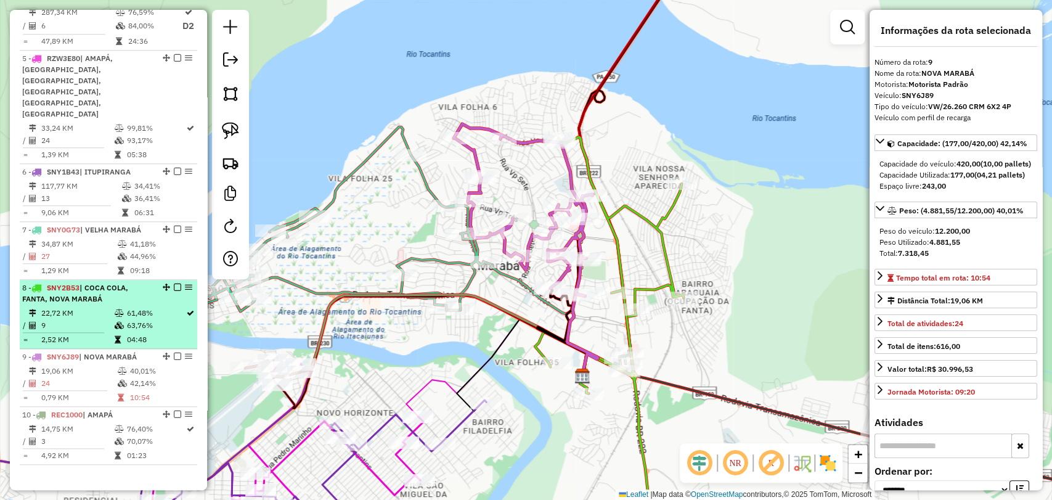
click at [127, 319] on td "63,76%" at bounding box center [156, 325] width 60 height 12
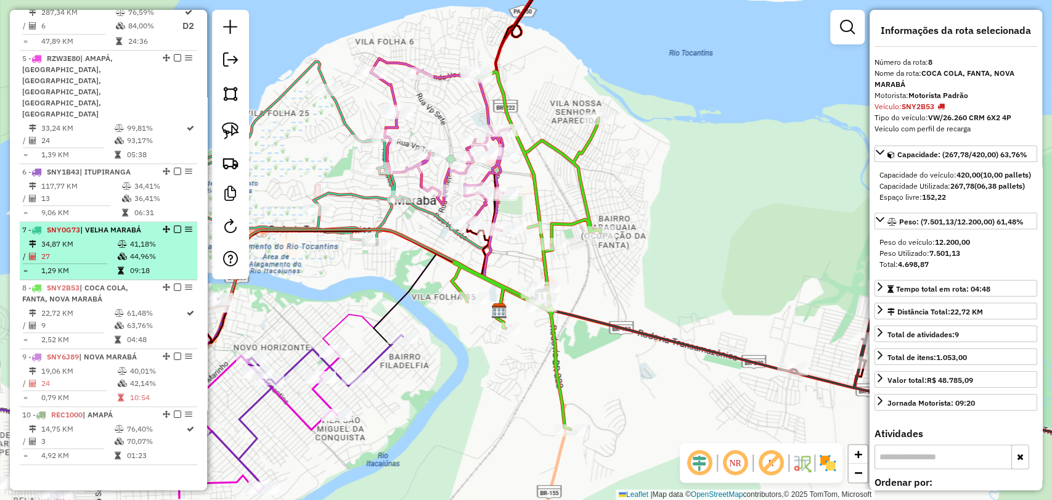
click at [90, 263] on hr at bounding box center [65, 263] width 84 height 1
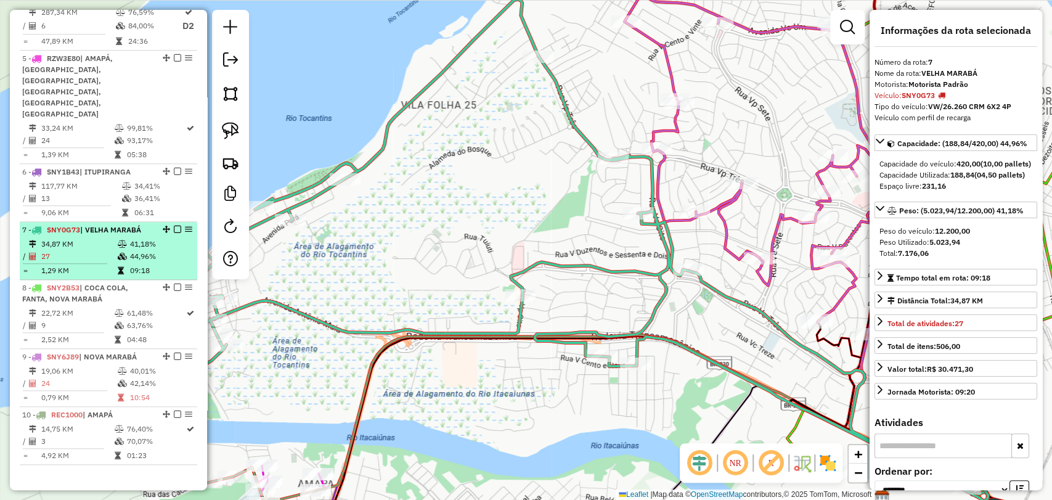
click at [100, 250] on td "27" at bounding box center [79, 256] width 76 height 12
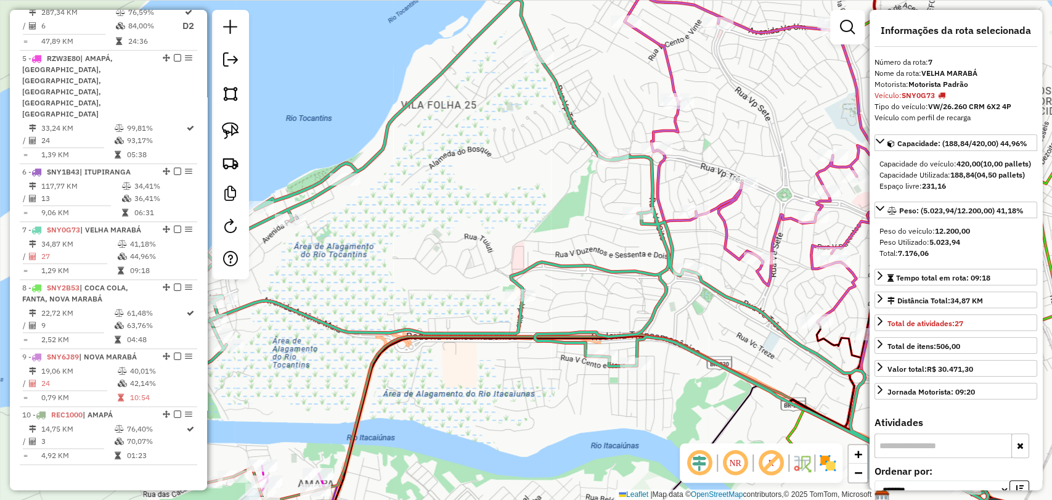
click at [325, 179] on icon at bounding box center [526, 249] width 924 height 501
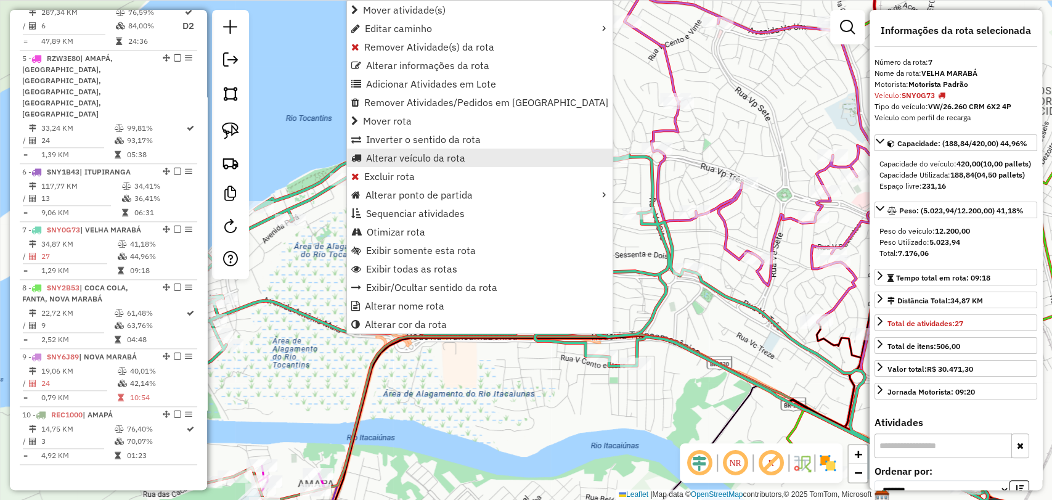
click at [424, 164] on link "Alterar veículo da rota" at bounding box center [480, 158] width 266 height 18
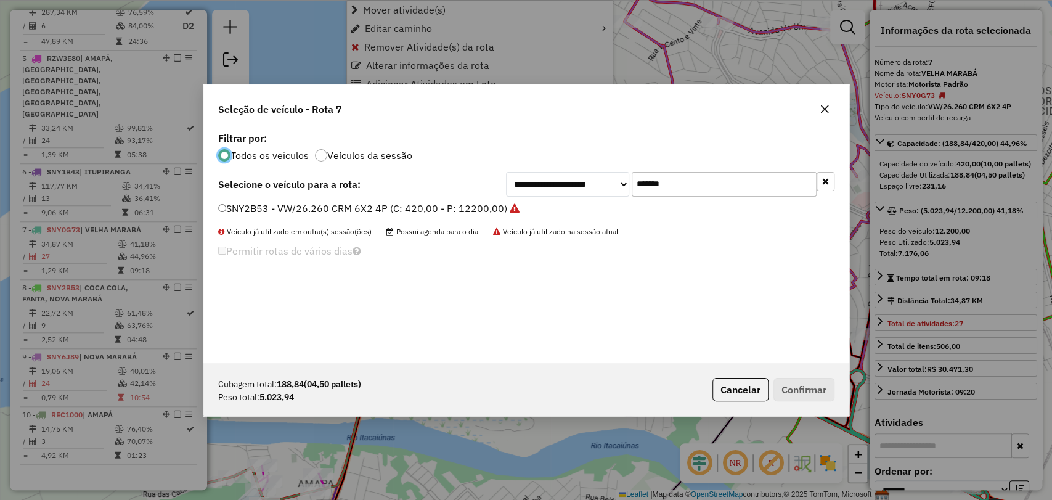
scroll to position [6, 4]
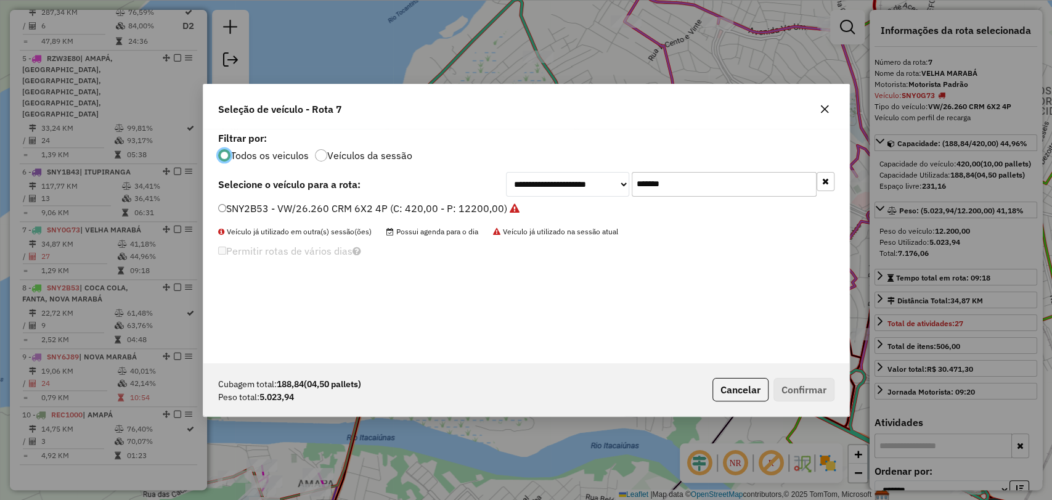
click at [650, 186] on input "*******" at bounding box center [724, 184] width 185 height 25
paste input "text"
type input "*******"
click at [382, 200] on div "**********" at bounding box center [526, 246] width 646 height 234
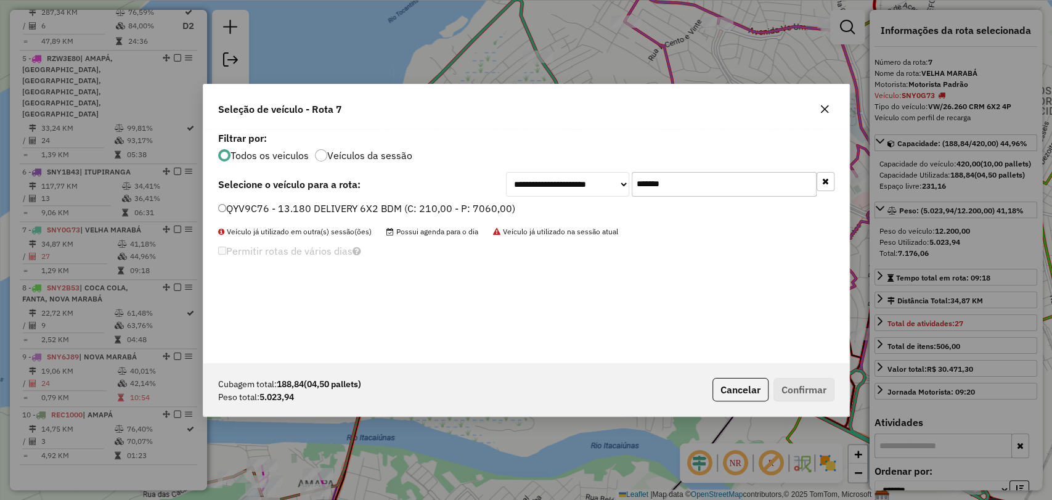
click at [387, 207] on label "QYV9C76 - 13.180 DELIVERY 6X2 BDM (C: 210,00 - P: 7060,00)" at bounding box center [366, 208] width 297 height 15
click at [814, 393] on button "Confirmar" at bounding box center [804, 389] width 61 height 23
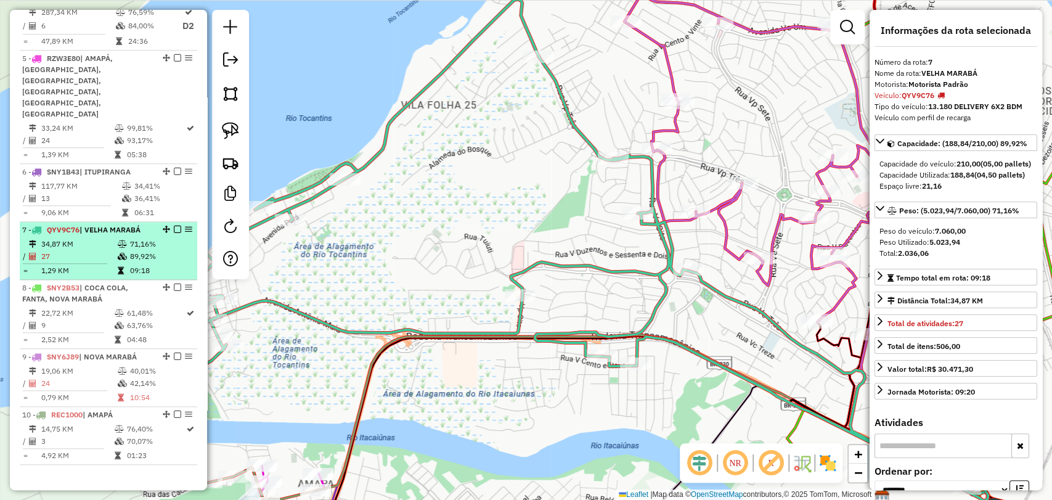
click at [148, 238] on td "71,16%" at bounding box center [160, 244] width 62 height 12
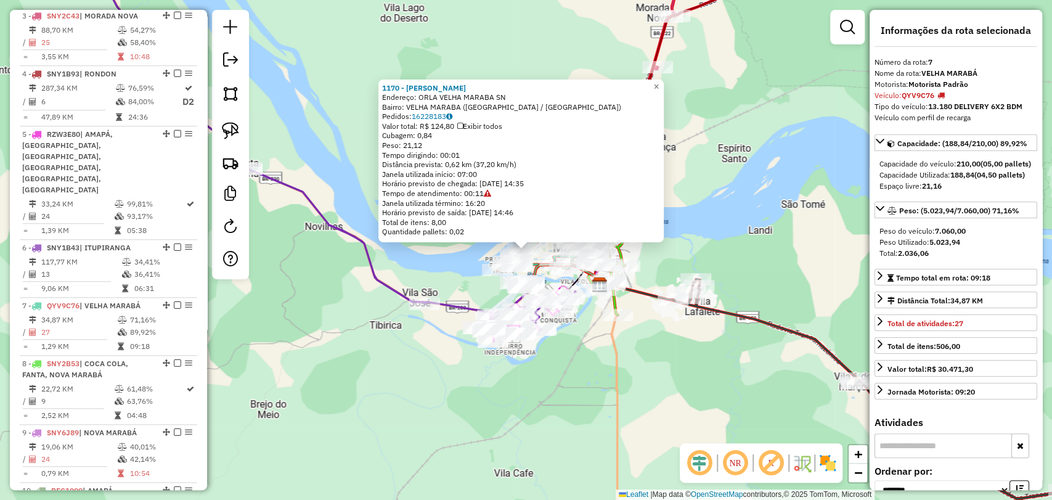
scroll to position [696, 0]
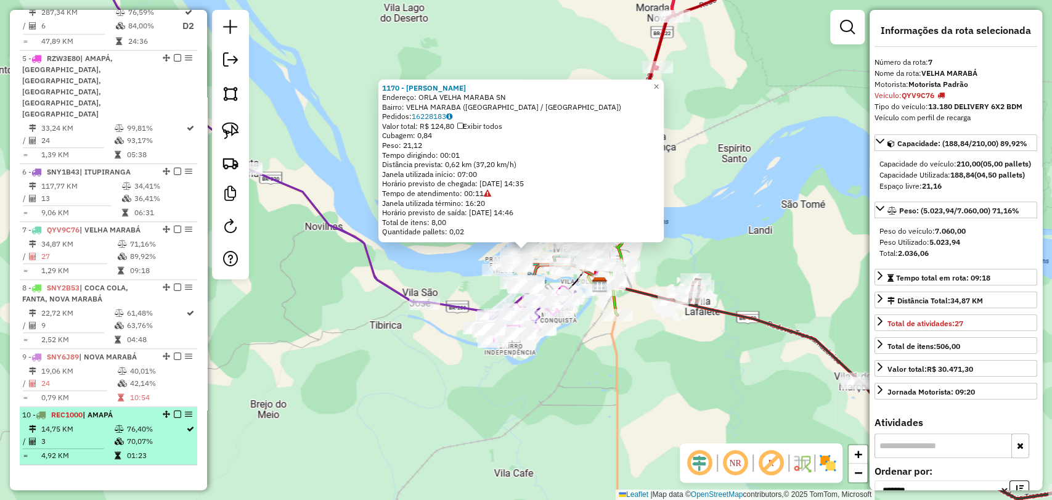
click at [138, 423] on td "76,40%" at bounding box center [156, 429] width 60 height 12
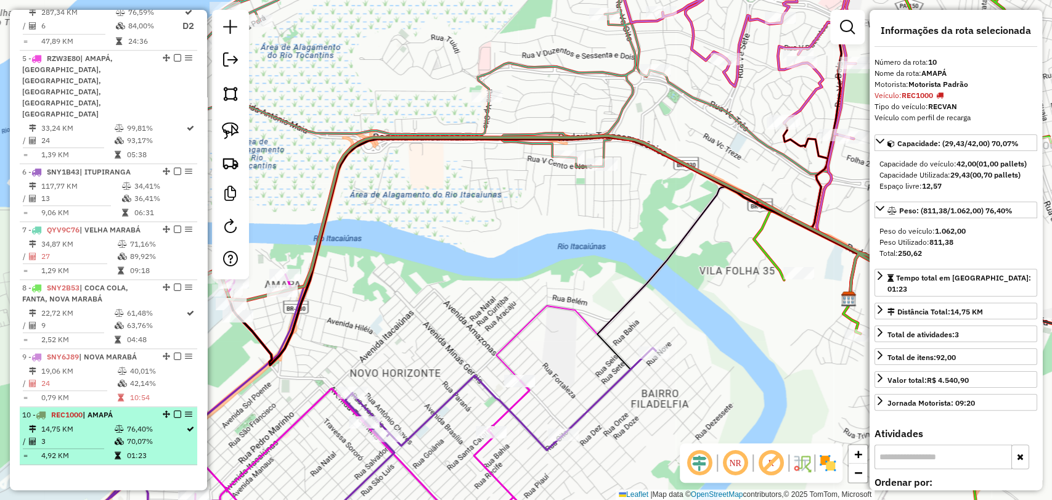
click at [174, 411] on em at bounding box center [177, 414] width 7 height 7
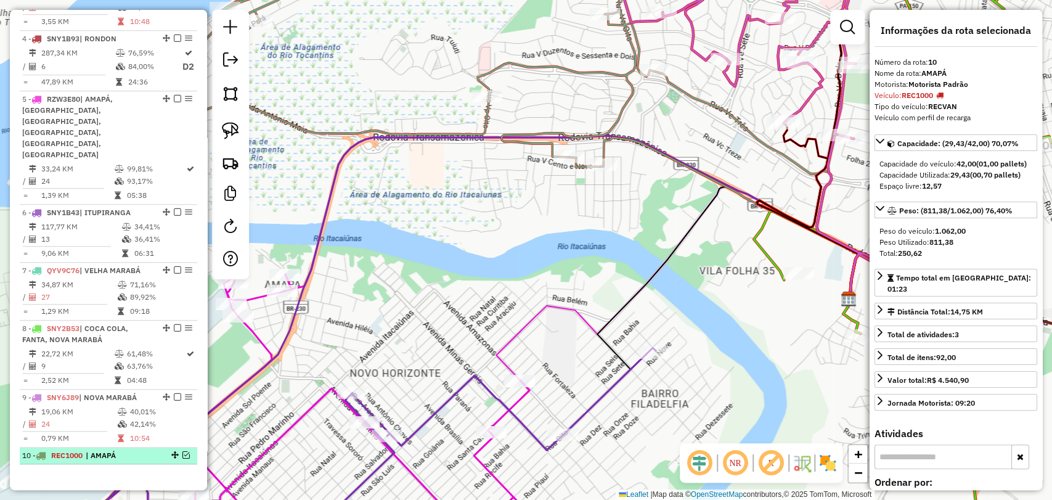
click at [191, 450] on div "10 - REC1000 | AMAPÁ" at bounding box center [108, 455] width 173 height 11
click at [183, 451] on em at bounding box center [185, 454] width 7 height 7
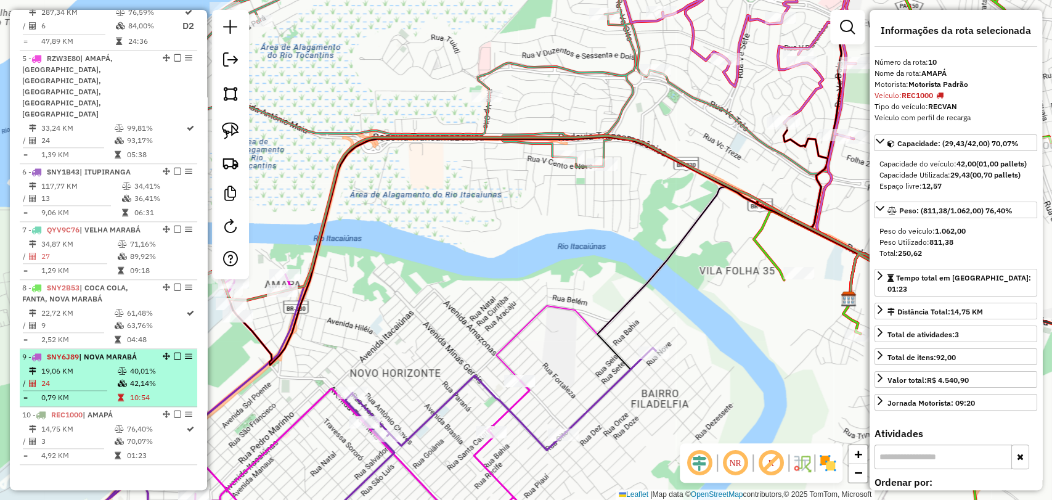
click at [125, 377] on td at bounding box center [123, 383] width 12 height 12
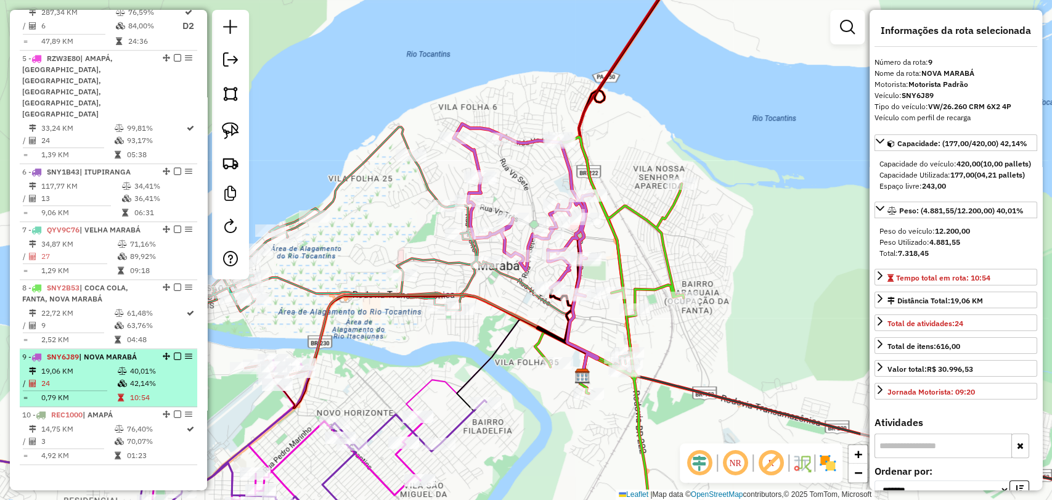
click at [125, 377] on td at bounding box center [123, 383] width 12 height 12
click at [174, 353] on em at bounding box center [177, 356] width 7 height 7
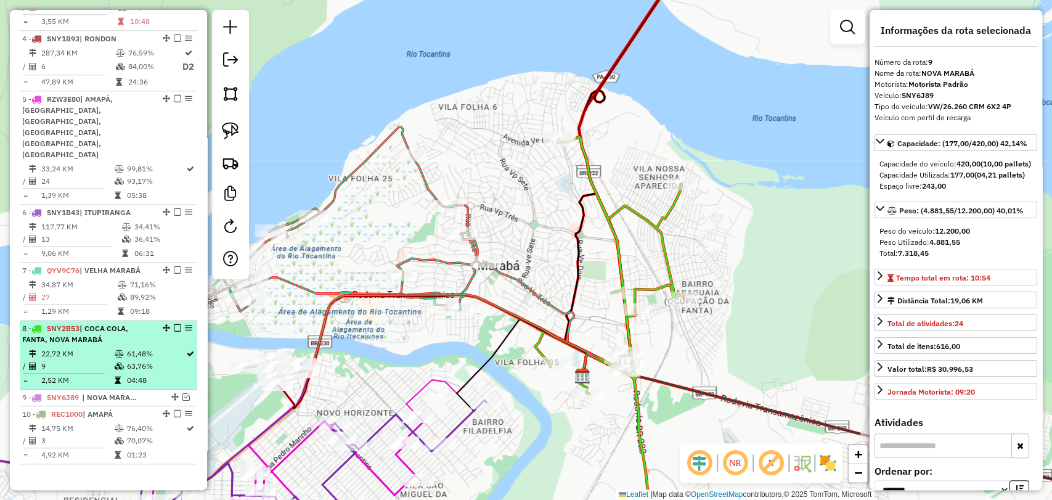
click at [130, 348] on td "61,48%" at bounding box center [156, 354] width 60 height 12
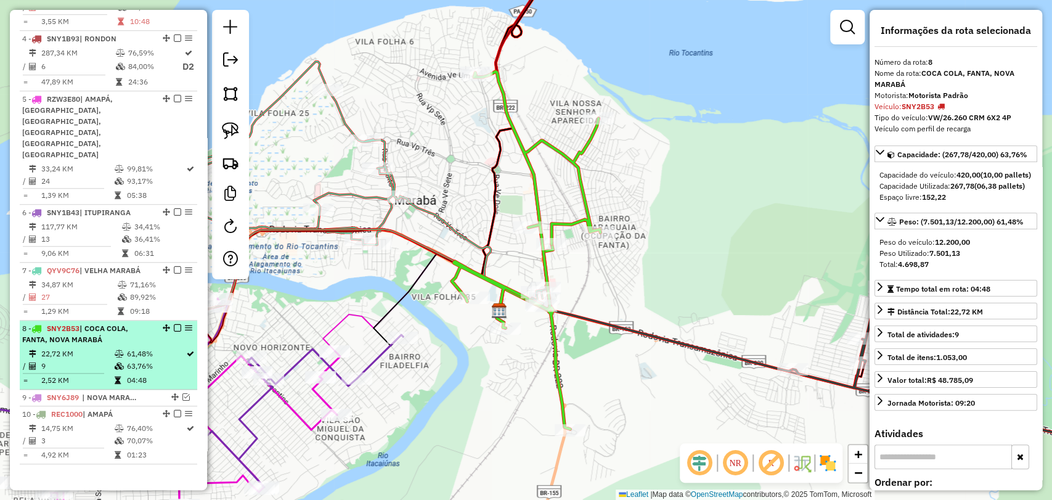
click at [169, 324] on div at bounding box center [173, 327] width 37 height 7
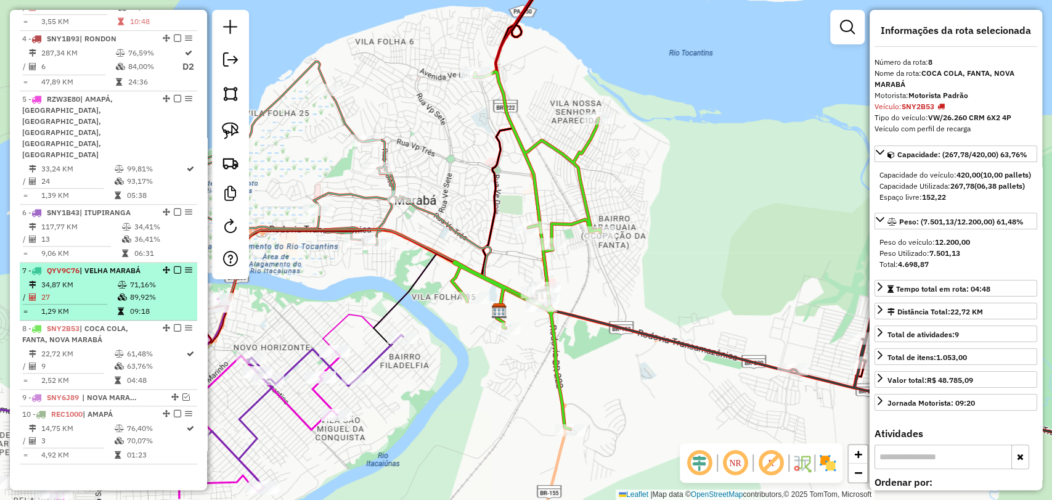
click at [131, 291] on td "89,92%" at bounding box center [160, 297] width 62 height 12
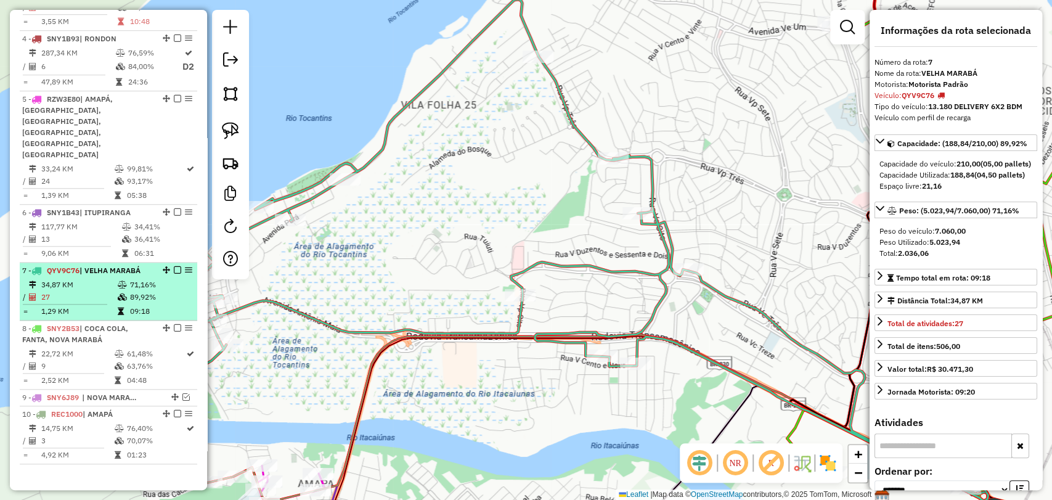
click at [174, 266] on em at bounding box center [177, 269] width 7 height 7
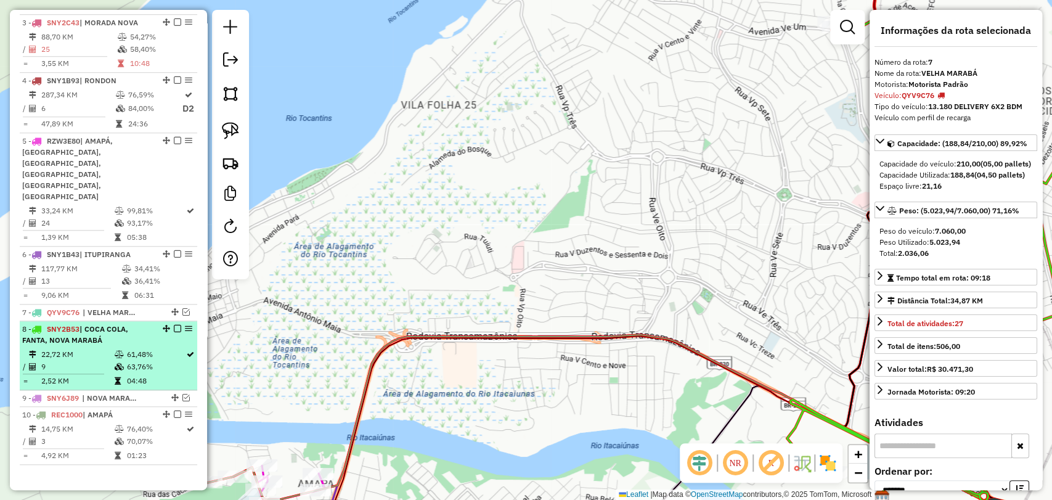
click at [174, 325] on em at bounding box center [177, 328] width 7 height 7
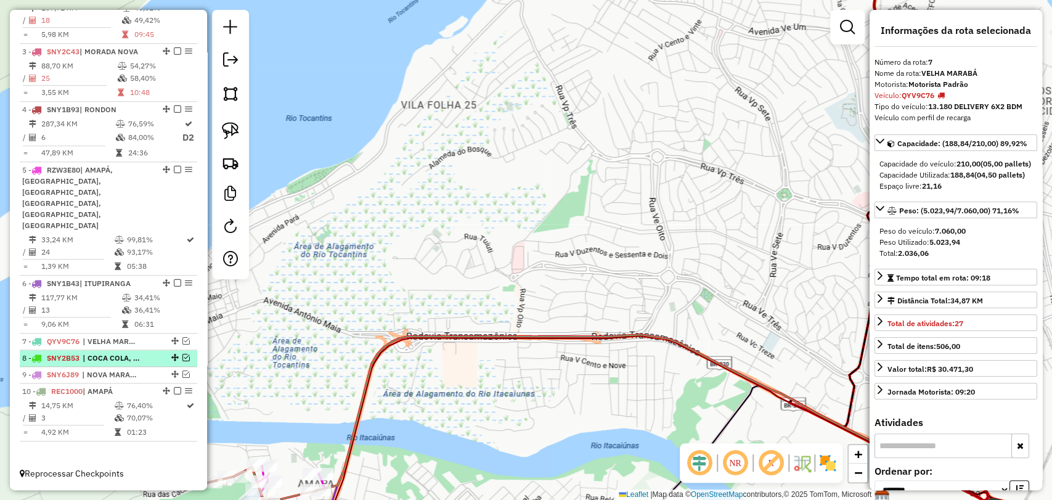
scroll to position [562, 0]
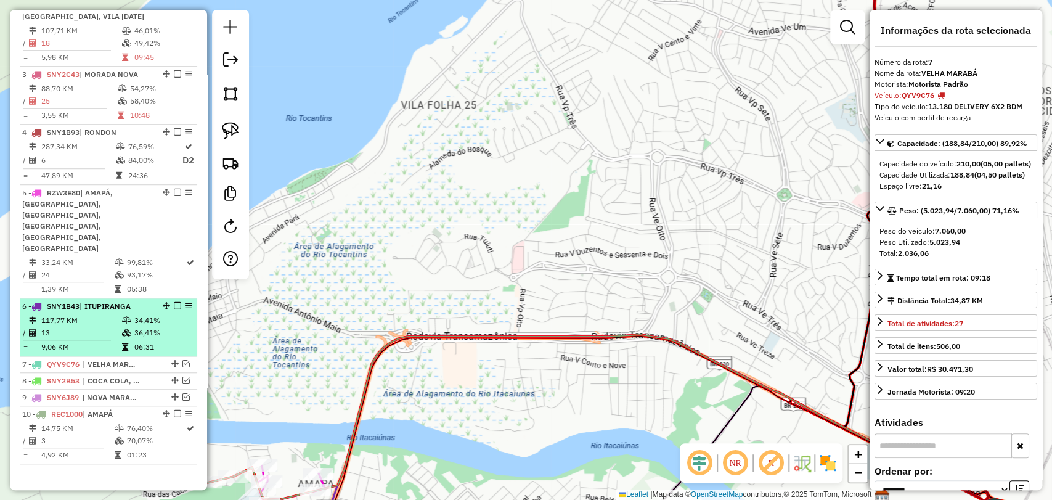
click at [125, 317] on icon at bounding box center [126, 320] width 9 height 7
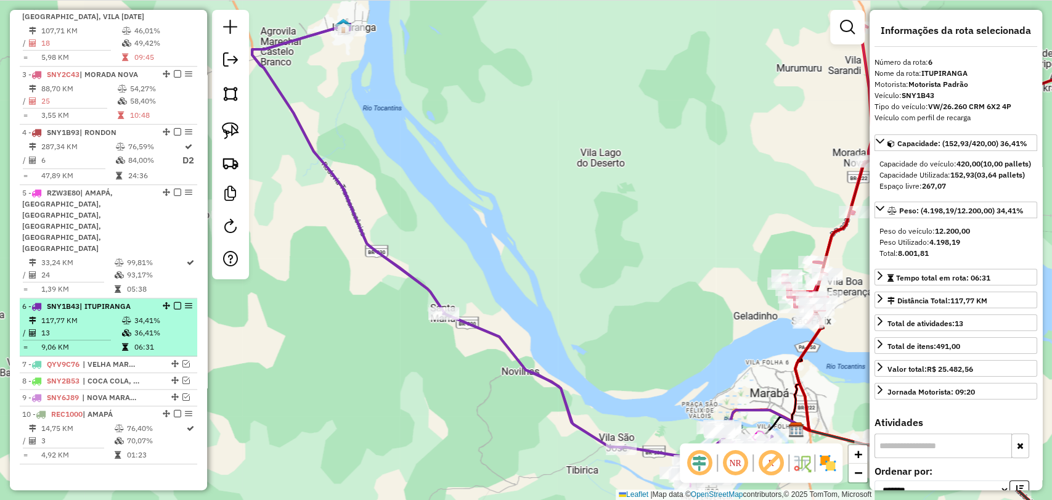
click at [177, 302] on em at bounding box center [177, 305] width 7 height 7
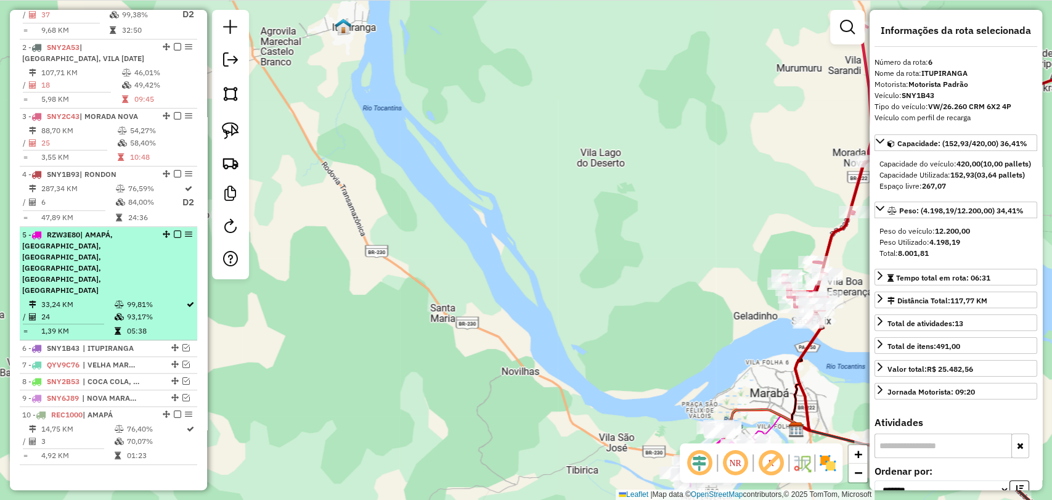
click at [128, 298] on td "99,81%" at bounding box center [156, 304] width 60 height 12
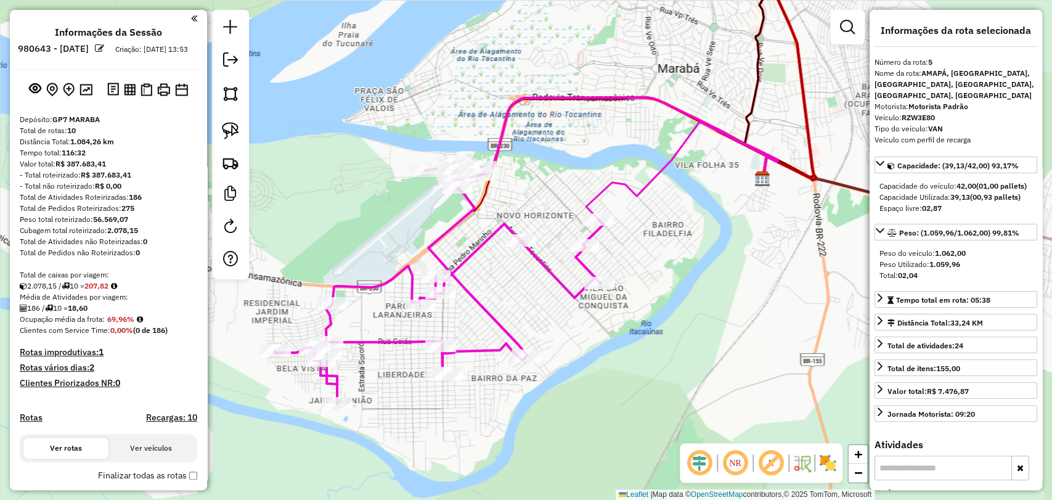
scroll to position [520, 0]
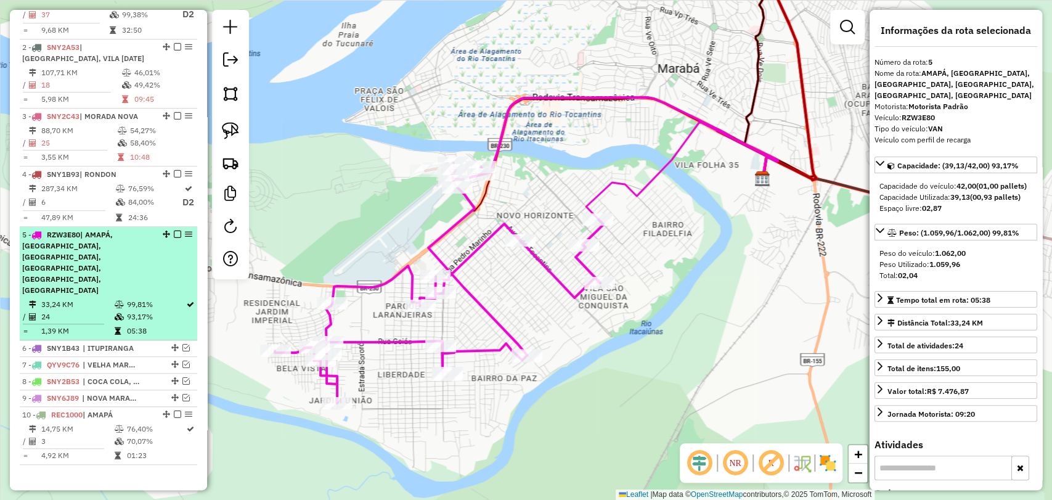
click at [176, 238] on em at bounding box center [177, 234] width 7 height 7
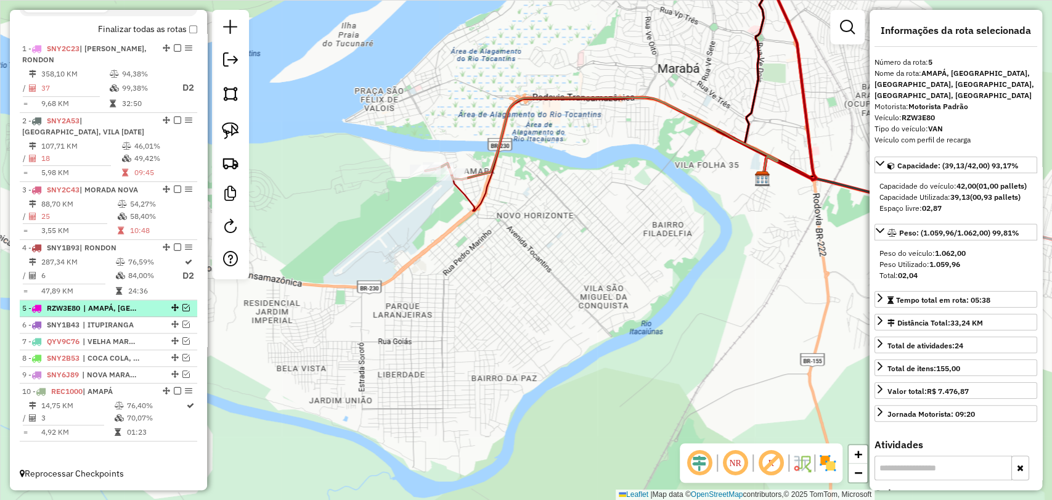
scroll to position [457, 0]
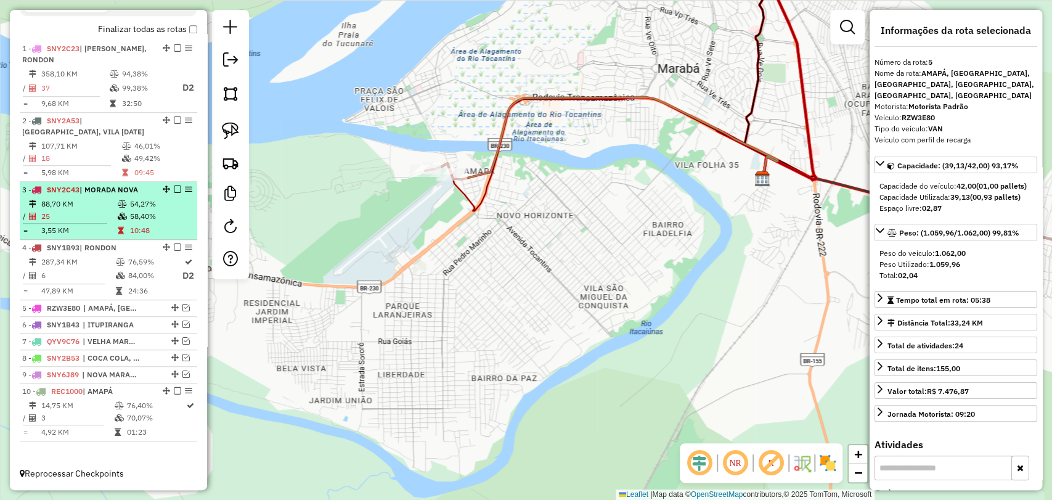
click at [147, 229] on td "10:48" at bounding box center [160, 230] width 62 height 12
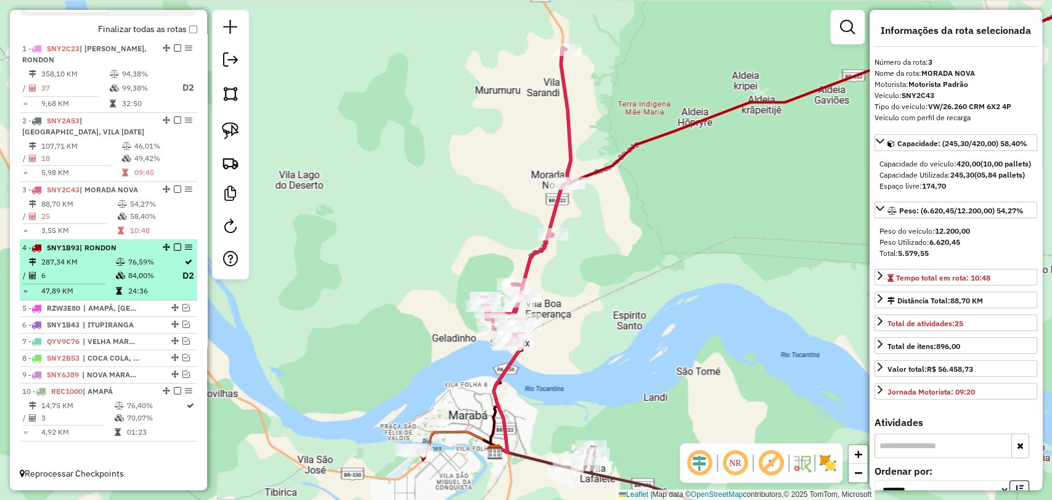
click at [141, 258] on td "76,59%" at bounding box center [155, 262] width 54 height 12
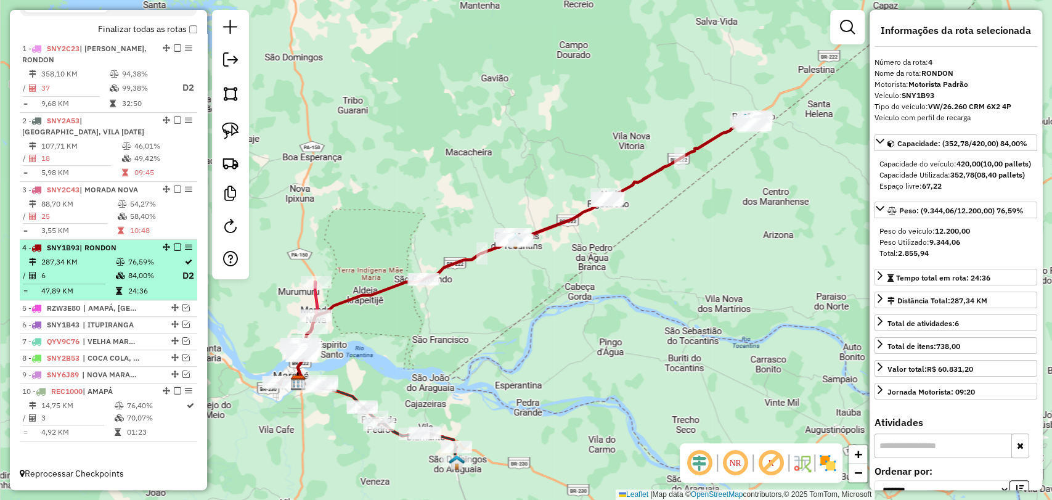
click at [174, 244] on em at bounding box center [177, 246] width 7 height 7
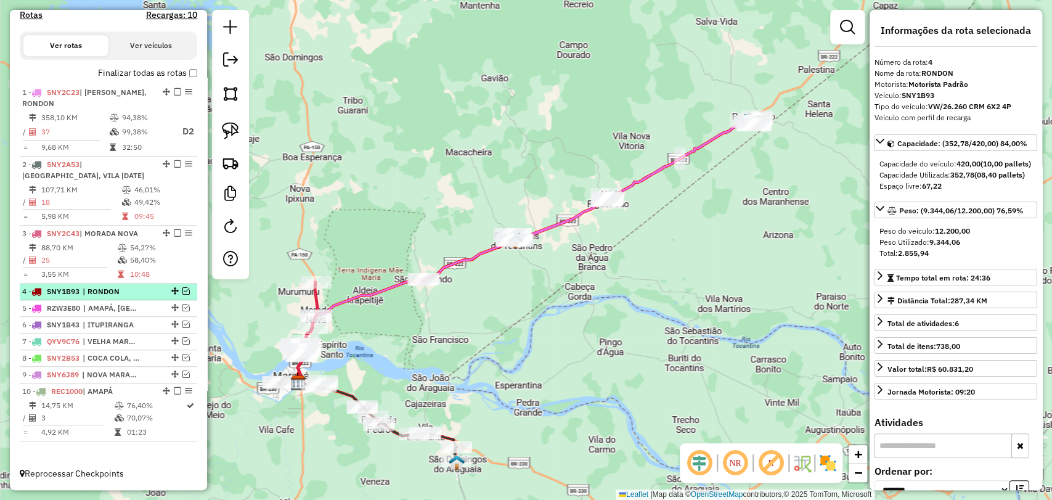
scroll to position [412, 0]
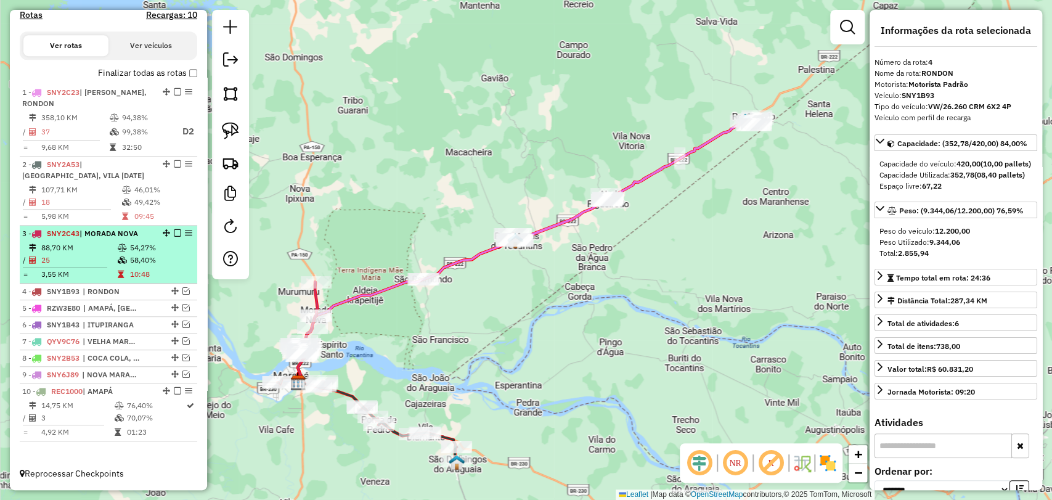
click at [119, 244] on icon at bounding box center [122, 247] width 9 height 7
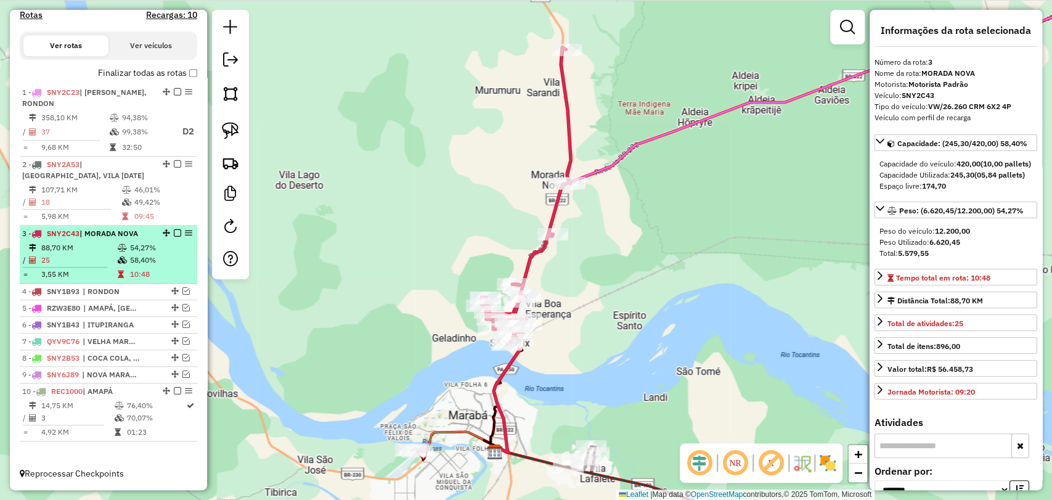
click at [176, 233] on em at bounding box center [177, 232] width 7 height 7
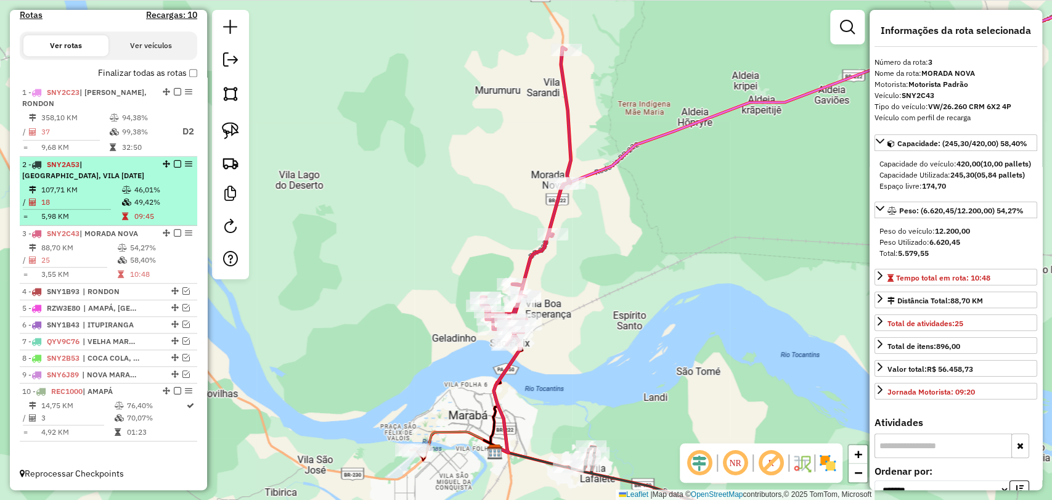
scroll to position [371, 0]
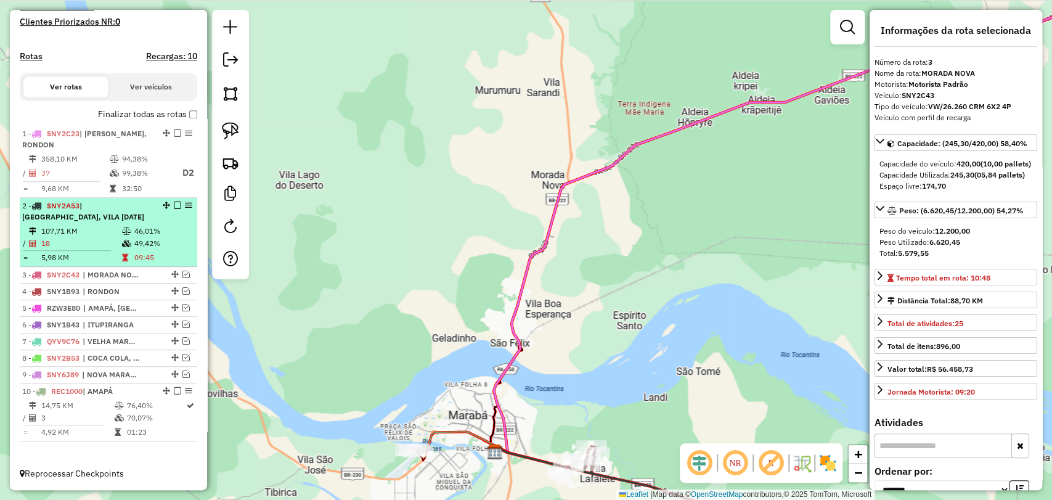
click at [128, 227] on icon at bounding box center [126, 230] width 9 height 7
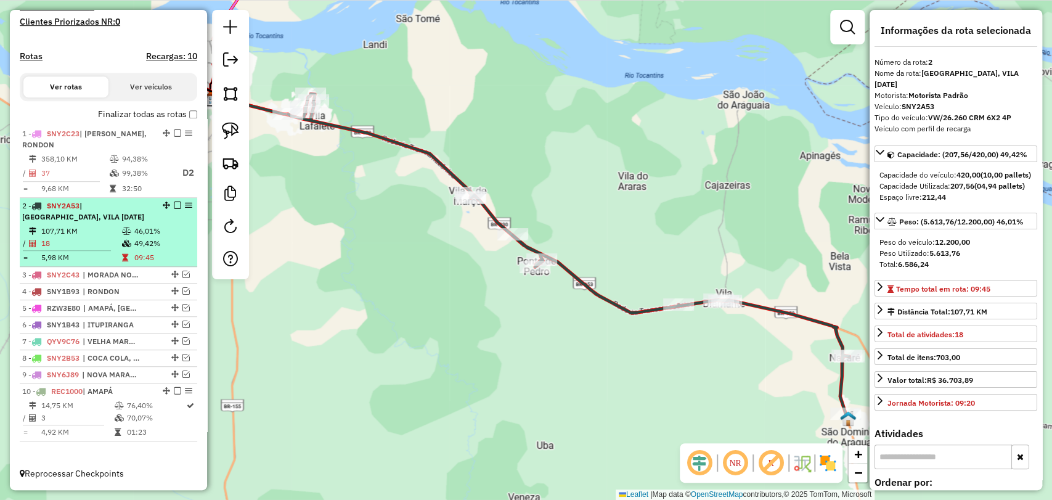
click at [174, 207] on em at bounding box center [177, 205] width 7 height 7
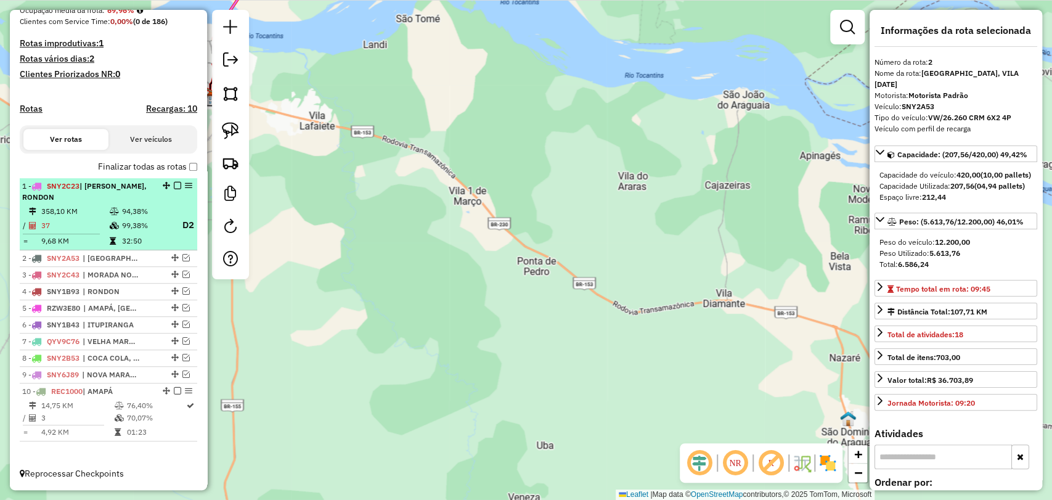
click at [150, 212] on td "94,38%" at bounding box center [145, 211] width 49 height 12
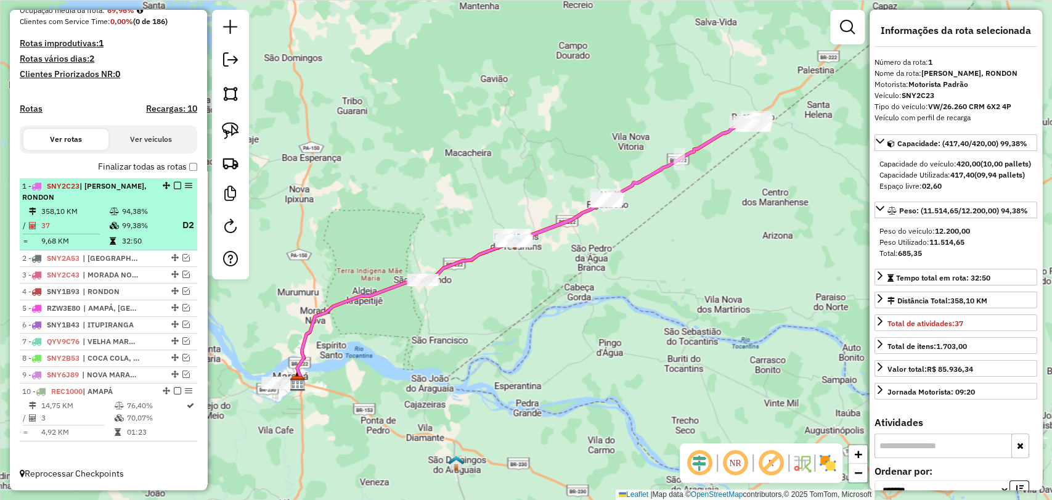
click at [174, 187] on em at bounding box center [177, 185] width 7 height 7
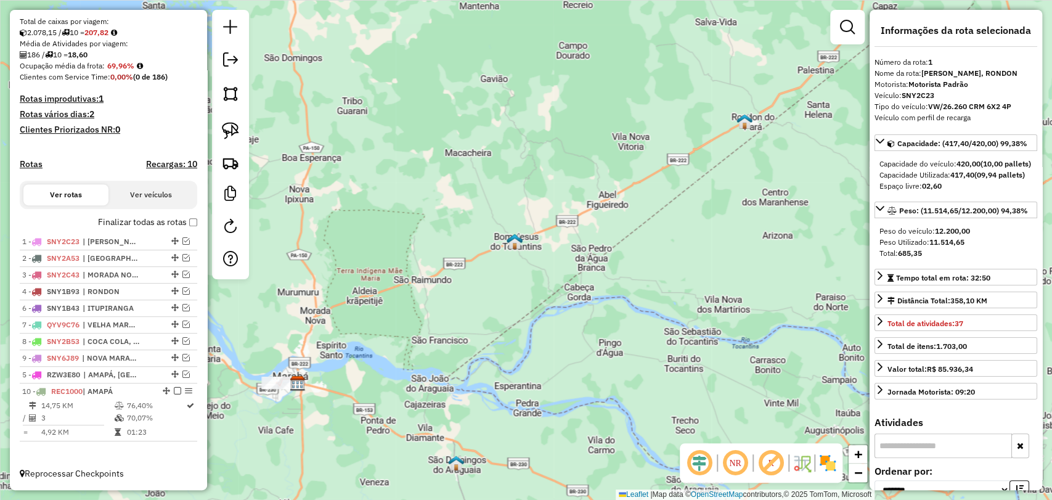
drag, startPoint x: 169, startPoint y: 303, endPoint x: 174, endPoint y: 378, distance: 75.4
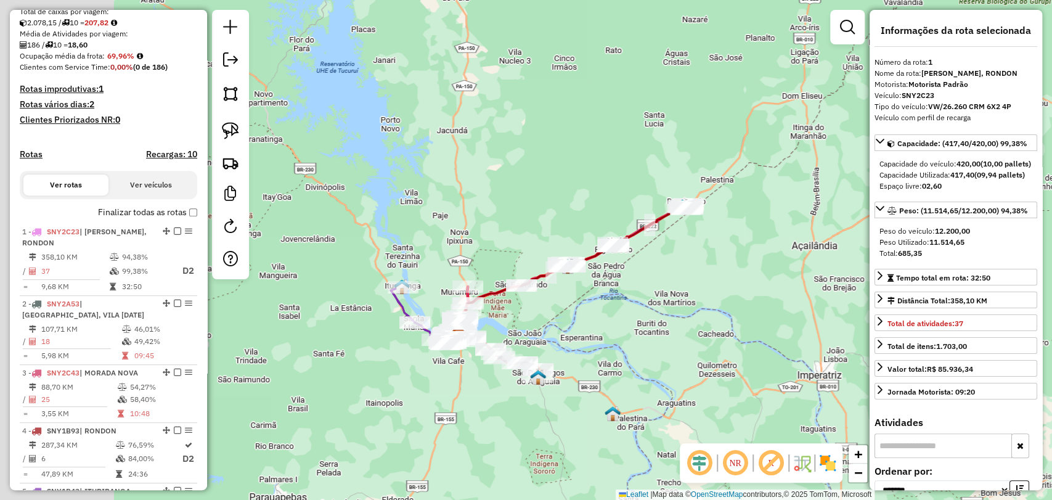
drag, startPoint x: 403, startPoint y: 350, endPoint x: 523, endPoint y: 332, distance: 122.1
click at [523, 332] on div "Janela de atendimento Grade de atendimento Capacidade Transportadoras Veículos …" at bounding box center [526, 250] width 1052 height 500
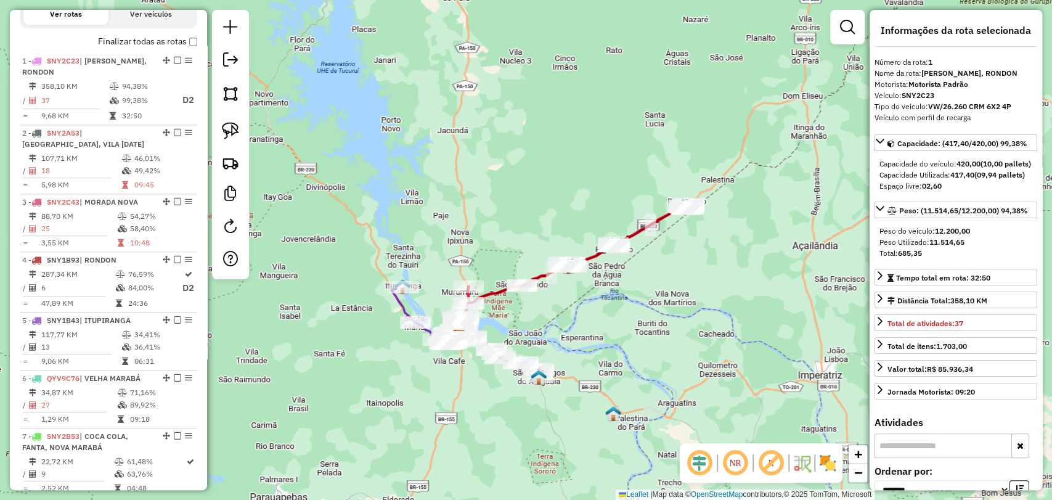
scroll to position [468, 0]
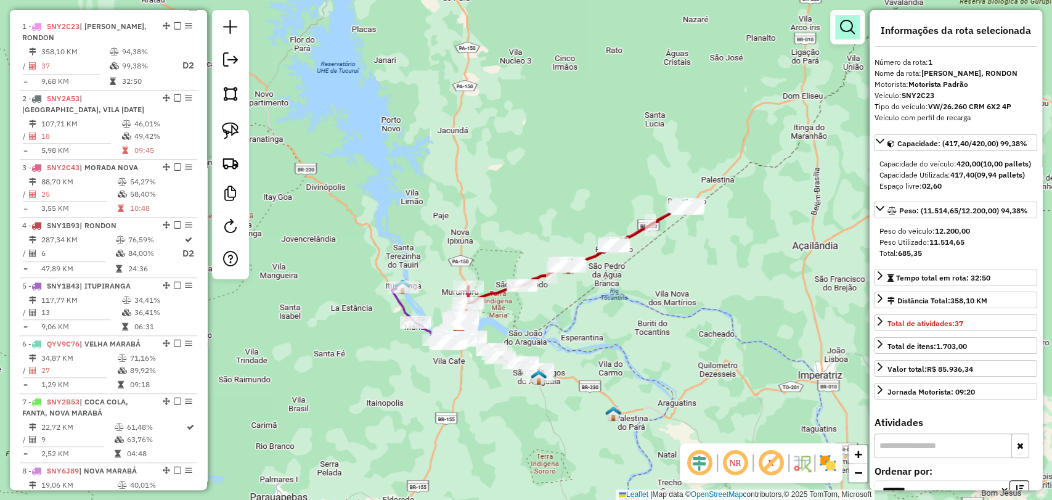
click at [857, 28] on link at bounding box center [847, 27] width 25 height 25
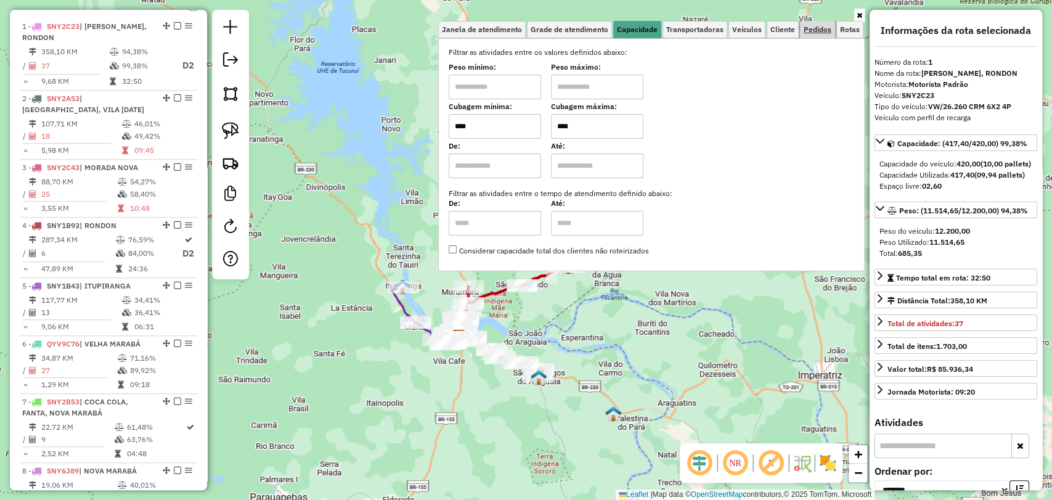
click at [819, 26] on span "Pedidos" at bounding box center [818, 29] width 28 height 7
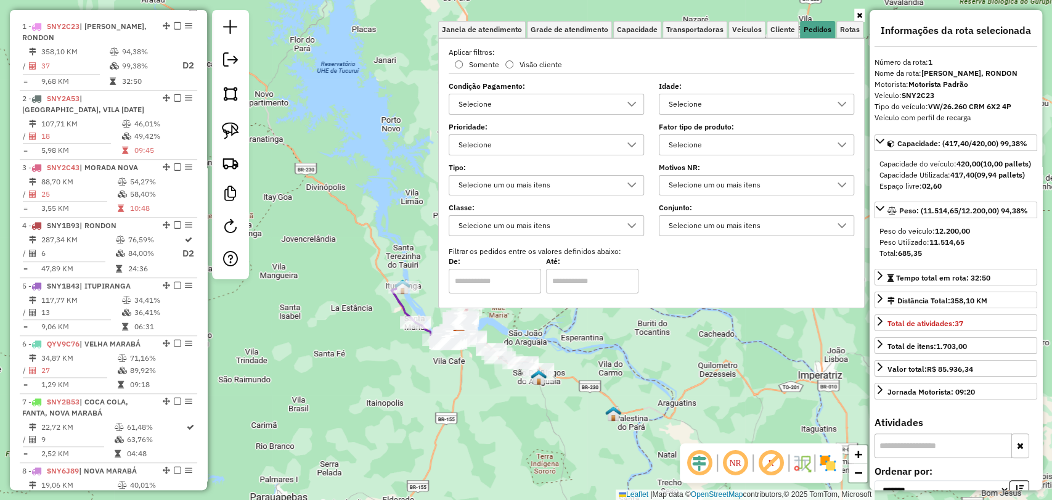
click at [558, 135] on div "Selecione" at bounding box center [537, 145] width 166 height 20
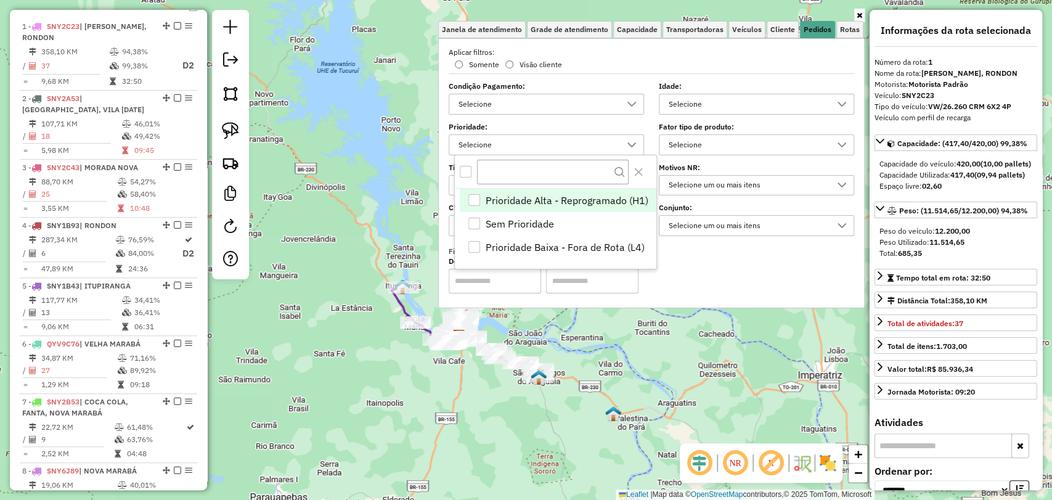
scroll to position [7, 43]
click at [558, 144] on div "Selecione" at bounding box center [537, 145] width 166 height 20
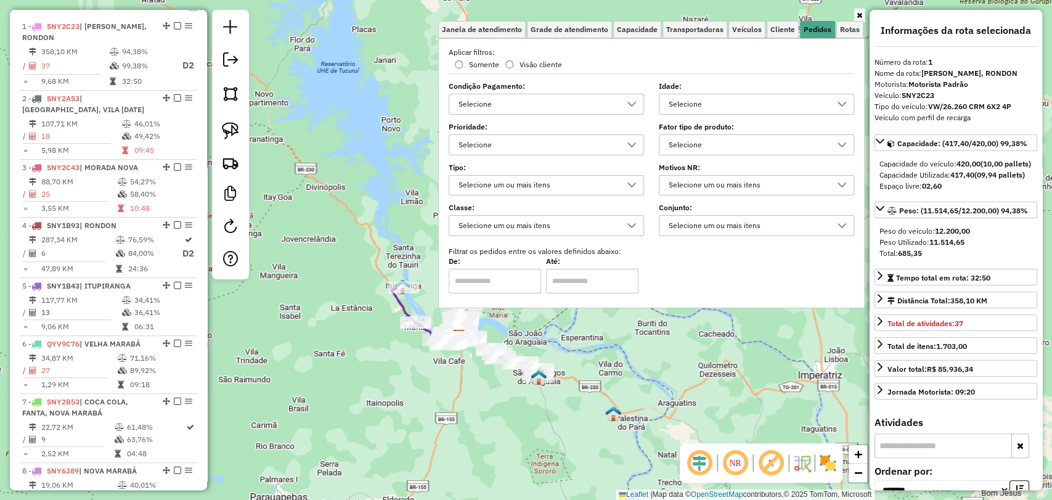
click at [586, 95] on div "Selecione" at bounding box center [537, 104] width 166 height 20
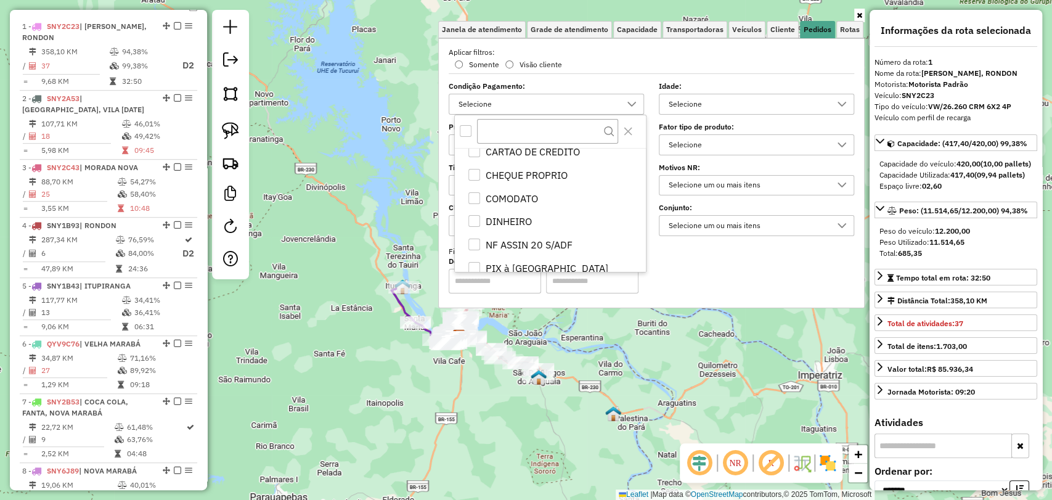
scroll to position [749, 0]
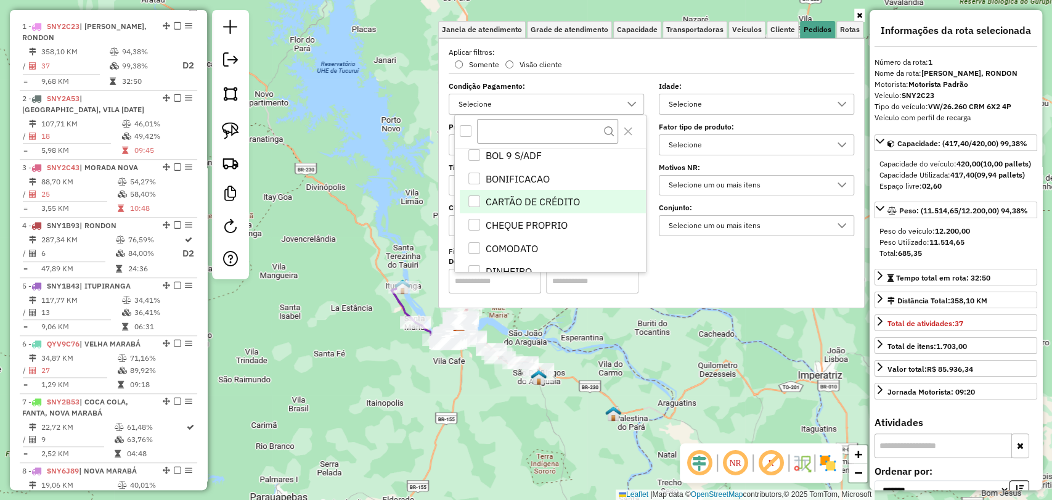
click at [478, 203] on div "CARTÃO DE CRÉDITO" at bounding box center [474, 201] width 12 height 12
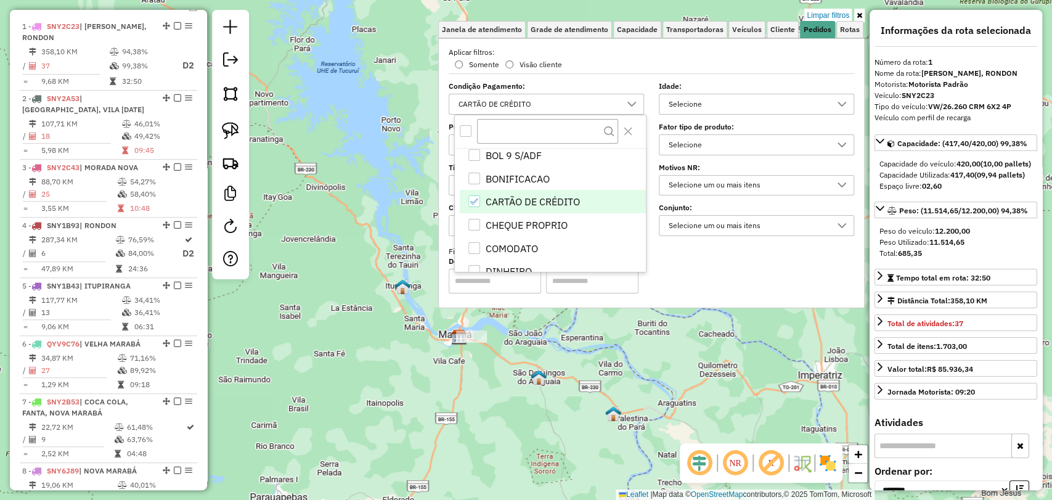
click at [518, 359] on div "Limpar filtros Janela de atendimento Grade de atendimento Capacidade Transporta…" at bounding box center [526, 250] width 1052 height 500
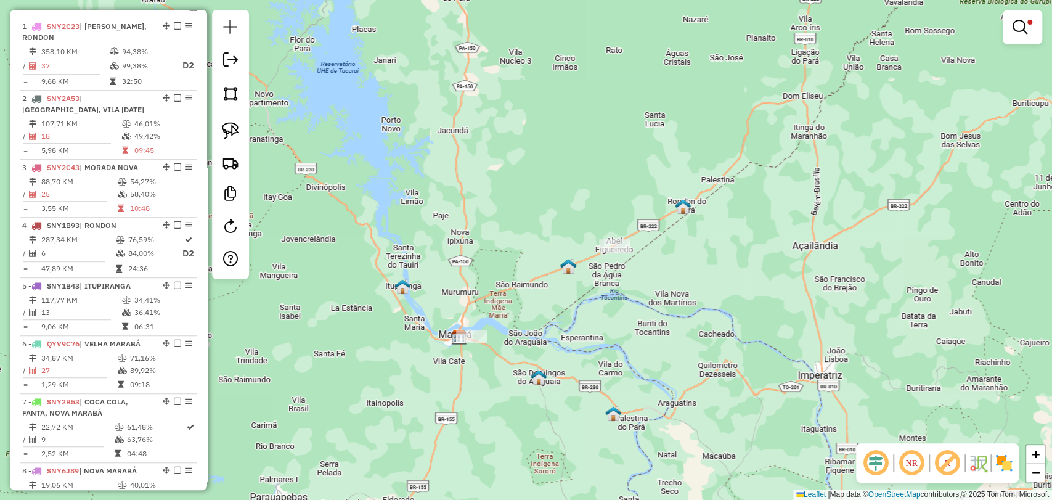
click at [518, 359] on div "Limpar filtros Janela de atendimento Grade de atendimento Capacidade Transporta…" at bounding box center [526, 250] width 1052 height 500
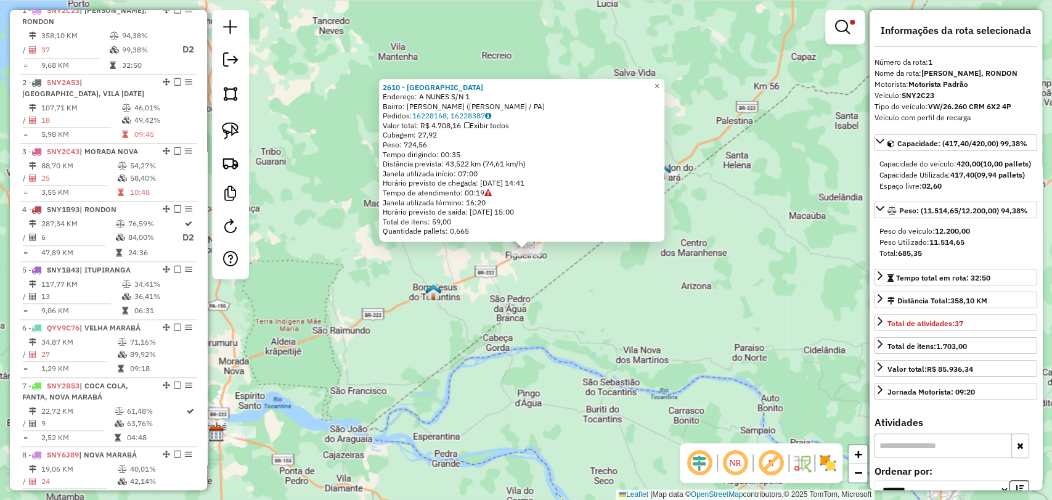
scroll to position [488, 0]
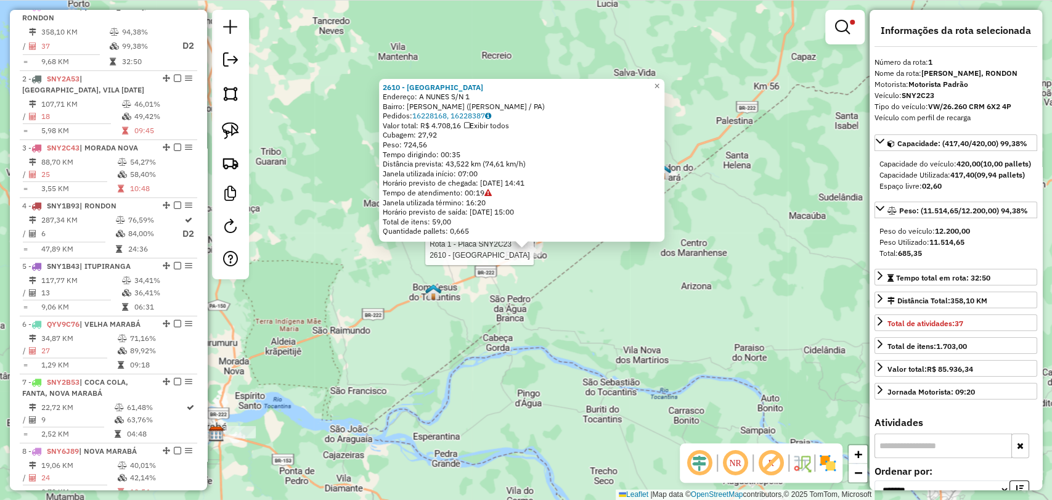
click at [368, 406] on div "Rota 1 - Placa SNY2C23 2610 - BAR DO BAIXINHO 2610 - BAR DO BAIXINHO Endereço: …" at bounding box center [526, 250] width 1052 height 500
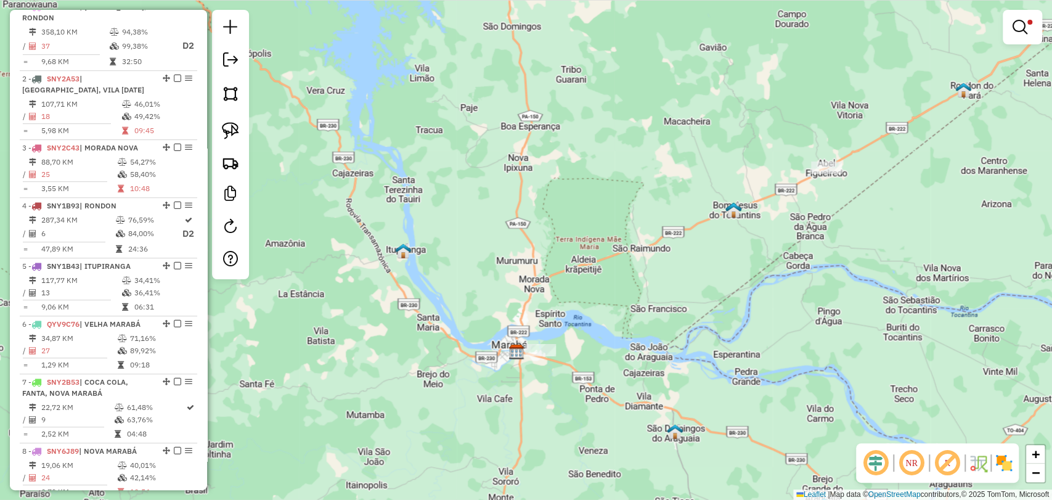
drag, startPoint x: 370, startPoint y: 407, endPoint x: 666, endPoint y: 324, distance: 308.1
click at [671, 325] on div "Limpar filtros Janela de atendimento Grade de atendimento Capacidade Transporta…" at bounding box center [526, 250] width 1052 height 500
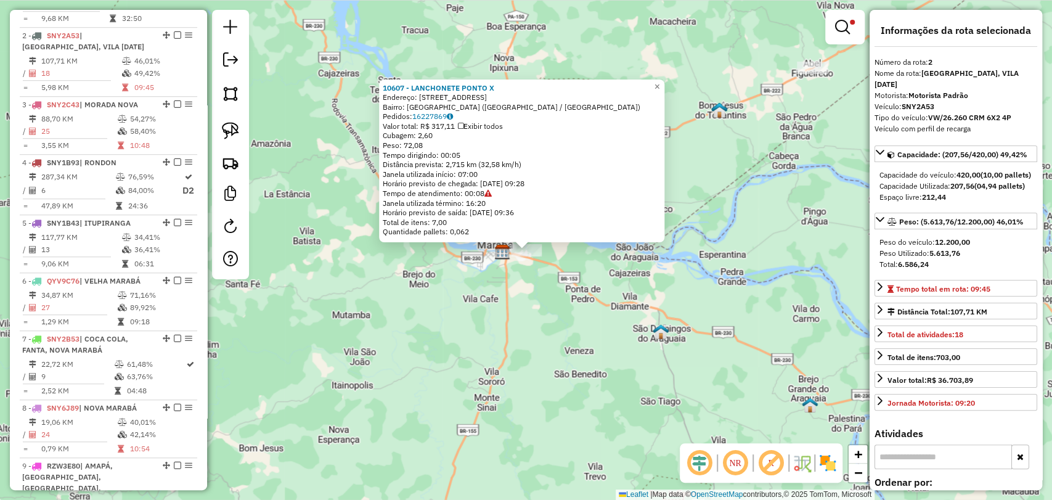
scroll to position [560, 0]
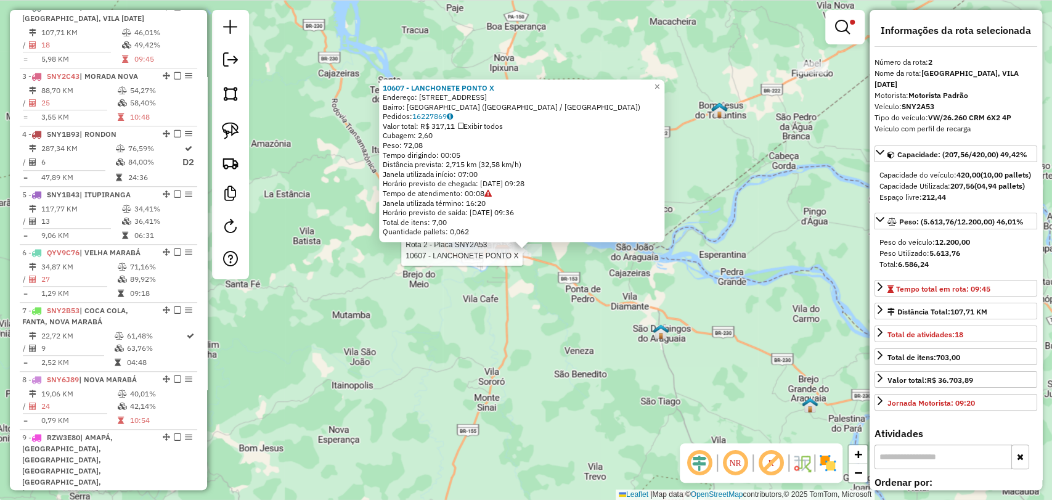
click at [484, 313] on div "Rota 2 - Placa SNY2A53 10607 - LANCHONETE PONTO X 10607 - LANCHONETE PONTO X En…" at bounding box center [526, 250] width 1052 height 500
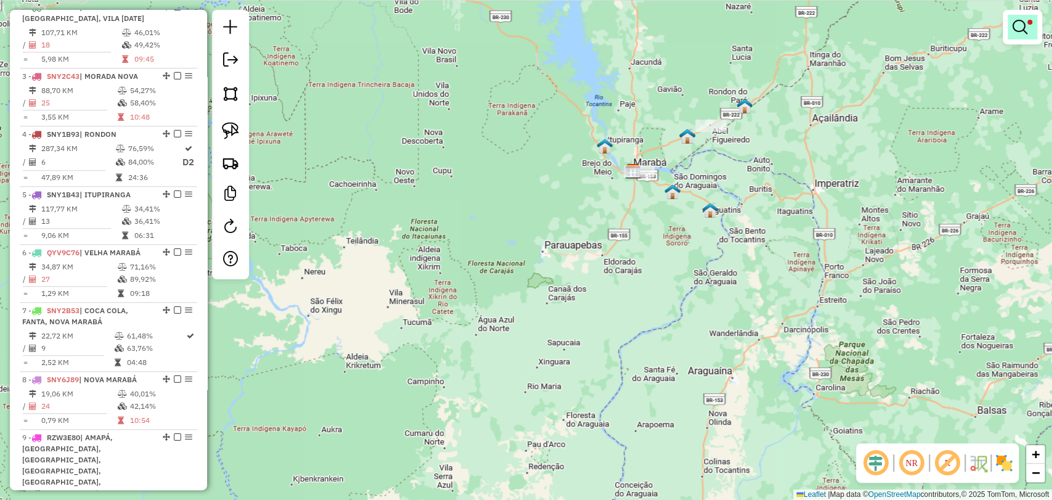
click at [1029, 22] on span at bounding box center [1030, 22] width 5 height 5
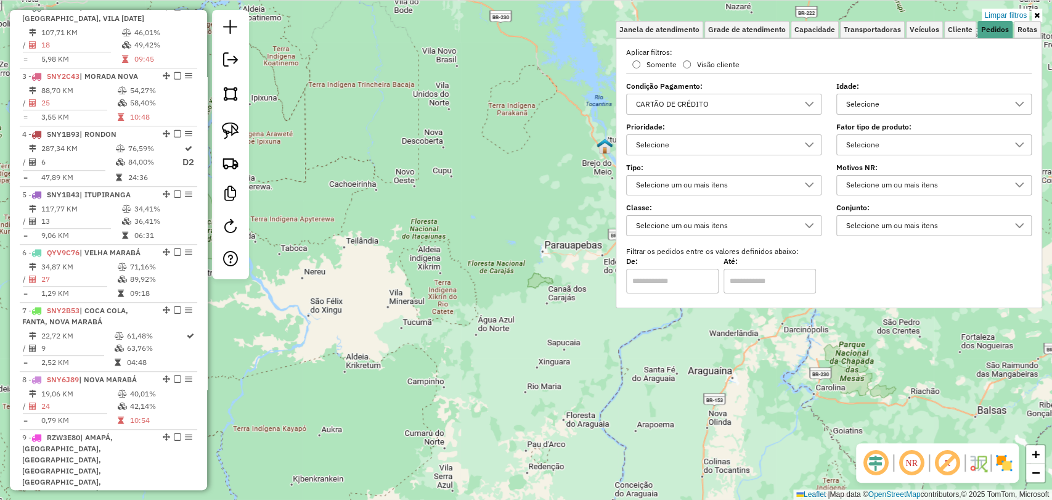
click at [750, 104] on div "CARTÃO DE CRÉDITO" at bounding box center [715, 104] width 166 height 20
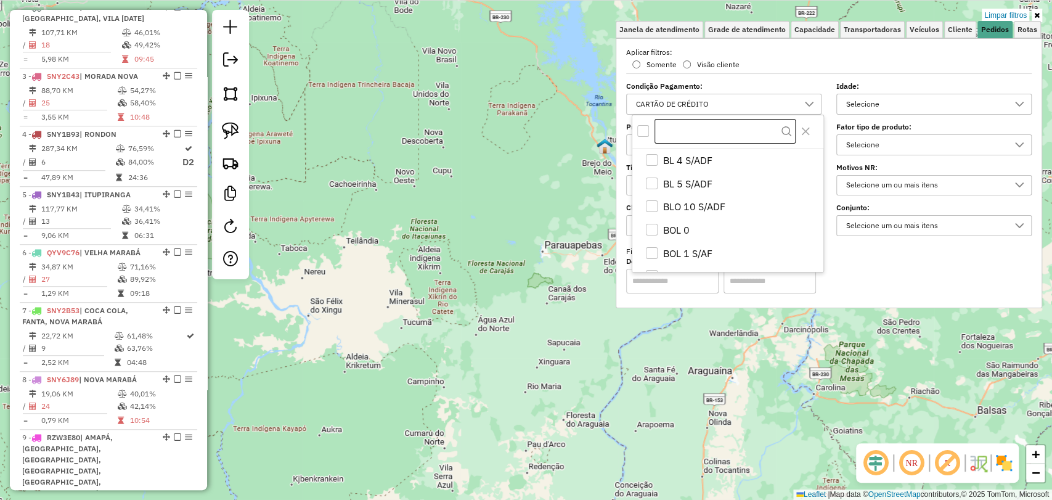
scroll to position [690, 0]
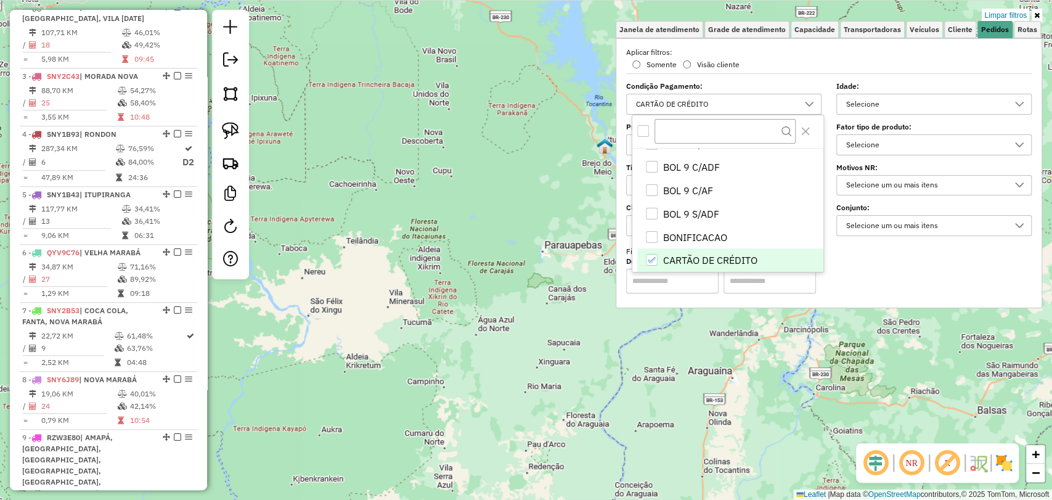
click at [647, 139] on div at bounding box center [727, 131] width 191 height 33
click at [642, 129] on div "All items unselected" at bounding box center [643, 131] width 12 height 12
click at [642, 129] on icon "All items selected" at bounding box center [643, 131] width 9 height 9
click at [468, 232] on div "Janela de atendimento Grade de atendimento Capacidade Transportadoras Veículos …" at bounding box center [526, 250] width 1052 height 500
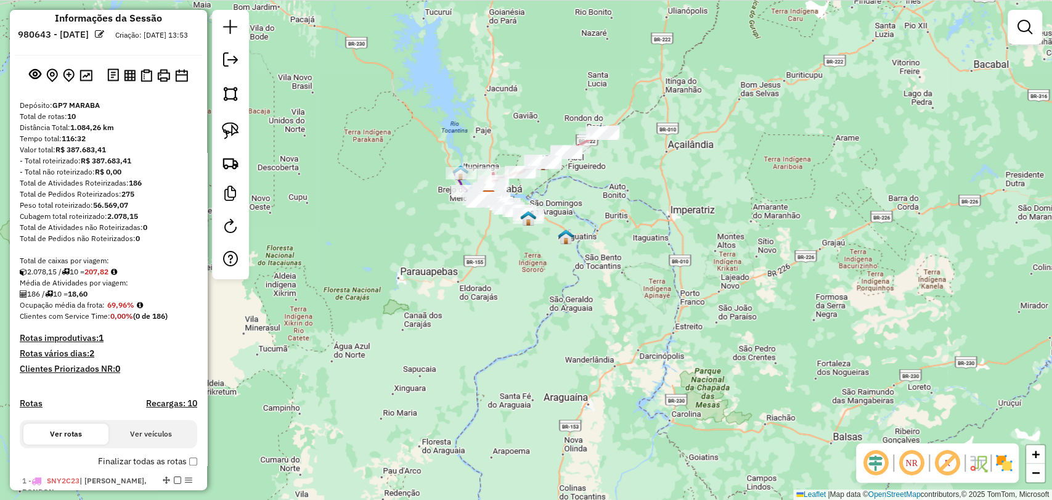
scroll to position [12, 0]
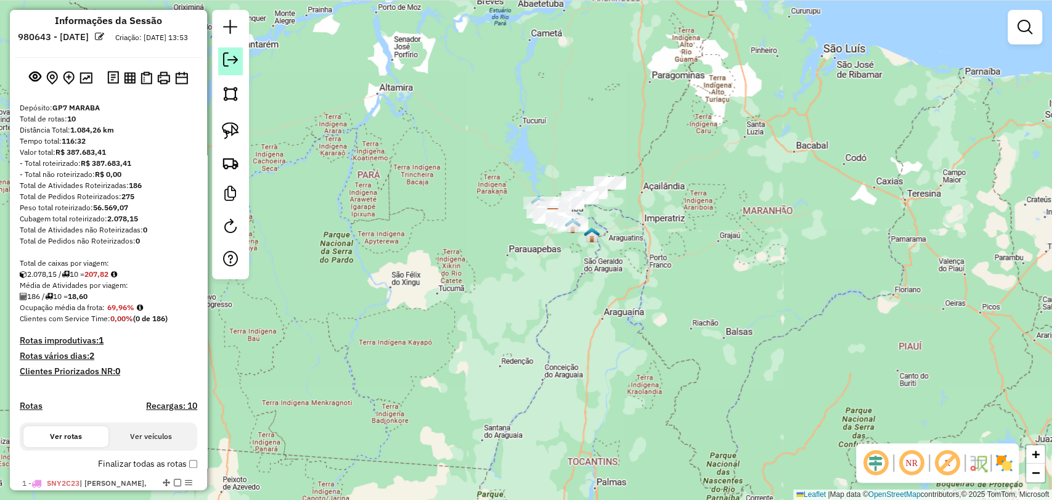
click at [227, 59] on em at bounding box center [230, 59] width 15 height 15
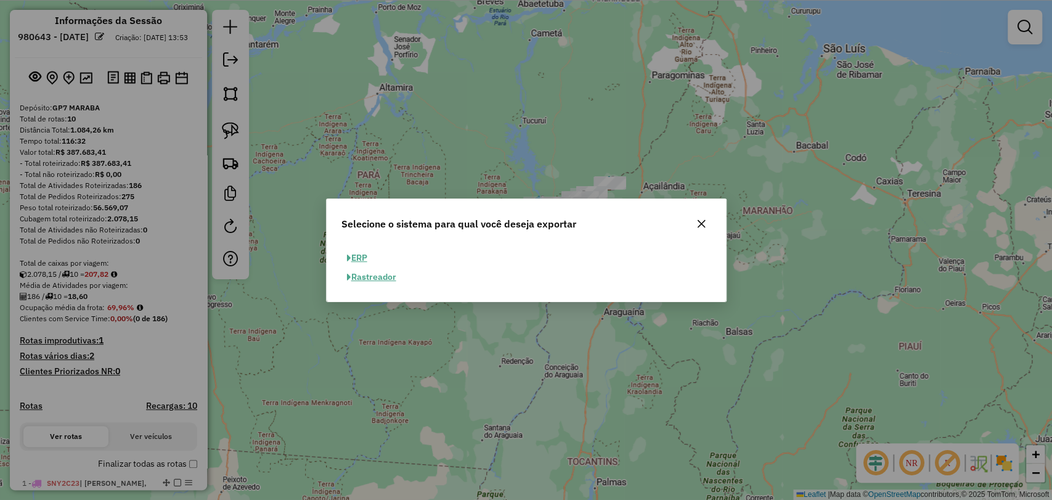
click at [355, 260] on button "ERP" at bounding box center [357, 257] width 31 height 19
select select "**"
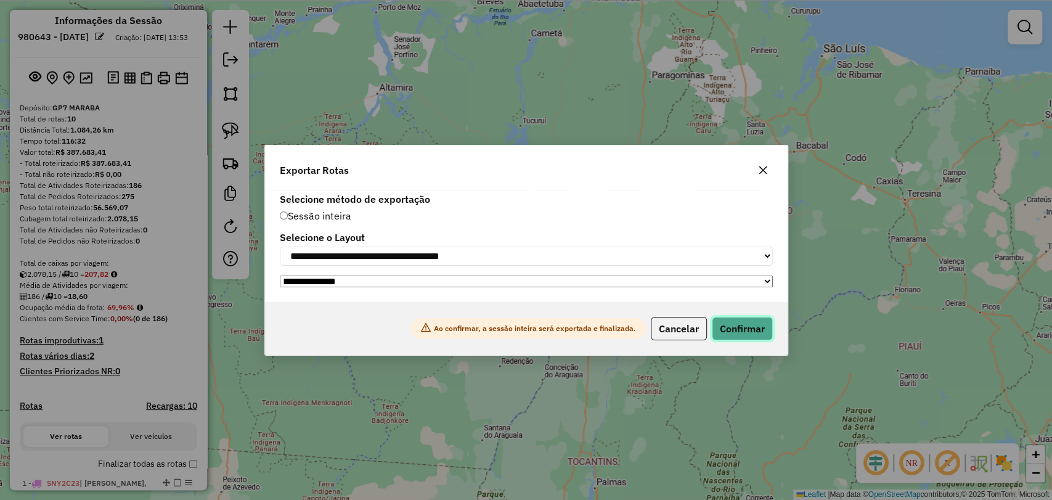
click at [732, 333] on button "Confirmar" at bounding box center [742, 328] width 61 height 23
